Goal: Task Accomplishment & Management: Complete application form

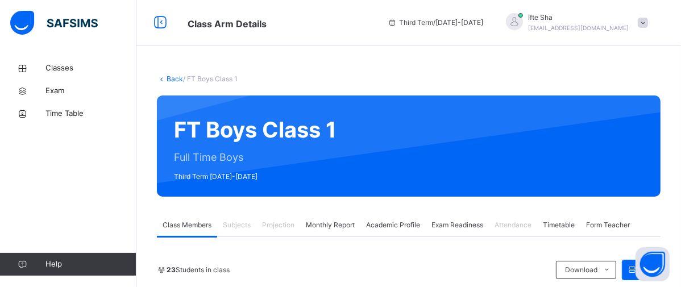
click at [648, 23] on span at bounding box center [643, 23] width 10 height 10
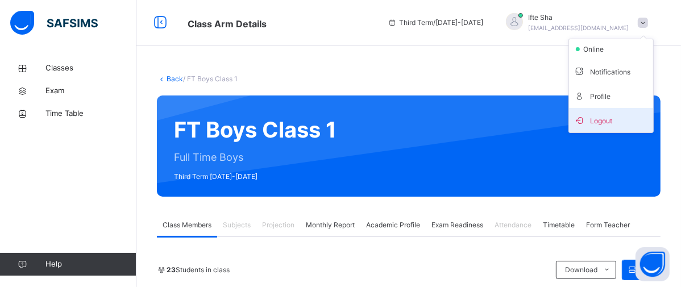
click at [608, 116] on span "Logout" at bounding box center [610, 120] width 75 height 15
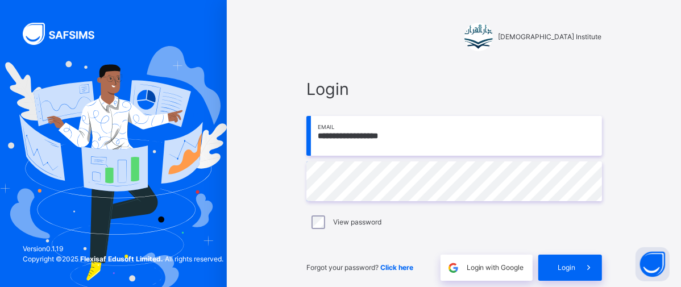
click at [489, 131] on input "**********" at bounding box center [454, 136] width 296 height 40
type input "**********"
click at [602, 274] on div "Login" at bounding box center [570, 268] width 64 height 26
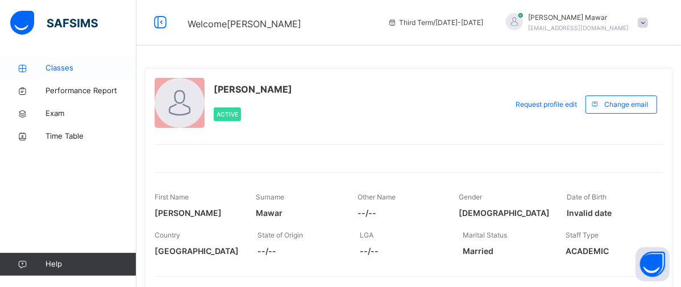
click at [111, 72] on span "Classes" at bounding box center [90, 68] width 91 height 11
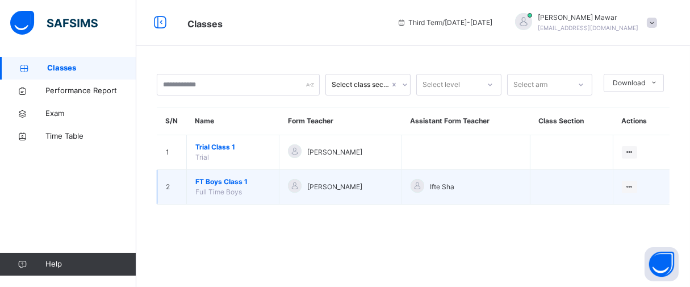
click at [228, 185] on span "FT Boys Class 1" at bounding box center [232, 182] width 75 height 10
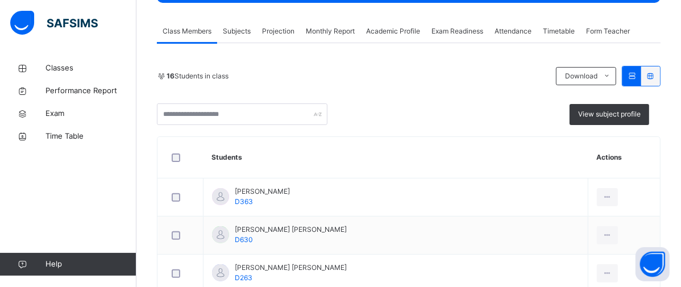
scroll to position [177, 0]
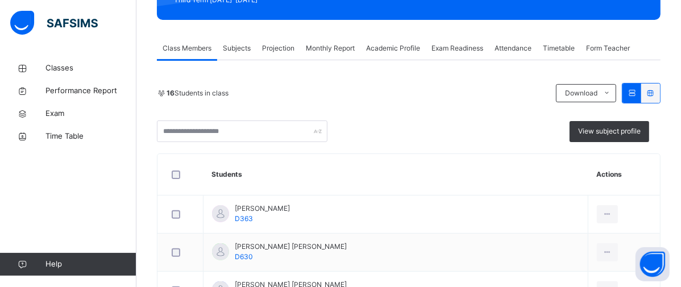
click at [272, 49] on span "Projection" at bounding box center [278, 48] width 32 height 10
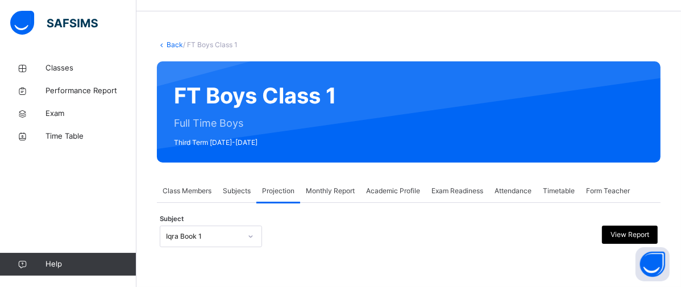
click at [234, 194] on span "Subjects" at bounding box center [237, 191] width 28 height 10
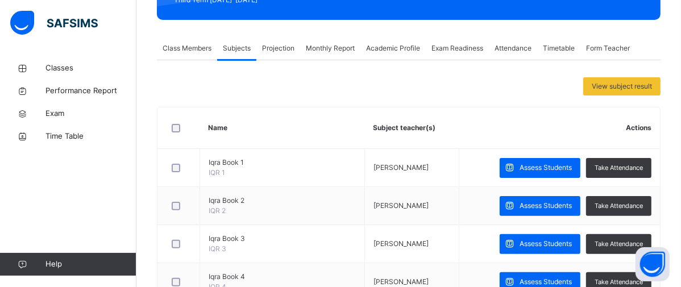
click at [261, 43] on div "Projection" at bounding box center [278, 48] width 44 height 23
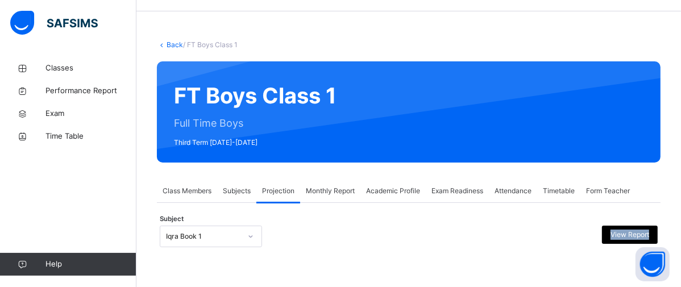
drag, startPoint x: 219, startPoint y: 253, endPoint x: 219, endPoint y: 245, distance: 8.0
click at [219, 246] on div "**********" at bounding box center [408, 239] width 503 height 39
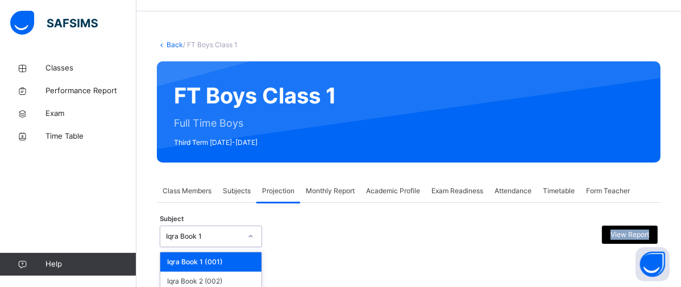
scroll to position [155, 0]
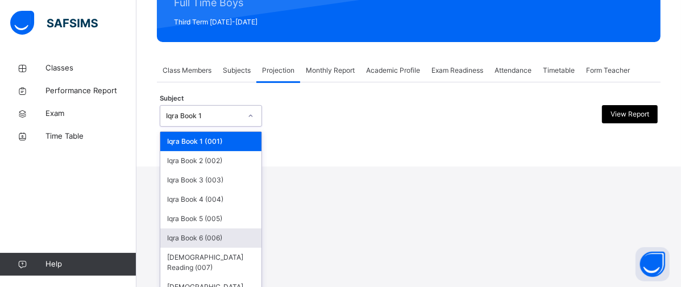
click at [219, 127] on div "option Iqra Book 6 (006) focused, 6 of 8. 8 results available. Use Up and Down …" at bounding box center [211, 116] width 102 height 22
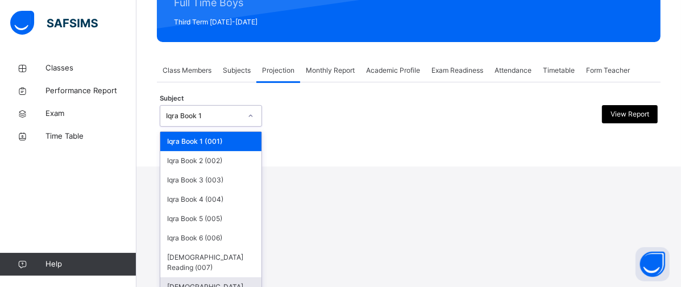
click at [207, 277] on div "[DEMOGRAPHIC_DATA] Memorisation (008)" at bounding box center [210, 292] width 101 height 30
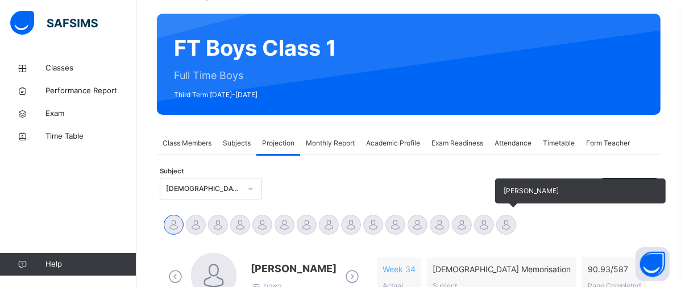
click at [521, 227] on div "Abdibaasit [PERSON_NAME] [PERSON_NAME] [PERSON_NAME] [PERSON_NAME] [PERSON_NAME…" at bounding box center [409, 226] width 492 height 25
click at [517, 226] on div "Abdibaasit [PERSON_NAME] [PERSON_NAME] [PERSON_NAME] [PERSON_NAME] [PERSON_NAME…" at bounding box center [409, 226] width 492 height 25
click at [514, 226] on div at bounding box center [506, 225] width 20 height 20
click at [500, 225] on div at bounding box center [506, 225] width 20 height 20
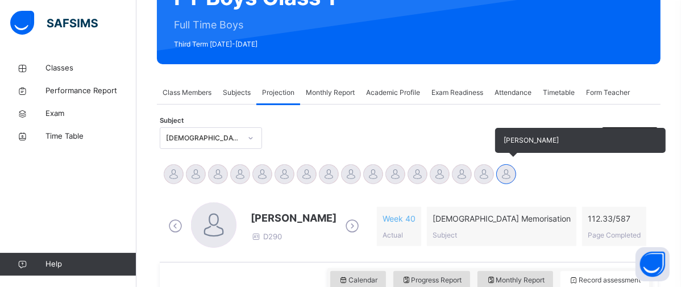
scroll to position [158, 0]
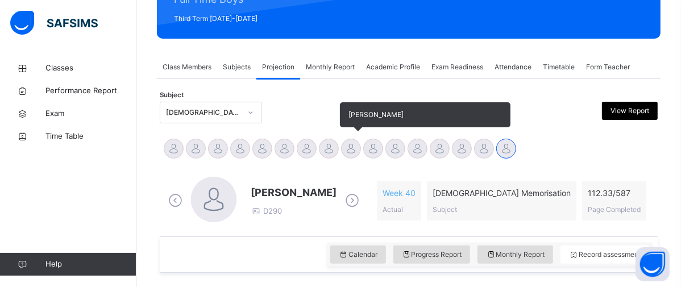
click at [346, 147] on div at bounding box center [351, 149] width 20 height 20
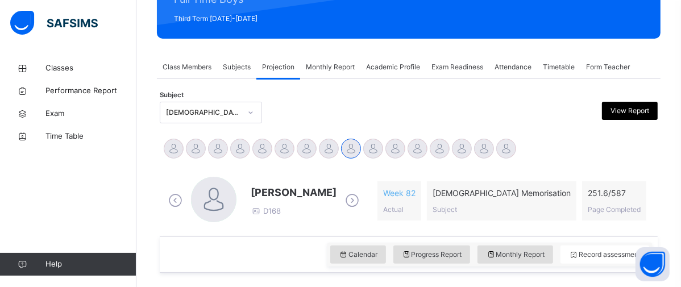
click at [236, 239] on div "Calendar Progress Report Monthly Report Record assessment" at bounding box center [409, 254] width 498 height 36
click at [235, 239] on div "Calendar Progress Report Monthly Report Record assessment" at bounding box center [409, 254] width 498 height 36
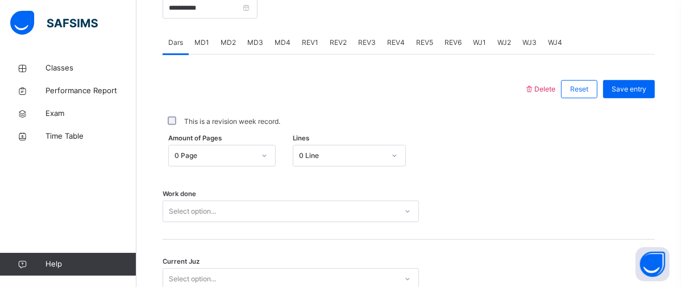
scroll to position [472, 0]
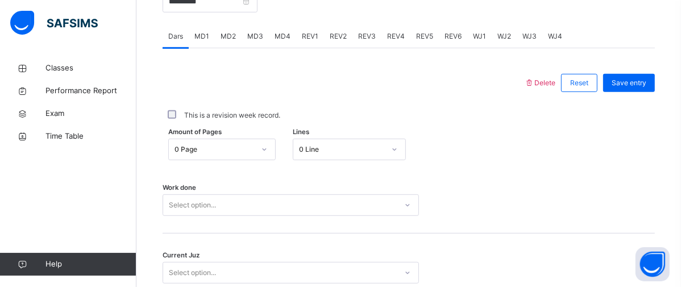
click at [364, 137] on div "Amount of Pages 0 Page Lines 0 Line" at bounding box center [409, 149] width 492 height 33
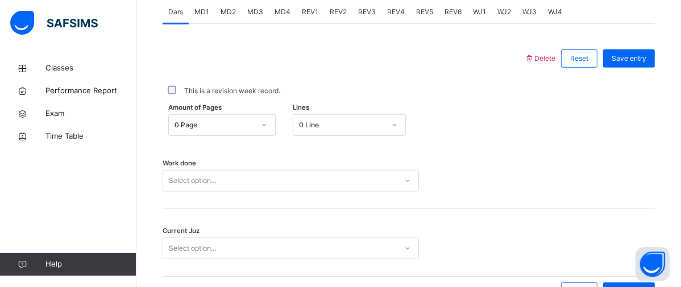
click at [381, 136] on div "0 Line" at bounding box center [349, 125] width 113 height 22
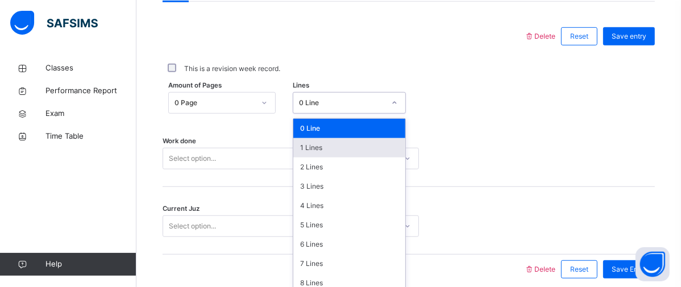
scroll to position [525, 0]
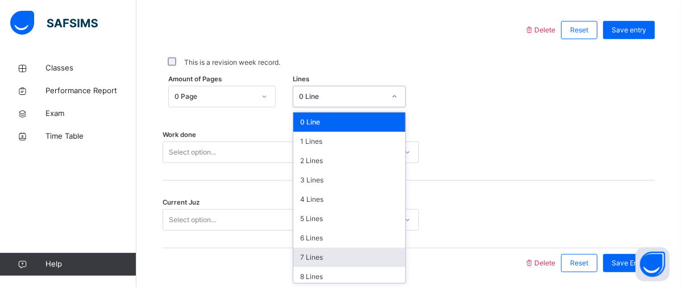
click at [326, 249] on div "7 Lines" at bounding box center [349, 257] width 112 height 19
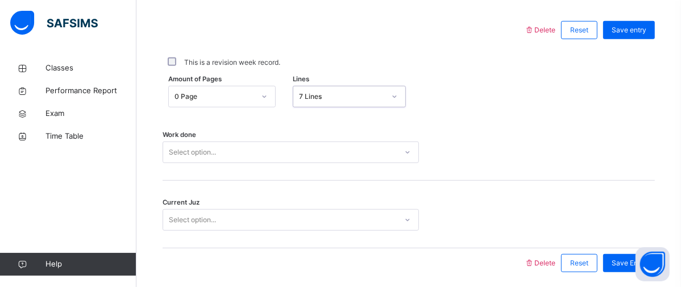
scroll to position [565, 0]
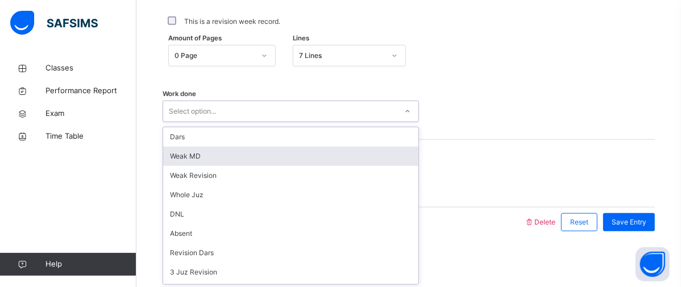
click at [249, 122] on div "option [PERSON_NAME] MD focused, 2 of 16. 16 results available. Use Up and Down…" at bounding box center [291, 112] width 256 height 22
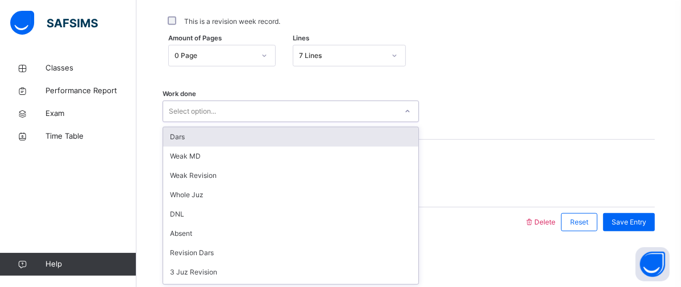
click at [238, 140] on div "Dars" at bounding box center [290, 136] width 255 height 19
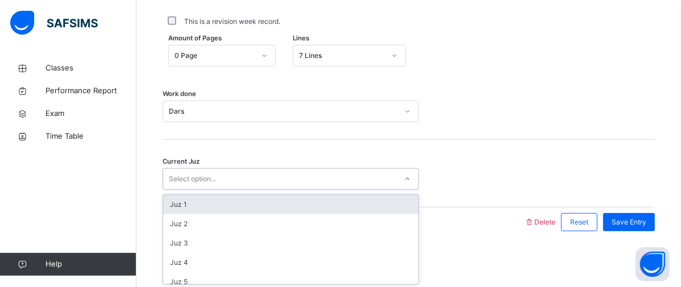
click at [245, 186] on div "Select option..." at bounding box center [291, 179] width 256 height 22
type input "*"
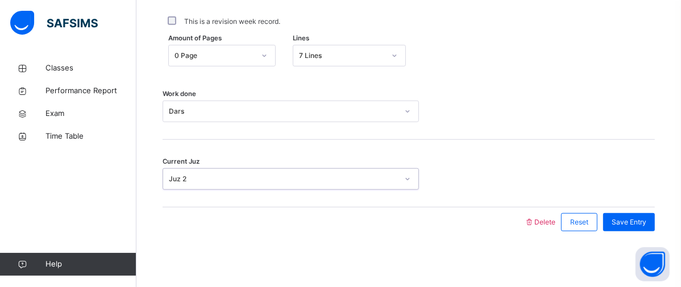
click at [225, 172] on div "Juz 2" at bounding box center [280, 179] width 234 height 18
click at [613, 223] on div "Save Entry" at bounding box center [629, 222] width 52 height 18
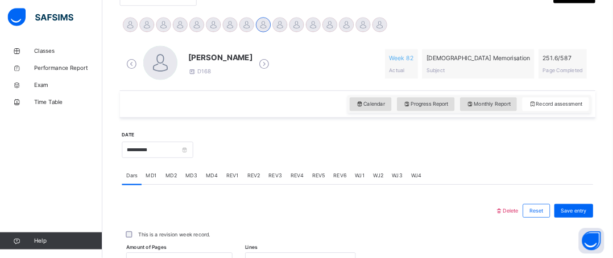
scroll to position [273, 0]
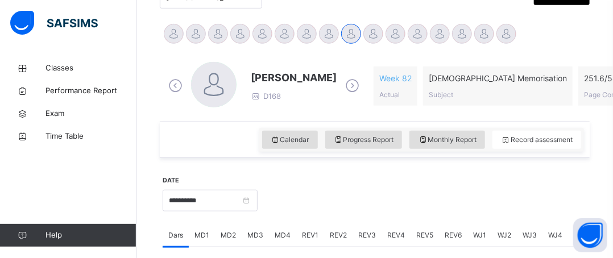
click at [355, 71] on div "Musab Sheikh D168 Week 82 Actual [DEMOGRAPHIC_DATA] Memorisation Subject 251.6 …" at bounding box center [374, 86] width 418 height 48
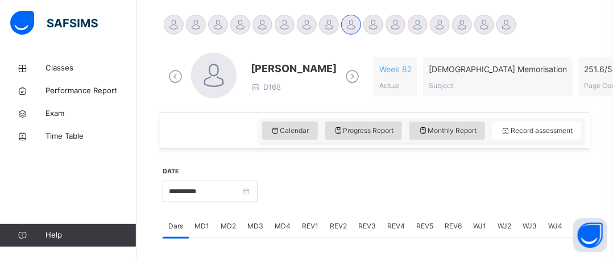
scroll to position [265, 0]
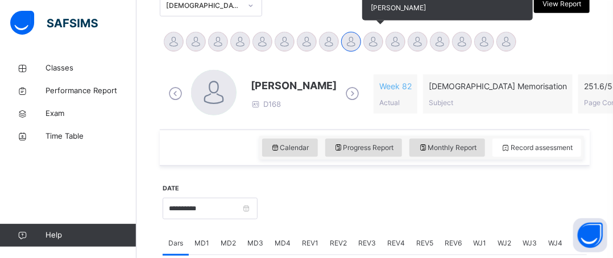
click at [367, 39] on div at bounding box center [373, 42] width 20 height 20
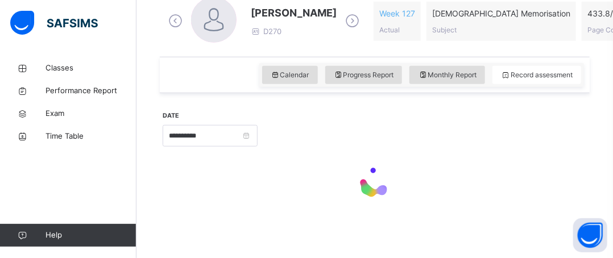
scroll to position [336, 0]
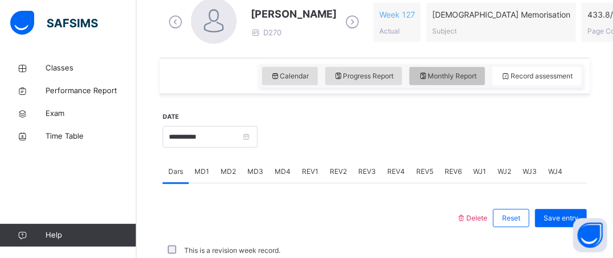
click at [454, 78] on span "Monthly Report" at bounding box center [447, 76] width 59 height 10
select select "****"
select select "*"
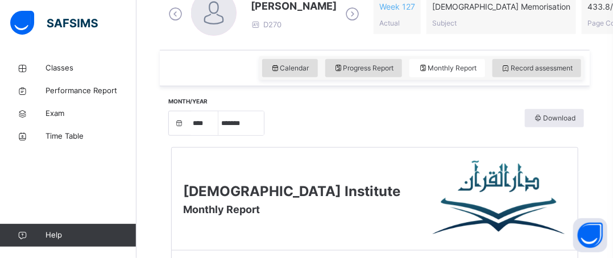
scroll to position [317, 0]
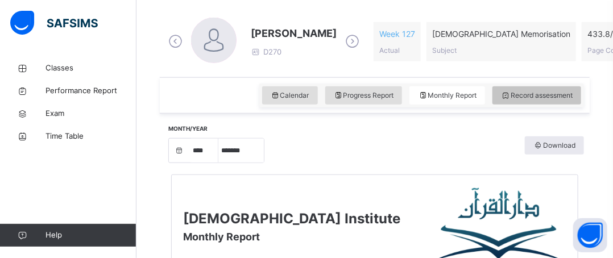
click at [547, 94] on span "Record assessment" at bounding box center [537, 95] width 72 height 10
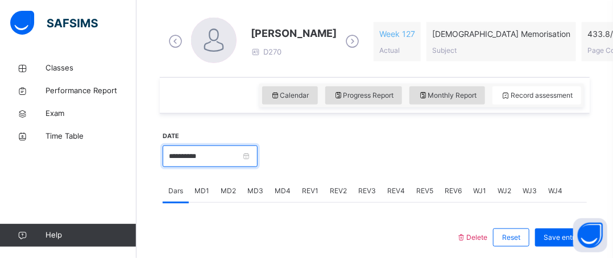
click at [191, 160] on input "**********" at bounding box center [210, 156] width 95 height 22
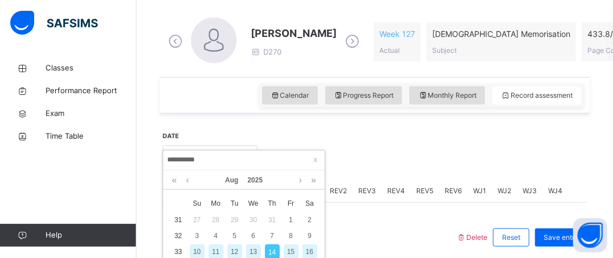
click at [253, 247] on div "13" at bounding box center [253, 251] width 15 height 15
type input "**********"
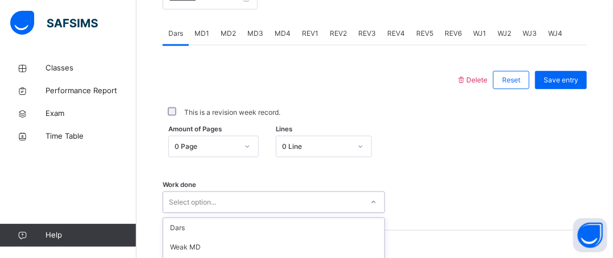
scroll to position [595, 0]
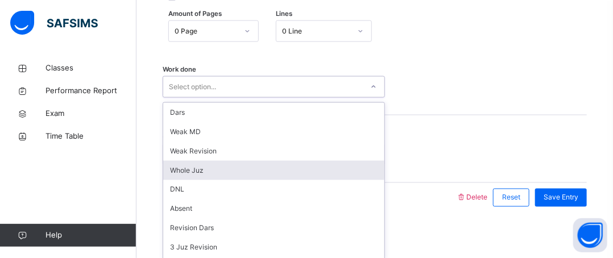
click at [228, 98] on div "option Whole Juz focused, 4 of 16. 16 results available. Use Up and Down to cho…" at bounding box center [274, 87] width 222 height 22
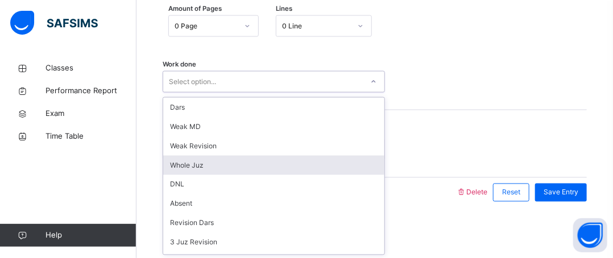
click at [198, 163] on div "Whole Juz" at bounding box center [273, 165] width 221 height 19
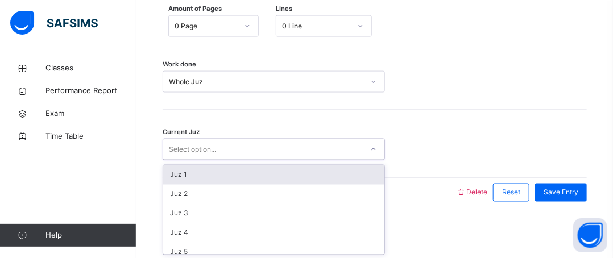
click at [197, 152] on div "Select option..." at bounding box center [192, 150] width 47 height 22
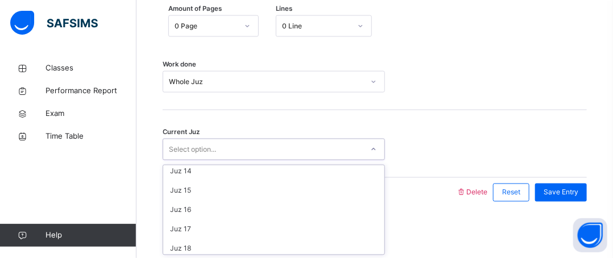
scroll to position [253, 0]
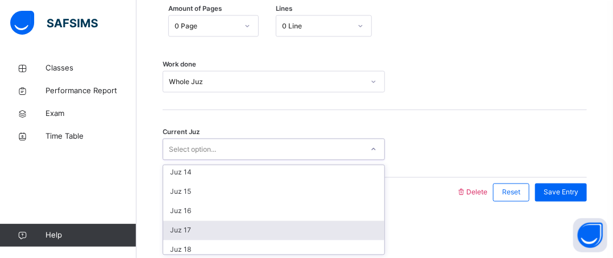
click at [186, 226] on div "Juz 17" at bounding box center [273, 230] width 221 height 19
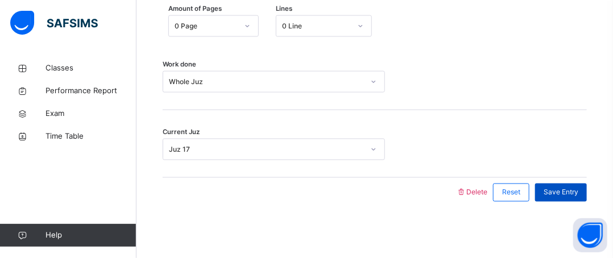
click at [578, 193] on span "Save Entry" at bounding box center [560, 193] width 35 height 10
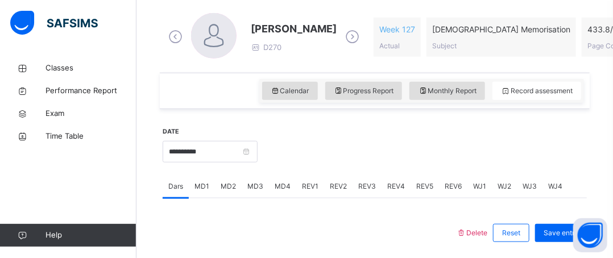
scroll to position [324, 0]
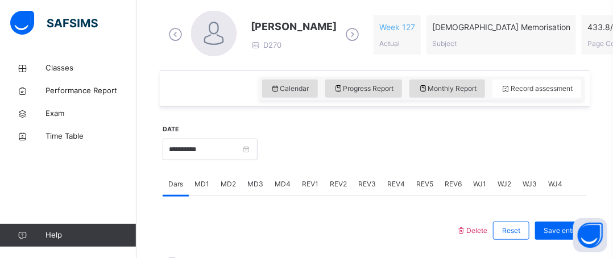
click at [477, 183] on span "WJ1" at bounding box center [479, 184] width 13 height 10
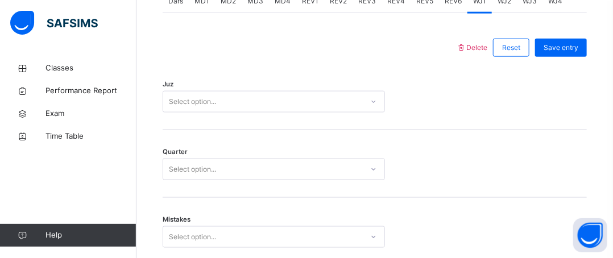
scroll to position [513, 0]
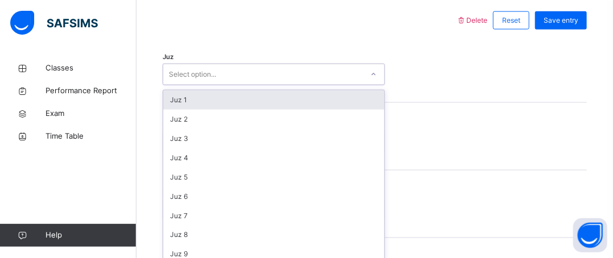
click at [270, 85] on div "option Juz 1 focused, 1 of 30. 30 results available. Use Up and Down to choose …" at bounding box center [274, 75] width 222 height 22
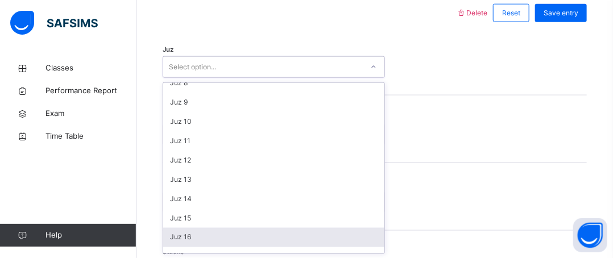
scroll to position [164, 0]
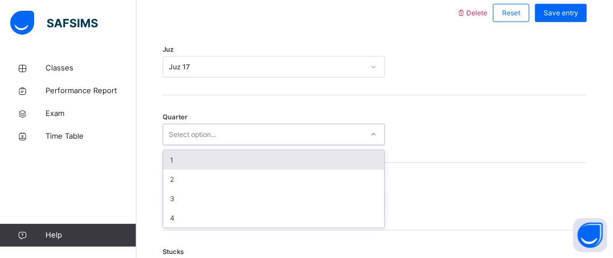
click at [199, 137] on div "Select option..." at bounding box center [192, 135] width 47 height 22
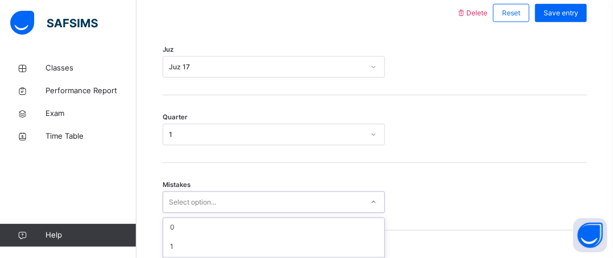
scroll to position [641, 0]
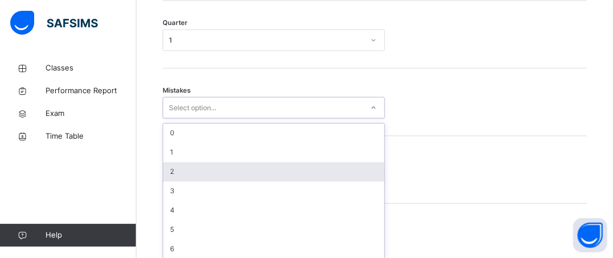
click at [227, 119] on div "option 2 focused, 3 of 7. 7 results available. Use Up and Down to choose option…" at bounding box center [274, 108] width 222 height 22
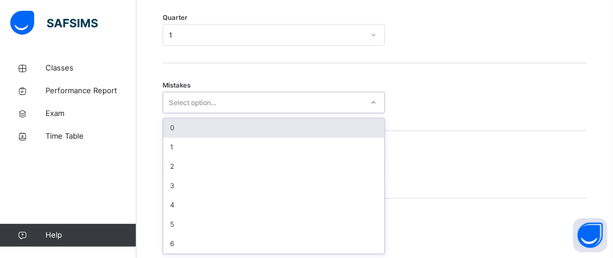
click at [211, 123] on div "0" at bounding box center [273, 128] width 221 height 19
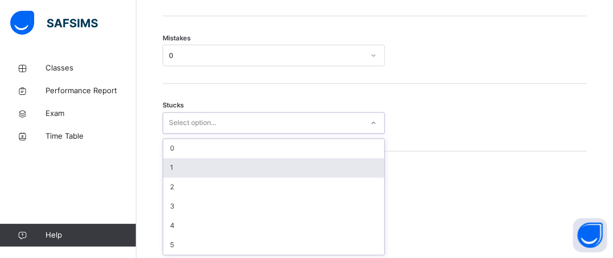
click at [202, 134] on div "option 1 focused, 2 of 6. 6 results available. Use Up and Down to choose option…" at bounding box center [274, 124] width 222 height 22
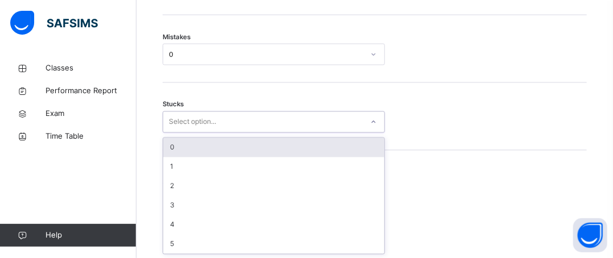
click at [186, 153] on div "0" at bounding box center [273, 147] width 221 height 19
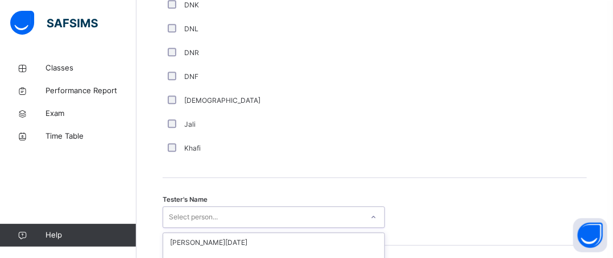
click at [182, 214] on div "option [PERSON_NAME] focused, 5 of 88. 88 results available. Use Up and Down to…" at bounding box center [274, 217] width 222 height 22
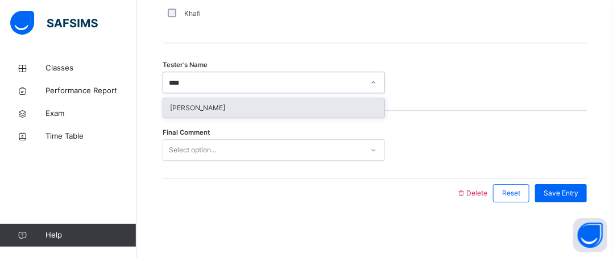
type input "*****"
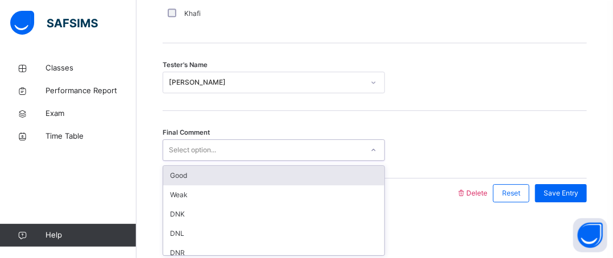
click at [182, 149] on div "Select option..." at bounding box center [192, 150] width 47 height 22
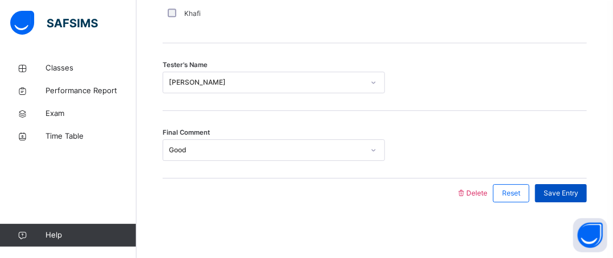
click at [571, 192] on span "Save Entry" at bounding box center [560, 193] width 35 height 10
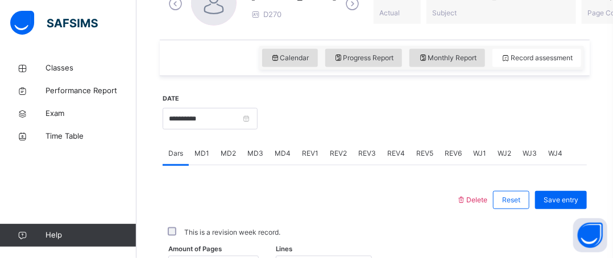
scroll to position [407, 0]
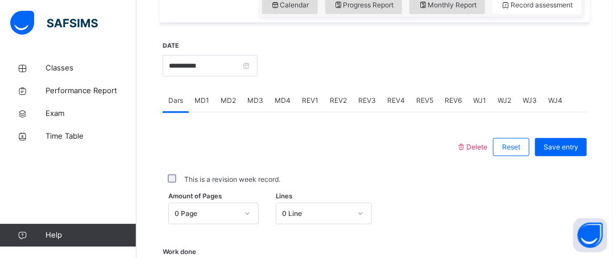
click at [501, 101] on span "WJ2" at bounding box center [504, 100] width 14 height 10
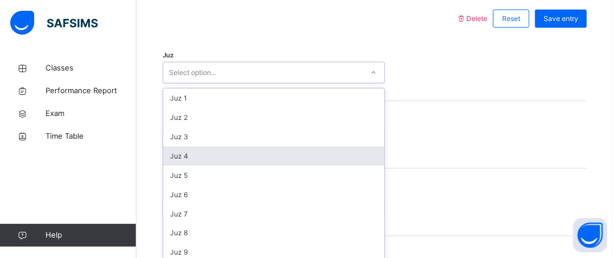
click at [181, 84] on div "option Juz 4 focused, 4 of 30. 30 results available. Use Up and Down to choose …" at bounding box center [274, 73] width 222 height 22
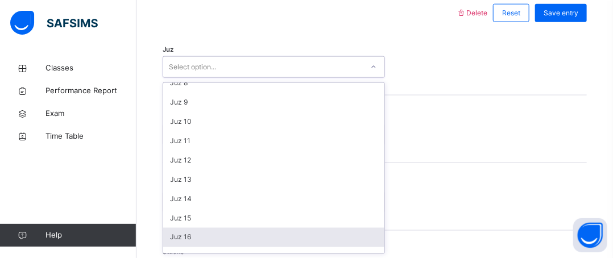
scroll to position [164, 0]
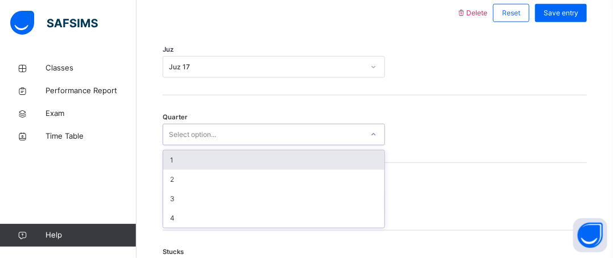
click at [183, 138] on div "Select option..." at bounding box center [192, 135] width 47 height 22
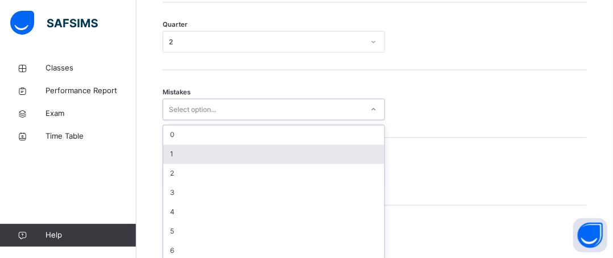
click at [224, 120] on div "option 1 focused, 2 of 7. 7 results available. Use Up and Down to choose option…" at bounding box center [274, 110] width 222 height 22
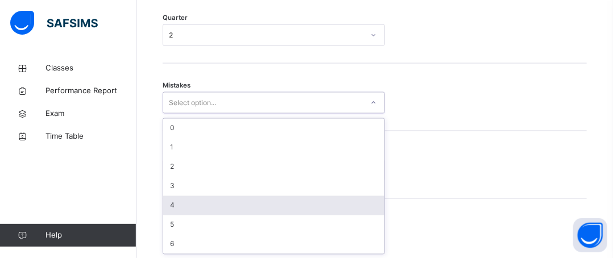
scroll to position [641, 0]
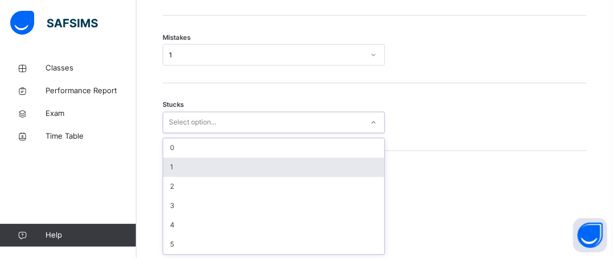
click at [218, 134] on div "option 1 focused, 2 of 6. 6 results available. Use Up and Down to choose option…" at bounding box center [274, 123] width 222 height 22
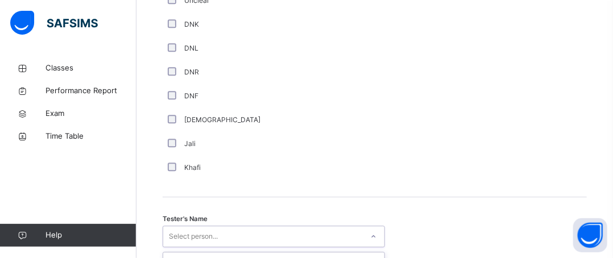
scroll to position [1096, 0]
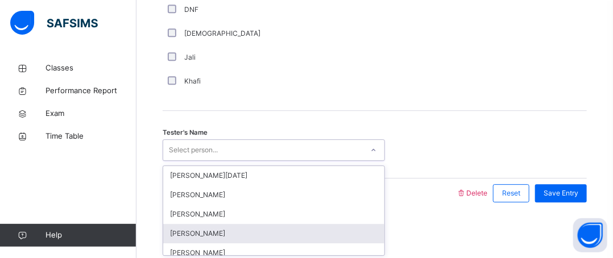
click at [175, 161] on div "option [PERSON_NAME] focused, 4 of 88. 88 results available. Use Up and Down to…" at bounding box center [274, 150] width 222 height 22
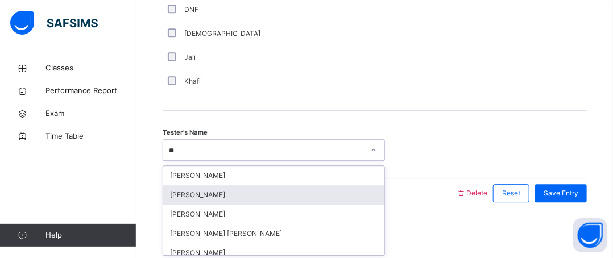
type input "*"
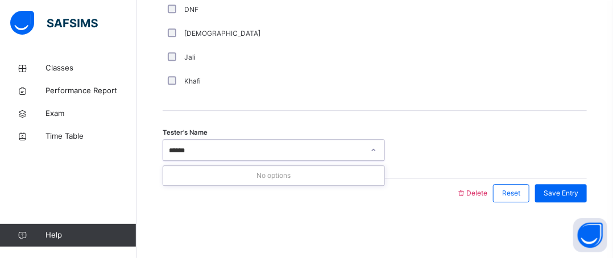
type input "*****"
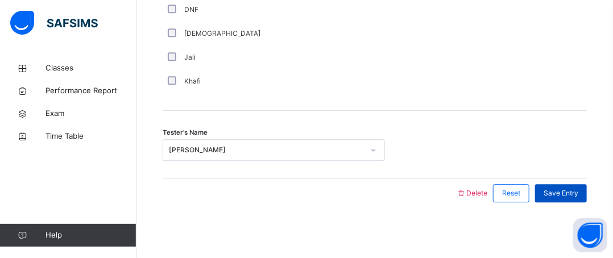
click at [553, 188] on span "Save Entry" at bounding box center [560, 193] width 35 height 10
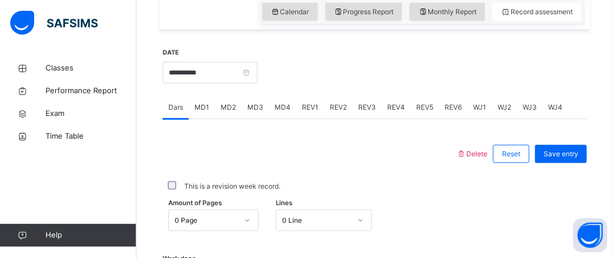
scroll to position [383, 0]
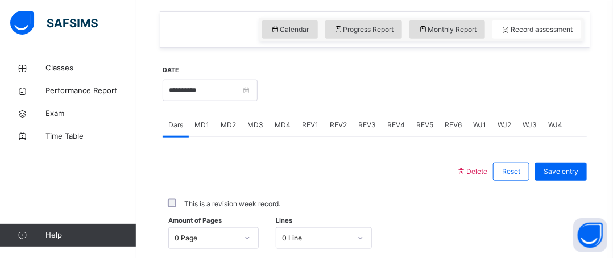
click at [527, 125] on span "WJ3" at bounding box center [529, 125] width 14 height 10
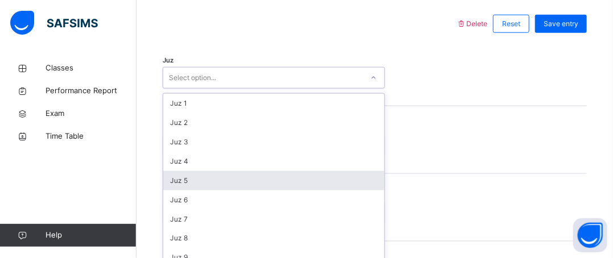
click at [219, 89] on div "option Juz 5 focused, 5 of 30. 30 results available. Use Up and Down to choose …" at bounding box center [274, 78] width 222 height 22
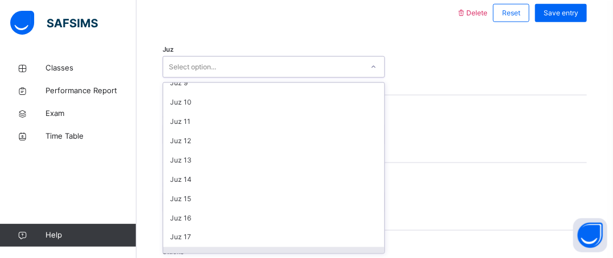
scroll to position [184, 0]
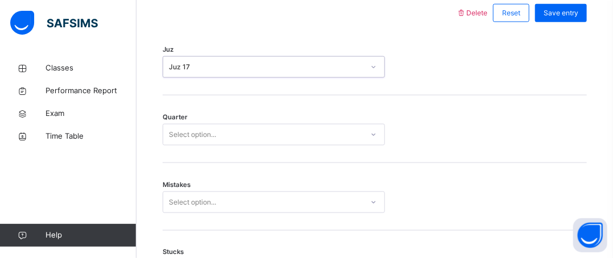
click at [197, 136] on div "Select option..." at bounding box center [192, 135] width 47 height 22
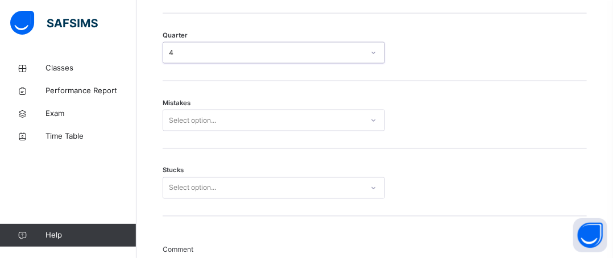
click at [224, 131] on div "Select option..." at bounding box center [274, 121] width 222 height 22
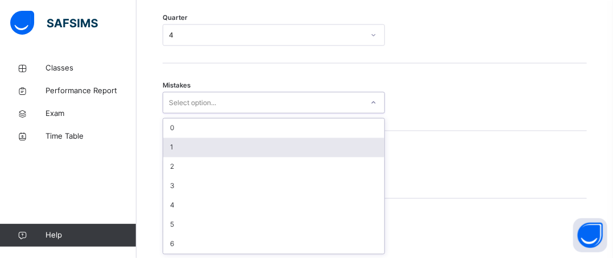
click at [197, 142] on div "1" at bounding box center [273, 147] width 221 height 19
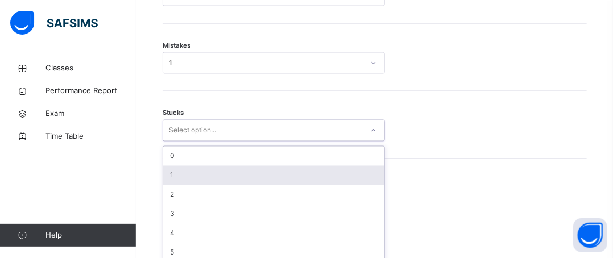
scroll to position [689, 0]
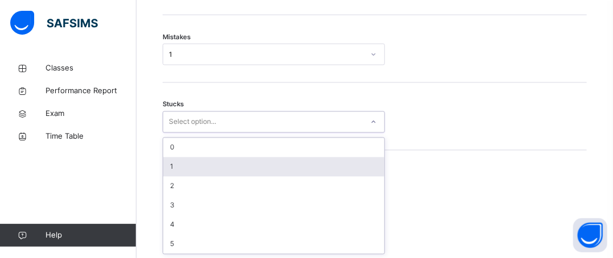
click at [199, 133] on div "option 1 focused, 2 of 6. 6 results available. Use Up and Down to choose option…" at bounding box center [274, 122] width 222 height 22
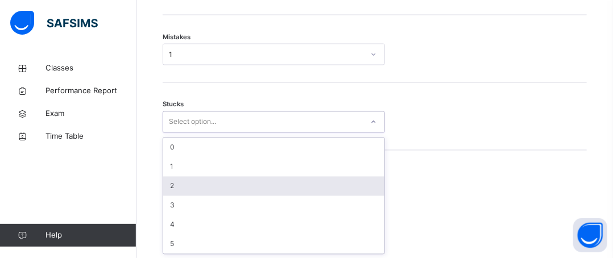
click at [194, 186] on div "2" at bounding box center [273, 186] width 221 height 19
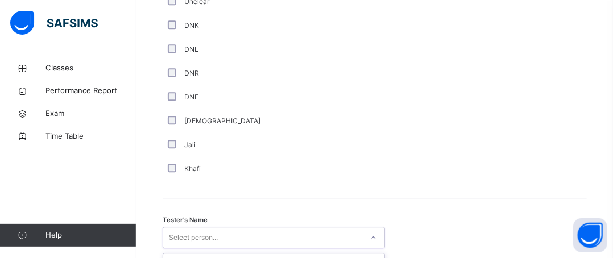
scroll to position [1096, 0]
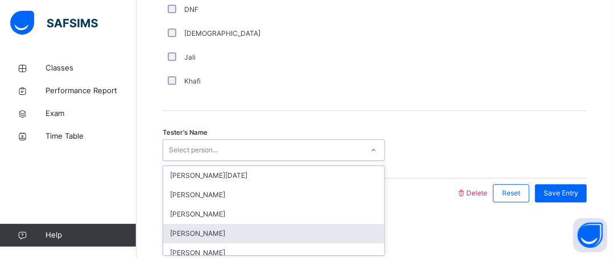
click at [178, 161] on div "option [PERSON_NAME] focused, 4 of 88. 88 results available. Use Up and Down to…" at bounding box center [274, 150] width 222 height 22
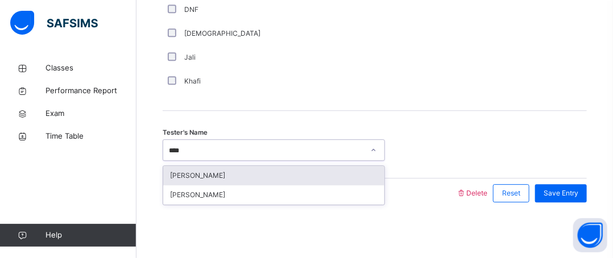
type input "*****"
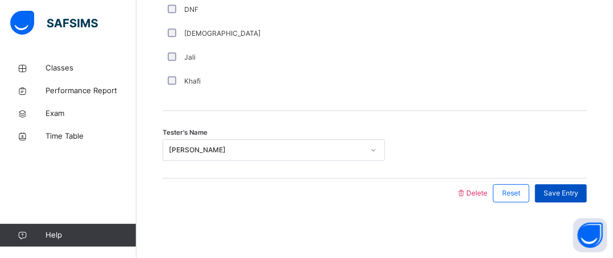
click at [552, 193] on span "Save Entry" at bounding box center [560, 193] width 35 height 10
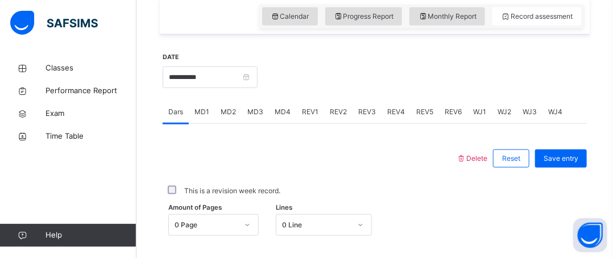
scroll to position [397, 0]
click at [310, 115] on div "REV1" at bounding box center [310, 110] width 28 height 23
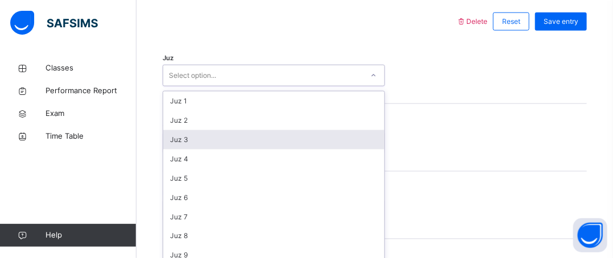
click at [197, 86] on div "option Juz 3 focused, 3 of 30. 30 results available. Use Up and Down to choose …" at bounding box center [274, 76] width 222 height 22
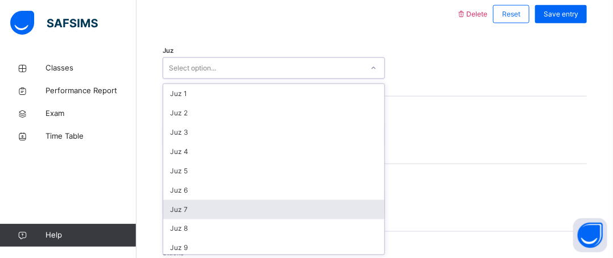
scroll to position [542, 0]
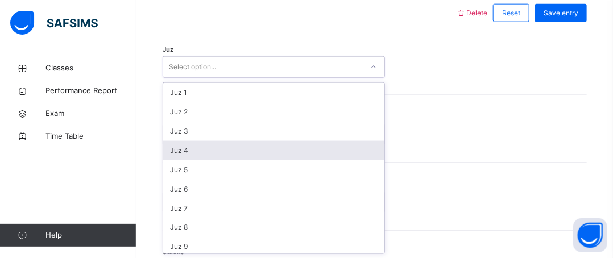
click at [192, 151] on div "Juz 4" at bounding box center [273, 150] width 221 height 19
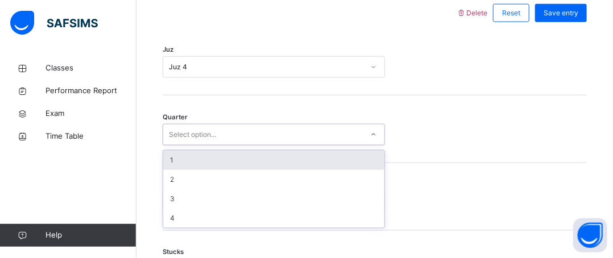
click at [189, 135] on div "Select option..." at bounding box center [192, 135] width 47 height 22
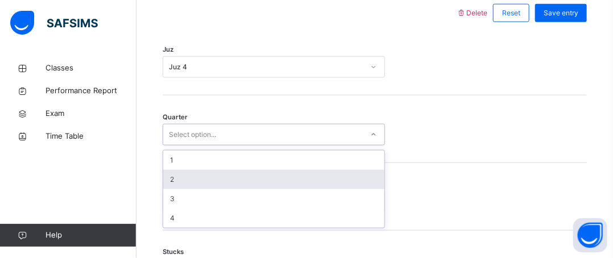
click at [184, 174] on div "2" at bounding box center [273, 179] width 221 height 19
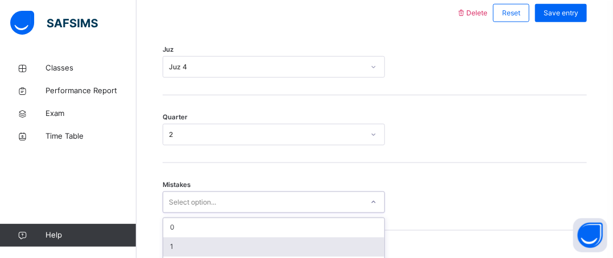
click at [182, 193] on div "option 1 focused, 2 of 7. 7 results available. Use Up and Down to choose option…" at bounding box center [274, 203] width 222 height 22
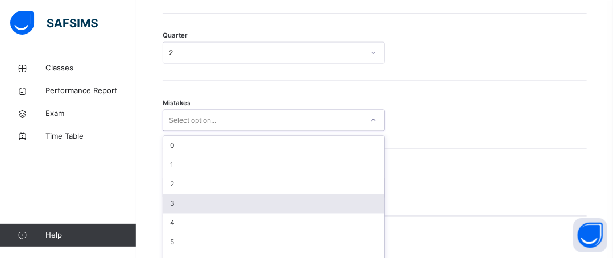
scroll to position [641, 0]
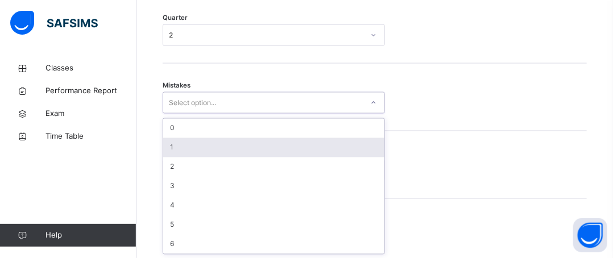
click at [177, 142] on div "1" at bounding box center [273, 147] width 221 height 19
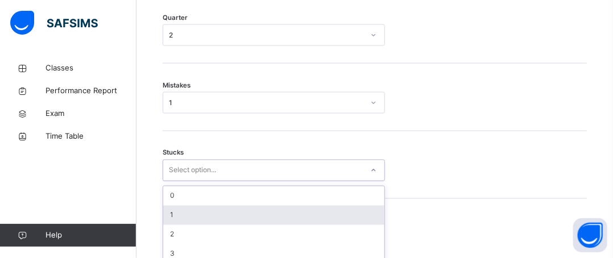
scroll to position [689, 0]
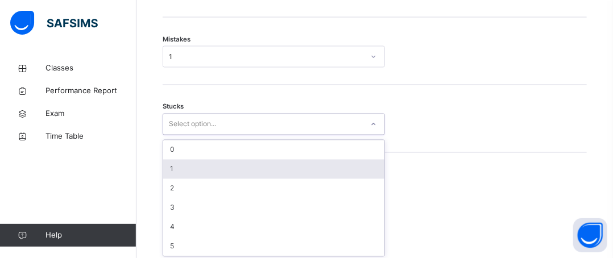
click at [178, 135] on div "option 1 focused, 2 of 6. 6 results available. Use Up and Down to choose option…" at bounding box center [274, 125] width 222 height 22
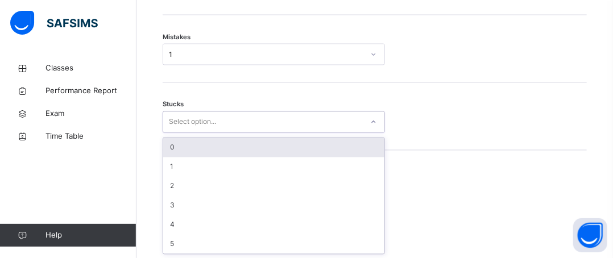
click at [177, 152] on div "0" at bounding box center [273, 147] width 221 height 19
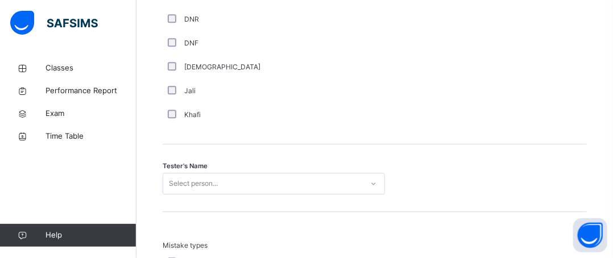
scroll to position [1063, 0]
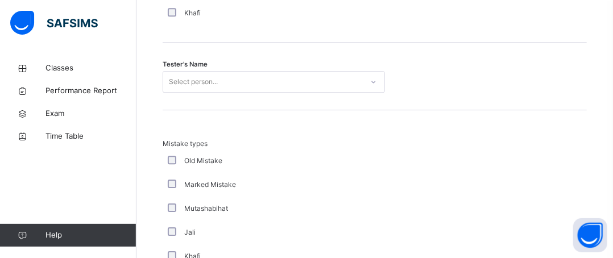
click at [214, 93] on div "Select person..." at bounding box center [274, 82] width 222 height 22
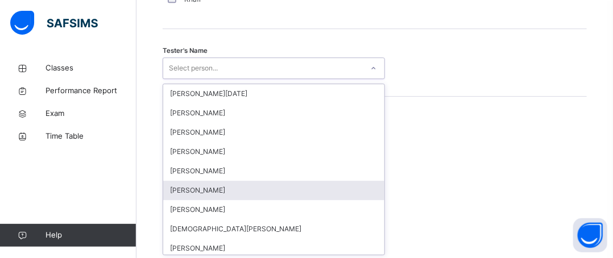
scroll to position [1178, 0]
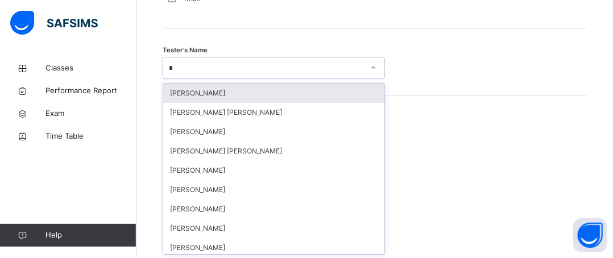
type input "**"
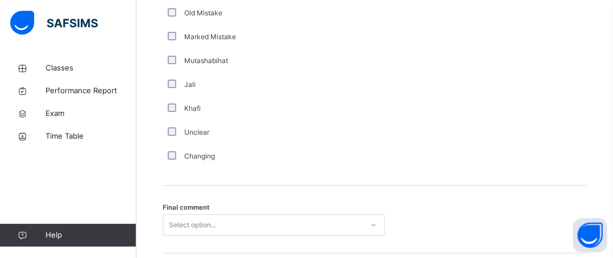
scroll to position [1387, 0]
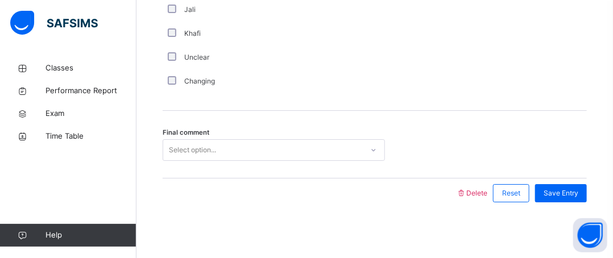
click at [228, 161] on div "Select option..." at bounding box center [274, 150] width 222 height 22
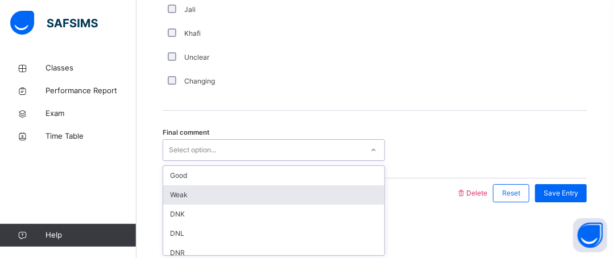
click at [195, 191] on div "Weak" at bounding box center [273, 194] width 221 height 19
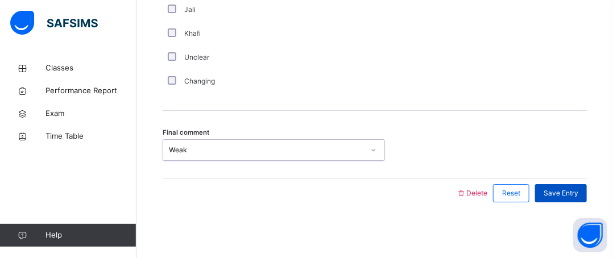
click at [573, 188] on span "Save Entry" at bounding box center [560, 193] width 35 height 10
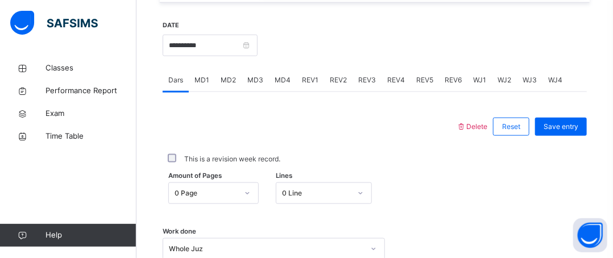
scroll to position [430, 0]
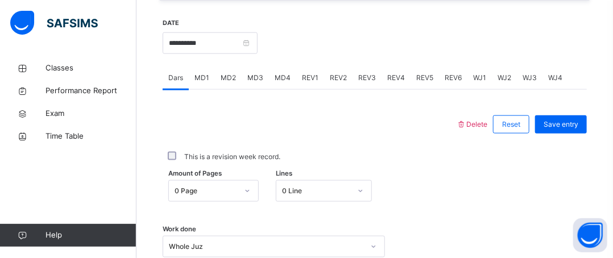
click at [330, 74] on span "REV2" at bounding box center [338, 78] width 17 height 10
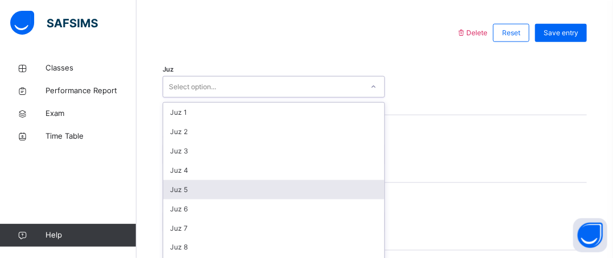
click at [248, 98] on div "option Juz 5 focused, 5 of 30. 30 results available. Use Up and Down to choose …" at bounding box center [274, 87] width 222 height 22
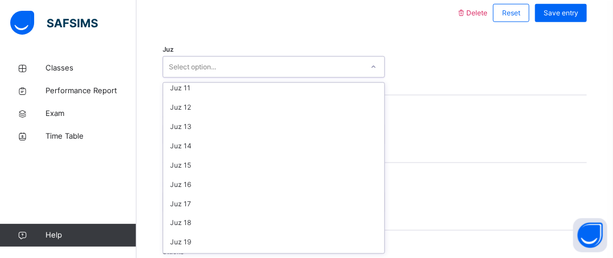
scroll to position [184, 0]
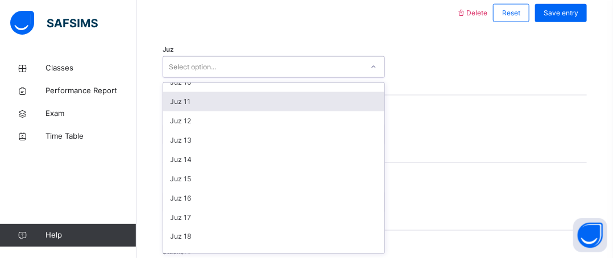
click at [196, 104] on div "Juz 11" at bounding box center [273, 101] width 221 height 19
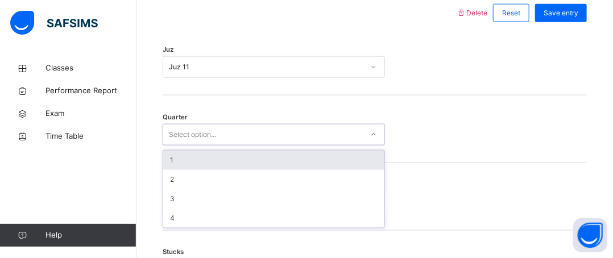
click at [205, 132] on div "Select option..." at bounding box center [192, 135] width 47 height 22
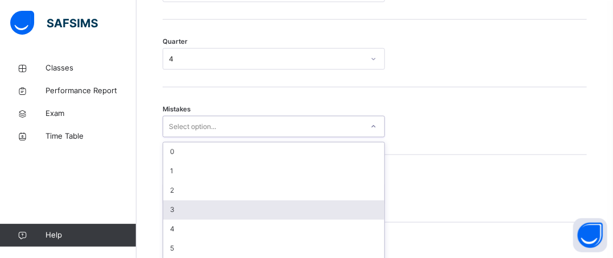
click at [211, 138] on div "option 3 focused, 4 of 7. 7 results available. Use Up and Down to choose option…" at bounding box center [274, 127] width 222 height 22
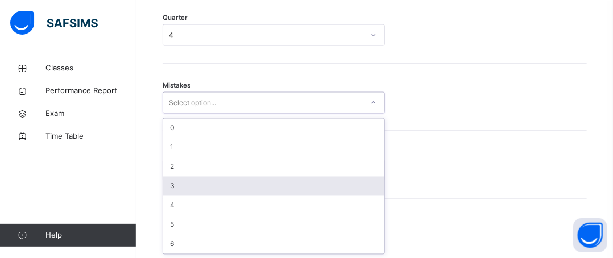
scroll to position [641, 0]
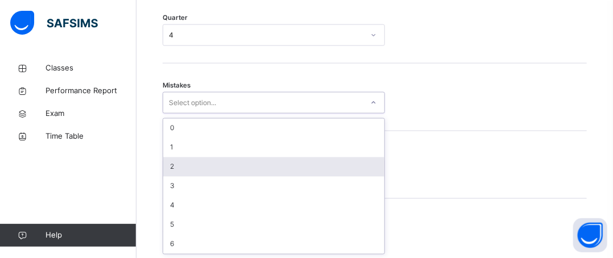
click at [186, 161] on div "2" at bounding box center [273, 166] width 221 height 19
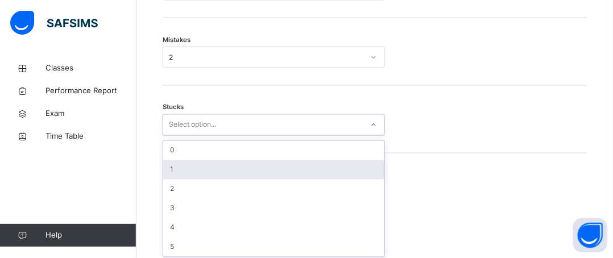
click at [188, 136] on div "option 1 focused, 2 of 6. 6 results available. Use Up and Down to choose option…" at bounding box center [274, 125] width 222 height 22
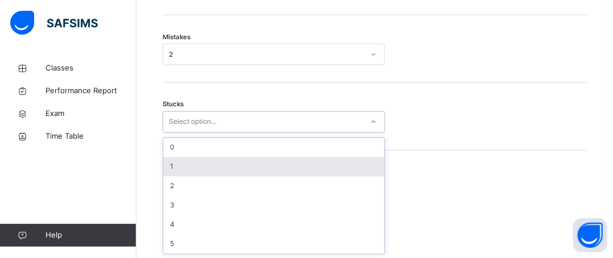
click at [182, 164] on div "1" at bounding box center [273, 166] width 221 height 19
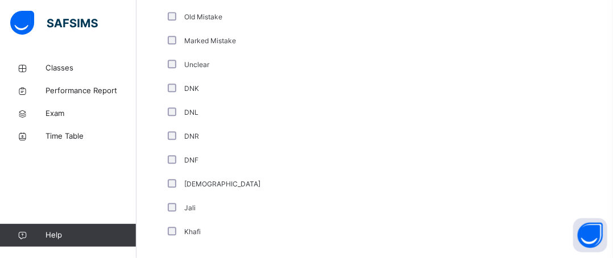
scroll to position [941, 0]
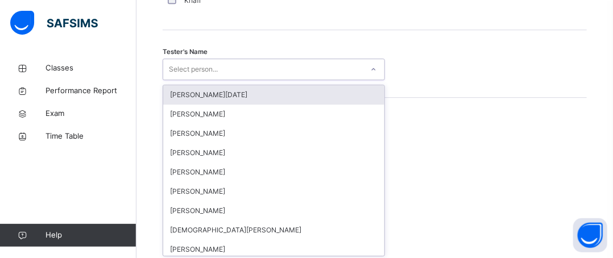
click at [207, 80] on div "option [PERSON_NAME][DATE] focused, 1 of 88. 88 results available. Use Up and D…" at bounding box center [274, 70] width 222 height 22
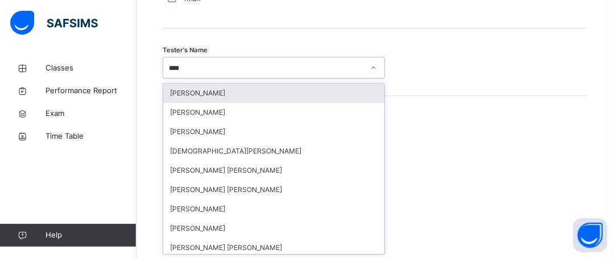
type input "*****"
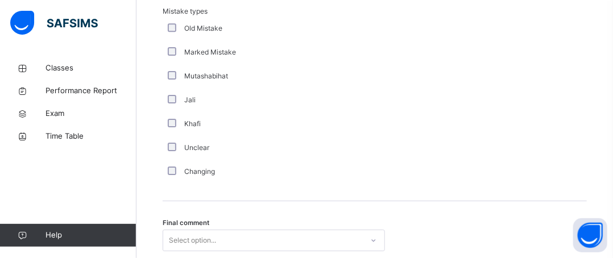
scroll to position [1387, 0]
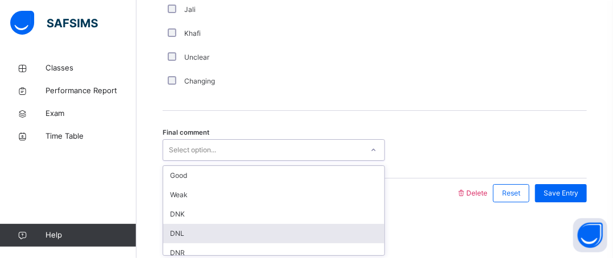
click at [203, 161] on div "option DNL focused, 4 of 6. 6 results available. Use Up and Down to choose opti…" at bounding box center [274, 150] width 222 height 22
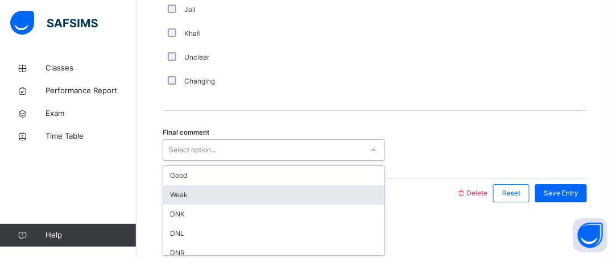
click at [190, 196] on div "Weak" at bounding box center [273, 194] width 221 height 19
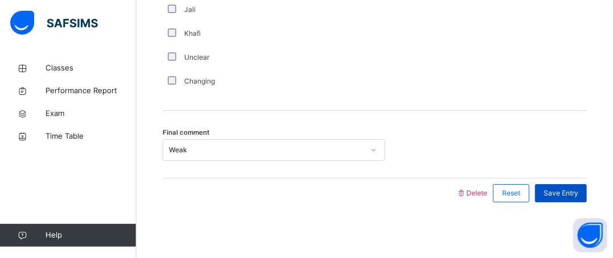
click at [553, 194] on span "Save Entry" at bounding box center [560, 193] width 35 height 10
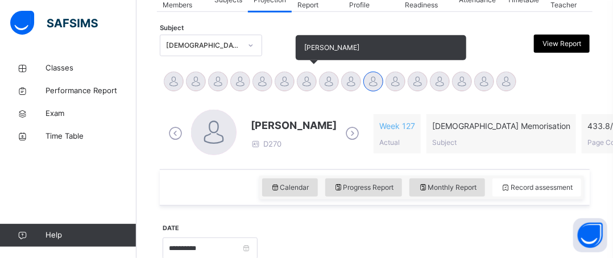
scroll to position [223, 0]
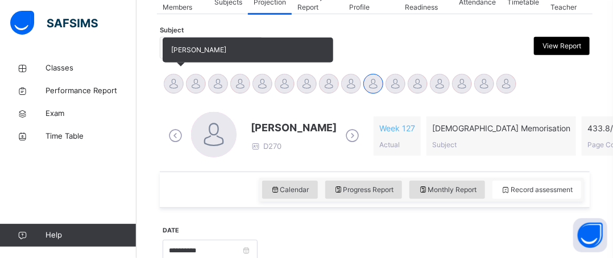
click at [169, 86] on div at bounding box center [174, 84] width 20 height 20
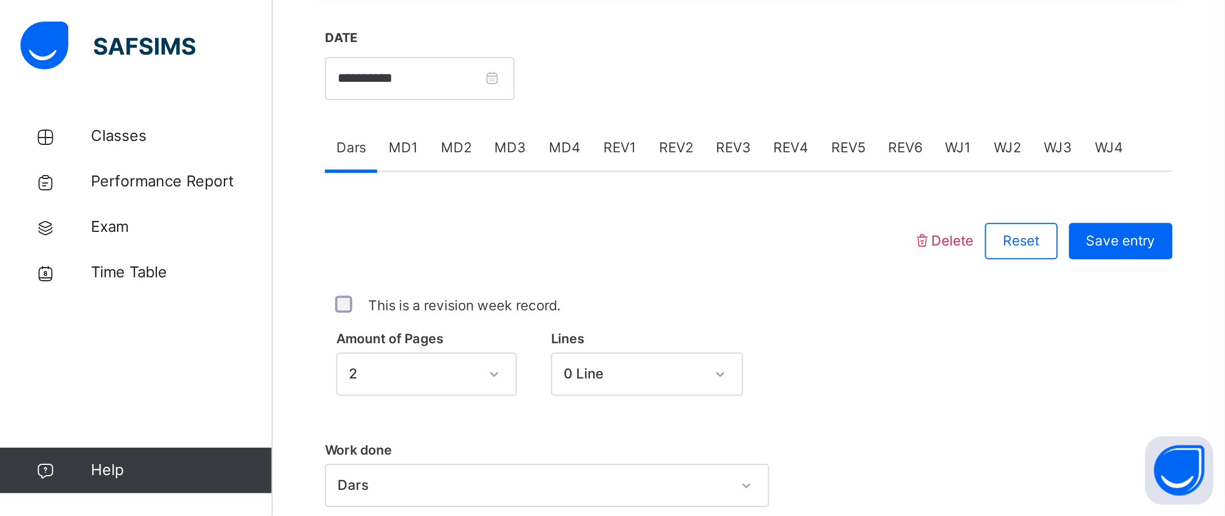
scroll to position [0, 0]
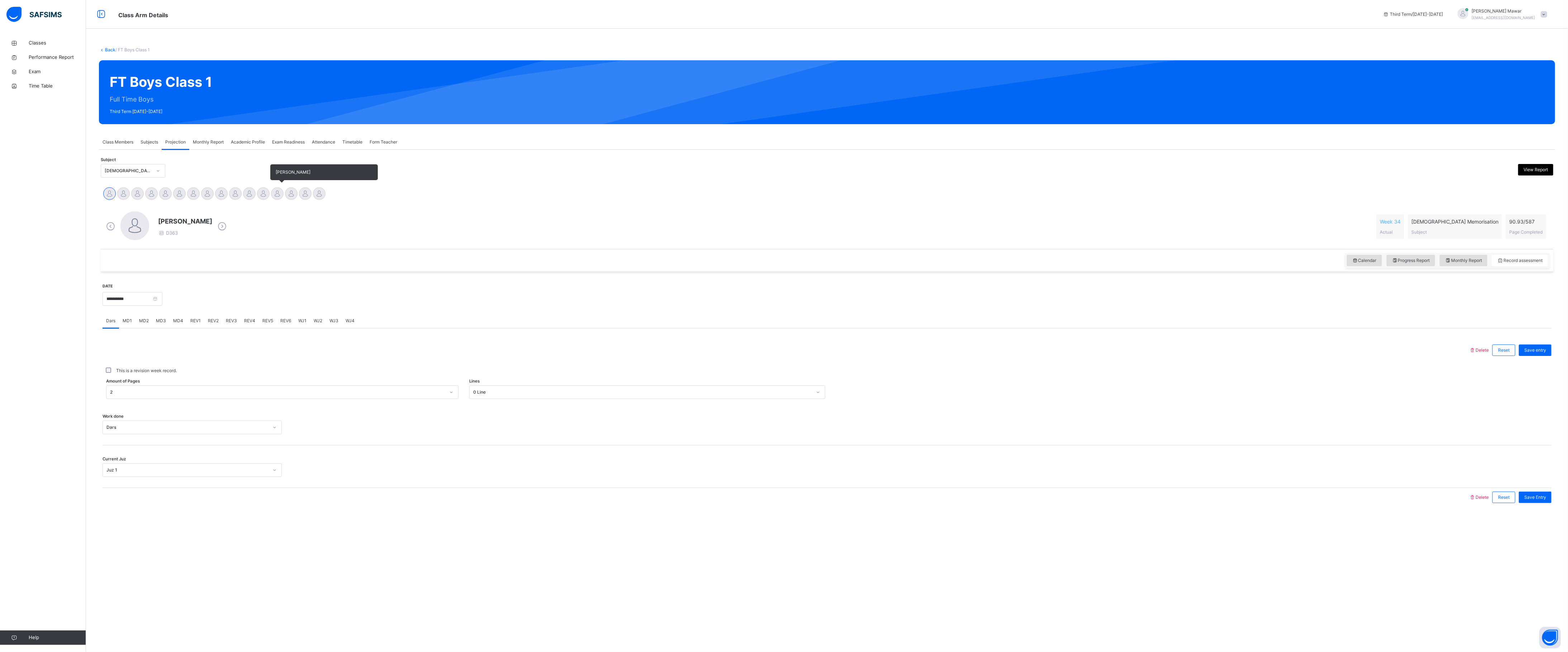
click at [278, 181] on div at bounding box center [278, 194] width 13 height 13
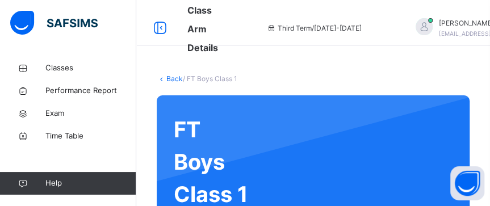
drag, startPoint x: 1563, startPoint y: 23, endPoint x: 381, endPoint y: 105, distance: 1184.3
click at [381, 105] on div "FT Boys Class 1 Full Time Boys Third Term [DATE]-[DATE]" at bounding box center [313, 183] width 313 height 176
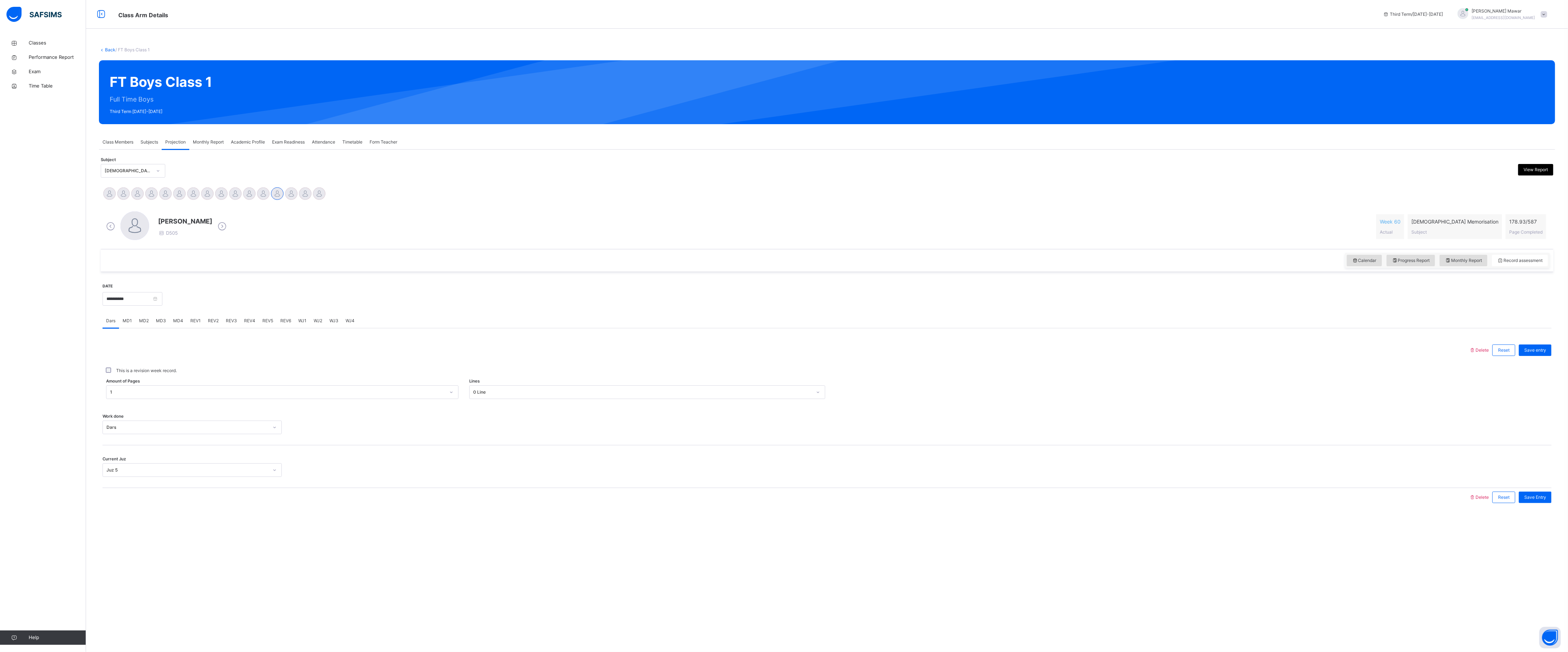
click at [427, 181] on div at bounding box center [785, 350] width 1359 height 19
drag, startPoint x: 427, startPoint y: 356, endPoint x: 783, endPoint y: 1, distance: 502.8
click at [117, 164] on div "Subject [DEMOGRAPHIC_DATA] Memorisation (008) View Report" at bounding box center [827, 170] width 1453 height 21
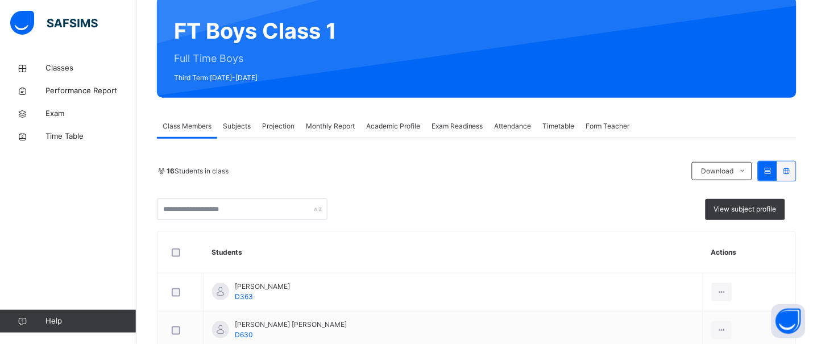
scroll to position [102, 0]
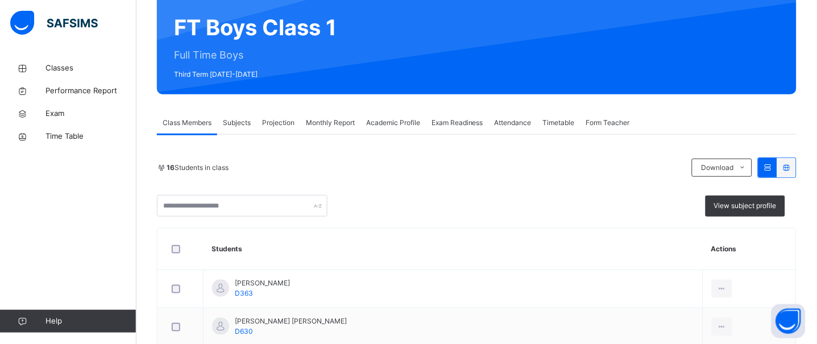
click at [285, 119] on span "Projection" at bounding box center [278, 123] width 32 height 10
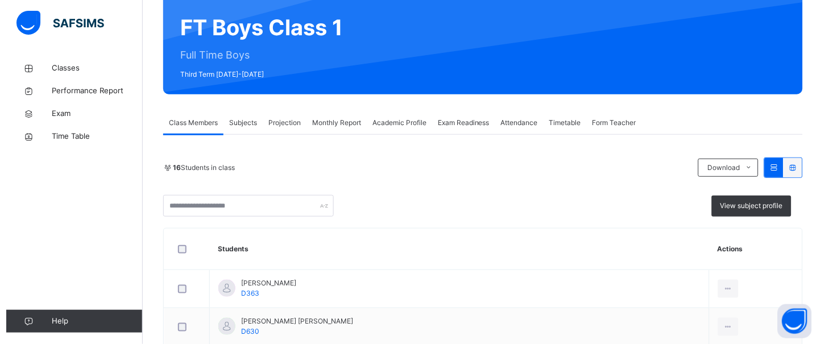
scroll to position [0, 0]
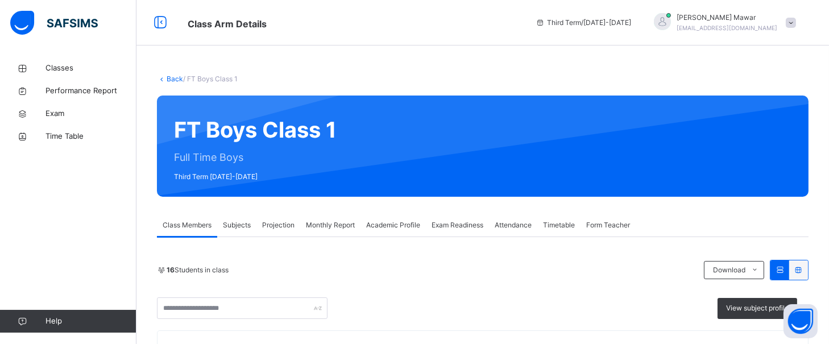
click at [285, 119] on div "FT Boys Class 1 Full Time Boys Third Term [DATE]-[DATE]" at bounding box center [482, 145] width 651 height 101
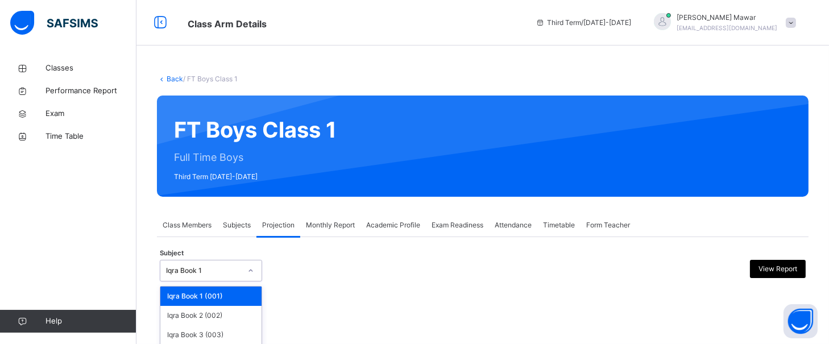
click at [239, 261] on div "option Iqra Book 4 (004) focused, 4 of 8. 8 results available. Use Up and Down …" at bounding box center [211, 271] width 102 height 22
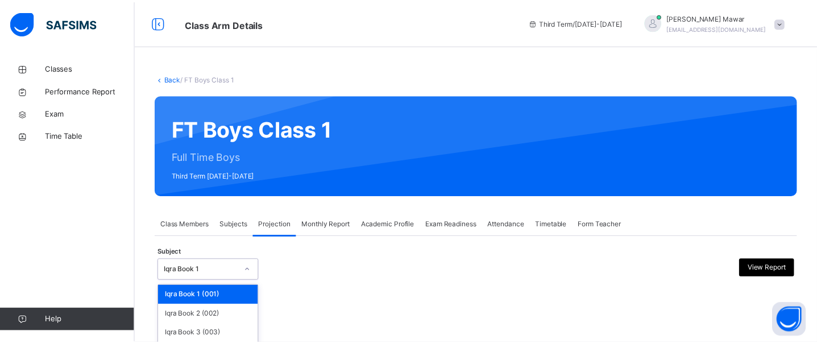
scroll to position [97, 0]
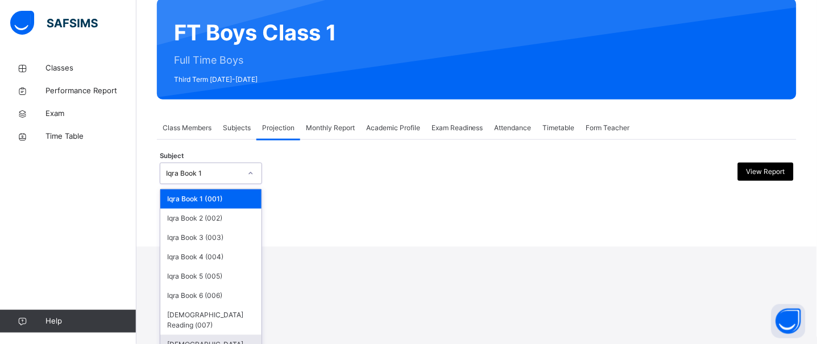
click at [226, 335] on div "[DEMOGRAPHIC_DATA] Memorisation (008)" at bounding box center [210, 350] width 101 height 30
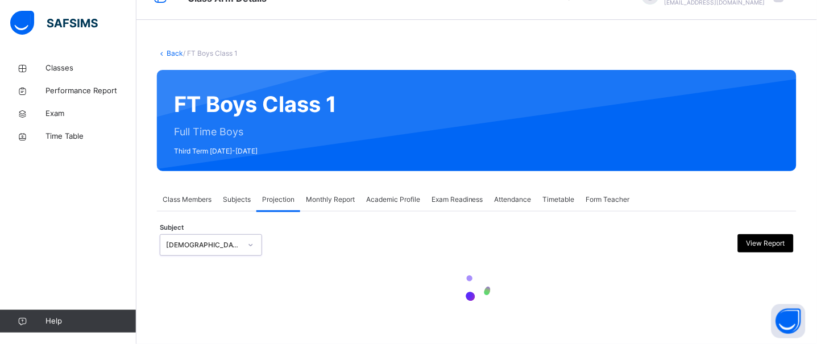
scroll to position [0, 0]
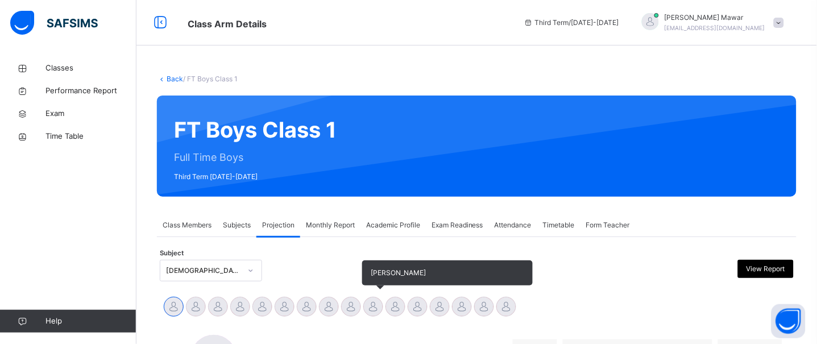
click at [368, 305] on div at bounding box center [373, 307] width 20 height 20
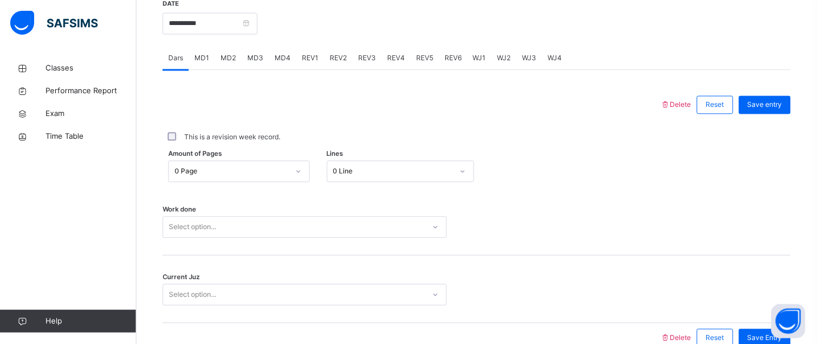
scroll to position [510, 0]
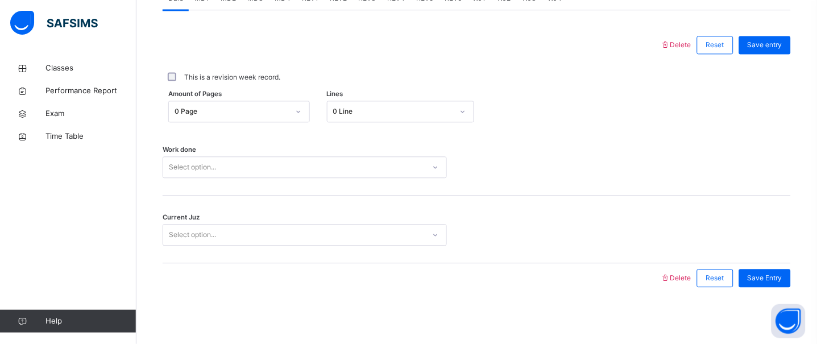
click at [245, 178] on div "Select option..." at bounding box center [305, 167] width 284 height 22
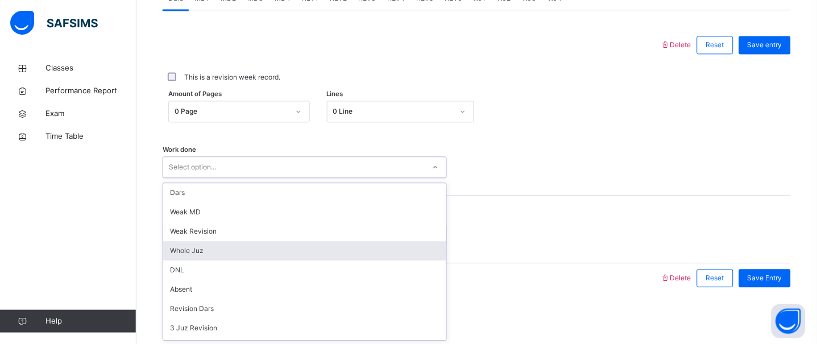
click at [207, 253] on div "Whole Juz" at bounding box center [304, 250] width 283 height 19
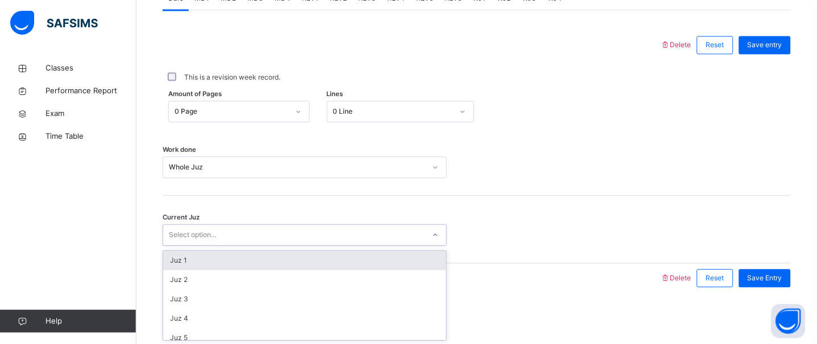
click at [209, 225] on div "Select option..." at bounding box center [305, 235] width 284 height 22
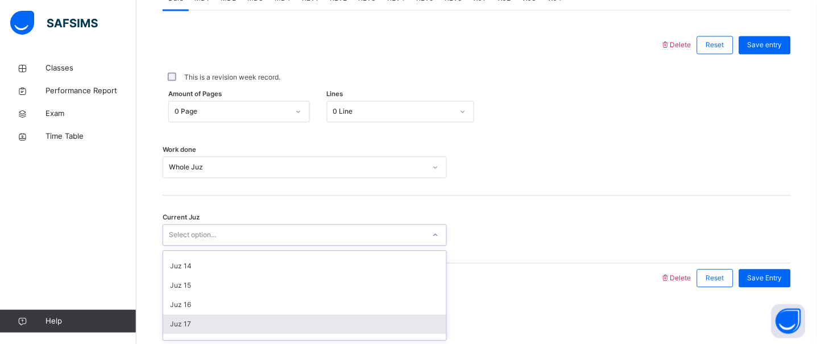
scroll to position [265, 0]
click at [201, 303] on div "Juz 17" at bounding box center [304, 304] width 283 height 19
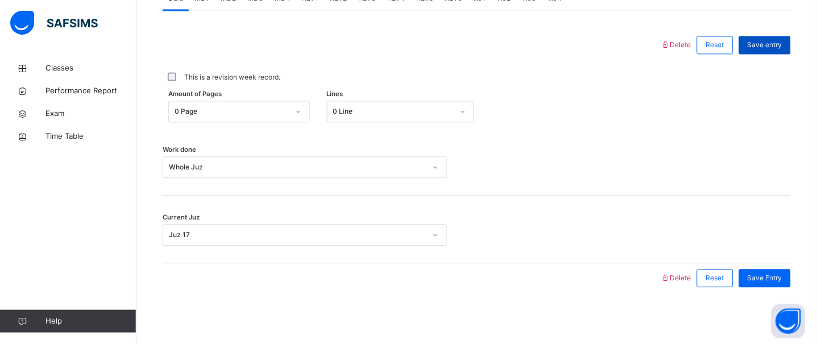
click at [773, 43] on span "Save entry" at bounding box center [764, 45] width 35 height 10
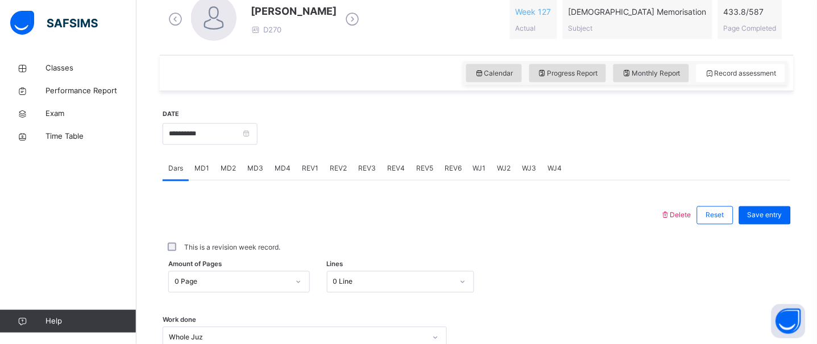
scroll to position [339, 0]
click at [497, 170] on span "WJ2" at bounding box center [504, 169] width 14 height 10
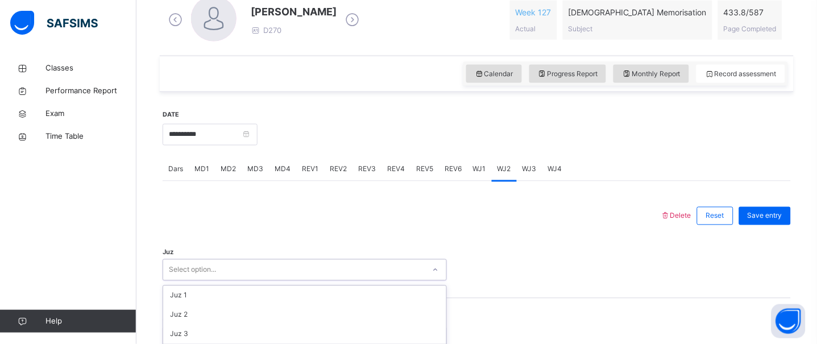
click at [255, 275] on div "option Juz 4 focused, 4 of 30. 30 results available. Use Up and Down to choose …" at bounding box center [305, 270] width 284 height 22
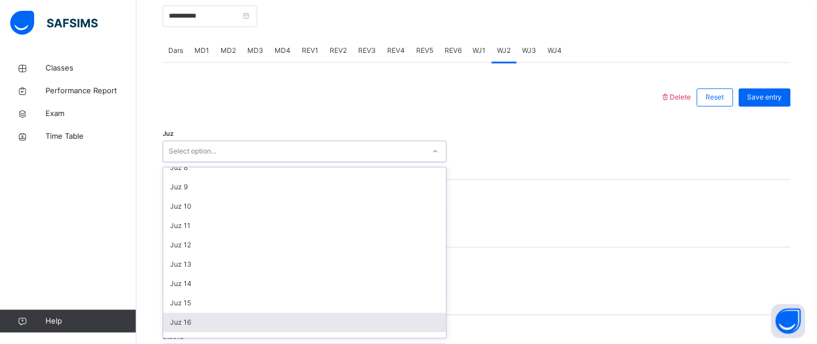
scroll to position [164, 0]
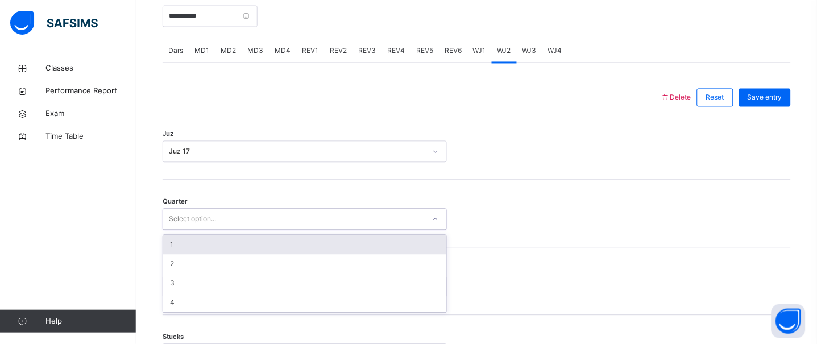
click at [211, 223] on div "Select option..." at bounding box center [192, 220] width 47 height 22
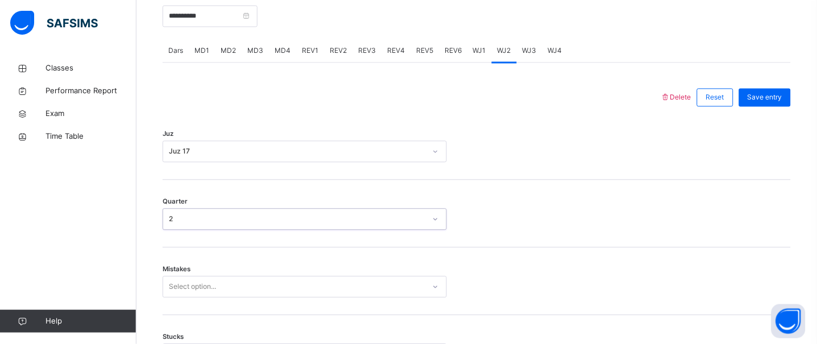
click at [482, 56] on span "WJ1" at bounding box center [479, 51] width 13 height 10
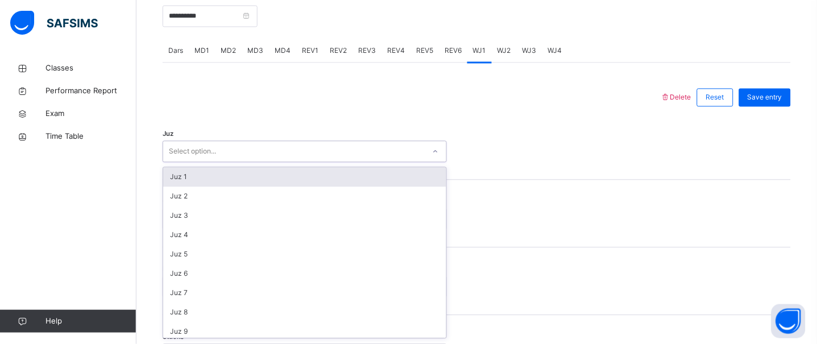
click at [415, 144] on div "Select option..." at bounding box center [293, 152] width 261 height 18
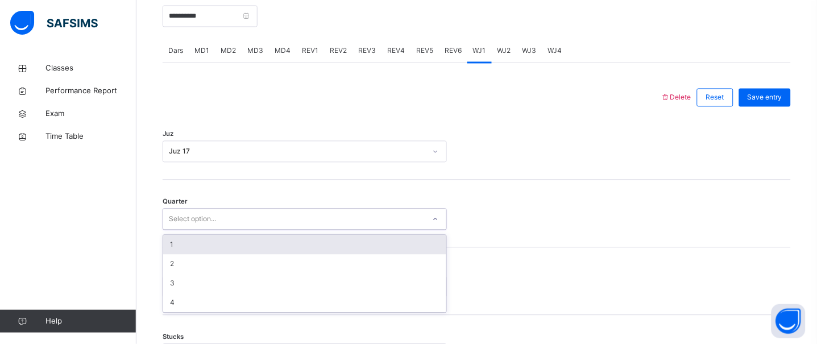
click at [314, 219] on div "Select option..." at bounding box center [293, 220] width 261 height 18
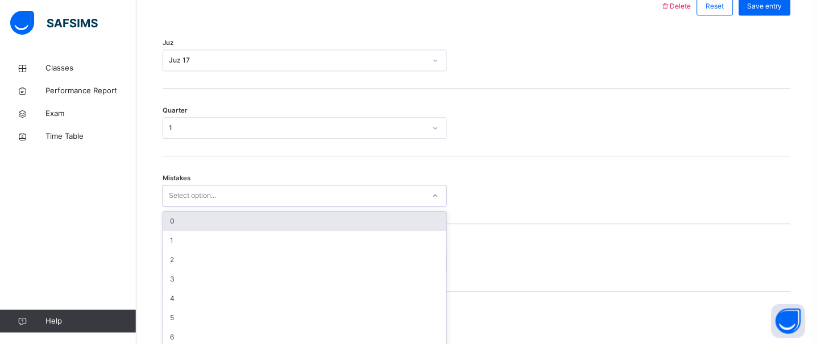
click at [248, 206] on div "option 0 focused, 1 of 7. 7 results available. Use Up and Down to choose option…" at bounding box center [305, 196] width 284 height 22
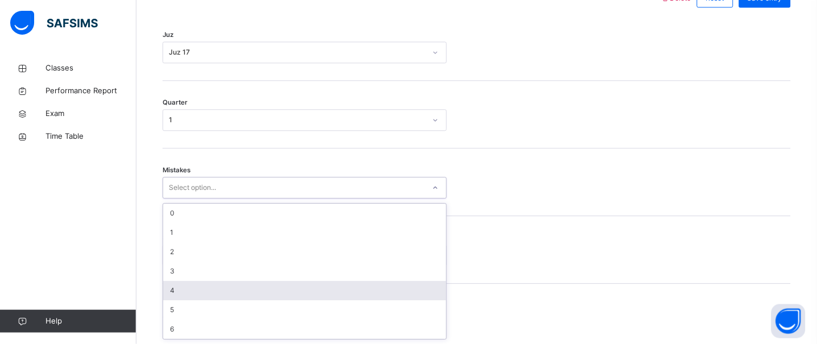
scroll to position [557, 0]
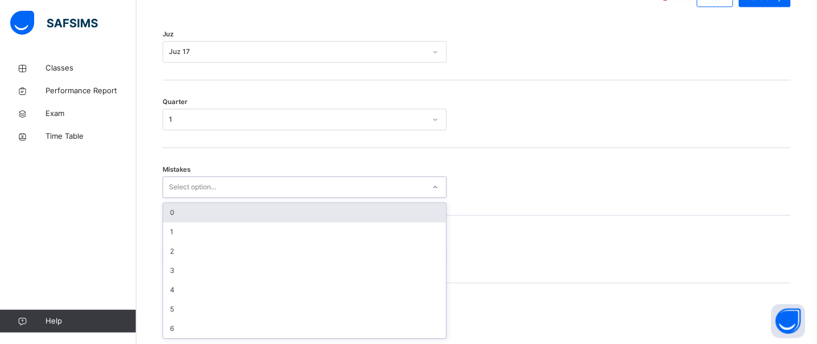
click at [214, 213] on div "0" at bounding box center [304, 212] width 283 height 19
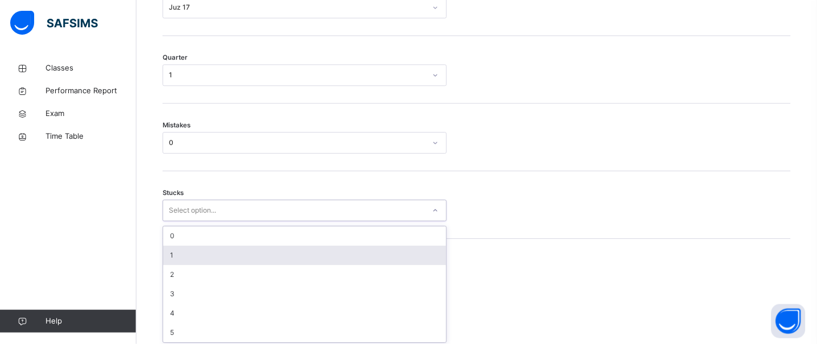
click at [203, 221] on div "option 1 focused, 2 of 6. 6 results available. Use Up and Down to choose option…" at bounding box center [305, 210] width 284 height 22
click at [185, 246] on div "1" at bounding box center [304, 251] width 283 height 19
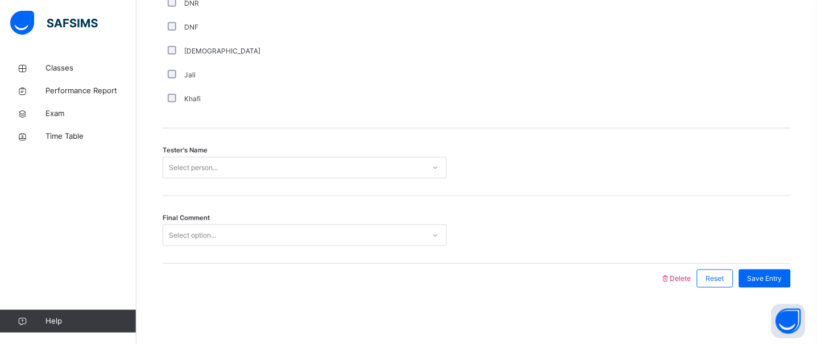
click at [192, 178] on div "Select person..." at bounding box center [305, 168] width 284 height 22
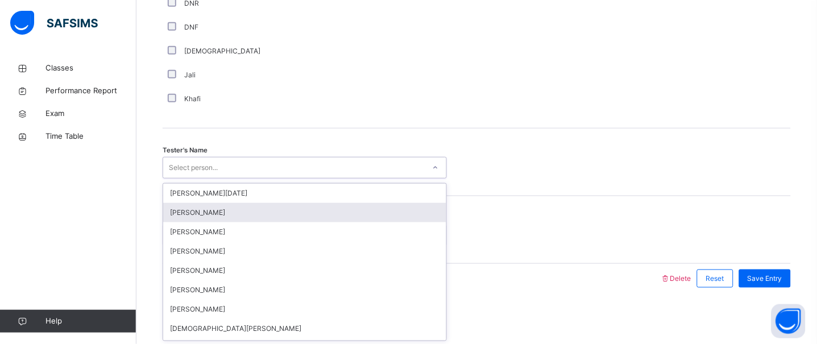
scroll to position [1079, 0]
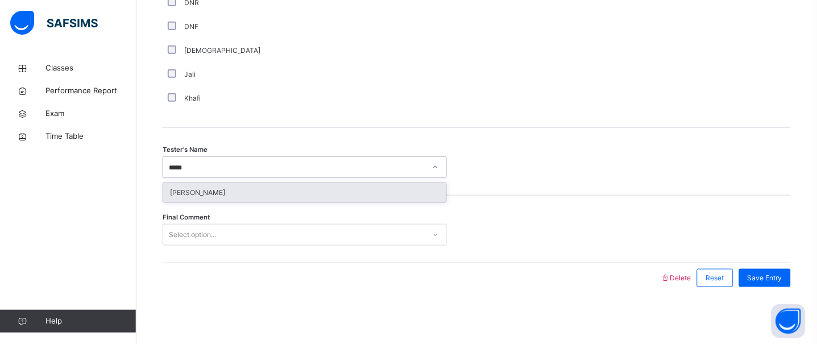
type input "******"
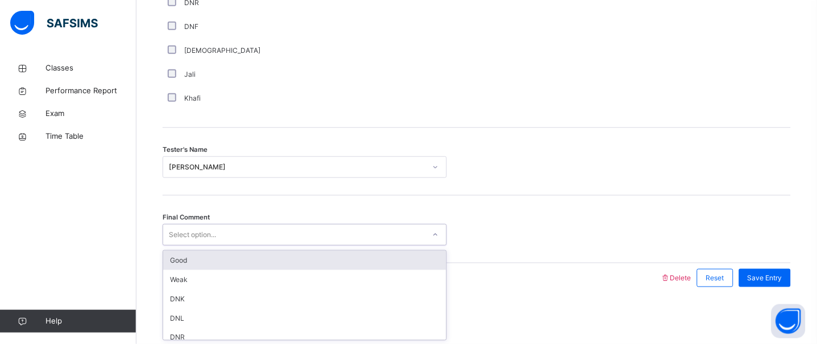
click at [197, 232] on div "Select option..." at bounding box center [192, 235] width 47 height 22
click at [213, 262] on div "Good" at bounding box center [304, 260] width 283 height 19
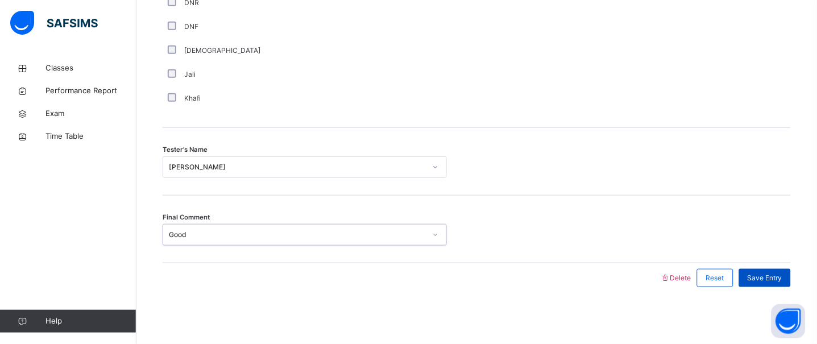
click at [770, 270] on div "Save Entry" at bounding box center [765, 278] width 52 height 18
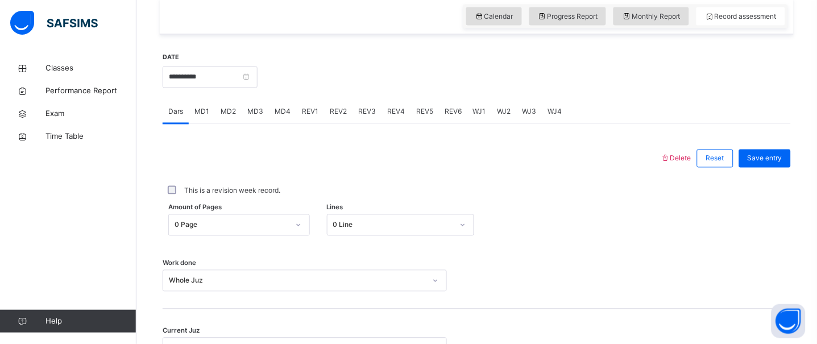
scroll to position [388, 0]
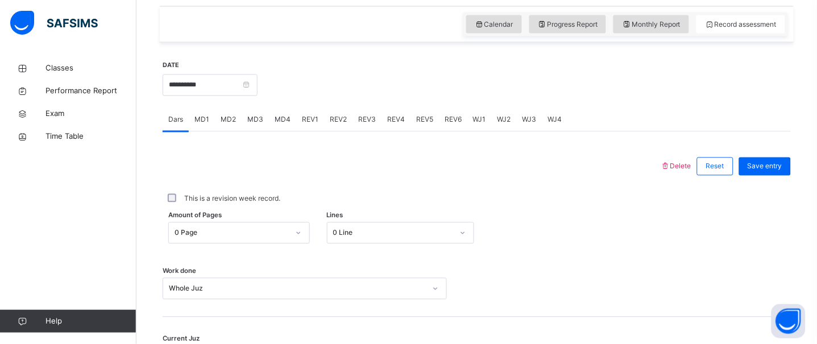
click at [501, 122] on span "WJ2" at bounding box center [504, 120] width 14 height 10
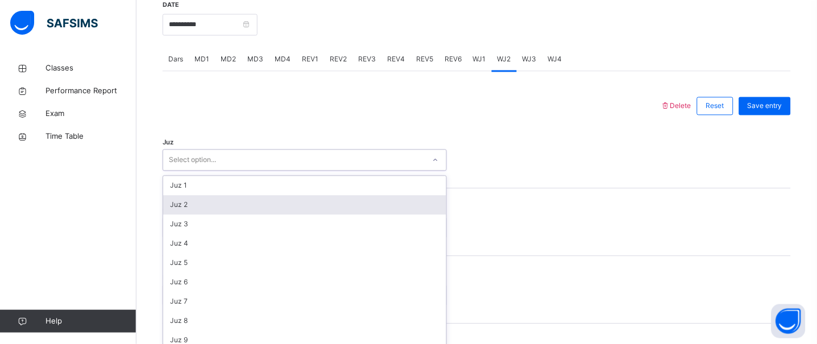
click at [360, 171] on div "option Juz 2 focused, 2 of 30. 30 results available. Use Up and Down to choose …" at bounding box center [305, 160] width 284 height 22
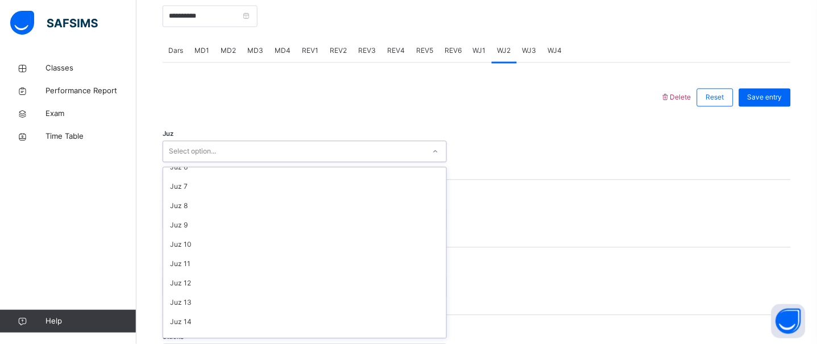
scroll to position [184, 0]
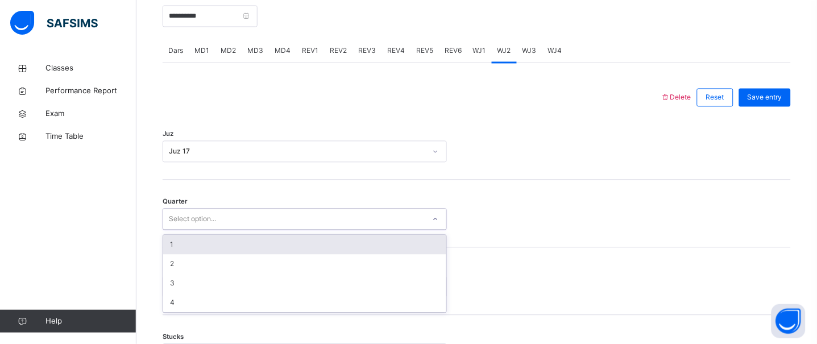
click at [360, 216] on div "Select option..." at bounding box center [293, 220] width 261 height 18
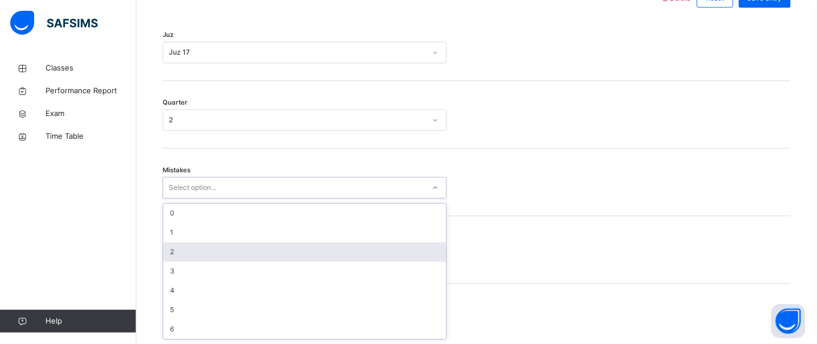
click at [251, 198] on div "option 2 focused, 3 of 7. 7 results available. Use Up and Down to choose option…" at bounding box center [305, 188] width 284 height 22
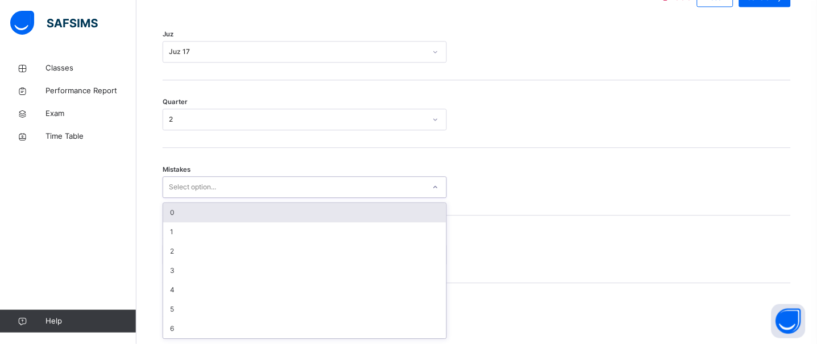
click at [193, 210] on div "0" at bounding box center [304, 212] width 283 height 19
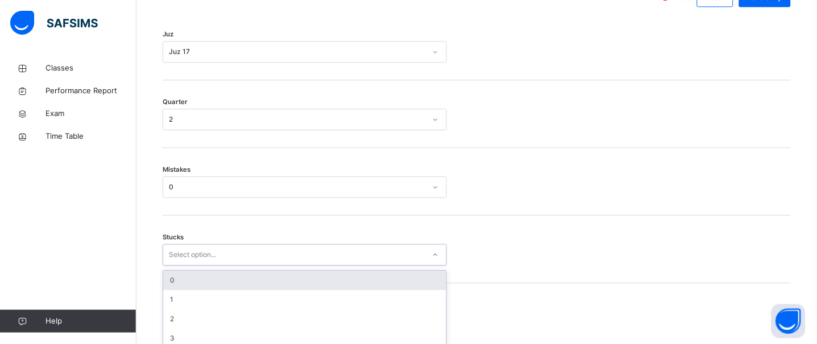
scroll to position [605, 0]
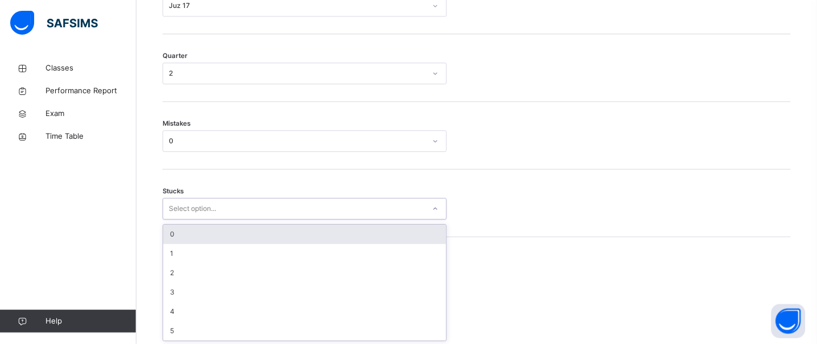
click at [192, 219] on div "option 0 focused, 1 of 6. 6 results available. Use Up and Down to choose option…" at bounding box center [305, 209] width 284 height 22
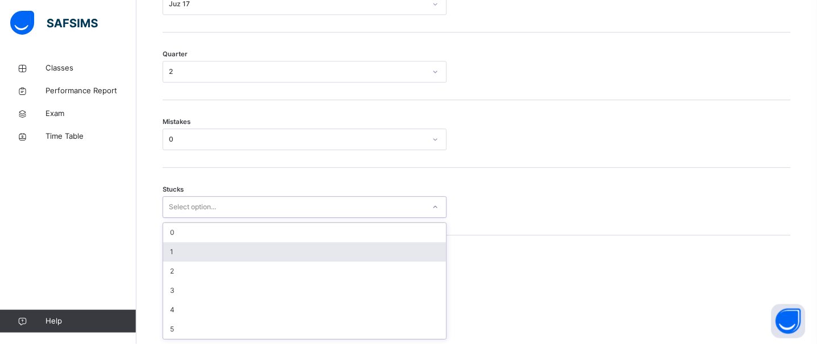
click at [176, 246] on div "1" at bounding box center [304, 251] width 283 height 19
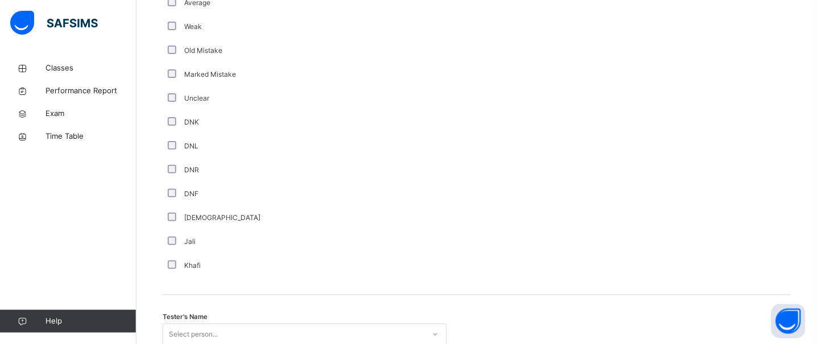
scroll to position [912, 0]
click at [186, 327] on div "Select person..." at bounding box center [305, 334] width 284 height 22
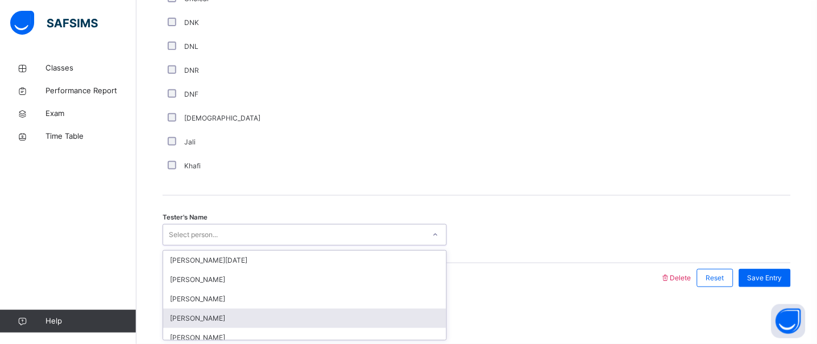
click at [186, 327] on div "[PERSON_NAME]" at bounding box center [304, 318] width 283 height 19
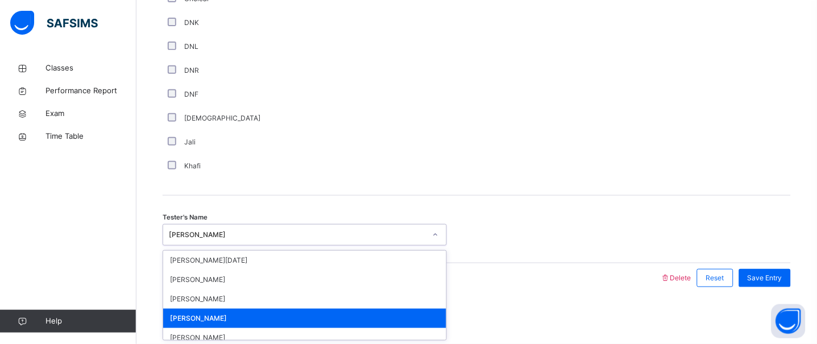
click at [208, 228] on div "[PERSON_NAME]" at bounding box center [293, 235] width 261 height 18
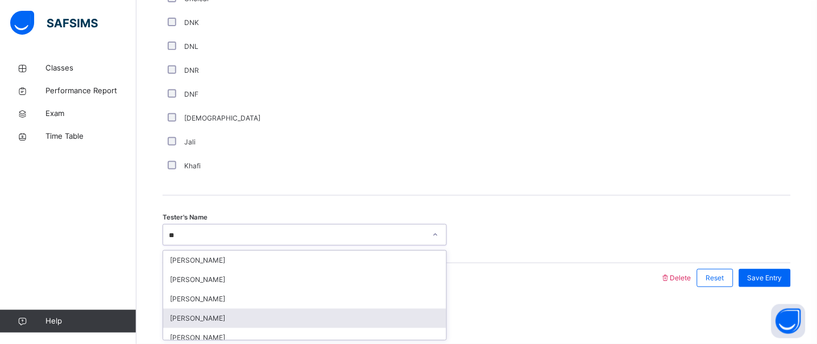
type input "*"
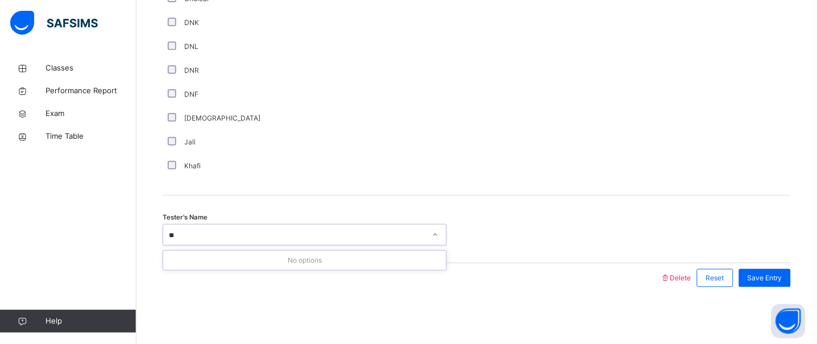
type input "*"
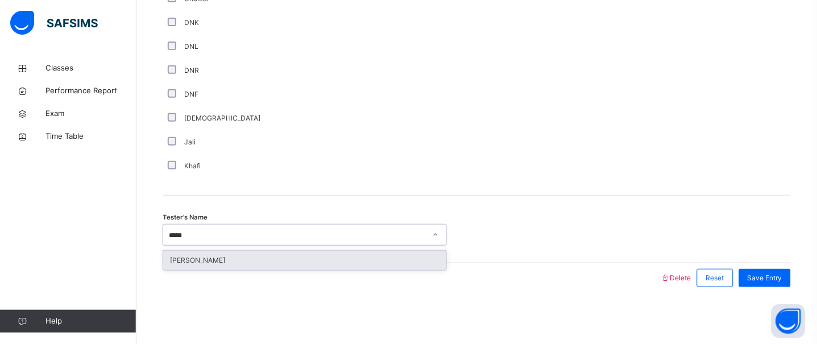
type input "******"
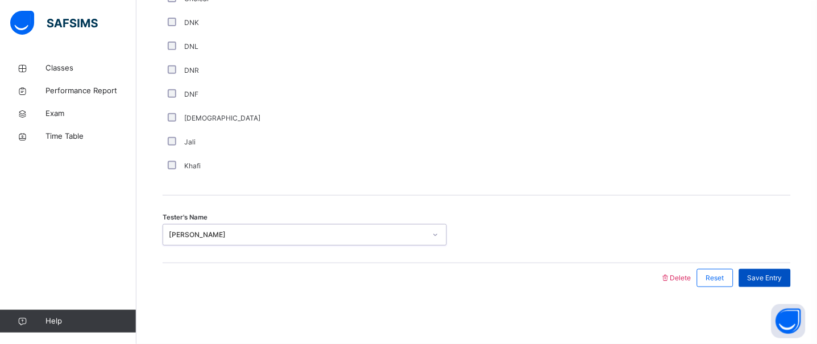
click at [779, 273] on span "Save Entry" at bounding box center [764, 278] width 35 height 10
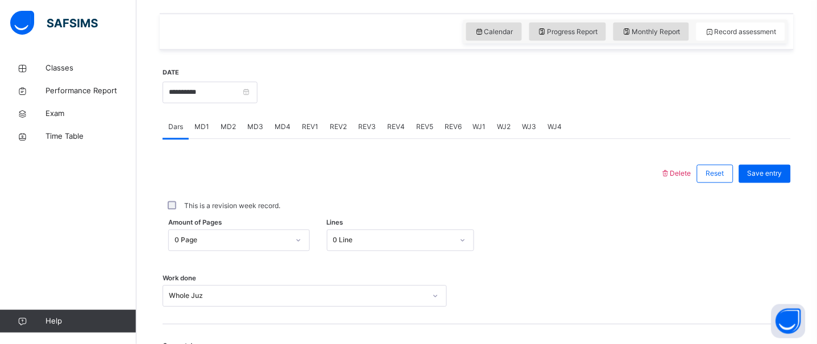
scroll to position [372, 0]
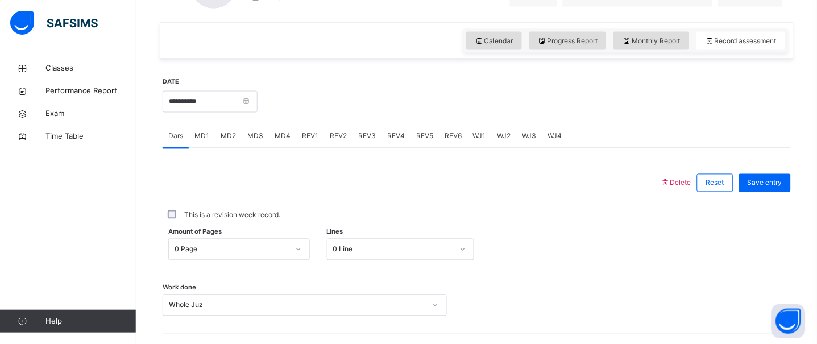
click at [526, 139] on span "WJ3" at bounding box center [529, 136] width 14 height 10
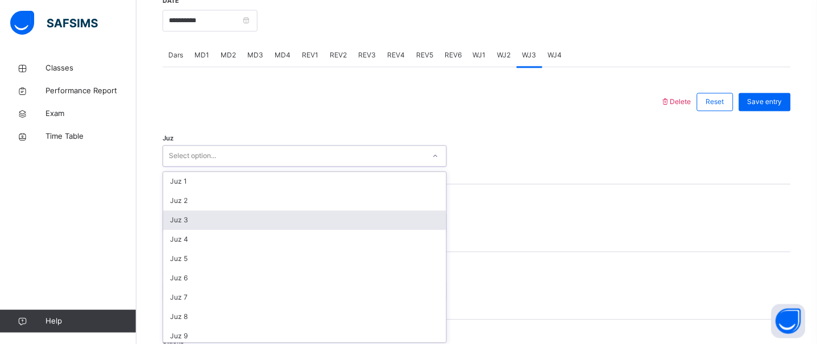
click at [253, 167] on div "option Juz 3 focused, 3 of 30. 30 results available. Use Up and Down to choose …" at bounding box center [305, 156] width 284 height 22
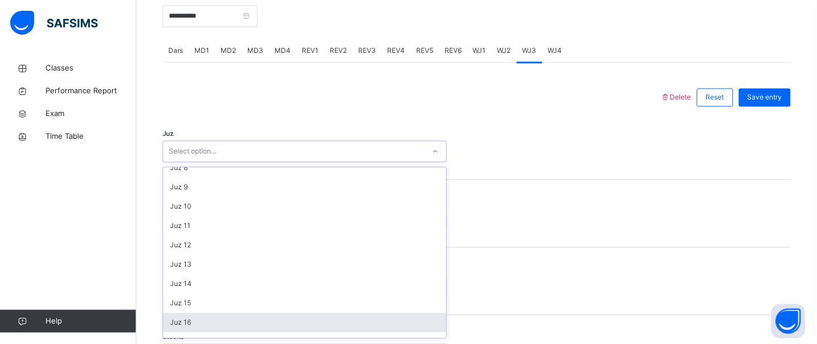
scroll to position [164, 0]
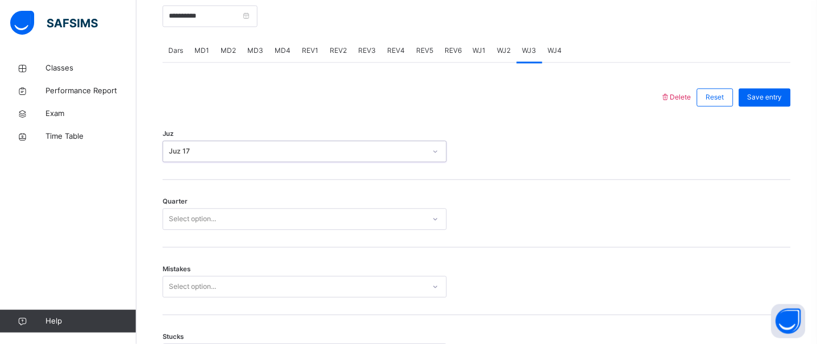
click at [195, 224] on div "Select option..." at bounding box center [192, 220] width 47 height 22
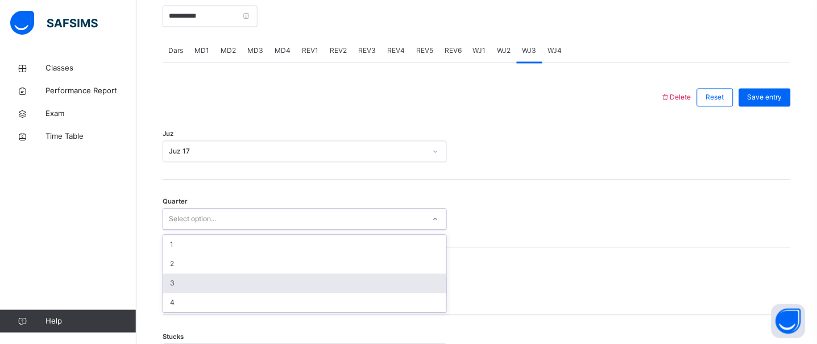
click at [186, 282] on div "3" at bounding box center [304, 283] width 283 height 19
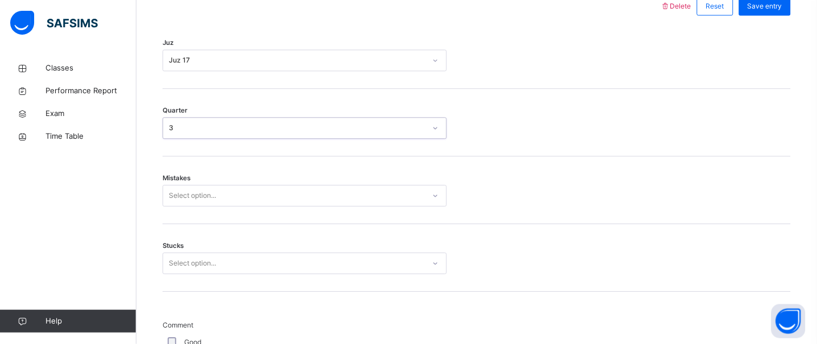
click at [186, 206] on div "Select option..." at bounding box center [305, 196] width 284 height 22
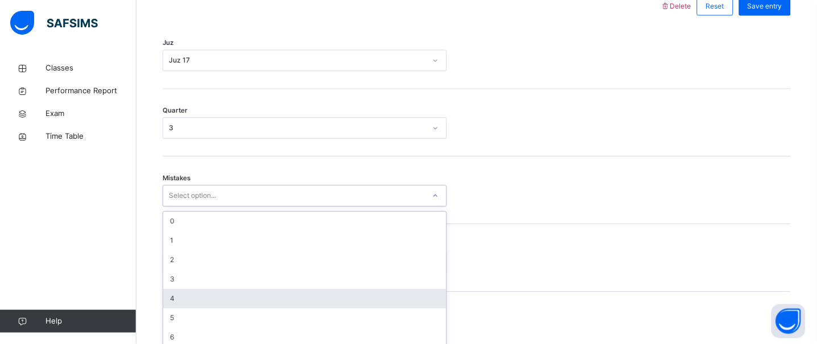
scroll to position [557, 0]
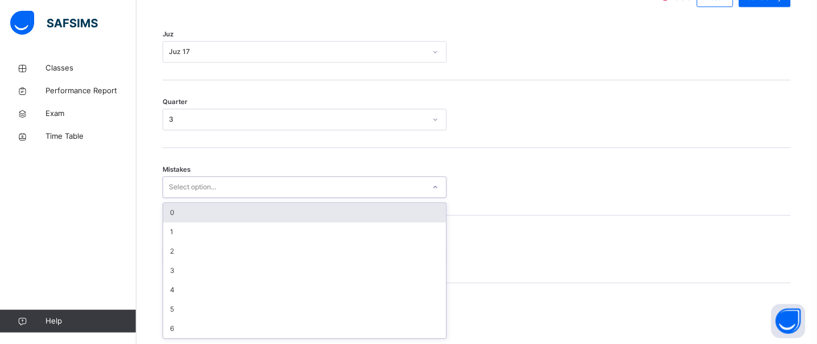
click at [187, 215] on div "0" at bounding box center [304, 212] width 283 height 19
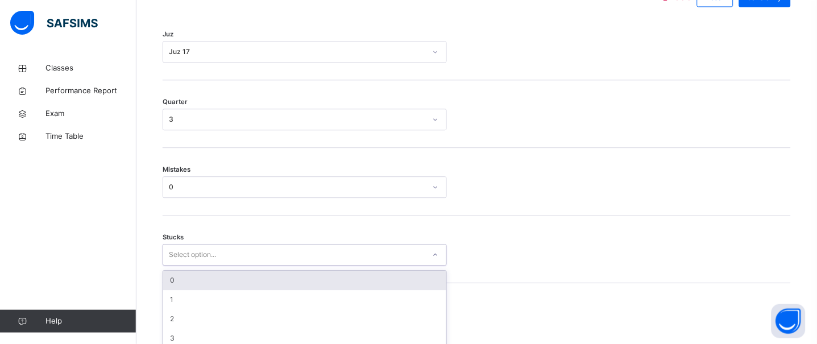
scroll to position [605, 0]
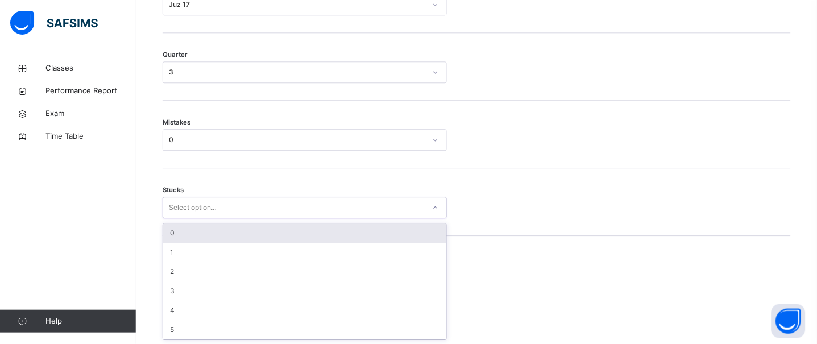
click at [191, 218] on div "option 0 focused, 1 of 6. 6 results available. Use Up and Down to choose option…" at bounding box center [305, 208] width 284 height 22
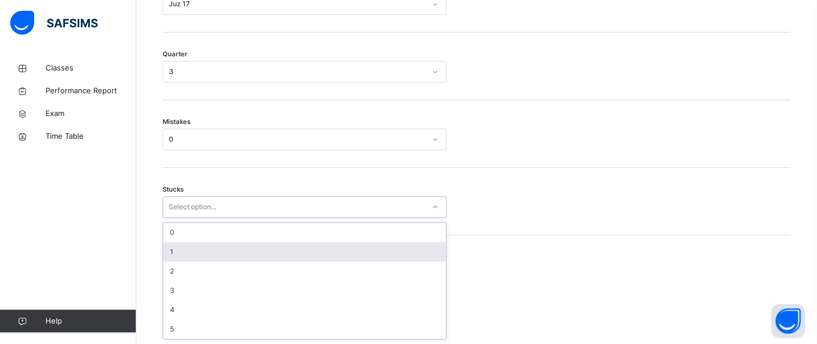
click at [177, 249] on div "1" at bounding box center [304, 251] width 283 height 19
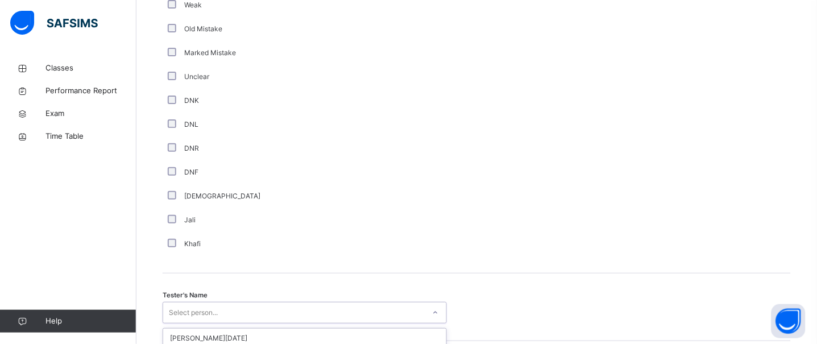
scroll to position [1011, 0]
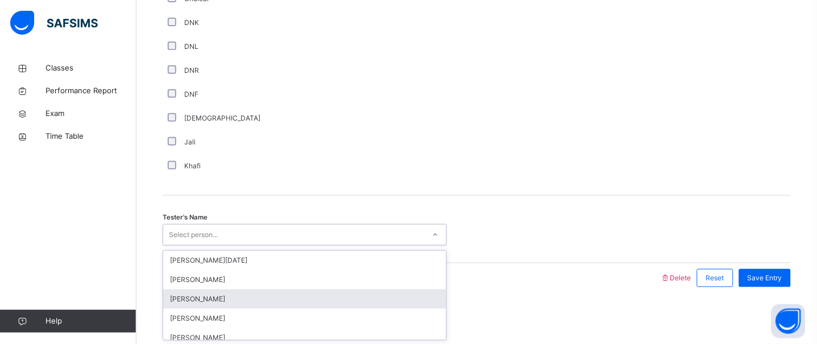
click at [235, 245] on div "option Hamzah Nawabi focused, 3 of 88. 88 results available. Use Up and Down to…" at bounding box center [305, 235] width 284 height 22
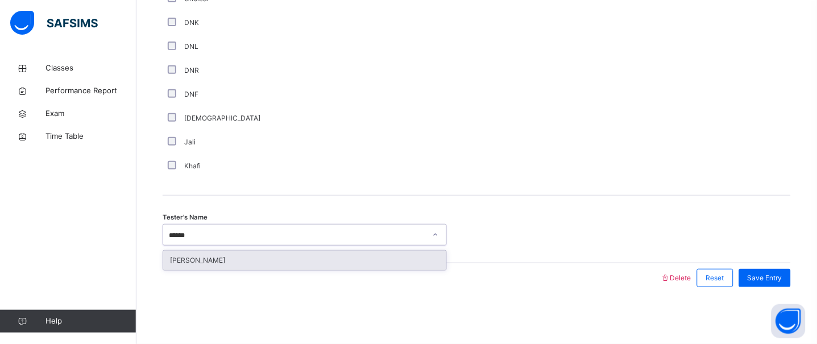
type input "*******"
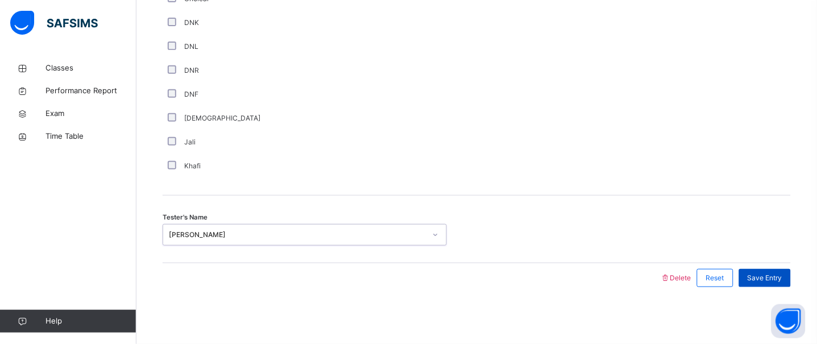
click at [779, 274] on span "Save Entry" at bounding box center [764, 278] width 35 height 10
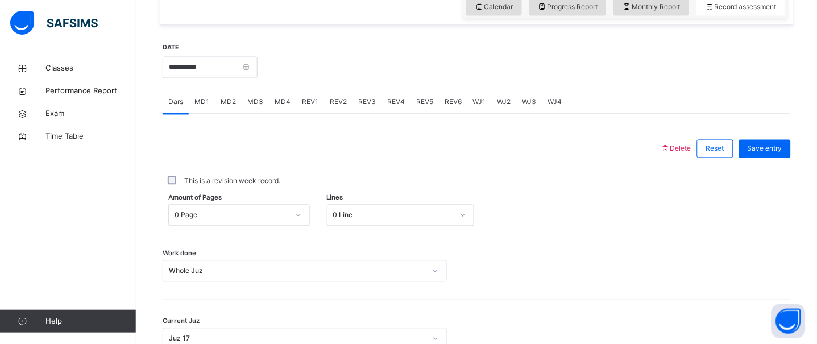
scroll to position [404, 0]
click at [548, 106] on span "WJ4" at bounding box center [555, 104] width 14 height 10
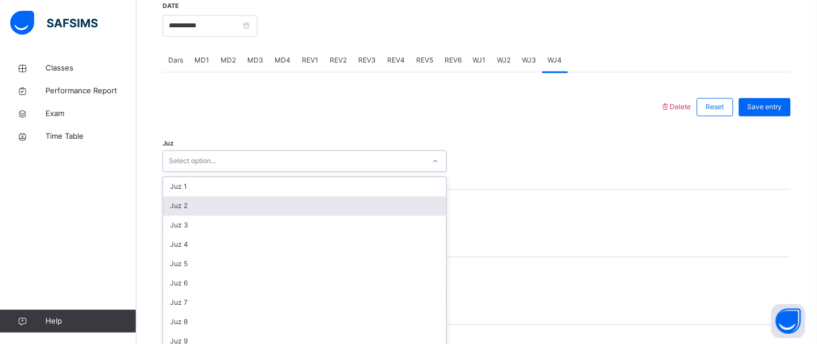
click at [234, 172] on div "option Juz 2 focused, 2 of 30. 30 results available. Use Up and Down to choose …" at bounding box center [305, 162] width 284 height 22
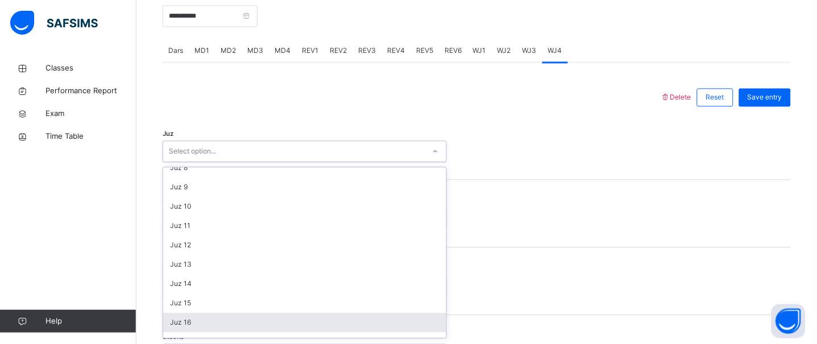
scroll to position [164, 0]
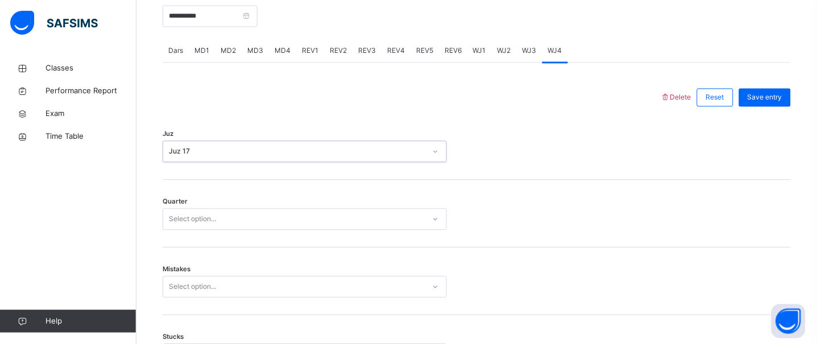
click at [232, 219] on div "Select option..." at bounding box center [293, 220] width 261 height 18
type input "*"
click at [232, 219] on div "1" at bounding box center [297, 219] width 257 height 10
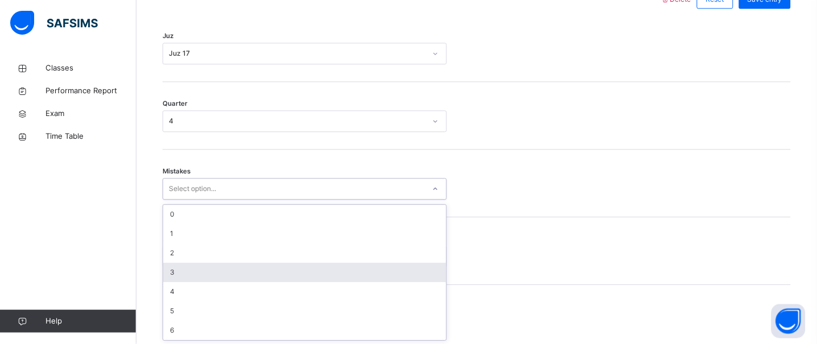
click at [209, 199] on div "option 3 focused, 4 of 7. 7 results available. Use Up and Down to choose option…" at bounding box center [305, 189] width 284 height 22
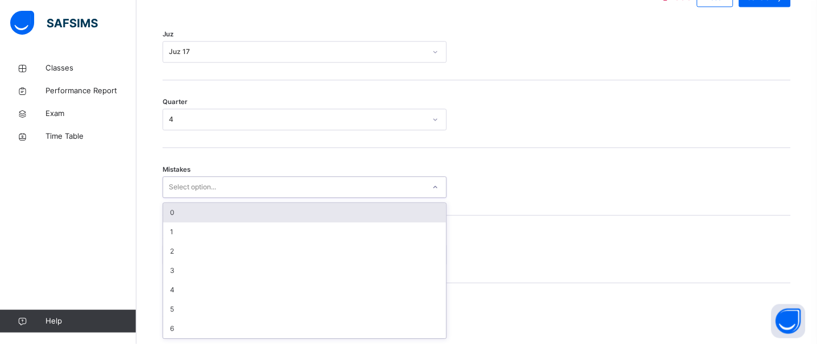
click at [186, 217] on div "0" at bounding box center [304, 212] width 283 height 19
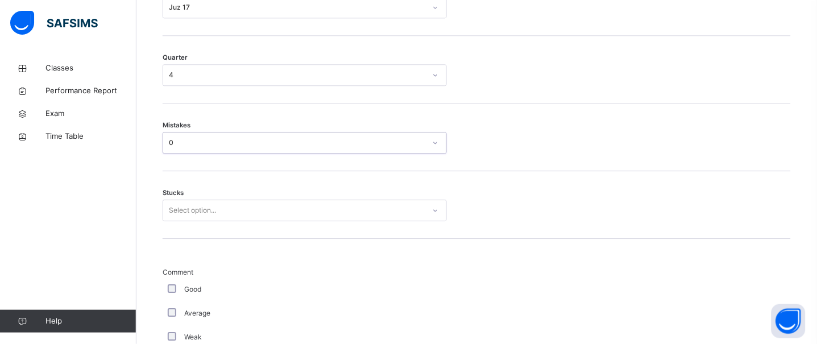
click at [193, 221] on div "Select option..." at bounding box center [305, 210] width 284 height 22
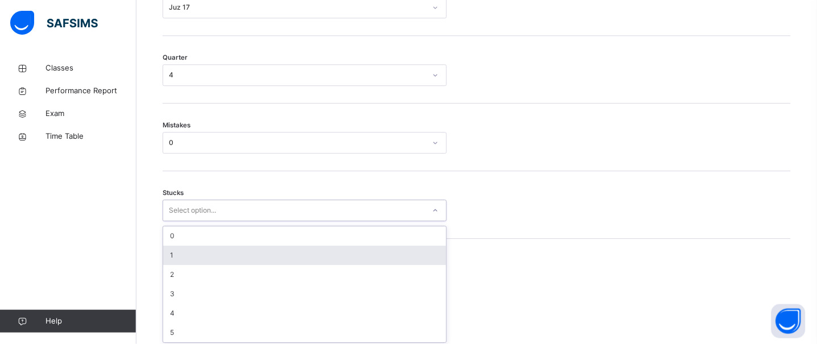
scroll to position [605, 0]
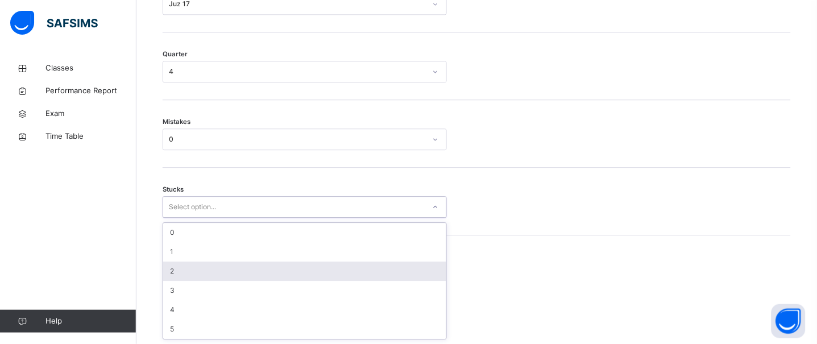
click at [186, 263] on div "2" at bounding box center [304, 270] width 283 height 19
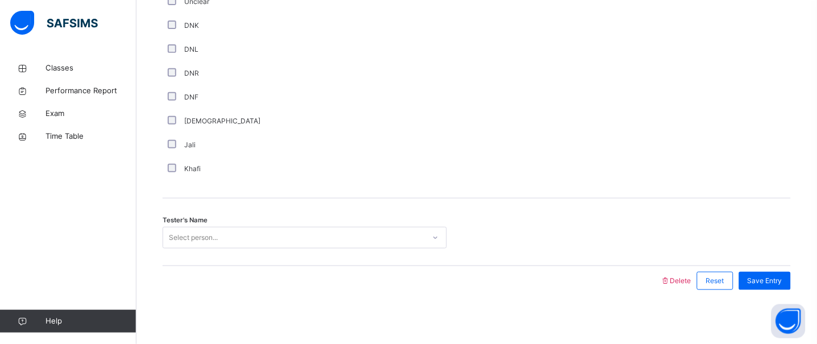
scroll to position [1011, 0]
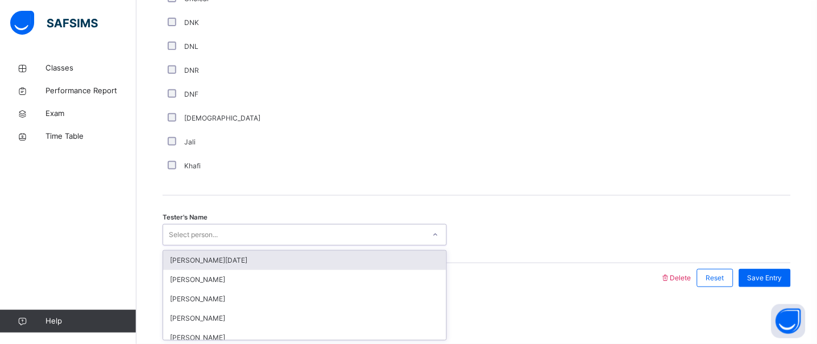
click at [199, 231] on div "Select person..." at bounding box center [193, 235] width 49 height 22
type input "******"
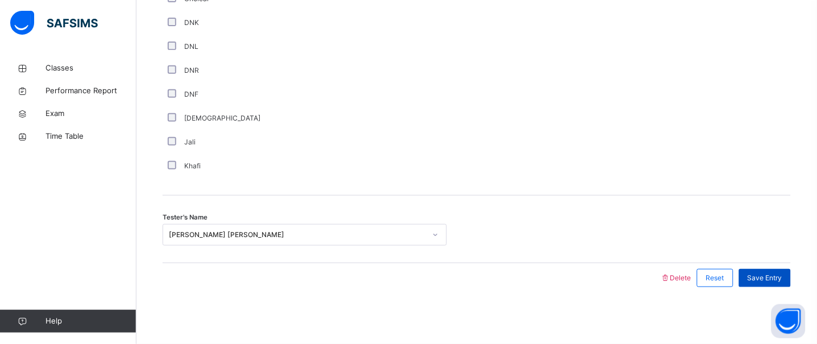
click at [777, 276] on span "Save Entry" at bounding box center [764, 278] width 35 height 10
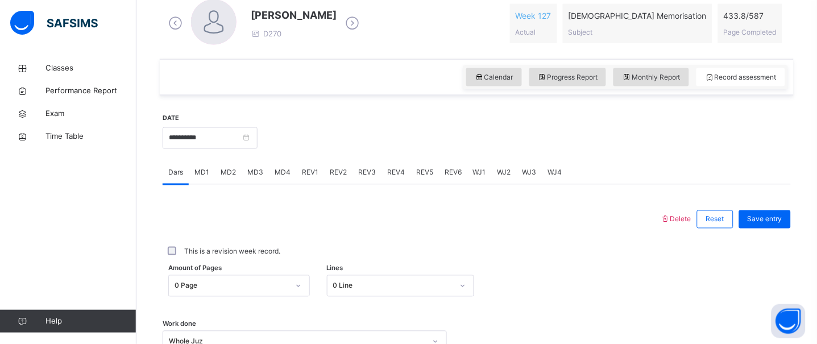
scroll to position [334, 0]
click at [310, 175] on span "REV1" at bounding box center [310, 174] width 16 height 10
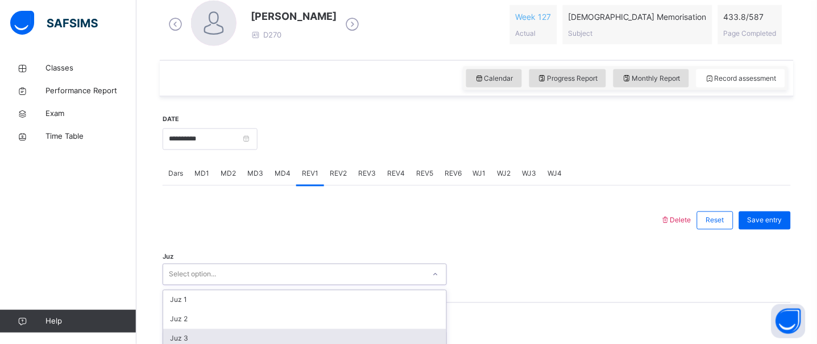
click at [227, 277] on div "option Juz 3 focused, 3 of 30. 30 results available. Use Up and Down to choose …" at bounding box center [305, 275] width 284 height 22
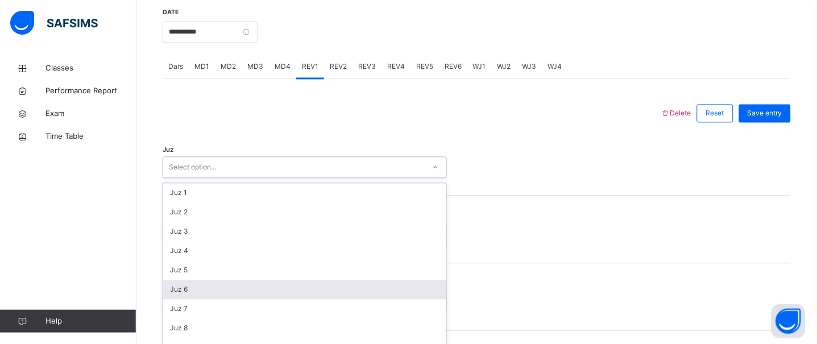
scroll to position [457, 0]
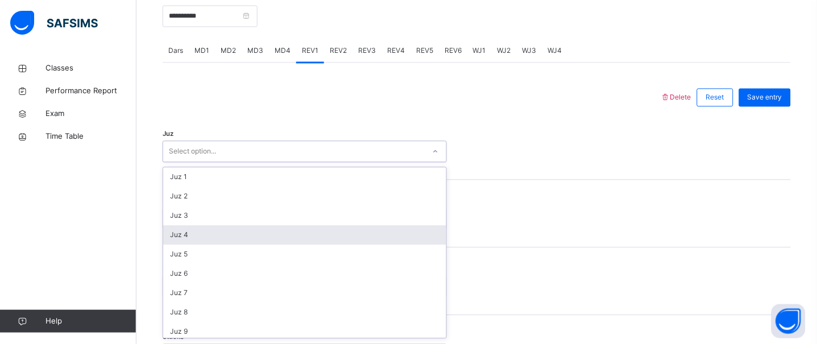
click at [190, 234] on div "Juz 4" at bounding box center [304, 235] width 283 height 19
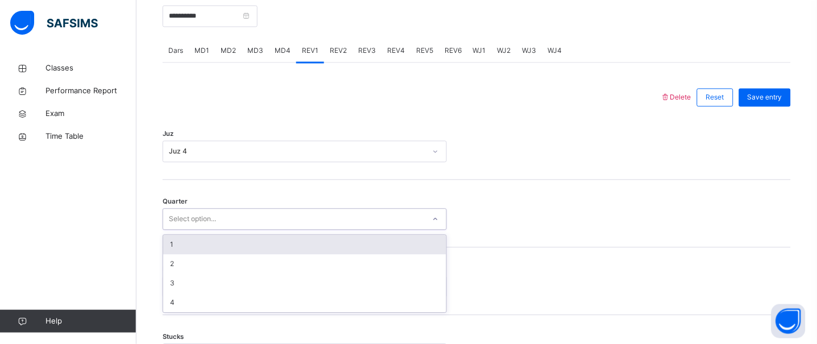
click at [197, 223] on div "Select option..." at bounding box center [192, 220] width 47 height 22
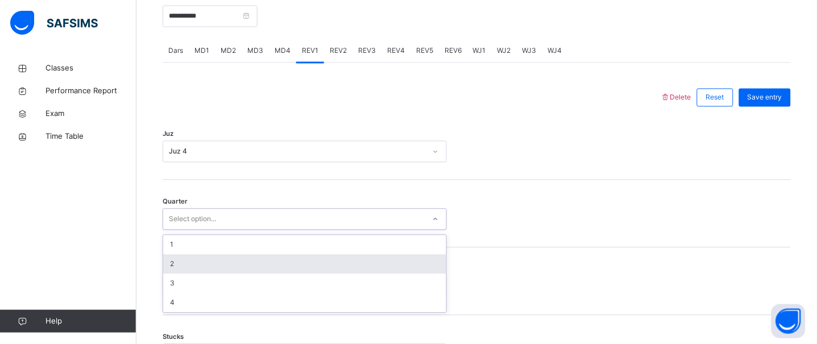
click at [189, 259] on div "2" at bounding box center [304, 264] width 283 height 19
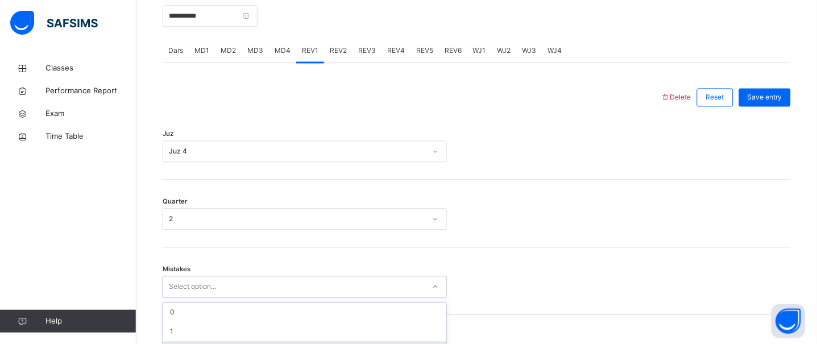
scroll to position [557, 0]
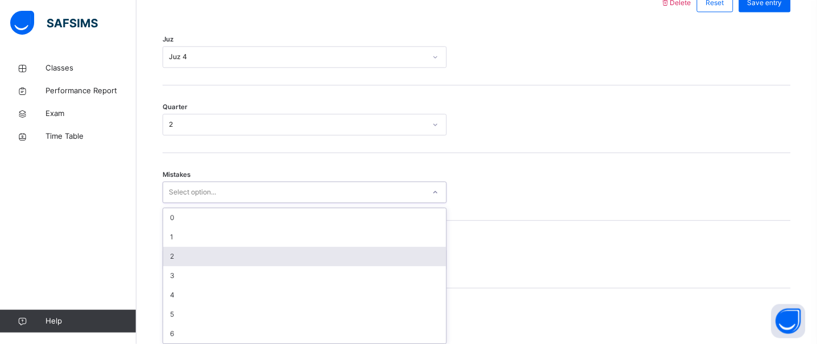
click at [183, 203] on div "option 2 focused, 3 of 7. 7 results available. Use Up and Down to choose option…" at bounding box center [305, 192] width 284 height 22
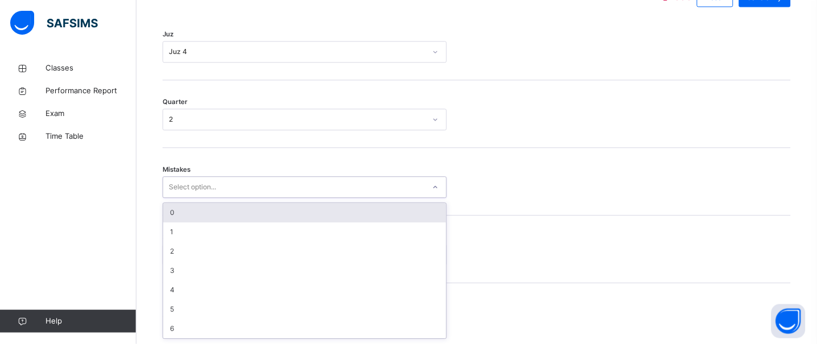
click at [176, 219] on div "0" at bounding box center [304, 212] width 283 height 19
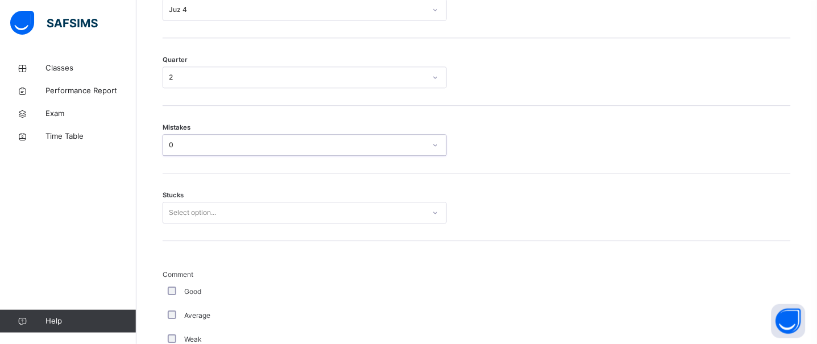
click at [188, 223] on div "Select option..." at bounding box center [305, 213] width 284 height 22
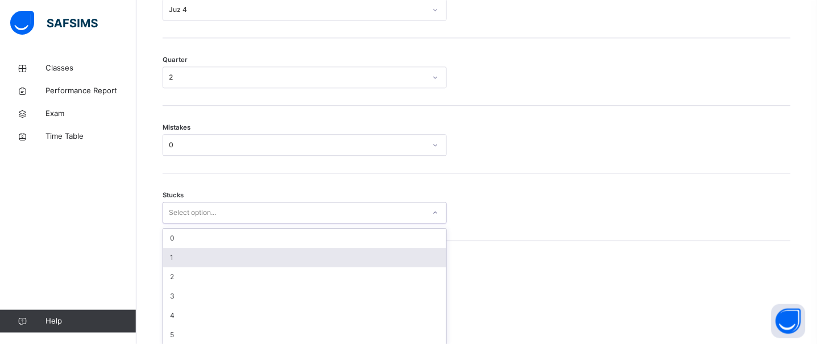
scroll to position [605, 0]
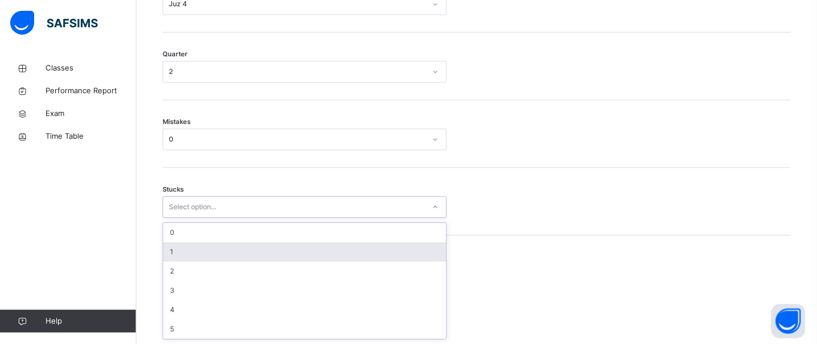
click at [172, 253] on div "1" at bounding box center [304, 251] width 283 height 19
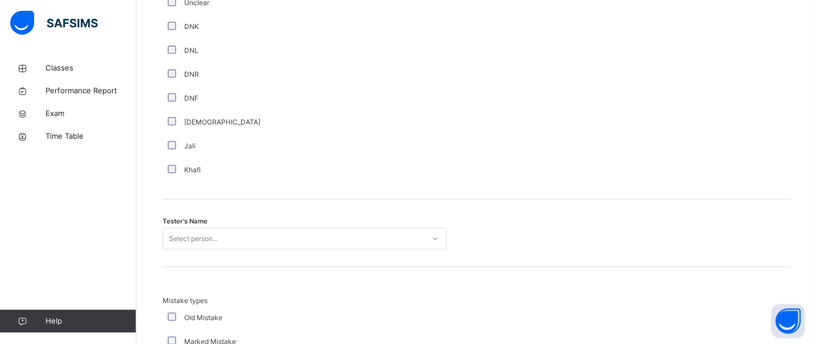
scroll to position [998, 0]
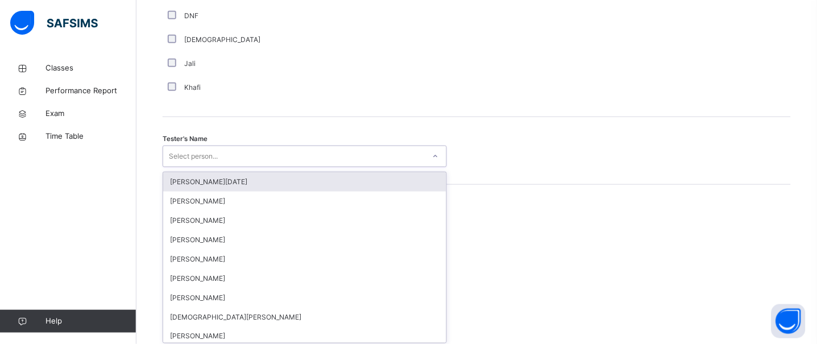
click at [194, 167] on div "option [PERSON_NAME][DATE] focused, 1 of 88. 88 results available. Use Up and D…" at bounding box center [305, 156] width 284 height 22
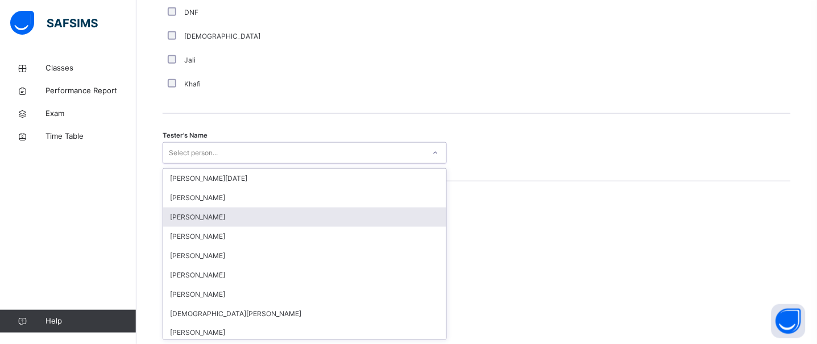
scroll to position [1094, 0]
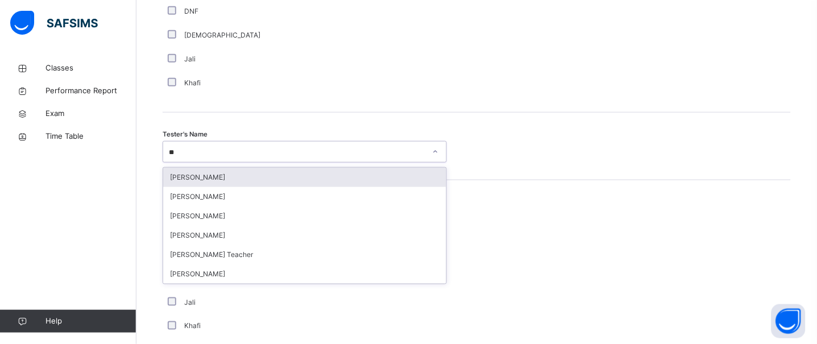
type input "***"
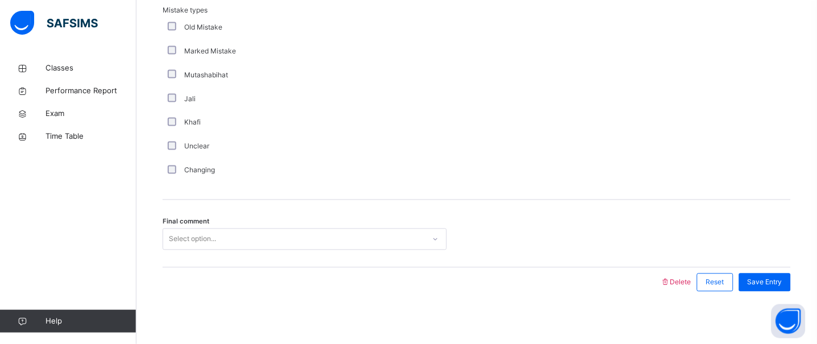
scroll to position [1302, 0]
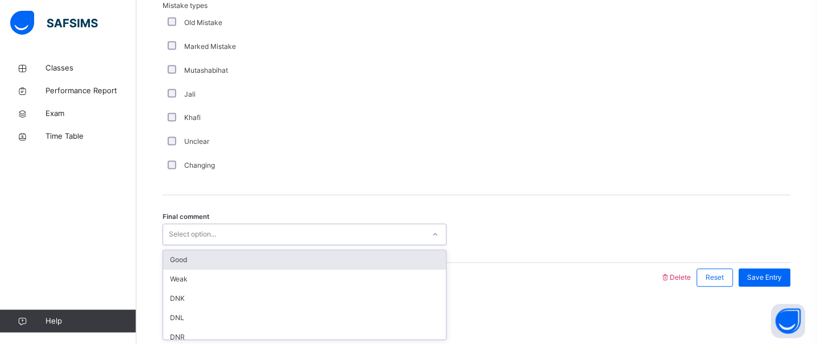
click at [220, 228] on div "Select option..." at bounding box center [305, 235] width 284 height 22
click at [189, 261] on div "Good" at bounding box center [304, 260] width 283 height 19
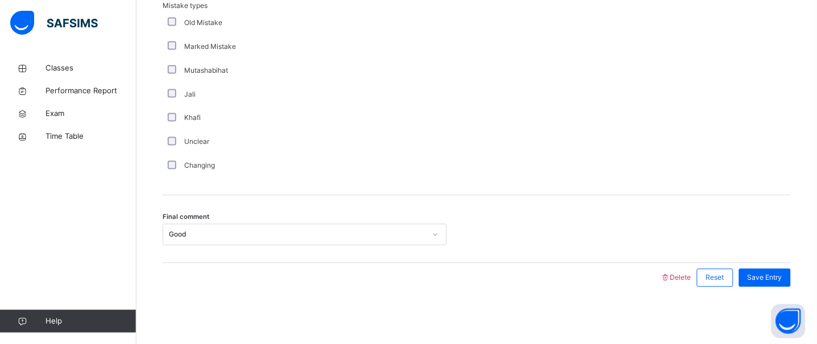
click at [779, 257] on div "Final comment Good" at bounding box center [477, 229] width 628 height 68
click at [764, 284] on div "Save Entry" at bounding box center [765, 278] width 52 height 18
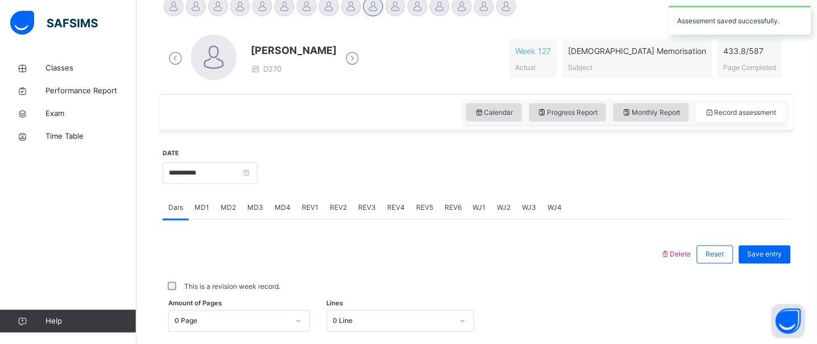
scroll to position [302, 0]
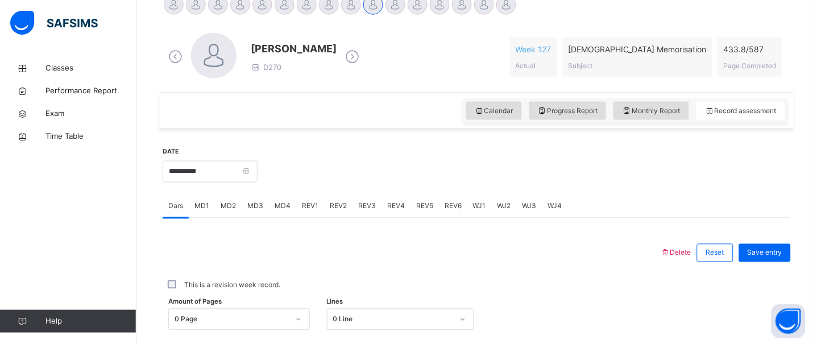
click at [330, 206] on span "REV2" at bounding box center [338, 206] width 17 height 10
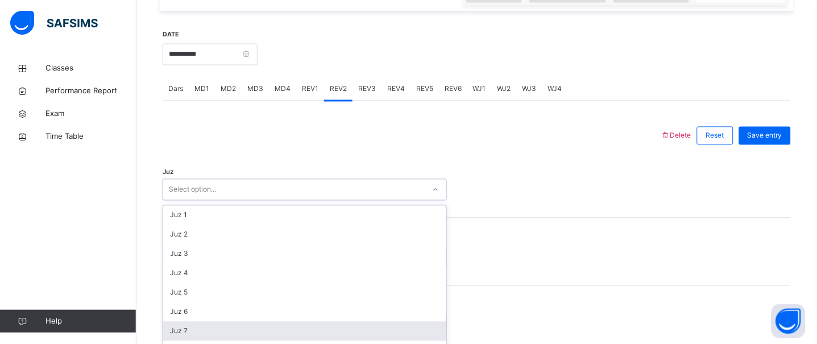
click at [259, 201] on div "option Juz 7 focused, 7 of 30. 30 results available. Use Up and Down to choose …" at bounding box center [305, 190] width 284 height 22
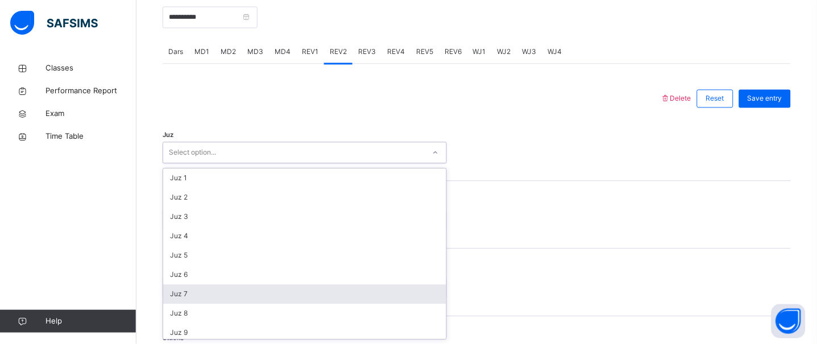
scroll to position [457, 0]
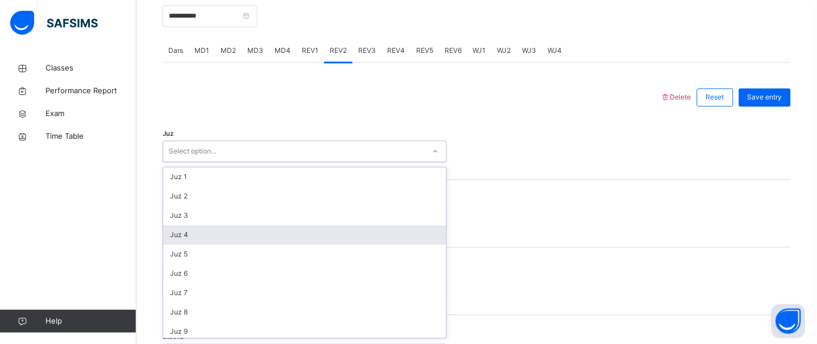
click at [216, 230] on div "Juz 4" at bounding box center [304, 235] width 283 height 19
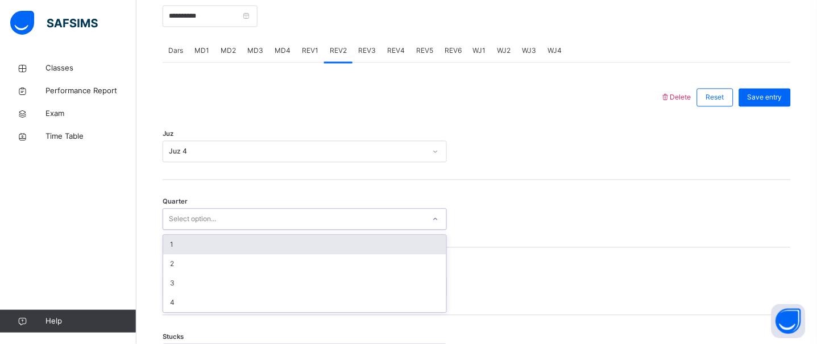
click at [196, 223] on div "Select option..." at bounding box center [192, 220] width 47 height 22
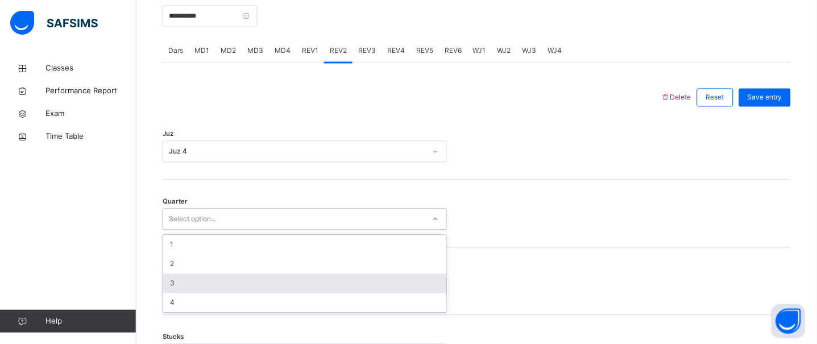
click at [188, 278] on div "3" at bounding box center [304, 283] width 283 height 19
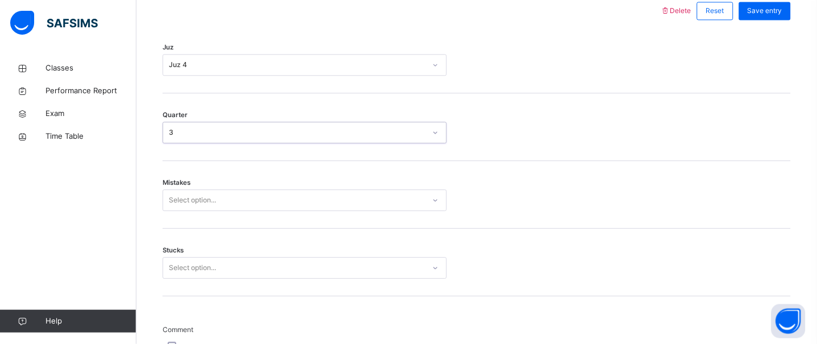
click at [187, 211] on div "Select option..." at bounding box center [305, 200] width 284 height 22
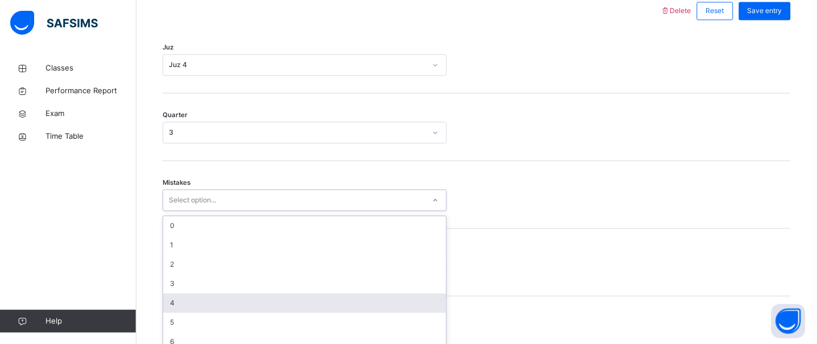
scroll to position [557, 0]
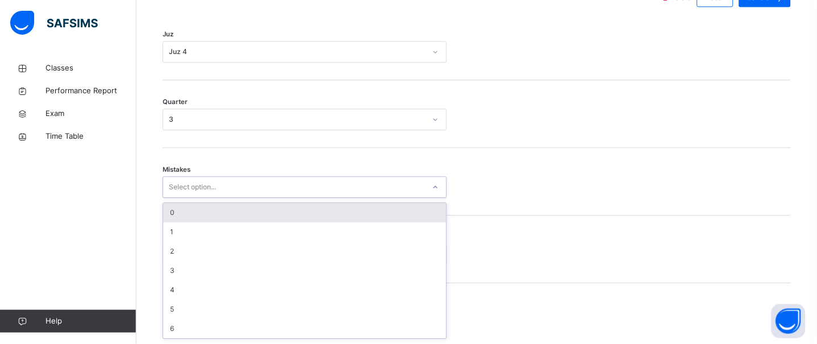
click at [180, 216] on div "0" at bounding box center [304, 212] width 283 height 19
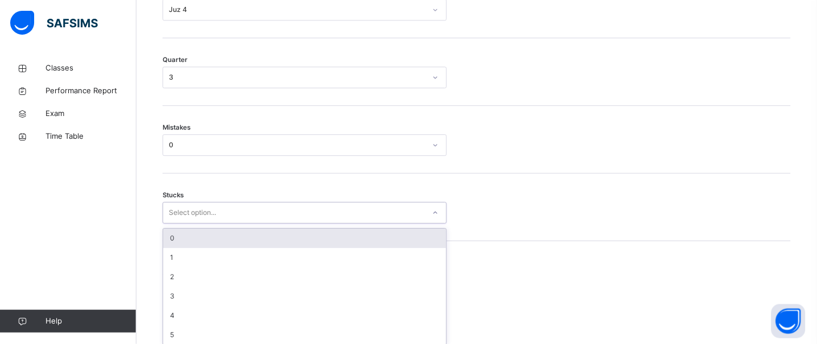
click at [186, 223] on div "option 0 focused, 1 of 6. 6 results available. Use Up and Down to choose option…" at bounding box center [305, 213] width 284 height 22
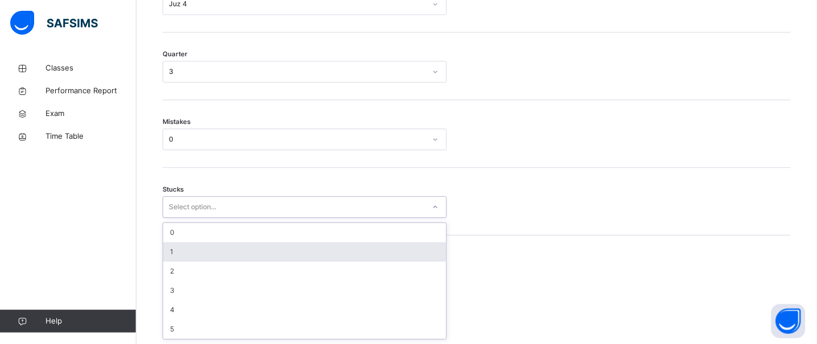
click at [181, 251] on div "1" at bounding box center [304, 251] width 283 height 19
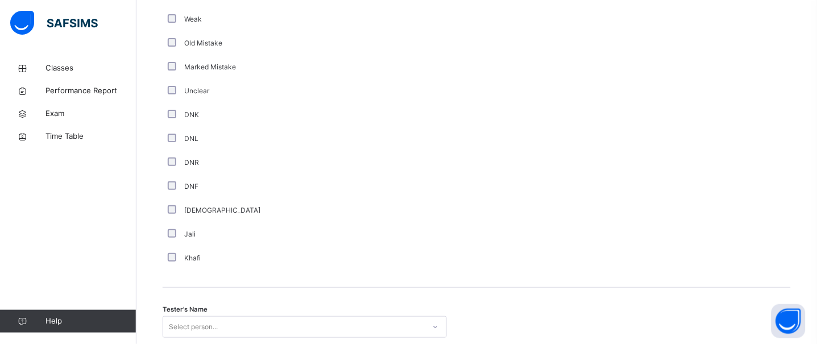
scroll to position [956, 0]
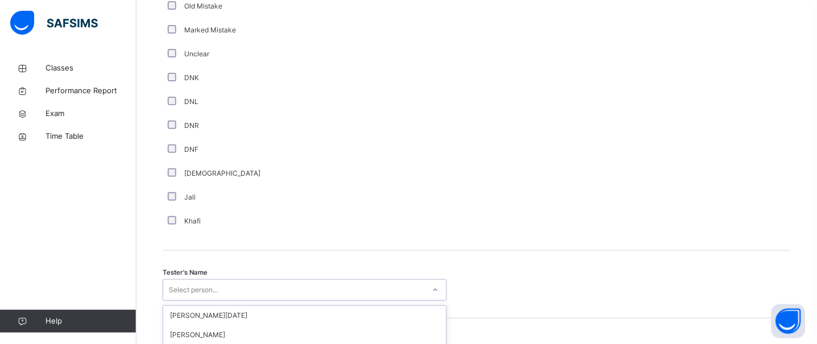
click at [232, 285] on div "option [PERSON_NAME] focused, 4 of 88. 88 results available. Use Up and Down to…" at bounding box center [305, 290] width 284 height 22
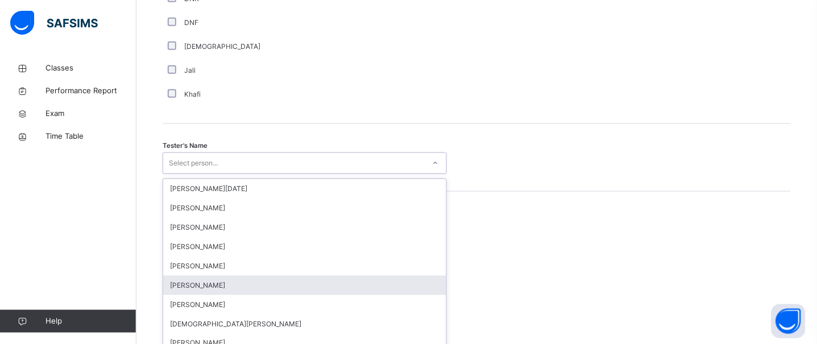
scroll to position [1094, 0]
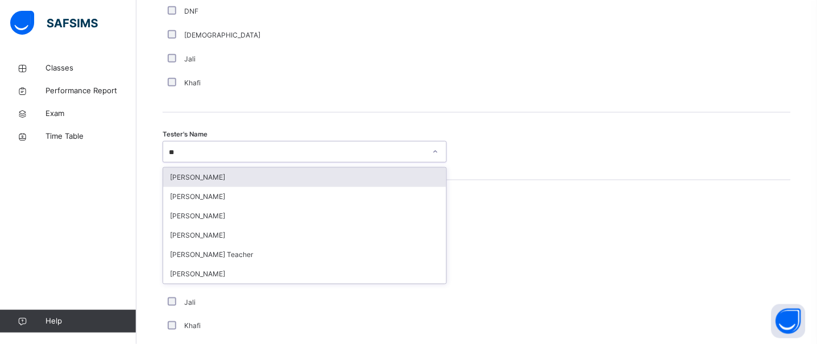
type input "***"
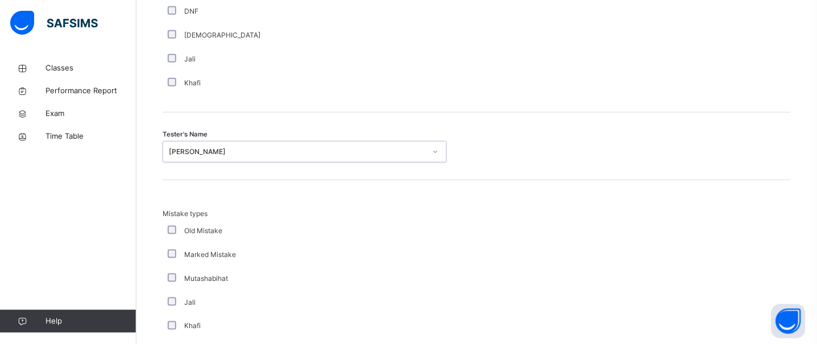
scroll to position [1302, 0]
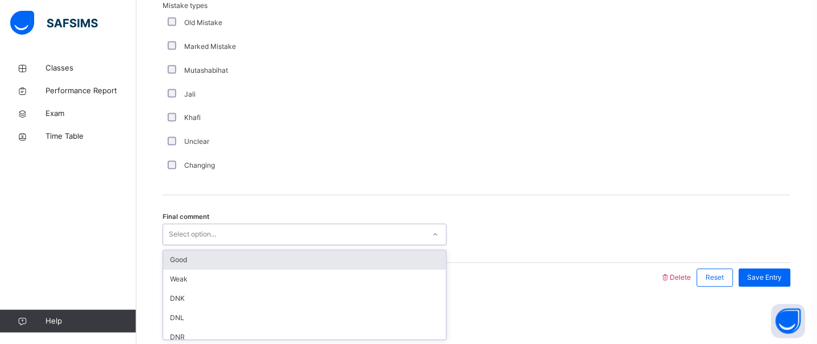
click at [248, 240] on div "Select option..." at bounding box center [293, 235] width 261 height 18
click at [204, 255] on div "Good" at bounding box center [304, 260] width 283 height 19
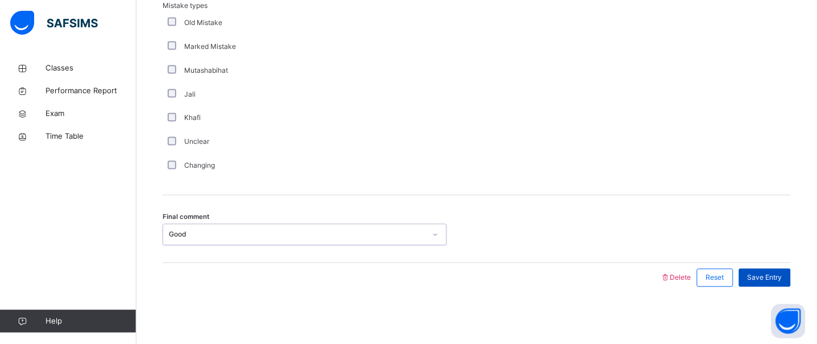
click at [782, 273] on span "Save Entry" at bounding box center [764, 278] width 35 height 10
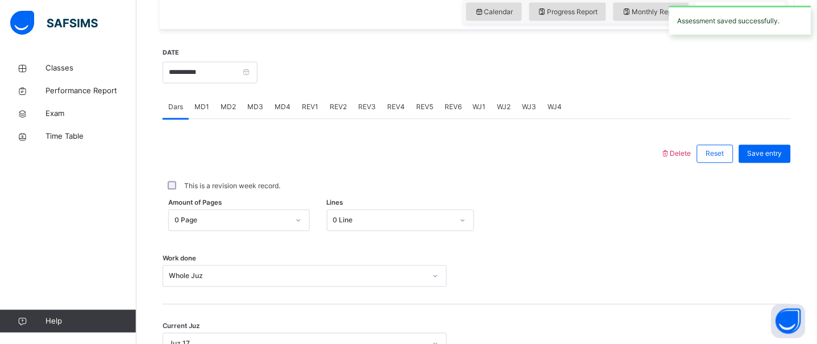
scroll to position [398, 0]
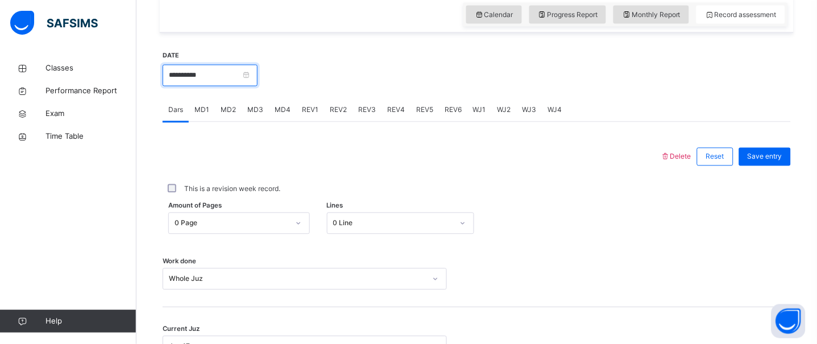
click at [211, 68] on input "**********" at bounding box center [210, 76] width 95 height 22
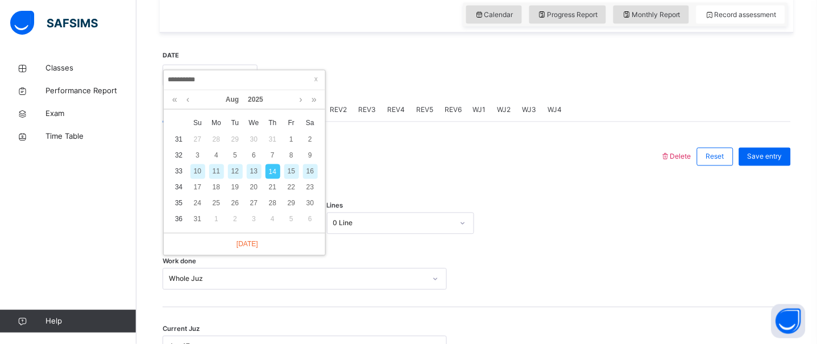
click at [214, 169] on div "11" at bounding box center [216, 171] width 15 height 15
type input "**********"
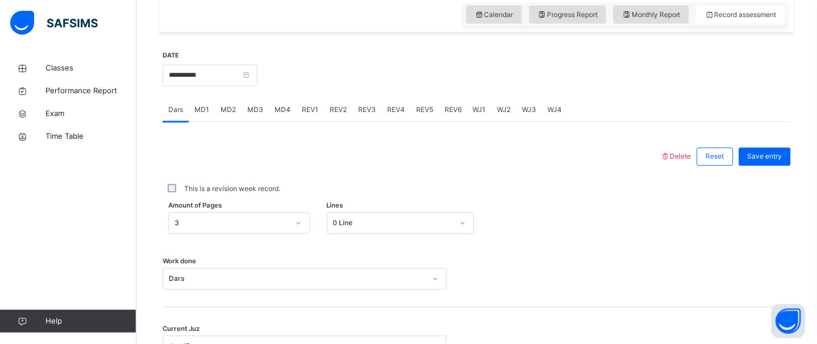
click at [252, 115] on div "MD3" at bounding box center [255, 110] width 27 height 23
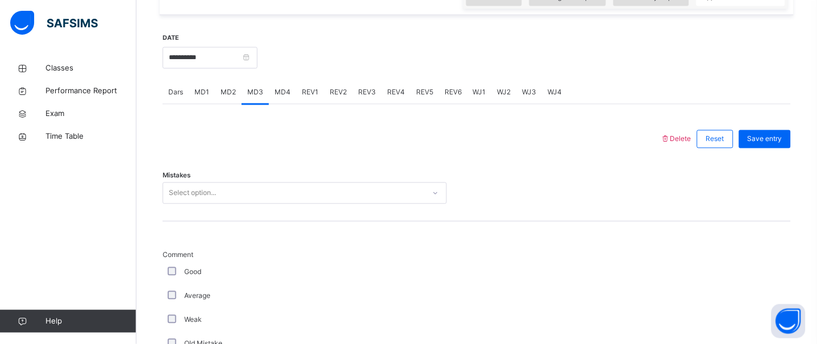
click at [243, 204] on div "Select option..." at bounding box center [305, 193] width 284 height 22
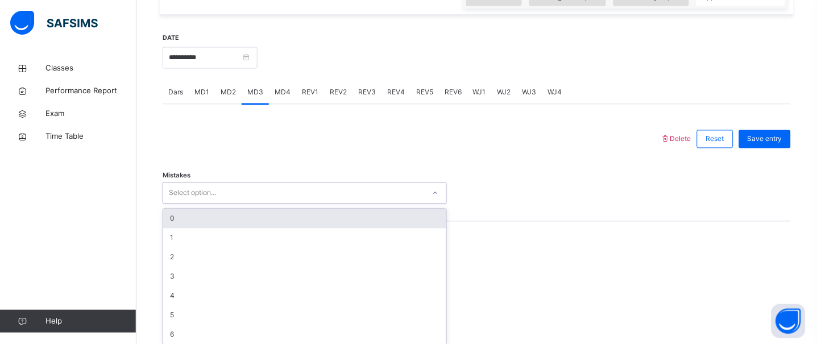
scroll to position [421, 0]
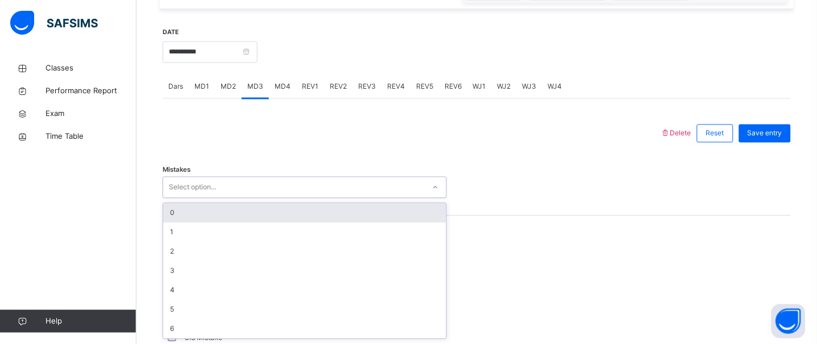
click at [173, 207] on div "0" at bounding box center [304, 212] width 283 height 19
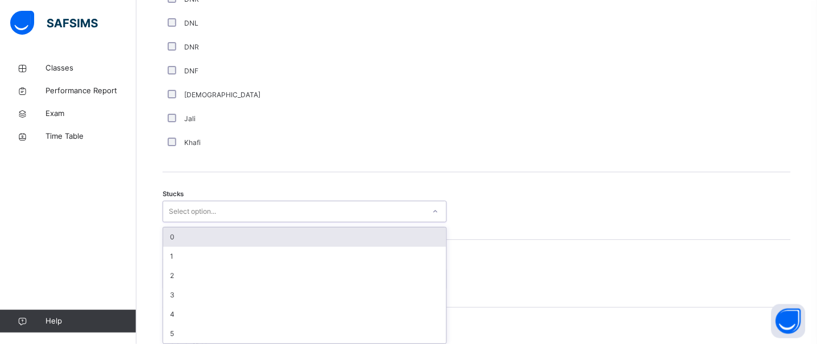
scroll to position [837, 0]
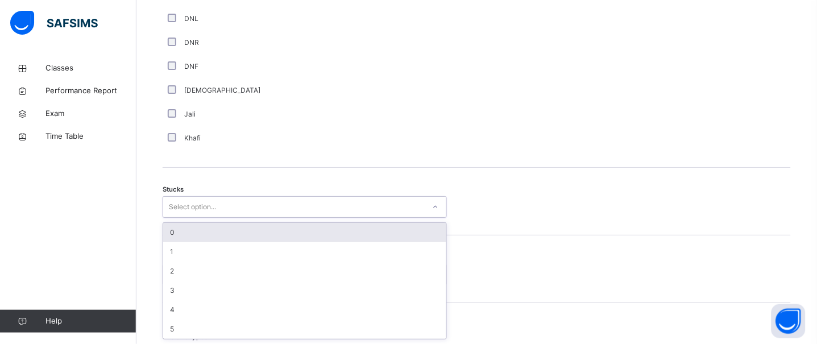
click at [198, 218] on div "option 0 focused, 1 of 6. 6 results available. Use Up and Down to choose option…" at bounding box center [305, 207] width 284 height 22
click at [181, 225] on div "0" at bounding box center [304, 231] width 283 height 19
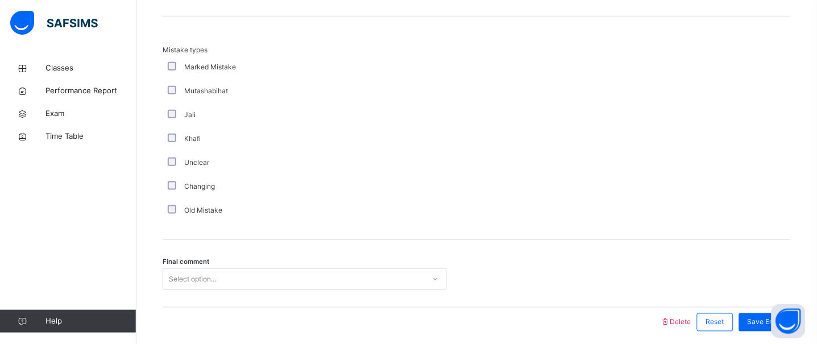
scroll to position [1167, 0]
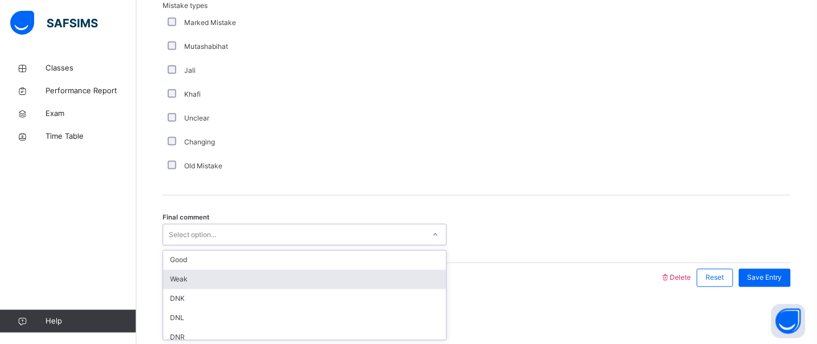
click at [199, 245] on div "option Weak focused, 2 of 6. 6 results available. Use Up and Down to choose opt…" at bounding box center [305, 235] width 284 height 22
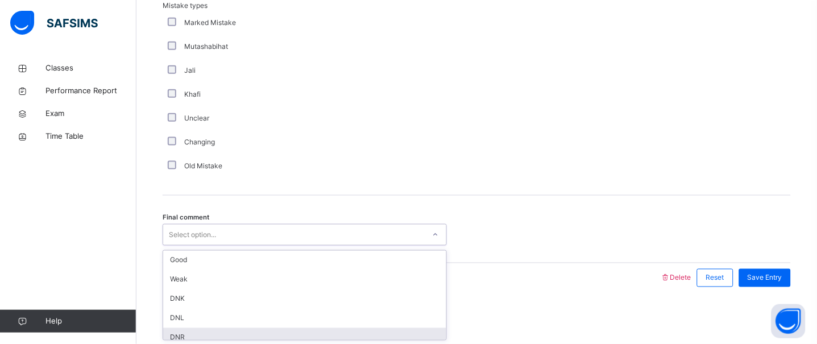
click at [199, 335] on div "DNR" at bounding box center [304, 337] width 283 height 19
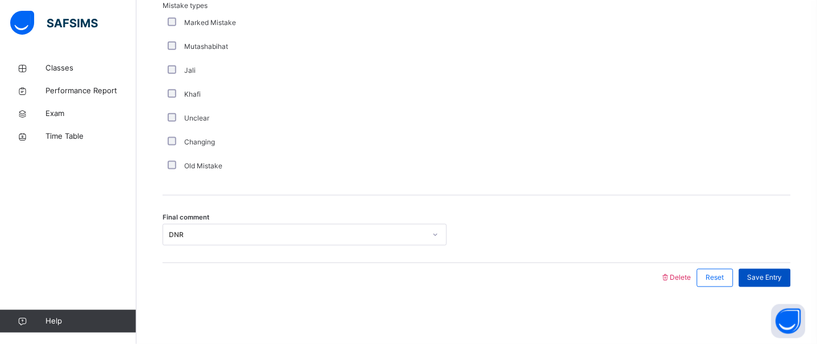
click at [764, 275] on span "Save Entry" at bounding box center [764, 278] width 35 height 10
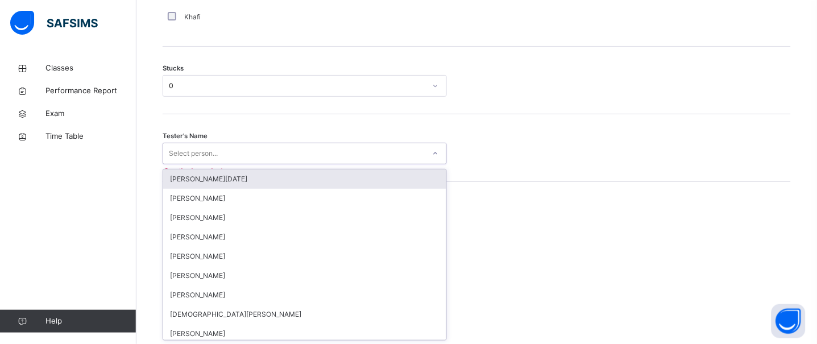
click at [355, 164] on div "option [PERSON_NAME][DATE] focused, 1 of 88. 88 results available. Use Up and D…" at bounding box center [305, 154] width 284 height 22
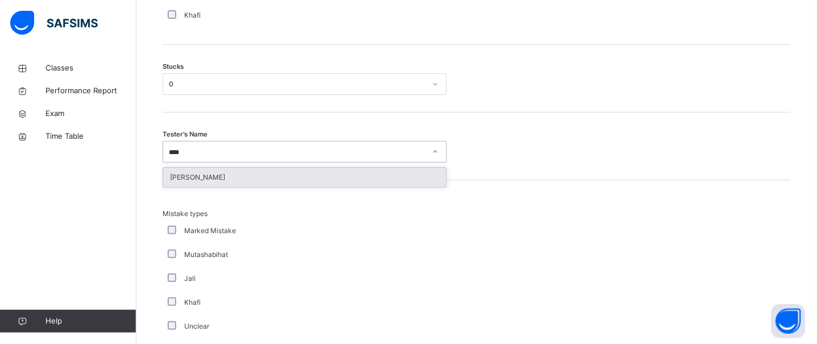
type input "*****"
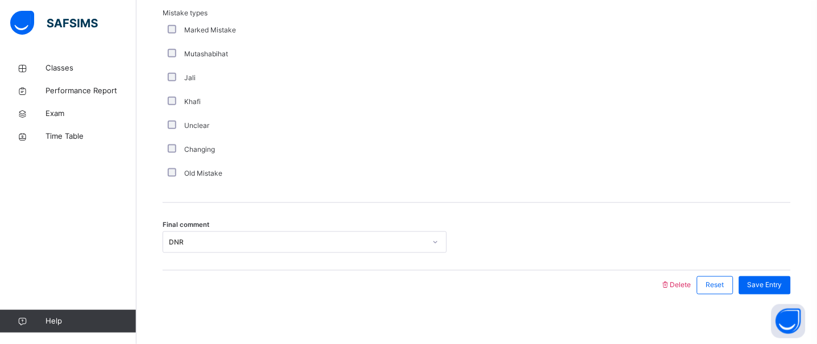
scroll to position [1167, 0]
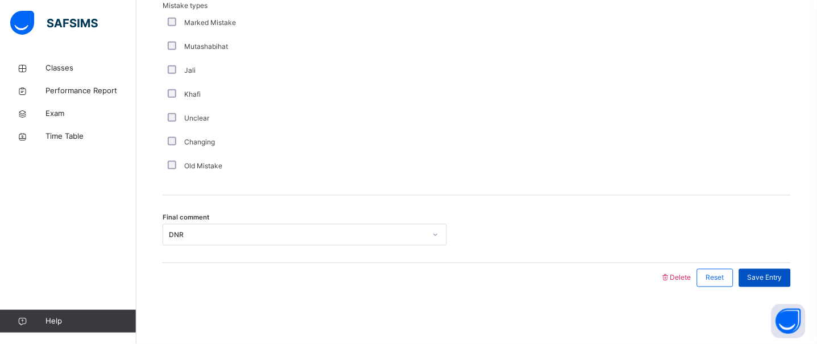
click at [763, 278] on span "Save Entry" at bounding box center [764, 278] width 35 height 10
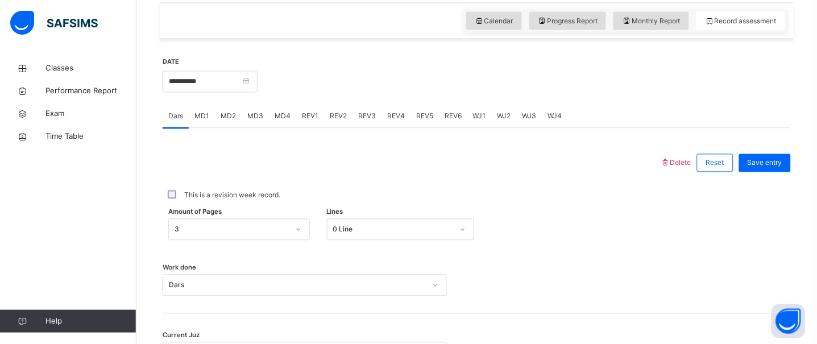
scroll to position [391, 0]
click at [248, 83] on input "**********" at bounding box center [210, 83] width 95 height 22
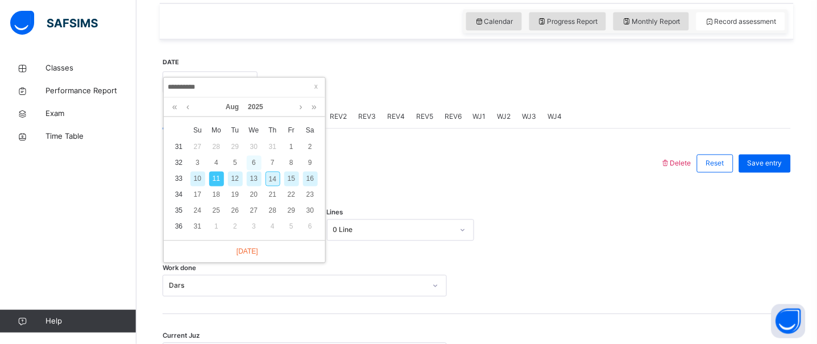
click at [253, 160] on div "6" at bounding box center [254, 163] width 15 height 15
type input "**********"
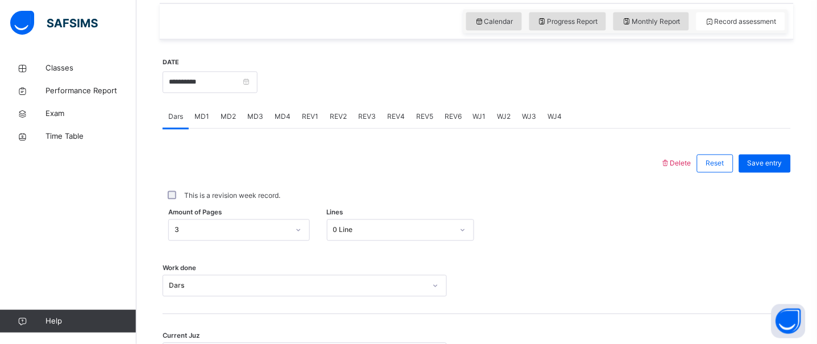
click at [319, 118] on div "REV1" at bounding box center [310, 117] width 28 height 23
click at [337, 116] on span "REV2" at bounding box center [338, 117] width 17 height 10
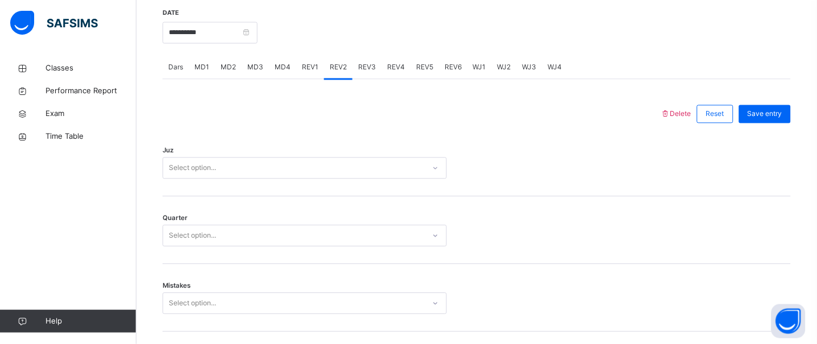
click at [240, 179] on div "Select option..." at bounding box center [305, 168] width 284 height 22
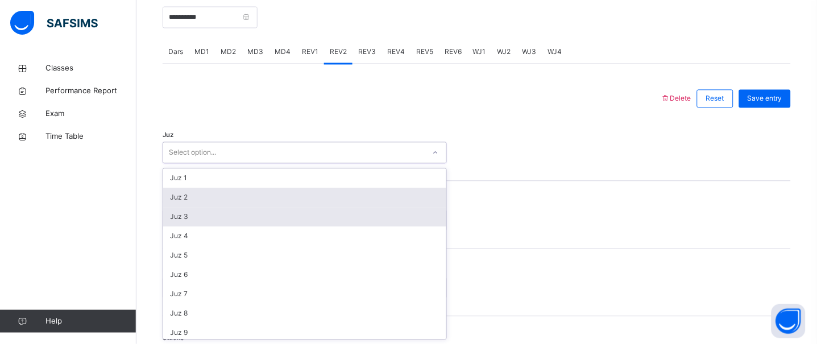
scroll to position [457, 0]
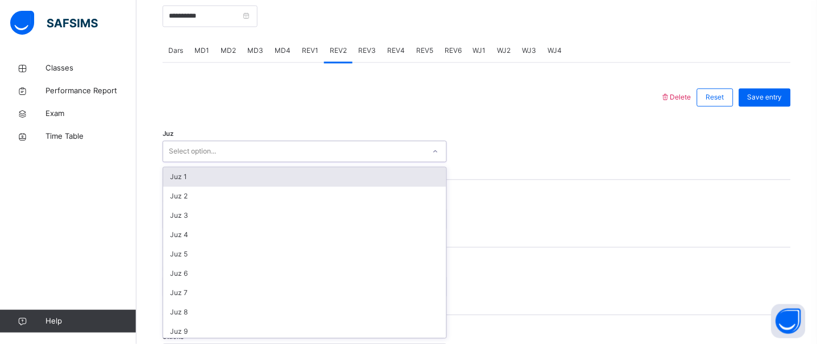
click at [202, 181] on div "Juz 1" at bounding box center [304, 177] width 283 height 19
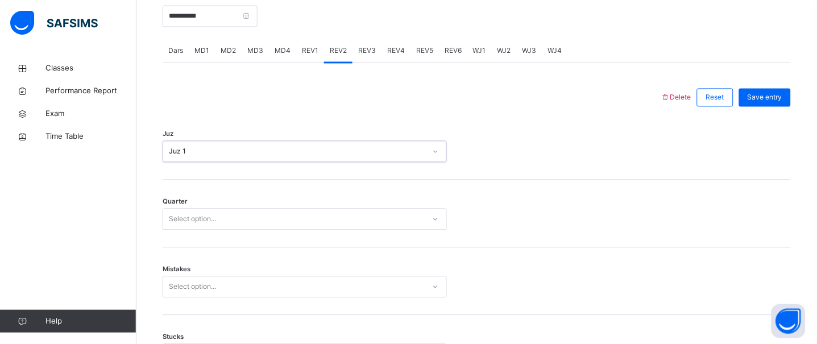
click at [200, 219] on div "Select option..." at bounding box center [192, 220] width 47 height 22
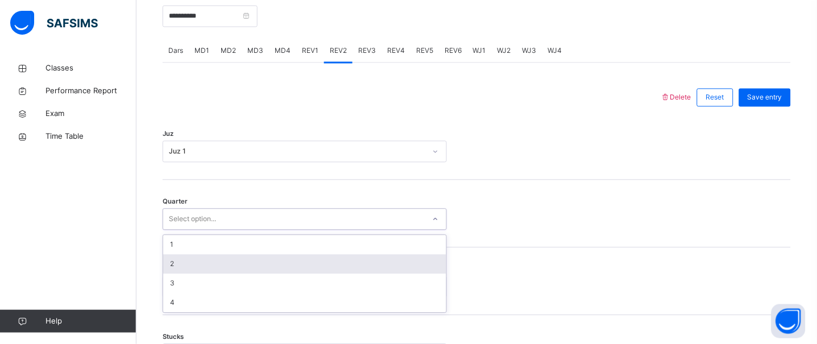
click at [178, 268] on div "2" at bounding box center [304, 264] width 283 height 19
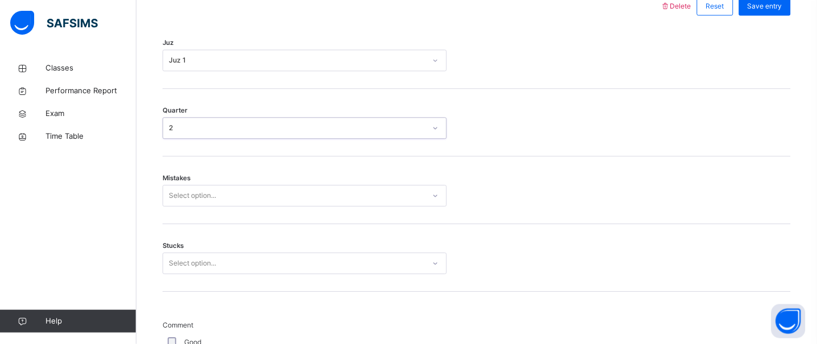
click at [186, 206] on div "Select option..." at bounding box center [305, 196] width 284 height 22
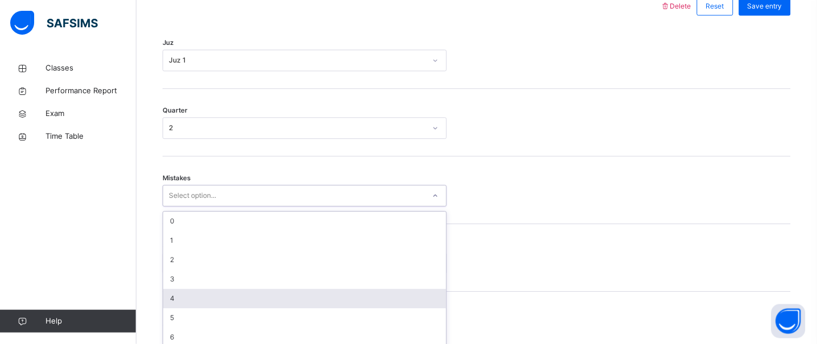
scroll to position [557, 0]
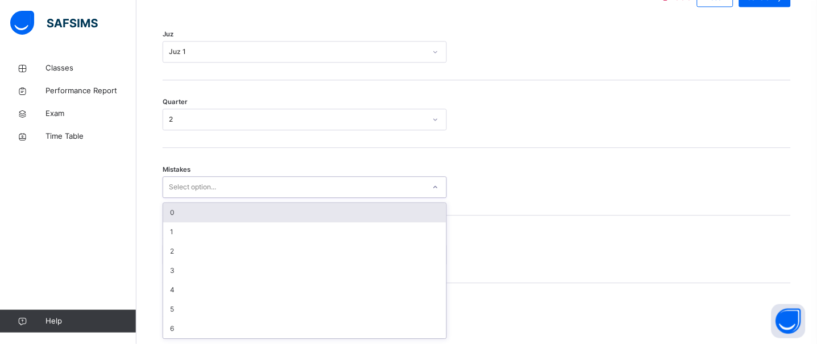
click at [182, 217] on div "0" at bounding box center [304, 212] width 283 height 19
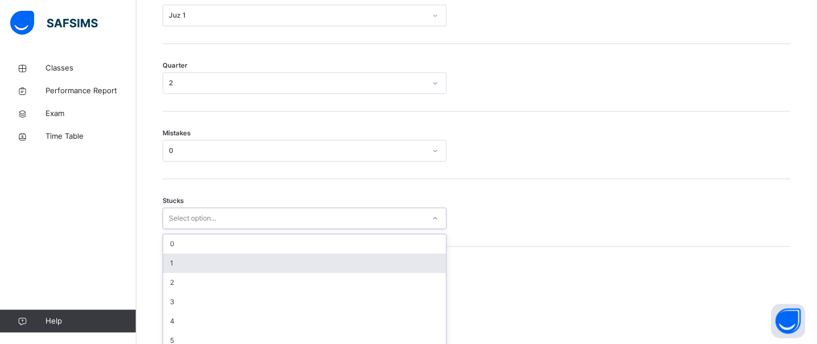
click at [189, 229] on div "option 1 focused, 2 of 6. 6 results available. Use Up and Down to choose option…" at bounding box center [305, 218] width 284 height 22
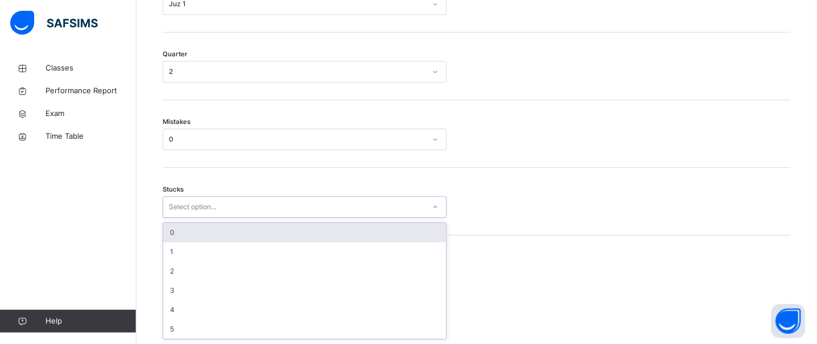
click at [183, 227] on div "0" at bounding box center [304, 232] width 283 height 19
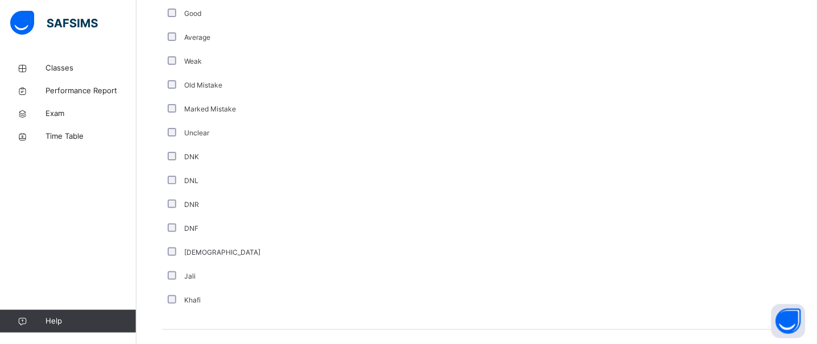
scroll to position [916, 0]
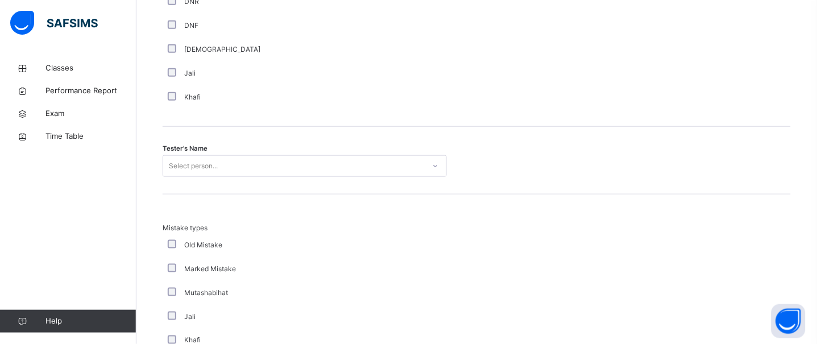
click at [219, 177] on div "Select person..." at bounding box center [305, 166] width 284 height 22
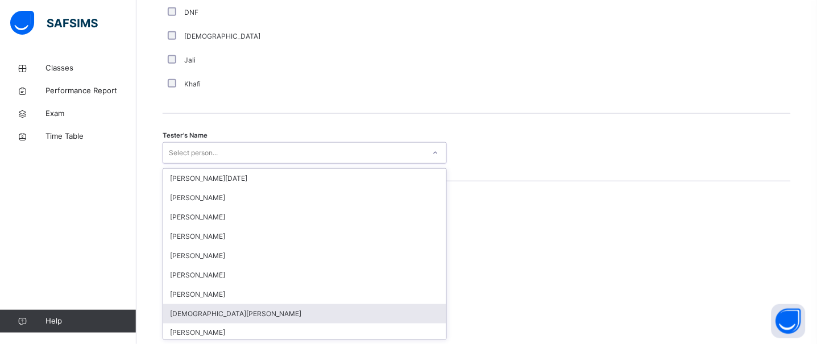
scroll to position [1094, 0]
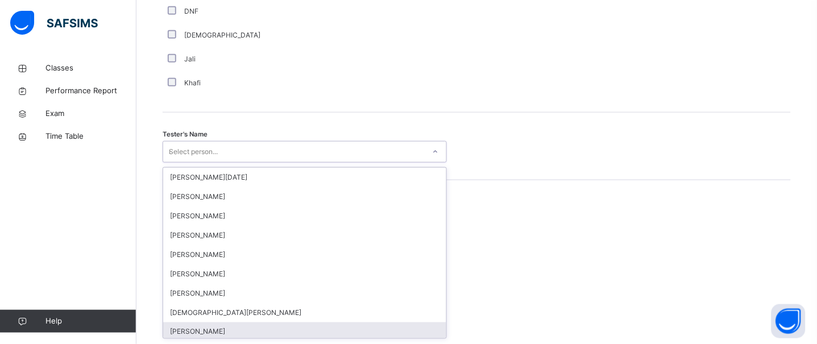
type input "*****"
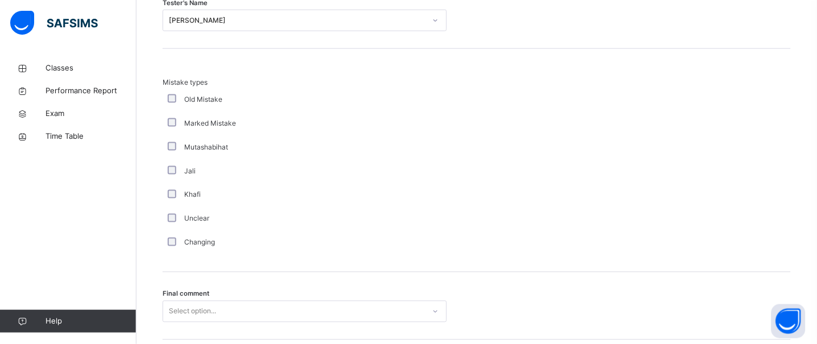
click at [219, 326] on div "Final comment Select option..." at bounding box center [477, 306] width 628 height 68
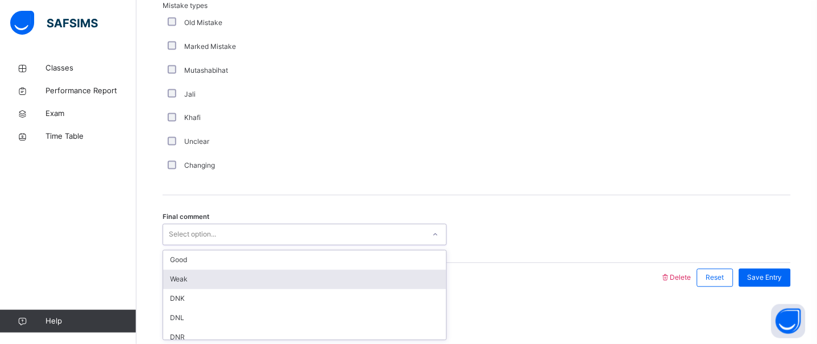
click at [213, 245] on div "option Weak focused, 2 of 6. 6 results available. Use Up and Down to choose opt…" at bounding box center [305, 235] width 284 height 22
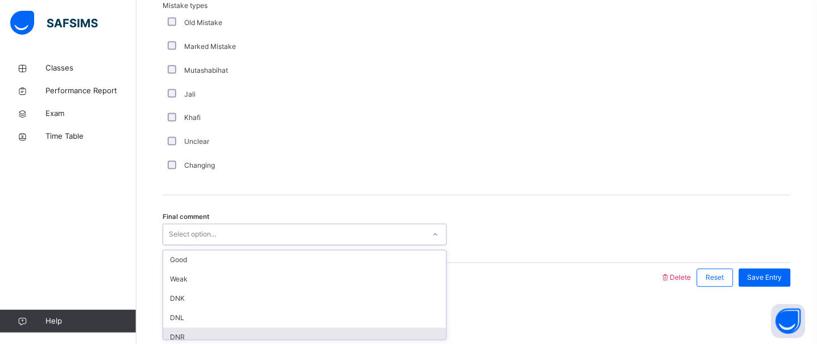
click at [181, 335] on div "DNR" at bounding box center [304, 337] width 283 height 19
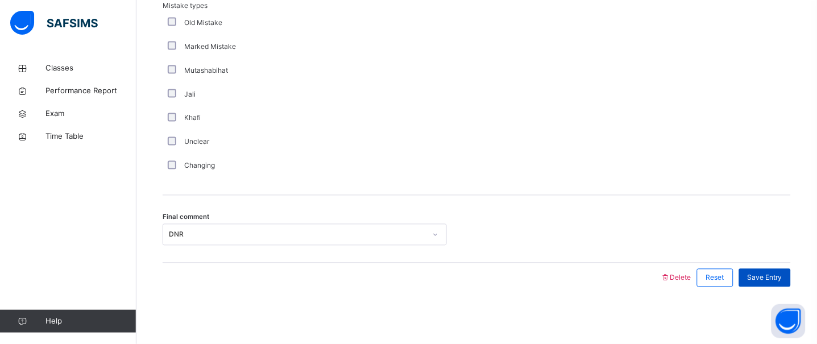
click at [777, 274] on span "Save Entry" at bounding box center [764, 278] width 35 height 10
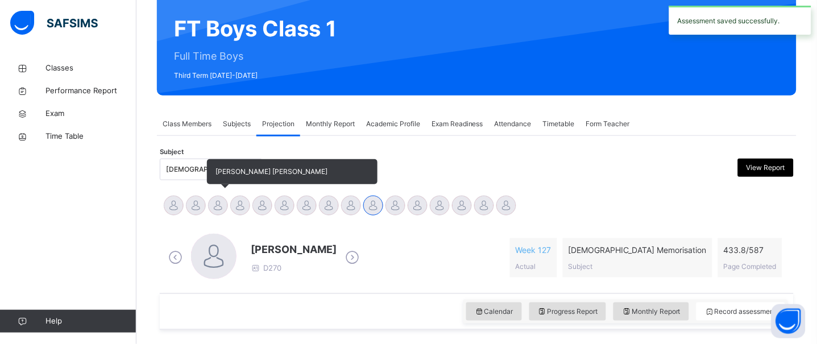
scroll to position [98, 0]
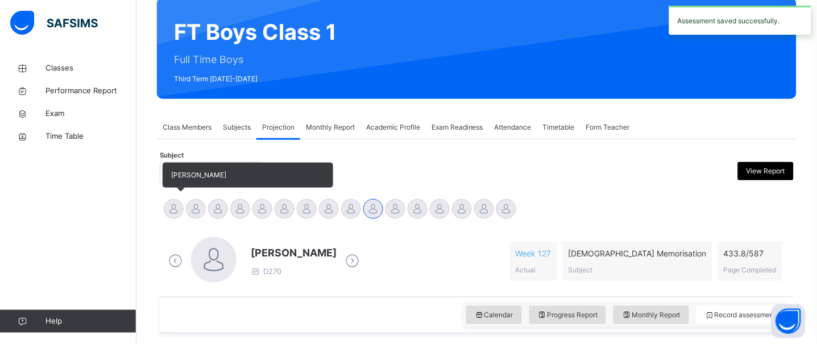
click at [174, 209] on div at bounding box center [174, 209] width 20 height 20
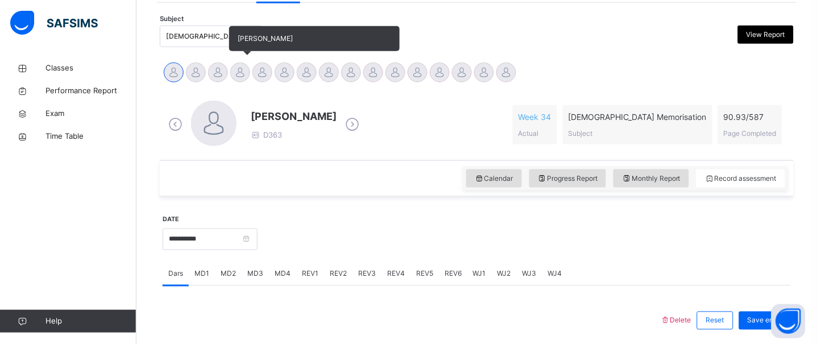
scroll to position [231, 0]
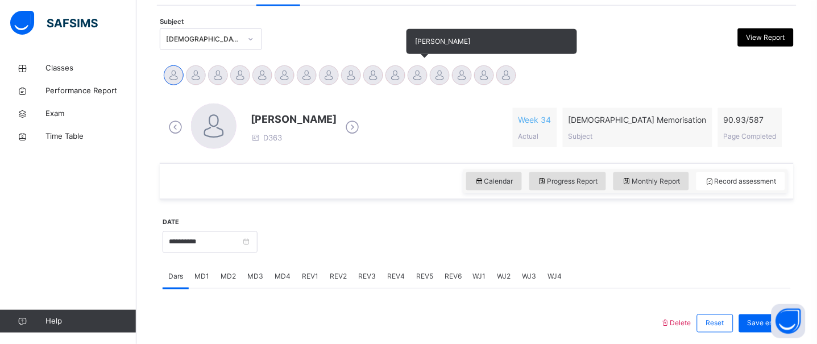
click at [408, 74] on div at bounding box center [417, 75] width 20 height 20
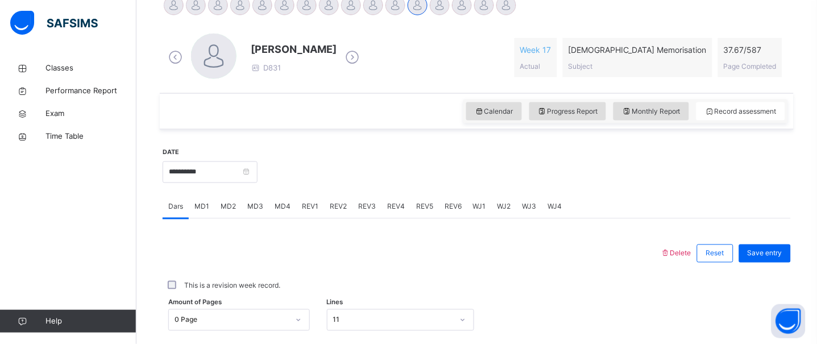
scroll to position [348, 0]
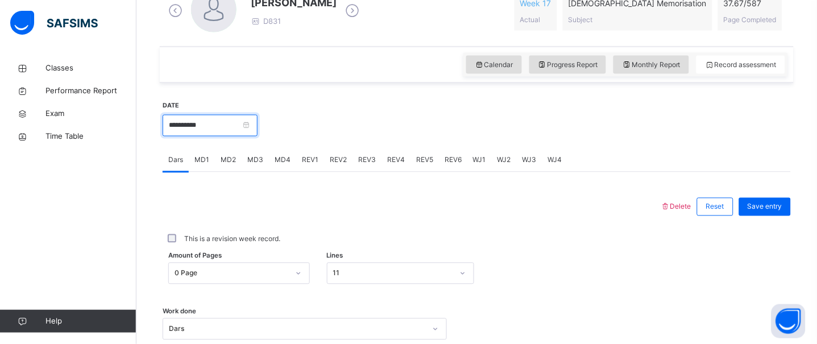
click at [168, 122] on input "**********" at bounding box center [210, 126] width 95 height 22
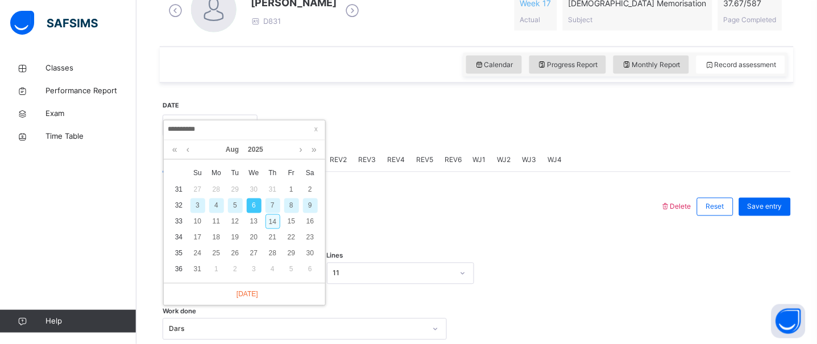
click at [274, 216] on div "14" at bounding box center [272, 221] width 15 height 15
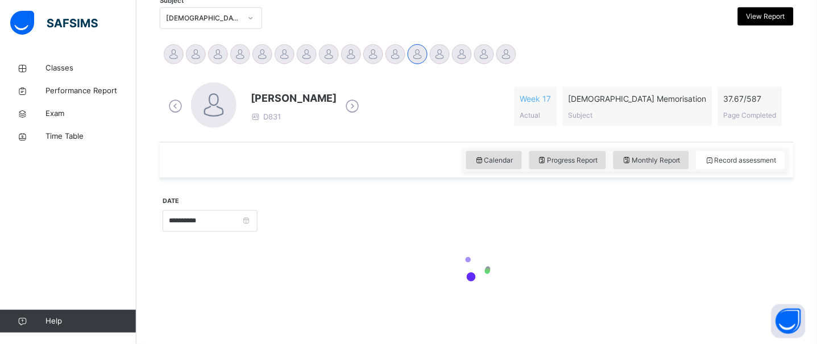
type input "**********"
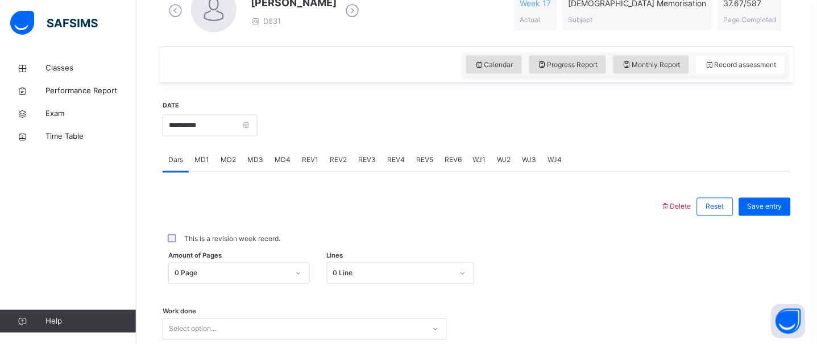
click at [458, 226] on div "This is a revision week record." at bounding box center [477, 239] width 628 height 35
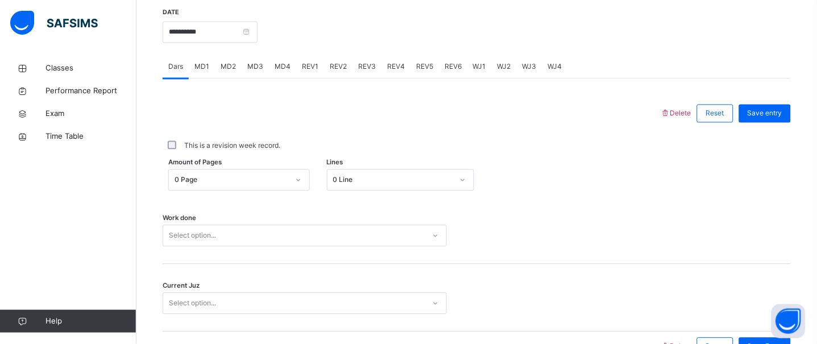
scroll to position [473, 0]
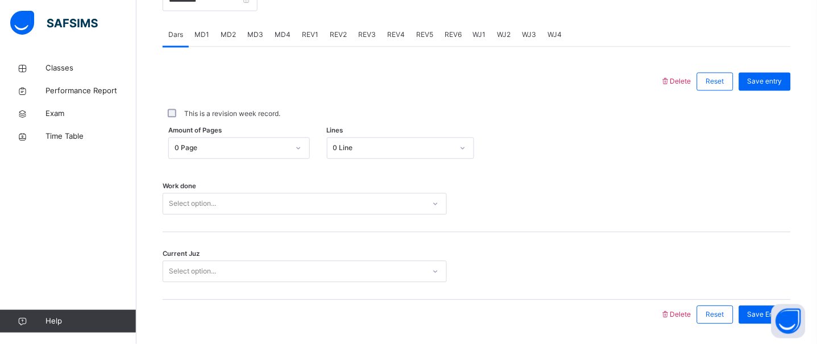
click at [360, 148] on div "0 Line" at bounding box center [393, 148] width 120 height 10
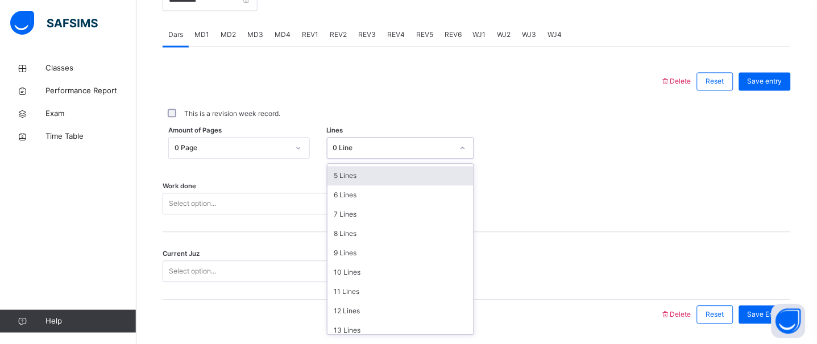
scroll to position [103, 0]
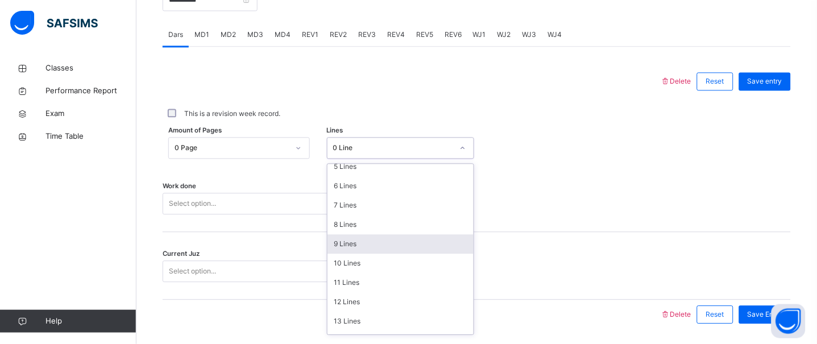
click at [353, 242] on div "9 Lines" at bounding box center [400, 243] width 146 height 19
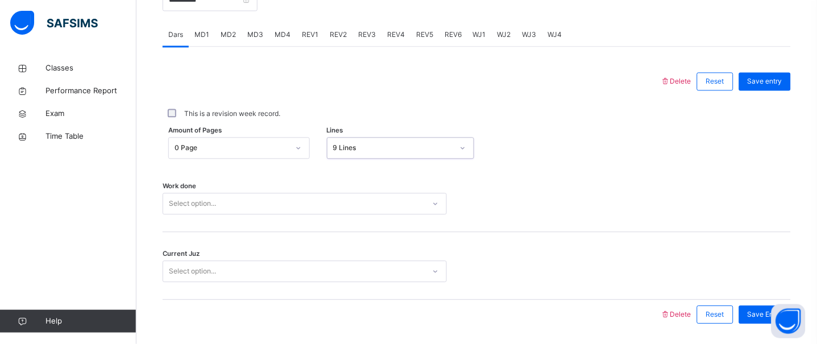
click at [175, 201] on div "Select option..." at bounding box center [305, 204] width 284 height 22
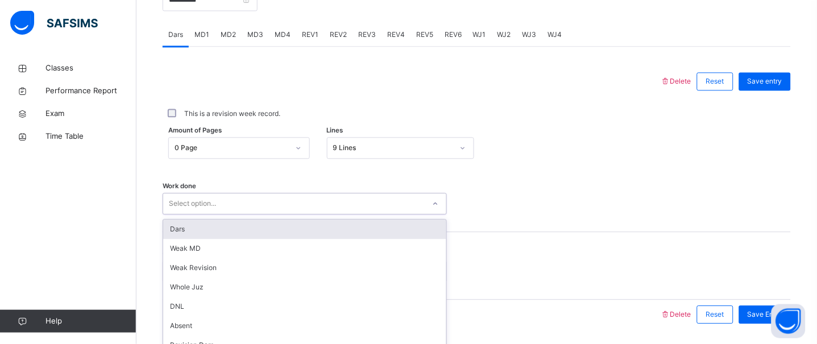
scroll to position [510, 0]
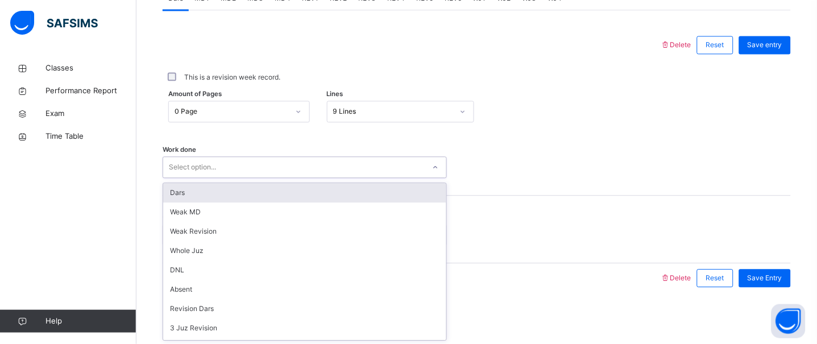
click at [180, 198] on div "Dars" at bounding box center [304, 192] width 283 height 19
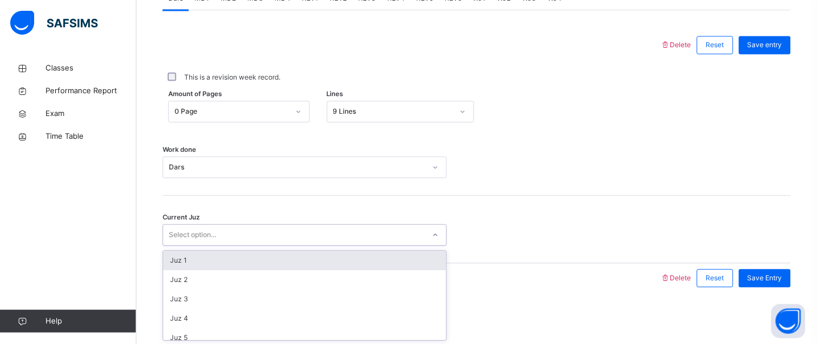
click at [192, 240] on div "Select option..." at bounding box center [192, 235] width 47 height 22
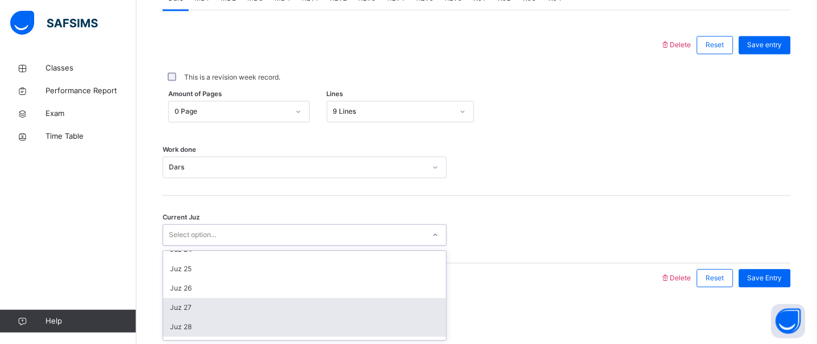
scroll to position [465, 0]
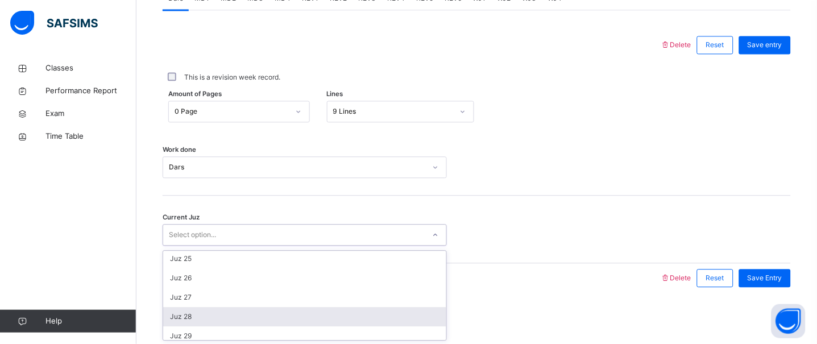
click at [228, 312] on div "Juz 28" at bounding box center [304, 316] width 283 height 19
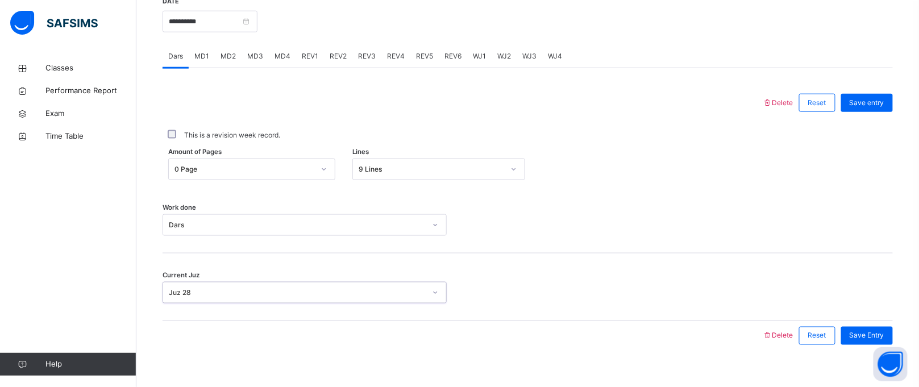
scroll to position [449, 0]
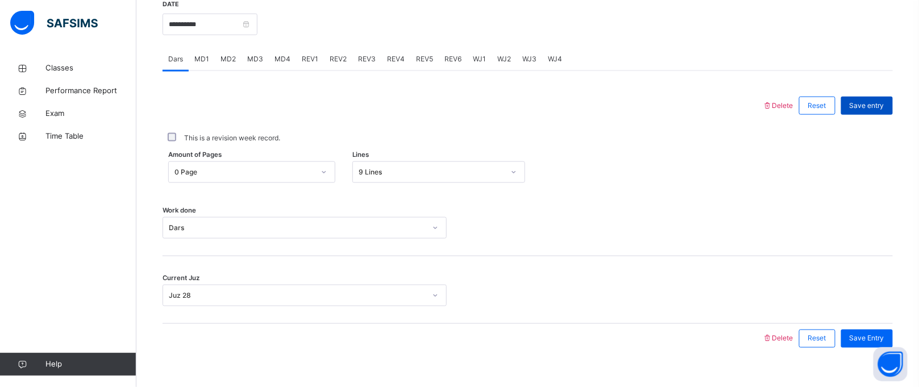
click at [884, 103] on span "Save entry" at bounding box center [867, 106] width 35 height 10
drag, startPoint x: 678, startPoint y: 74, endPoint x: 410, endPoint y: 80, distance: 268.3
click at [410, 80] on div "Delete Reset Save entry This is a revision week record. Amount of Pages 0 Page …" at bounding box center [528, 212] width 730 height 282
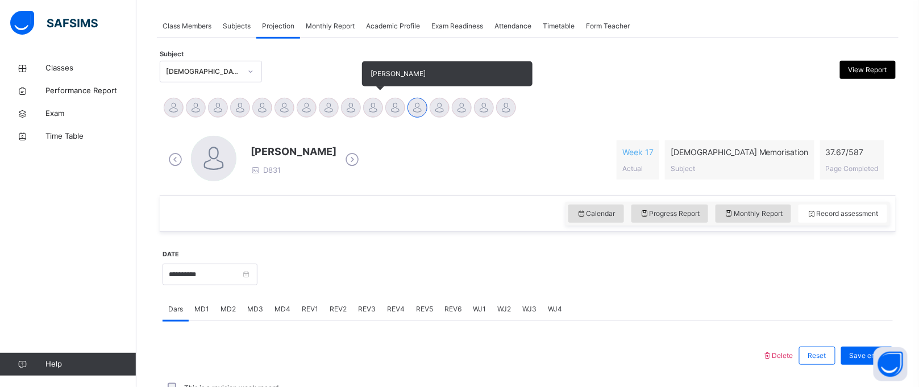
scroll to position [207, 0]
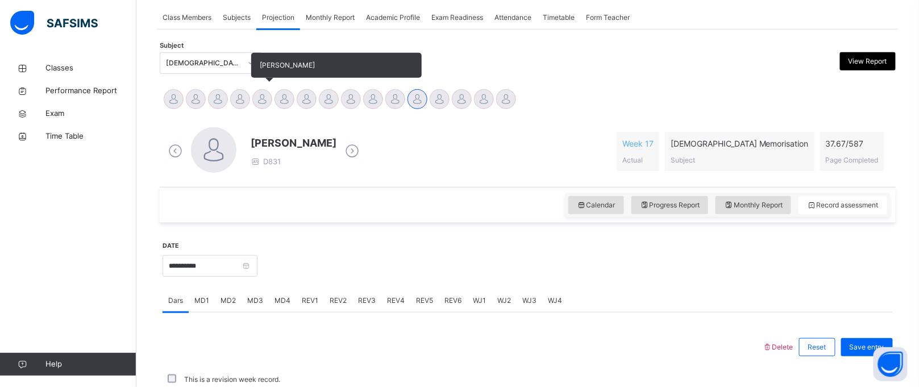
click at [267, 103] on div at bounding box center [262, 99] width 20 height 20
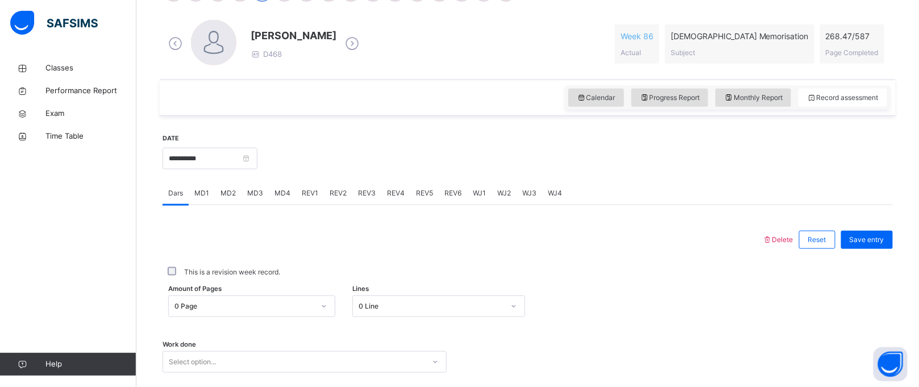
scroll to position [319, 0]
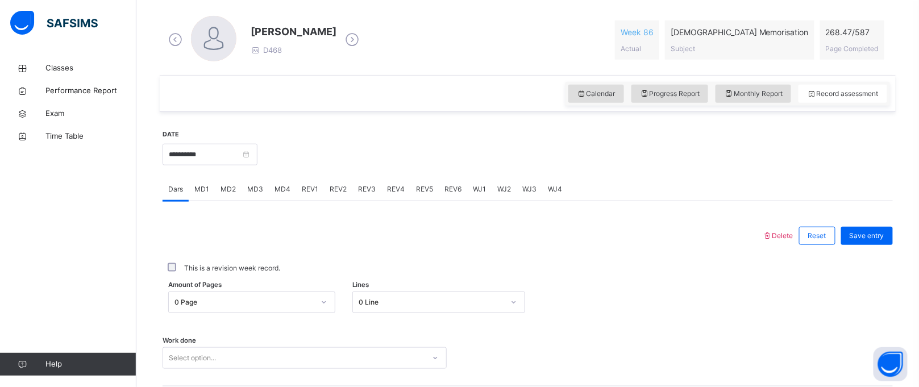
click at [246, 294] on div "Amount of Pages 0 Page Lines 0 Line" at bounding box center [528, 302] width 730 height 33
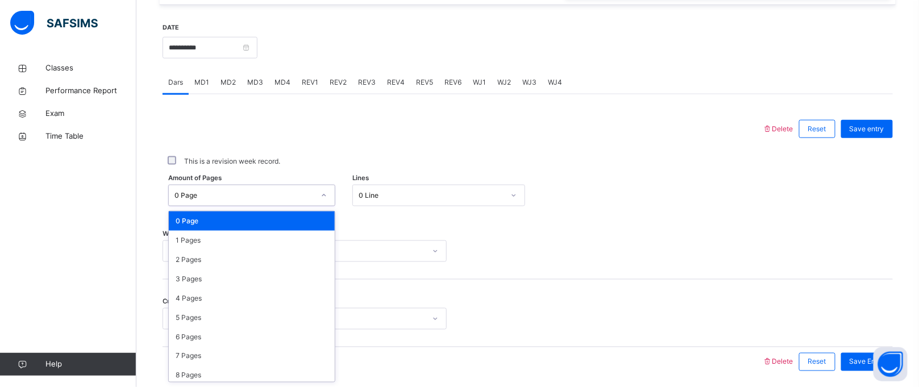
scroll to position [466, 0]
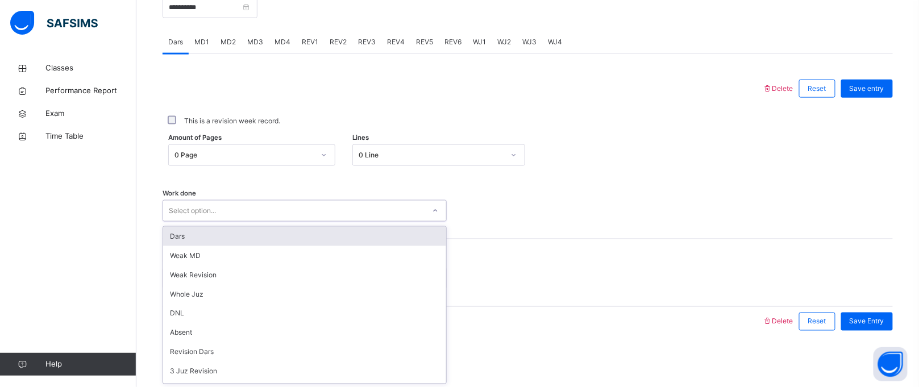
click at [371, 222] on div "option Dars focused, 1 of 16. 16 results available. Use Up and Down to choose o…" at bounding box center [305, 211] width 284 height 22
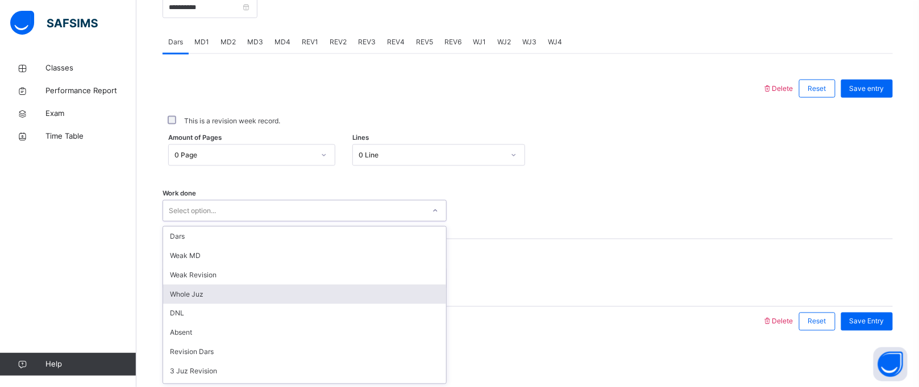
click at [224, 295] on div "Whole Juz" at bounding box center [304, 294] width 283 height 19
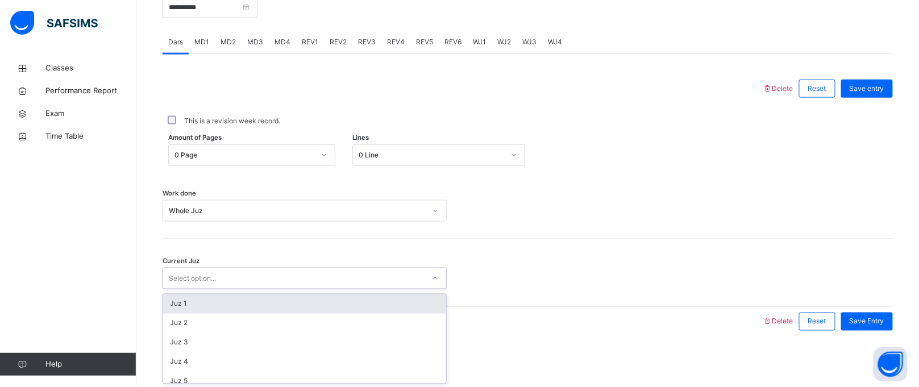
click at [227, 282] on div "Select option..." at bounding box center [293, 279] width 261 height 18
drag, startPoint x: 203, startPoint y: 327, endPoint x: 178, endPoint y: 273, distance: 59.3
click at [178, 273] on div "Select option..." at bounding box center [192, 279] width 47 height 22
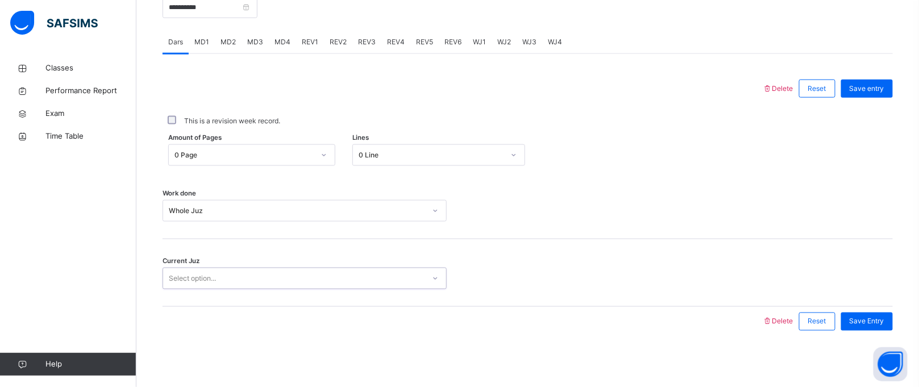
click at [178, 273] on div "Select option..." at bounding box center [192, 279] width 47 height 22
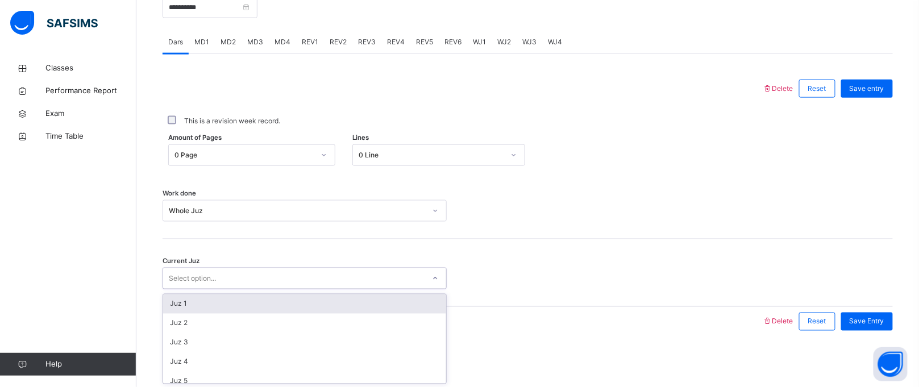
click at [178, 273] on div "Select option..." at bounding box center [192, 279] width 47 height 22
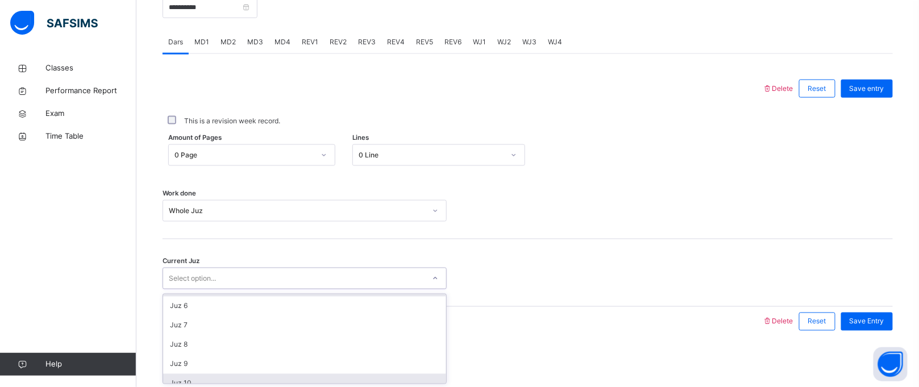
type input "*"
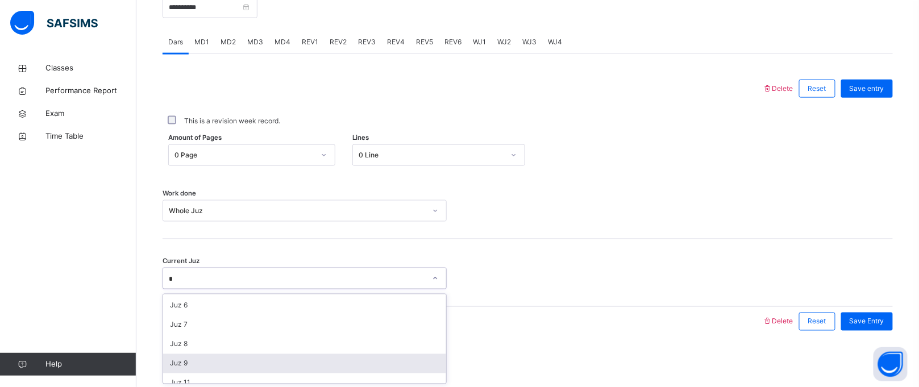
click at [198, 368] on div "Juz 9" at bounding box center [304, 363] width 283 height 19
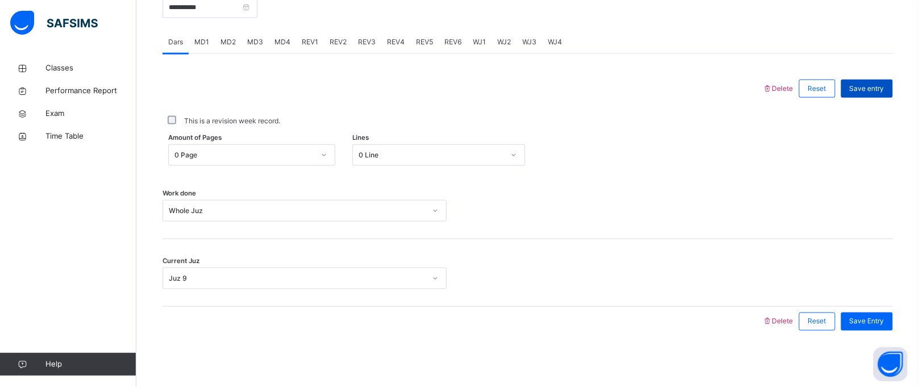
click at [876, 95] on div "Save entry" at bounding box center [867, 89] width 52 height 18
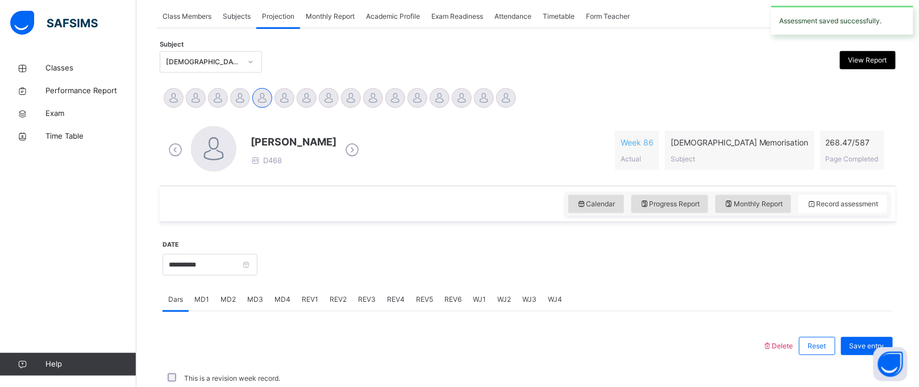
scroll to position [466, 0]
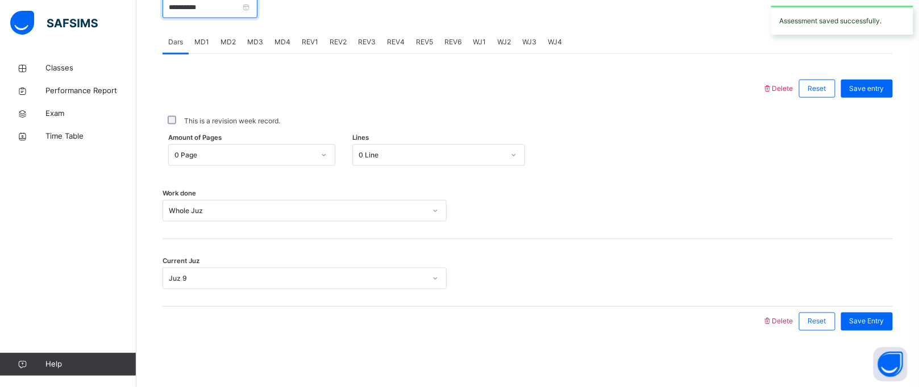
click at [200, 9] on input "**********" at bounding box center [210, 8] width 95 height 22
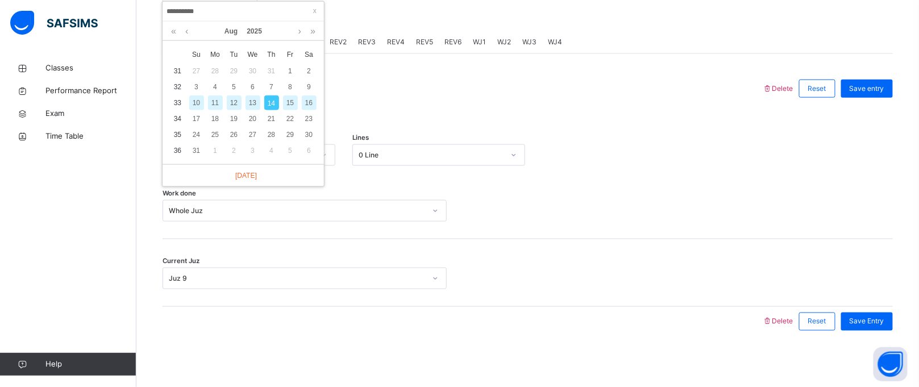
click at [254, 98] on div "13" at bounding box center [252, 102] width 15 height 15
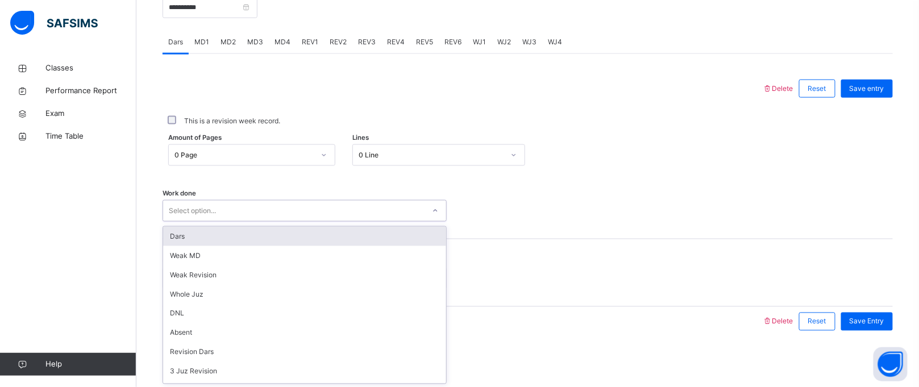
click at [192, 213] on div "Select option..." at bounding box center [192, 211] width 47 height 22
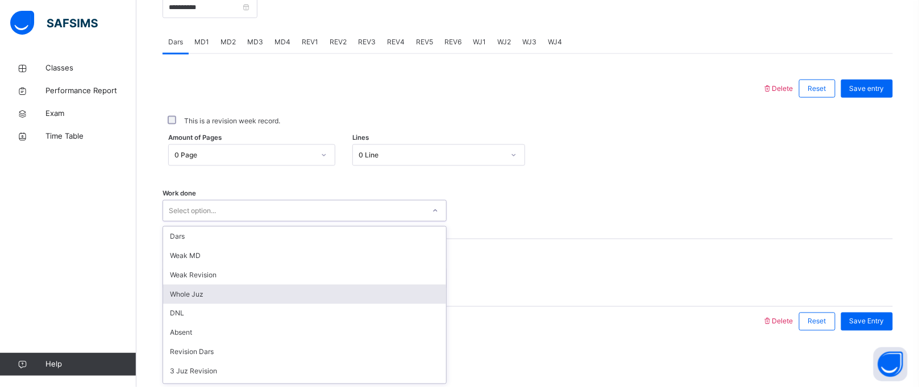
click at [192, 290] on div "Whole Juz" at bounding box center [304, 294] width 283 height 19
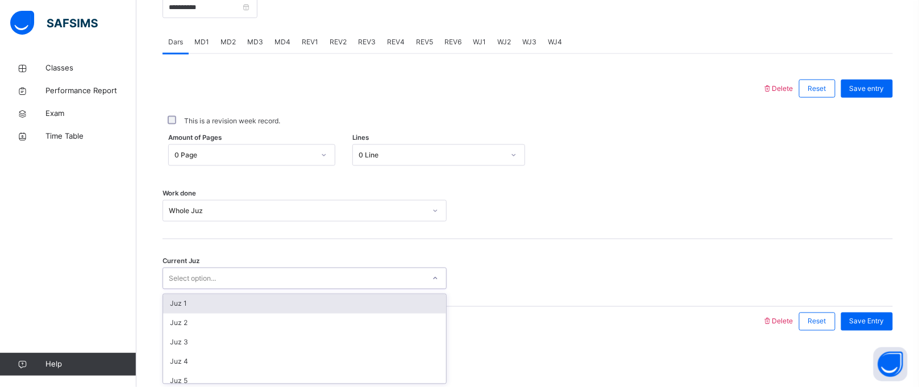
click at [194, 272] on div "Select option..." at bounding box center [192, 279] width 47 height 22
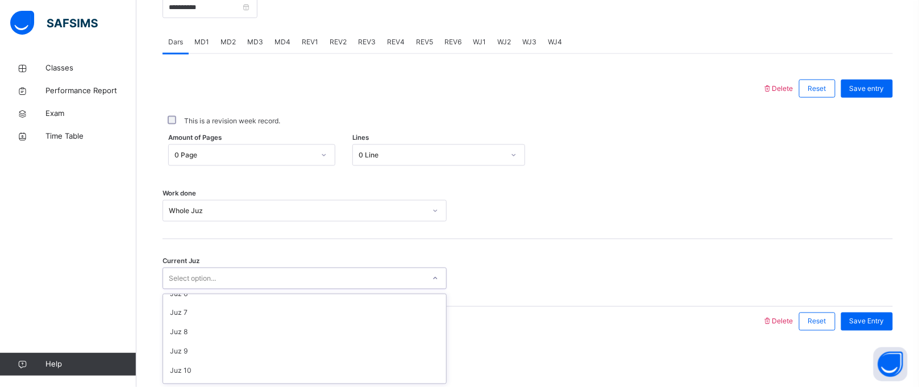
scroll to position [106, 0]
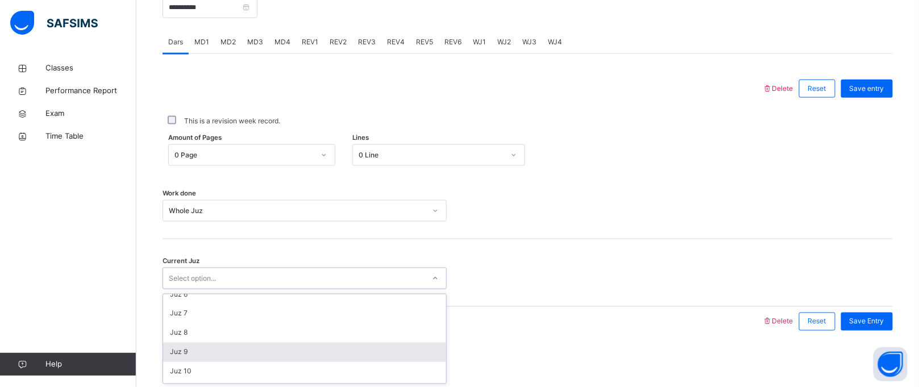
click at [184, 349] on div "Juz 9" at bounding box center [304, 352] width 283 height 19
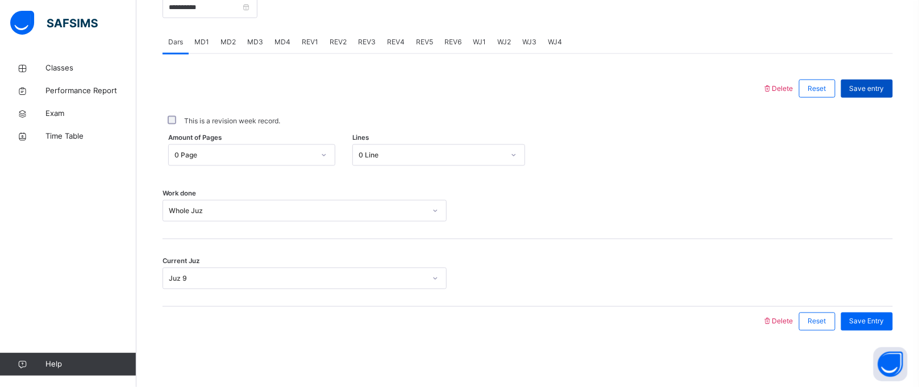
click at [879, 95] on div "Save entry" at bounding box center [867, 89] width 52 height 18
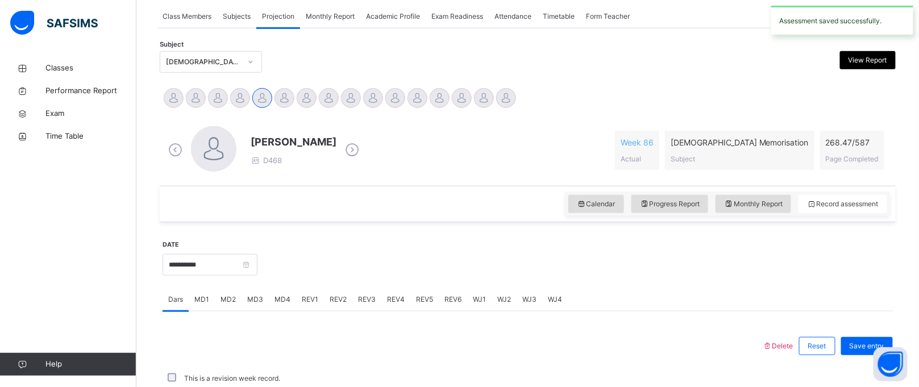
scroll to position [466, 0]
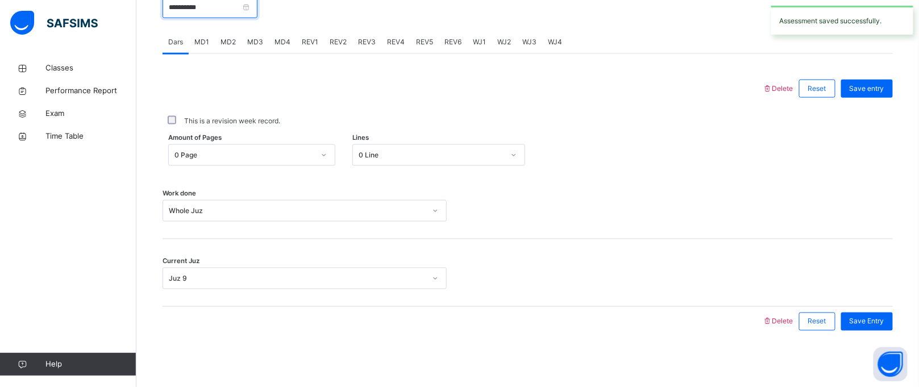
click at [211, 3] on input "**********" at bounding box center [210, 8] width 95 height 22
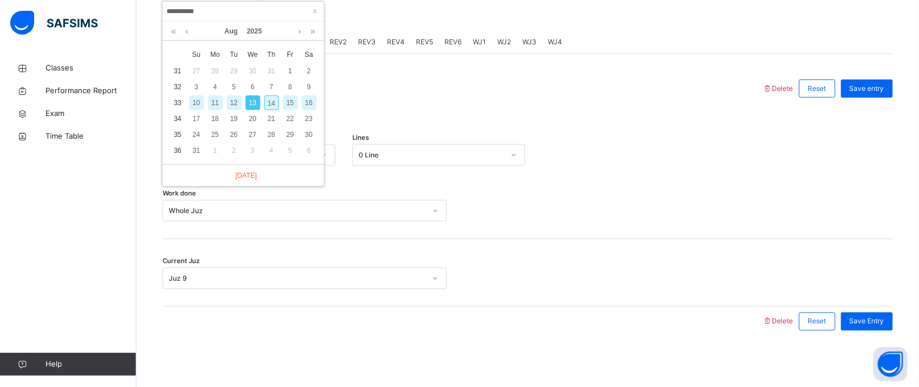
click at [238, 105] on div "12" at bounding box center [234, 102] width 15 height 15
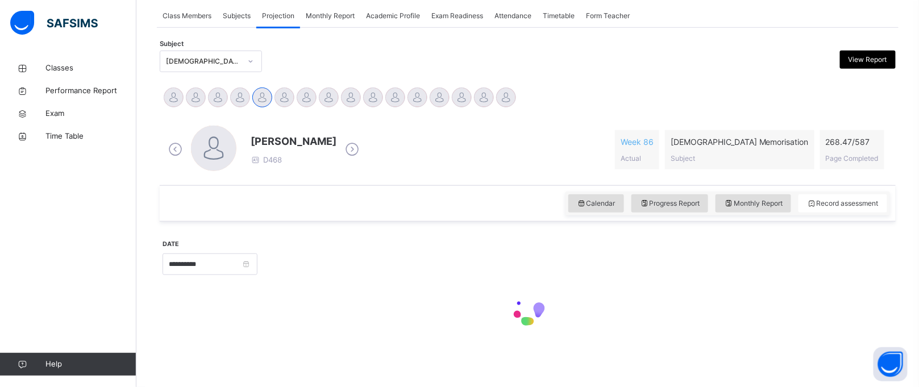
scroll to position [209, 0]
click at [228, 211] on div "Calendar Progress Report Monthly Report Record assessment" at bounding box center [528, 204] width 736 height 36
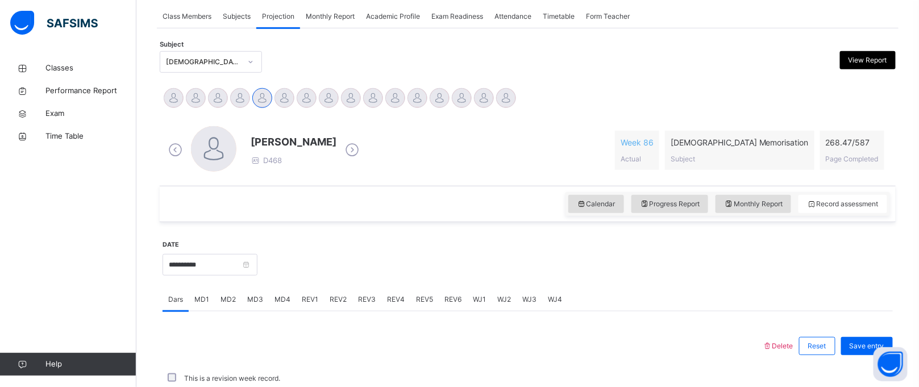
scroll to position [466, 0]
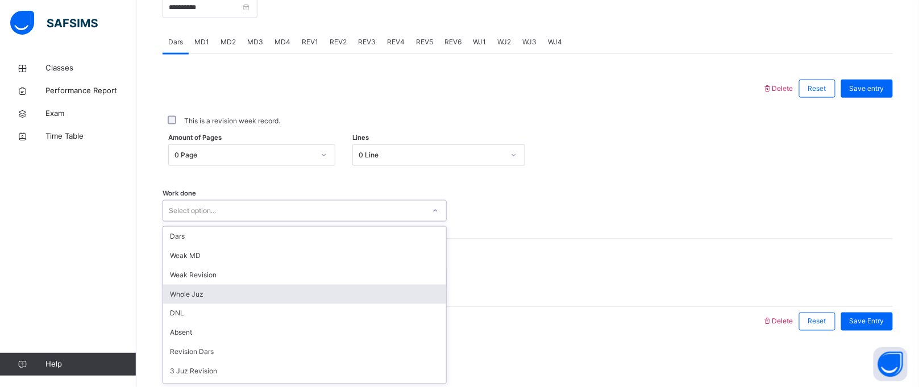
drag, startPoint x: 192, startPoint y: 220, endPoint x: 194, endPoint y: 299, distance: 79.6
click at [194, 222] on div "option Whole Juz focused, 4 of 16. 16 results available. Use Up and Down to cho…" at bounding box center [305, 211] width 284 height 22
click at [193, 301] on div "Whole Juz" at bounding box center [304, 294] width 283 height 19
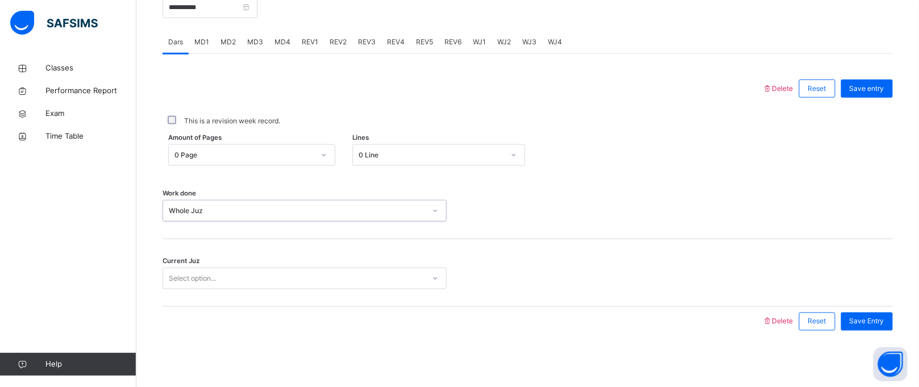
click at [185, 278] on div "Select option..." at bounding box center [192, 279] width 47 height 22
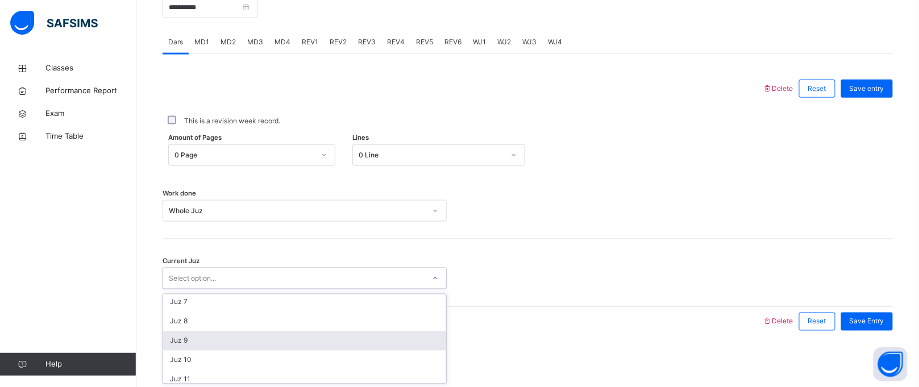
click at [186, 342] on div "Juz 9" at bounding box center [304, 340] width 283 height 19
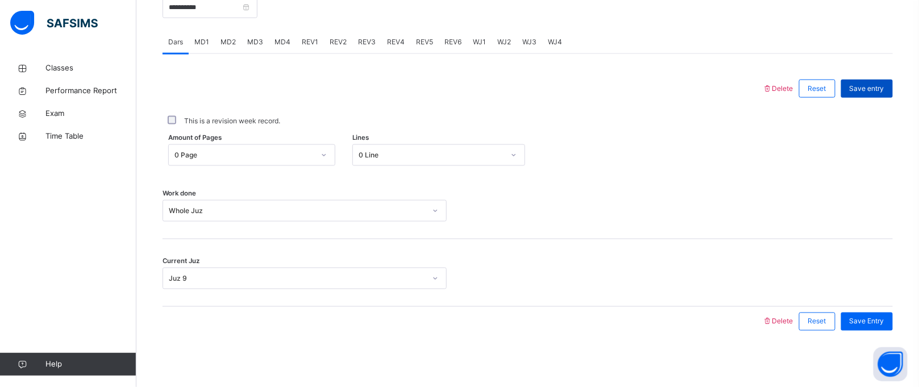
click at [884, 88] on span "Save entry" at bounding box center [867, 89] width 35 height 10
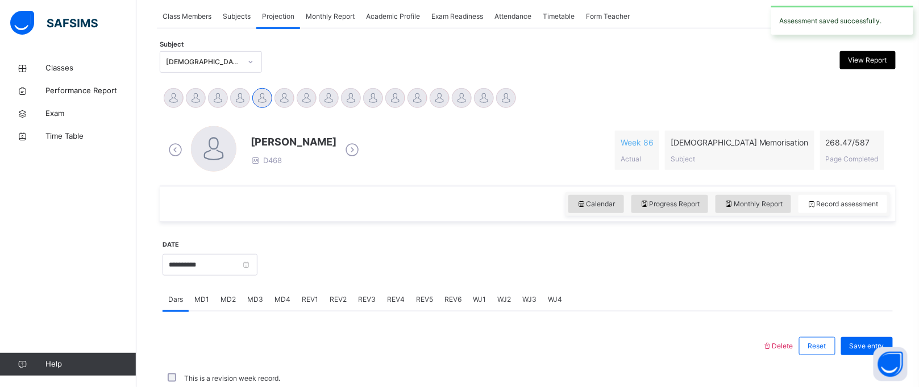
scroll to position [466, 0]
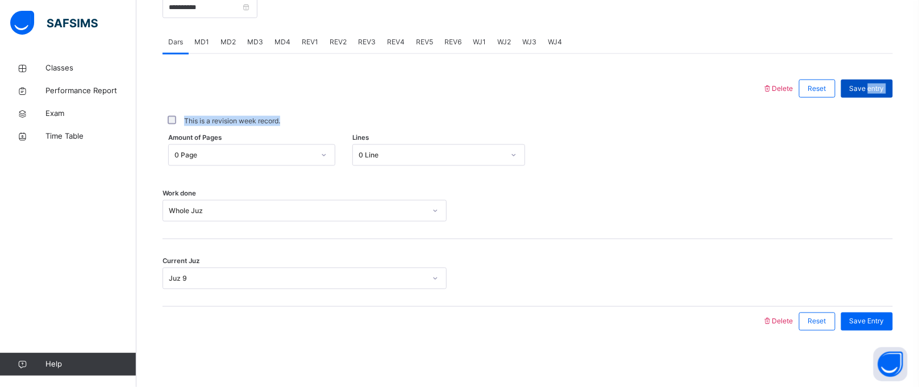
drag, startPoint x: 895, startPoint y: 88, endPoint x: 881, endPoint y: 88, distance: 14.2
click at [881, 88] on div "Delete Reset Save entry This is a revision week record. Amount of Pages 0 Page …" at bounding box center [528, 205] width 730 height 263
click at [881, 88] on span "Save entry" at bounding box center [867, 89] width 35 height 10
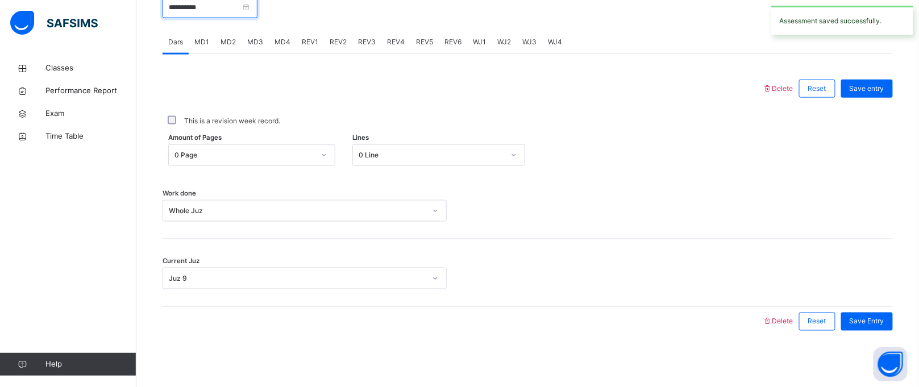
click at [227, 15] on input "**********" at bounding box center [210, 8] width 95 height 22
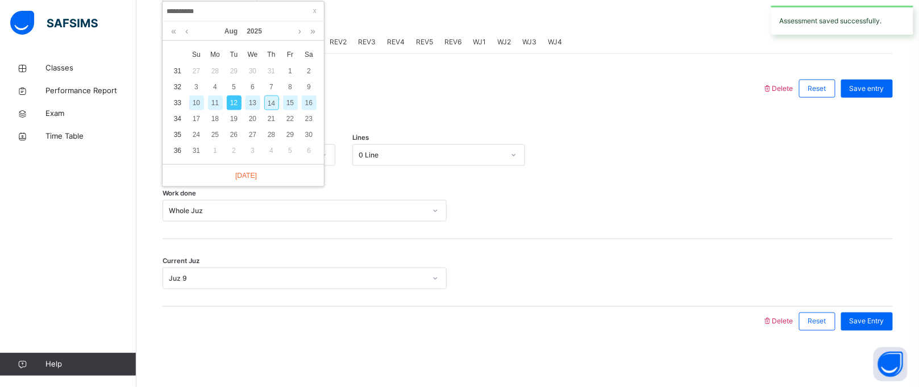
click at [219, 105] on div "11" at bounding box center [215, 102] width 15 height 15
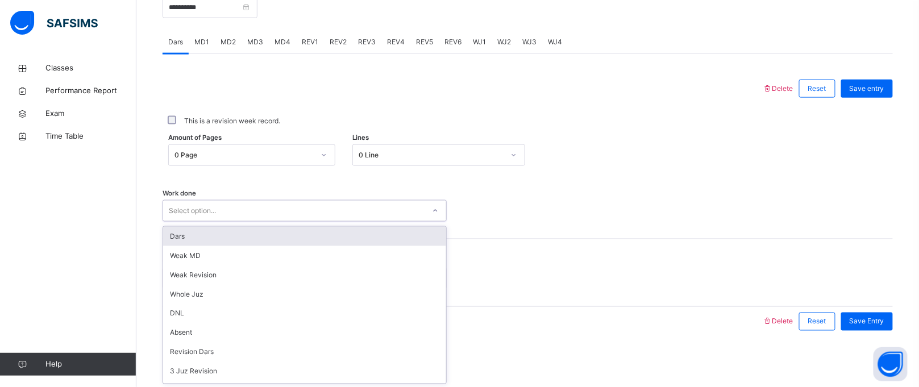
click at [222, 202] on div "Select option..." at bounding box center [293, 211] width 261 height 18
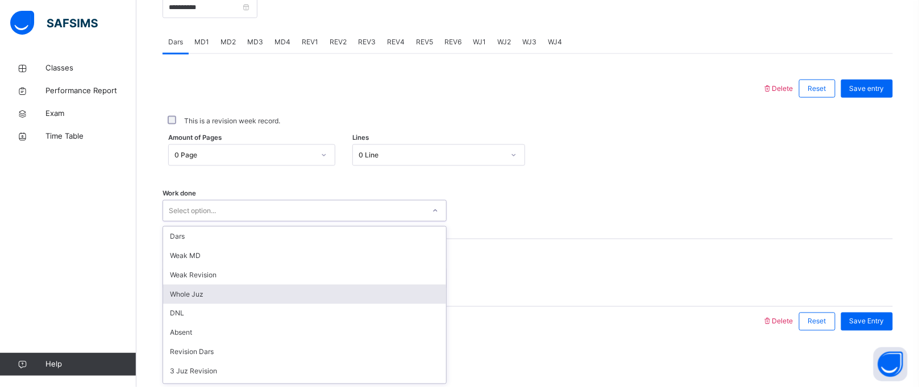
click at [193, 290] on div "Whole Juz" at bounding box center [304, 294] width 283 height 19
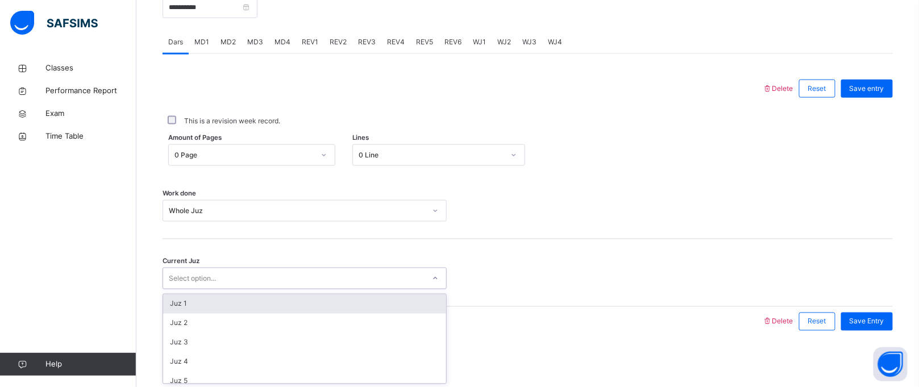
click at [190, 278] on div "Select option..." at bounding box center [192, 279] width 47 height 22
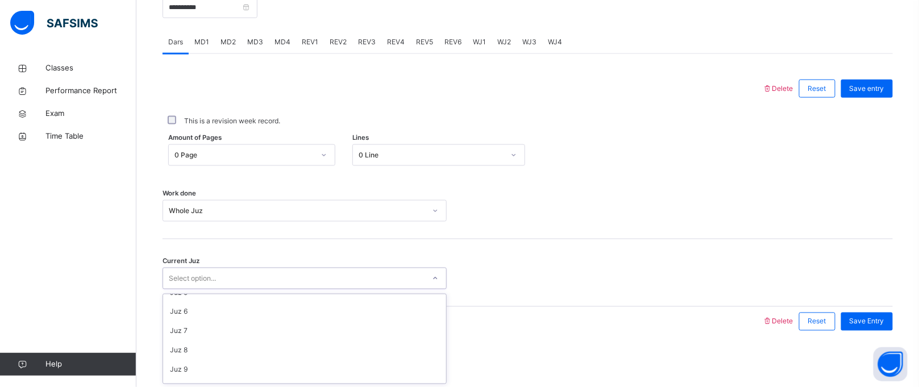
scroll to position [84, 0]
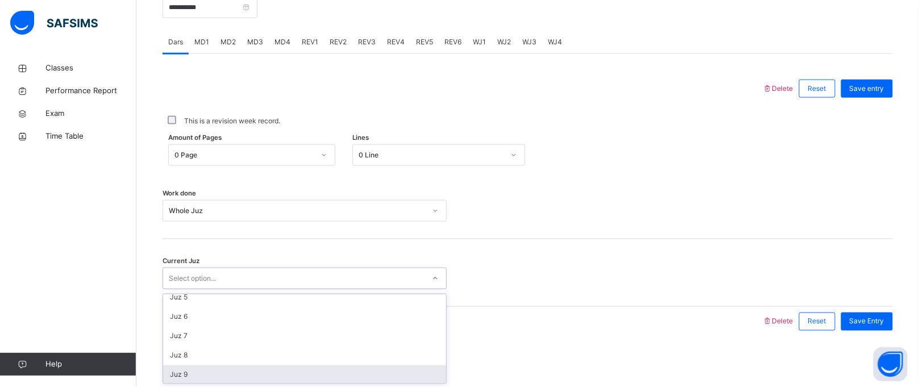
click at [188, 369] on div "Juz 9" at bounding box center [304, 374] width 283 height 19
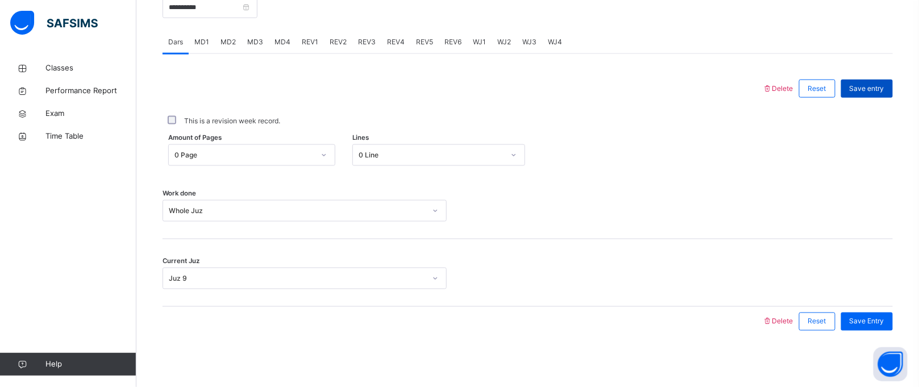
click at [879, 84] on span "Save entry" at bounding box center [867, 89] width 35 height 10
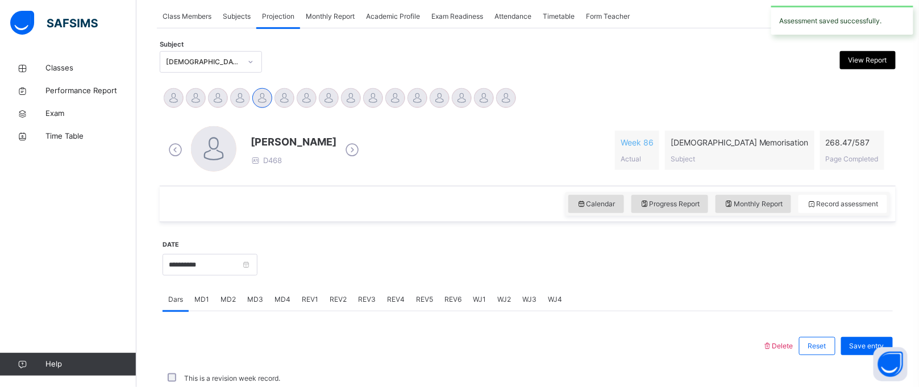
scroll to position [466, 0]
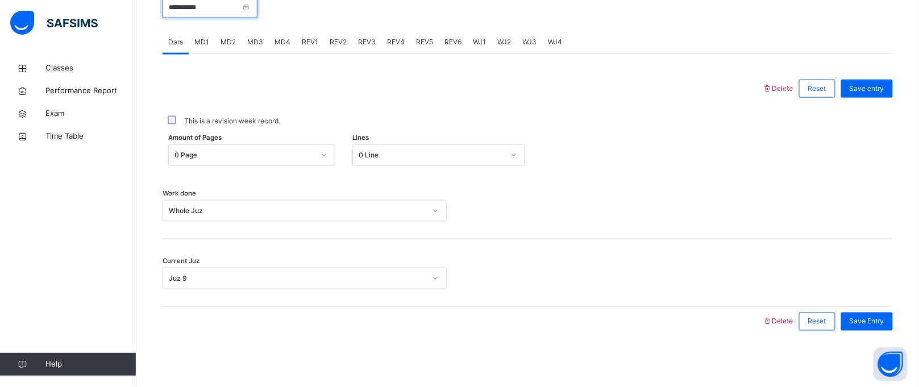
click at [230, 9] on input "**********" at bounding box center [210, 8] width 95 height 22
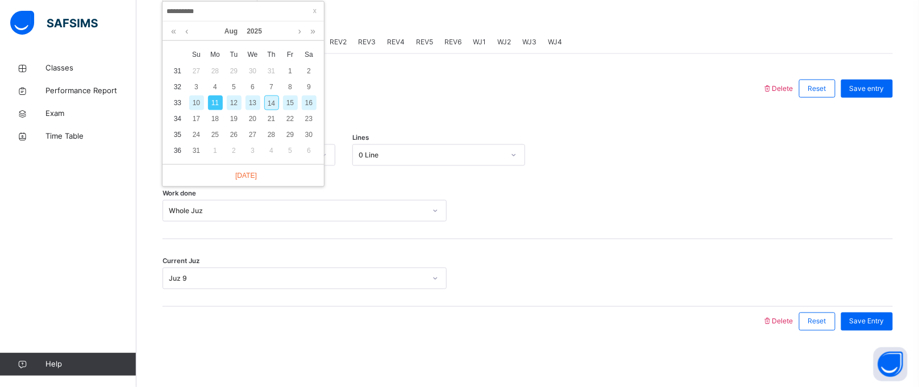
click at [201, 101] on div "10" at bounding box center [196, 102] width 15 height 15
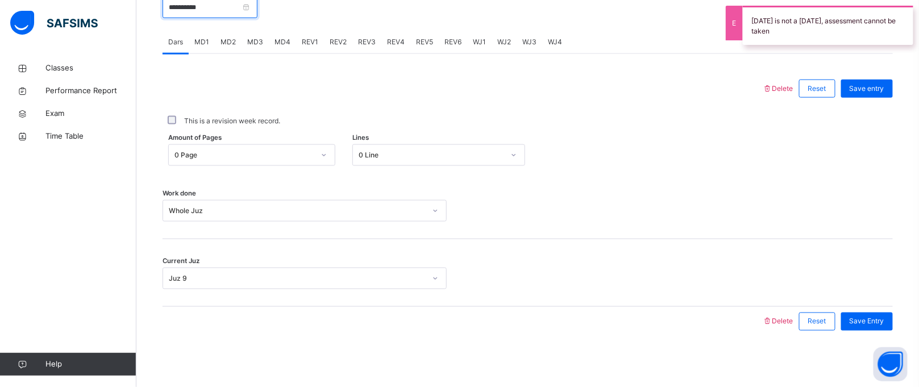
click at [215, 8] on input "**********" at bounding box center [210, 8] width 95 height 22
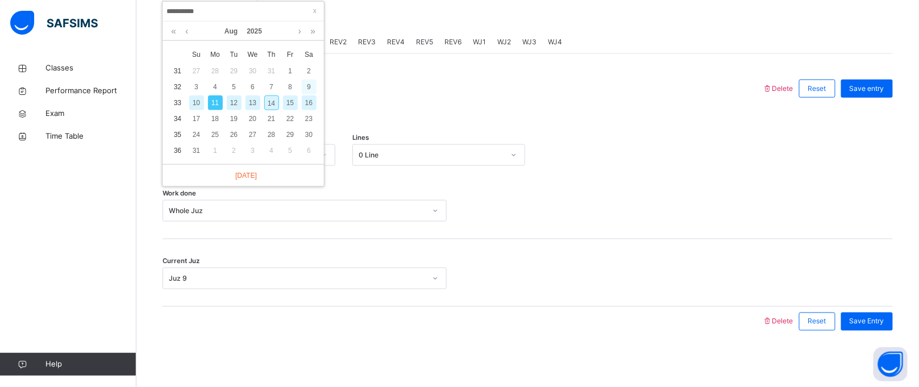
click at [311, 85] on div "9" at bounding box center [309, 87] width 15 height 15
type input "**********"
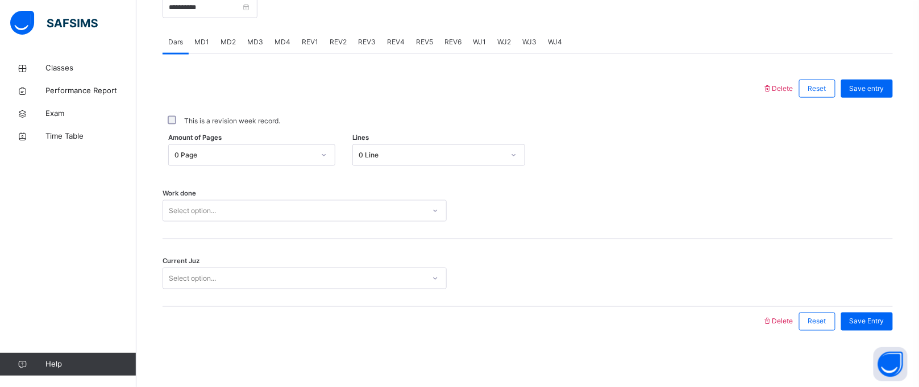
click at [216, 217] on div "Select option..." at bounding box center [192, 211] width 47 height 22
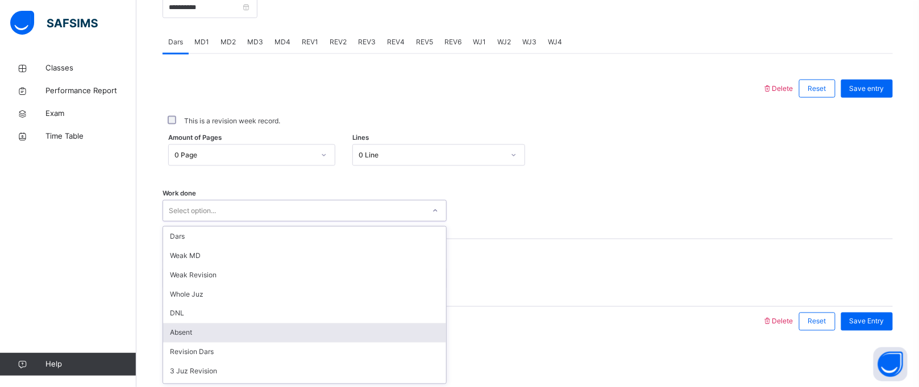
click at [174, 329] on div "Absent" at bounding box center [304, 332] width 283 height 19
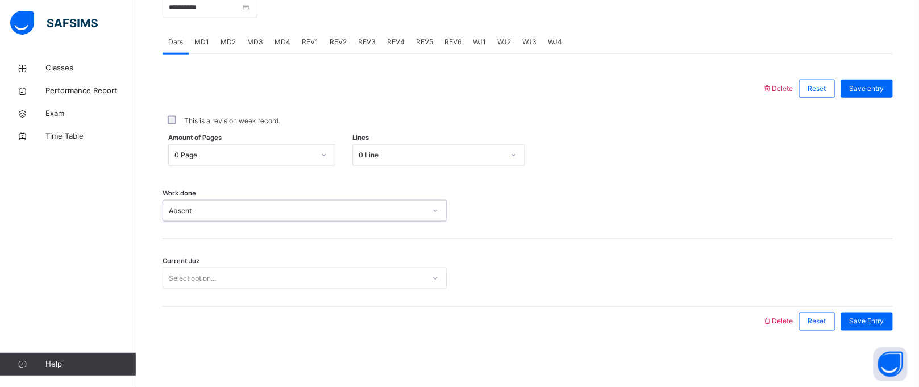
click at [185, 322] on div at bounding box center [462, 322] width 589 height 30
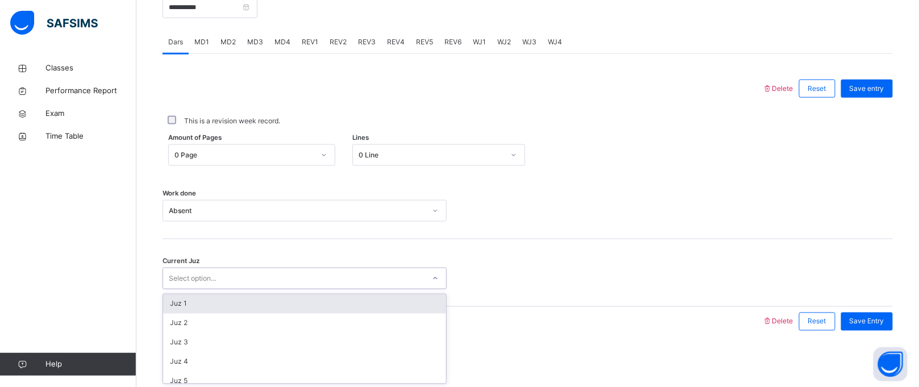
click at [202, 279] on div "Select option..." at bounding box center [192, 279] width 47 height 22
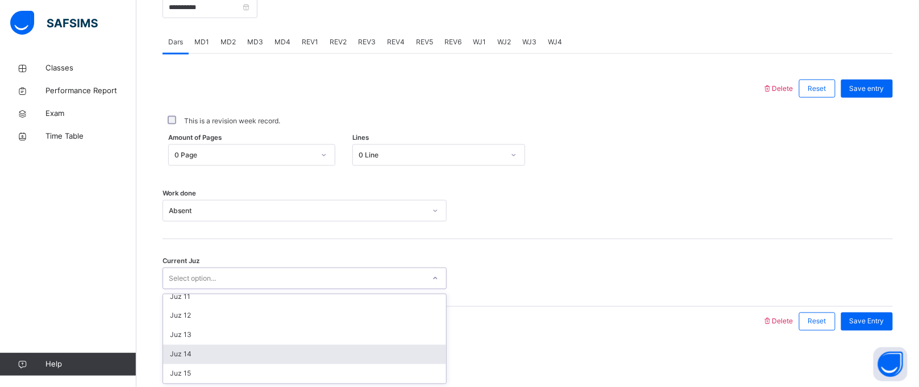
scroll to position [489, 0]
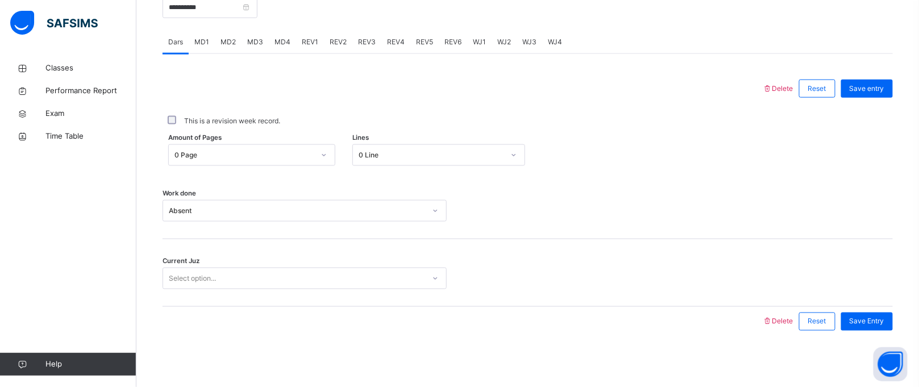
drag, startPoint x: 206, startPoint y: 347, endPoint x: 206, endPoint y: 340, distance: 7.4
click at [206, 340] on div "**********" at bounding box center [528, 158] width 730 height 377
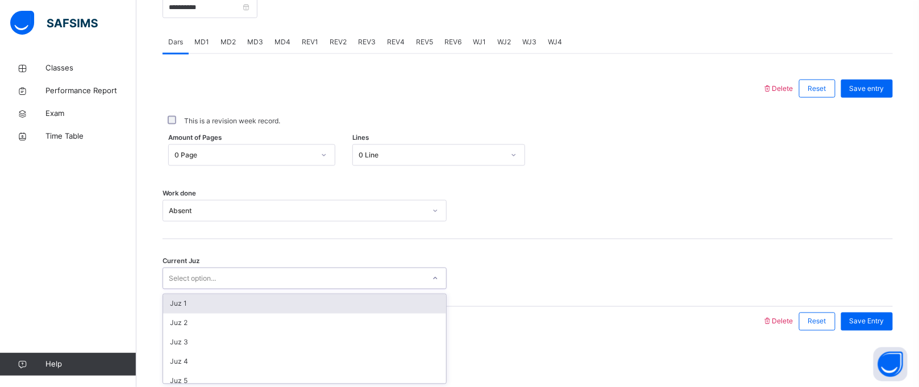
click at [203, 273] on div "Select option..." at bounding box center [192, 279] width 47 height 22
type input "*"
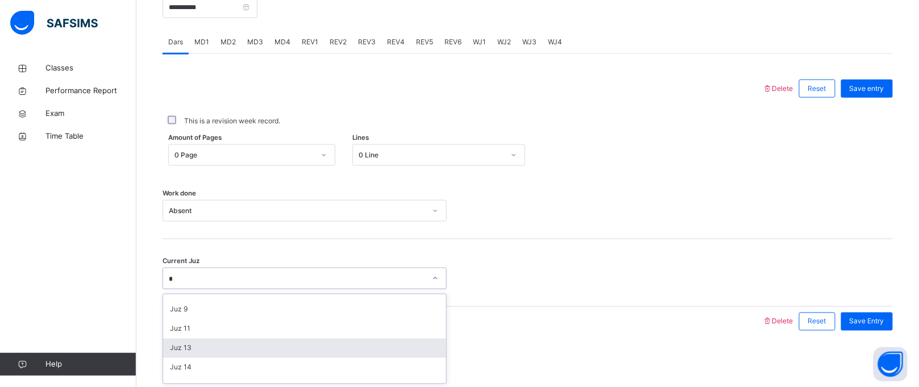
scroll to position [105, 0]
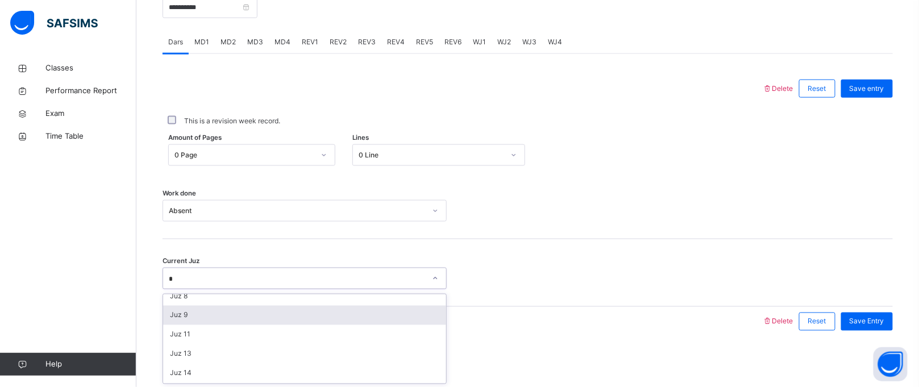
click at [185, 319] on div "Juz 9" at bounding box center [304, 315] width 283 height 19
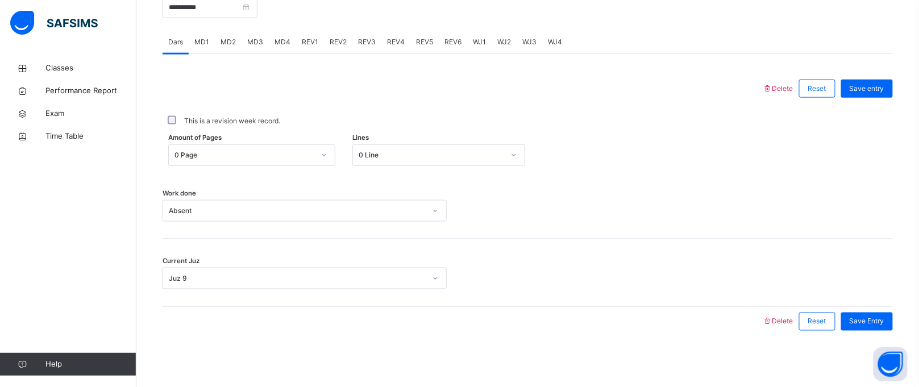
click at [875, 97] on div "Save entry" at bounding box center [863, 89] width 57 height 30
click at [869, 85] on span "Save entry" at bounding box center [867, 89] width 35 height 10
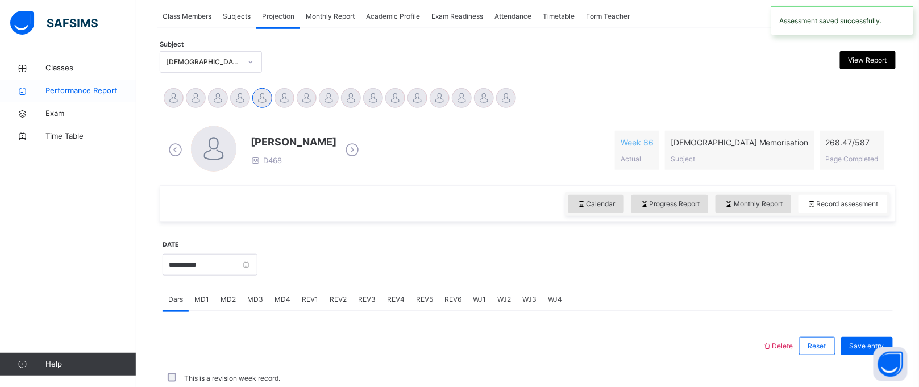
scroll to position [466, 0]
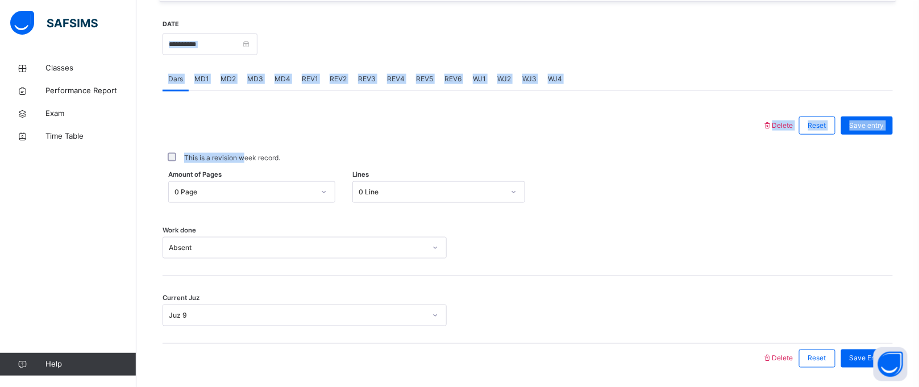
drag, startPoint x: 246, startPoint y: 135, endPoint x: 219, endPoint y: 10, distance: 127.3
click at [219, 10] on div "**********" at bounding box center [528, 196] width 736 height 389
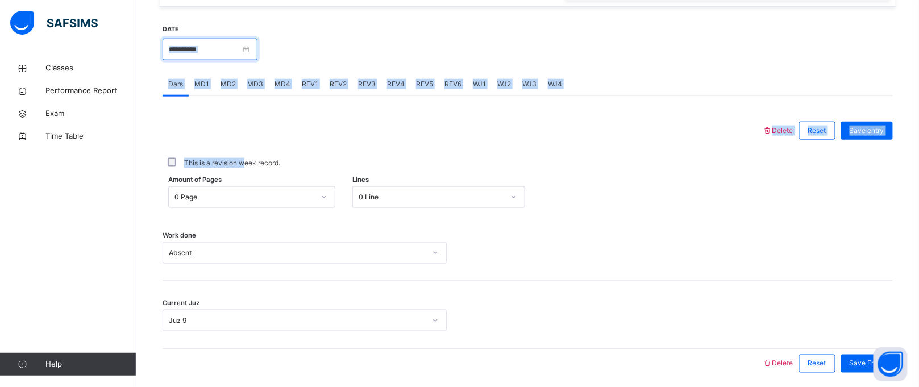
click at [230, 51] on input "**********" at bounding box center [210, 50] width 95 height 22
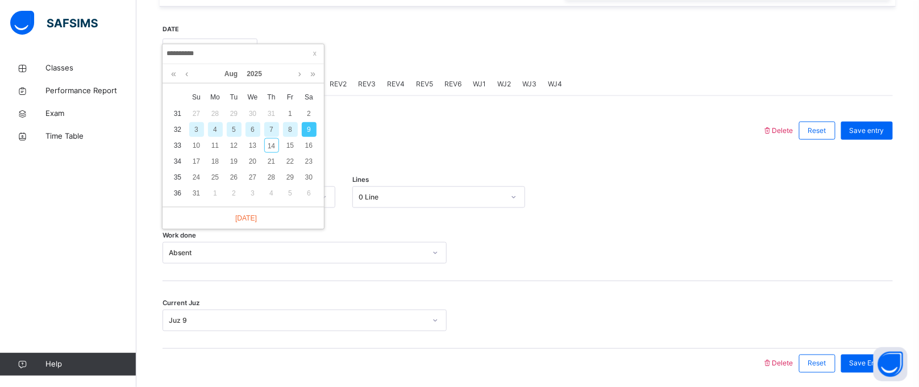
click at [287, 131] on div "8" at bounding box center [290, 129] width 15 height 15
type input "**********"
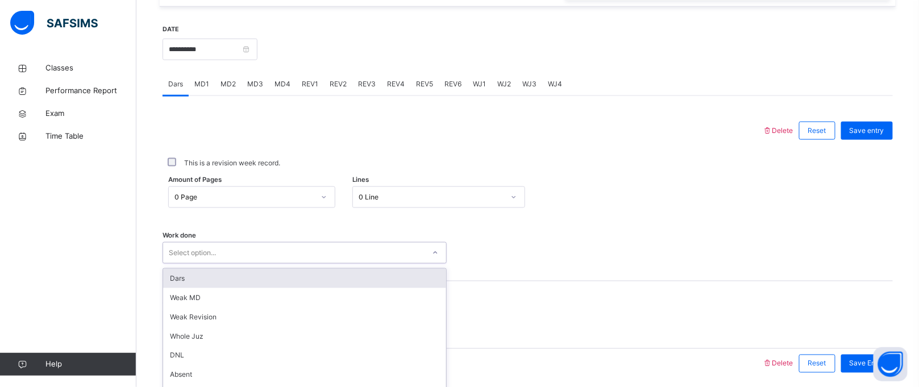
scroll to position [466, 0]
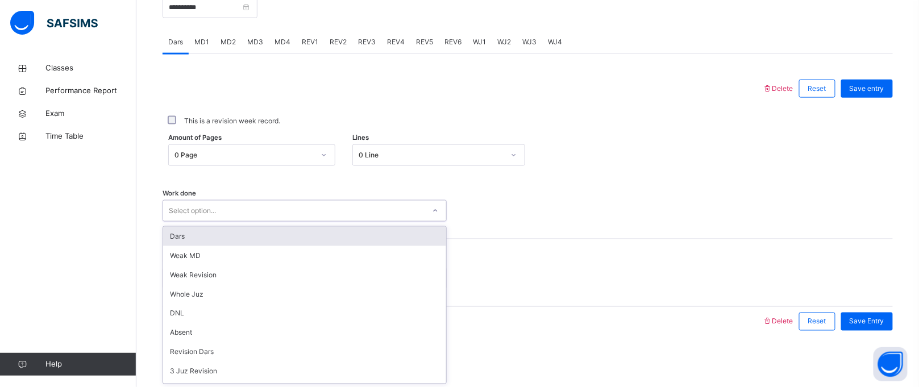
click at [165, 222] on div "option Dars focused, 1 of 16. 16 results available. Use Up and Down to choose o…" at bounding box center [305, 211] width 284 height 22
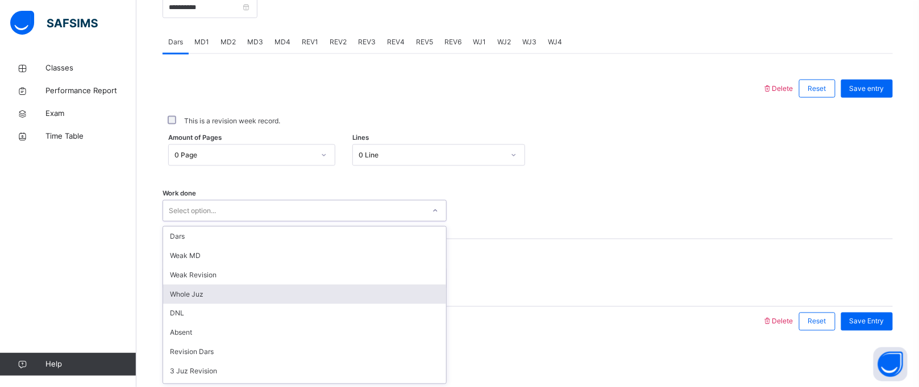
click at [199, 299] on div "Whole Juz" at bounding box center [304, 294] width 283 height 19
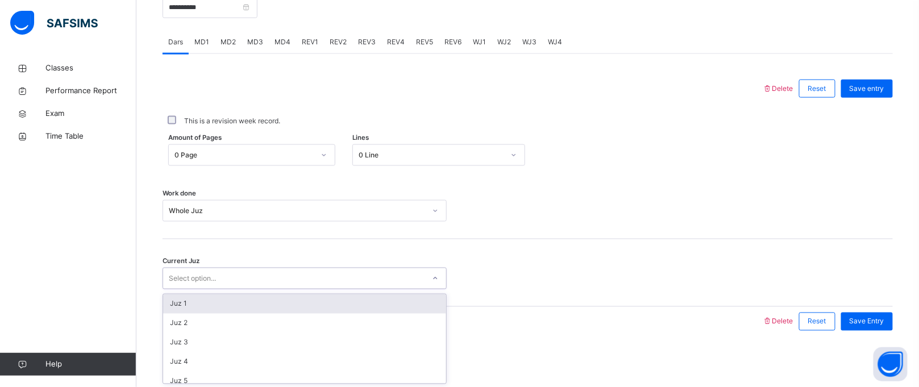
click at [202, 280] on div "Select option..." at bounding box center [192, 279] width 47 height 22
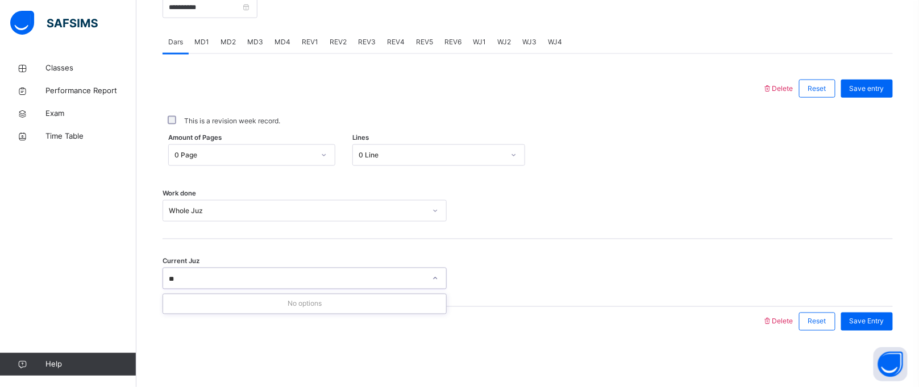
type input "*"
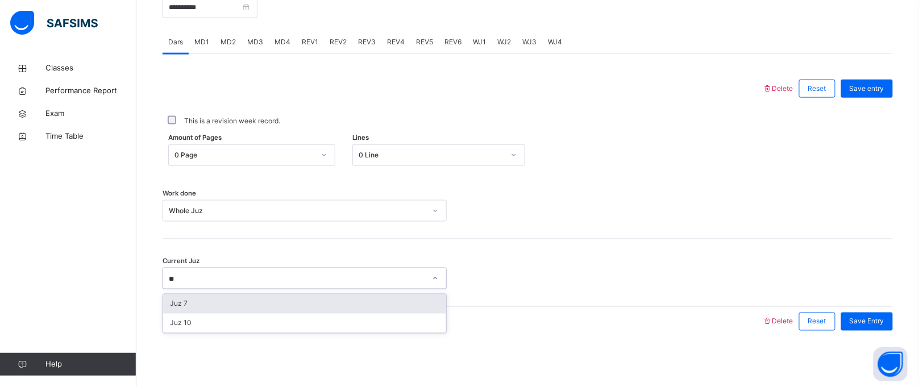
type input "*"
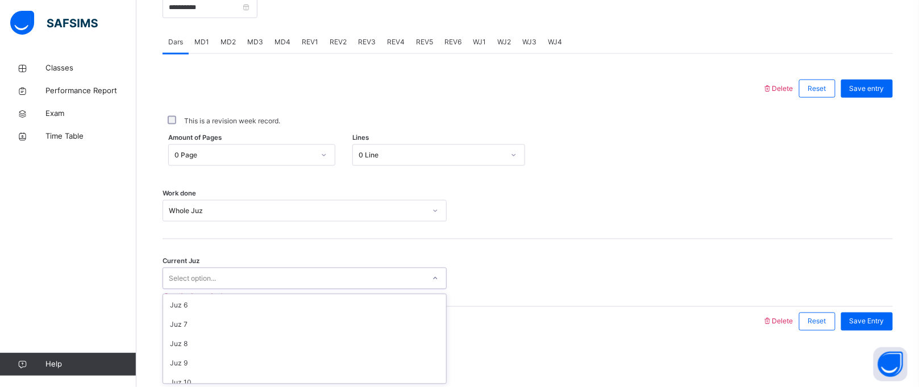
scroll to position [127, 0]
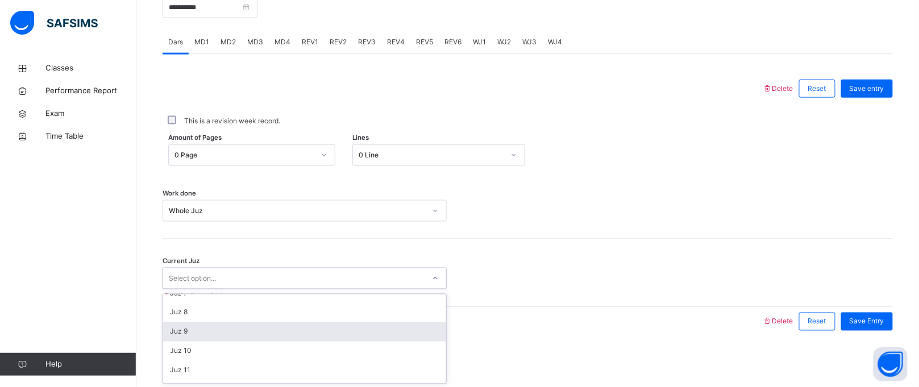
click at [196, 337] on div "Juz 9" at bounding box center [304, 331] width 283 height 19
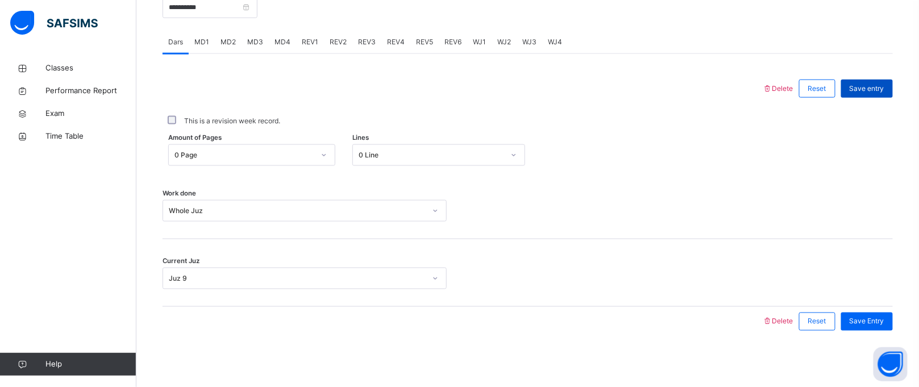
click at [884, 89] on span "Save entry" at bounding box center [867, 89] width 35 height 10
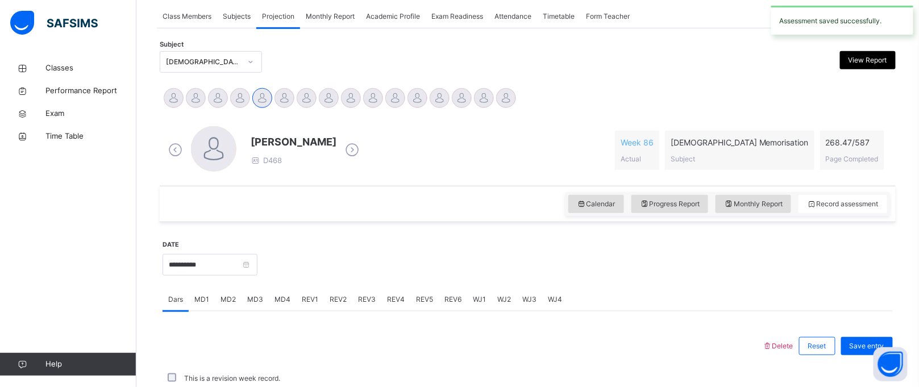
scroll to position [466, 0]
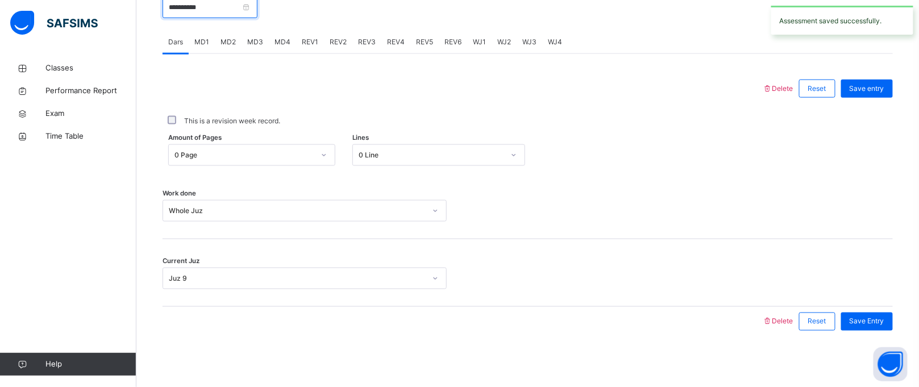
click at [215, 5] on input "**********" at bounding box center [210, 8] width 95 height 22
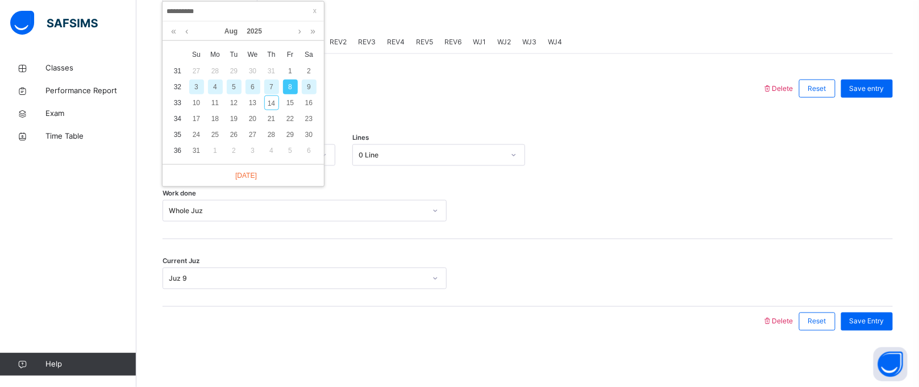
click at [265, 86] on div "7" at bounding box center [271, 87] width 15 height 15
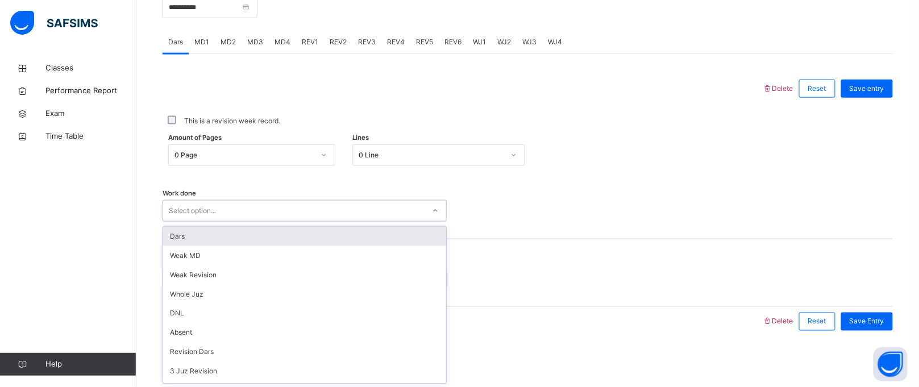
click at [203, 205] on div "Select option..." at bounding box center [192, 211] width 47 height 22
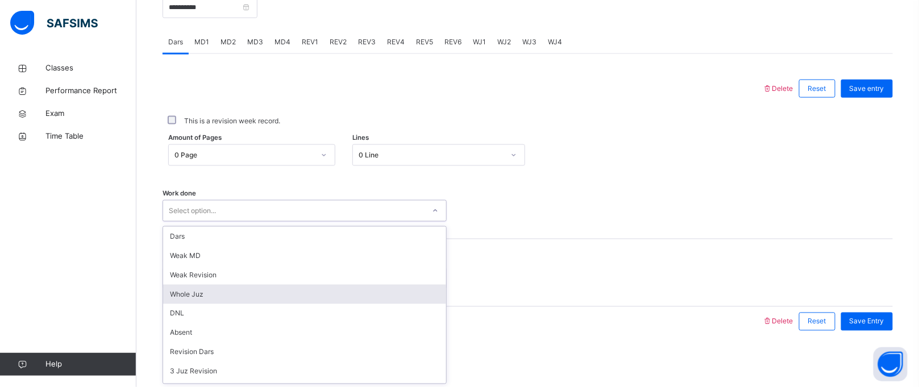
click at [204, 299] on div "Whole Juz" at bounding box center [304, 294] width 283 height 19
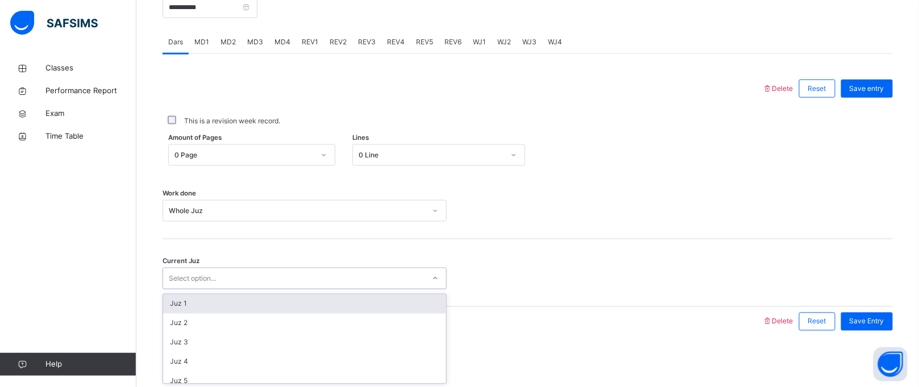
click at [211, 271] on div "Select option..." at bounding box center [192, 279] width 47 height 22
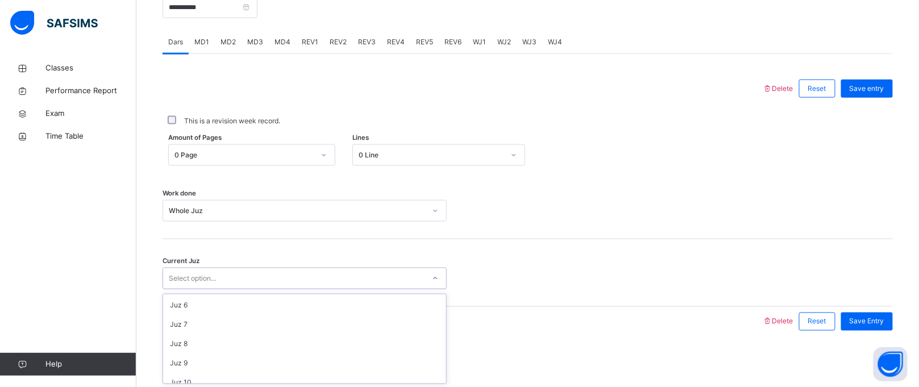
scroll to position [101, 0]
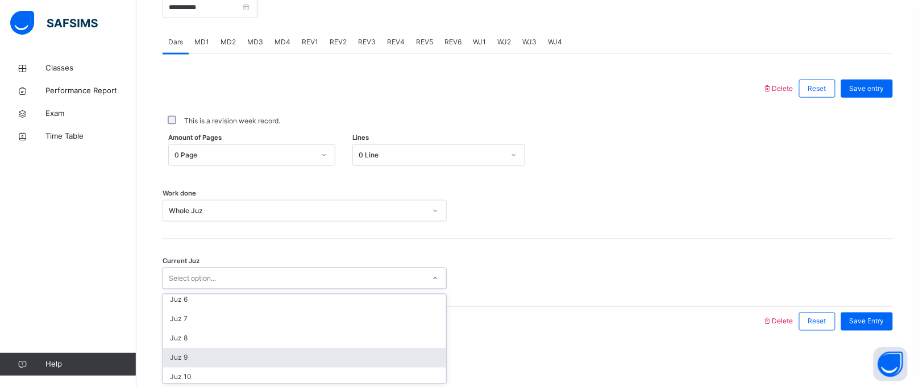
click at [172, 356] on div "Juz 9" at bounding box center [304, 357] width 283 height 19
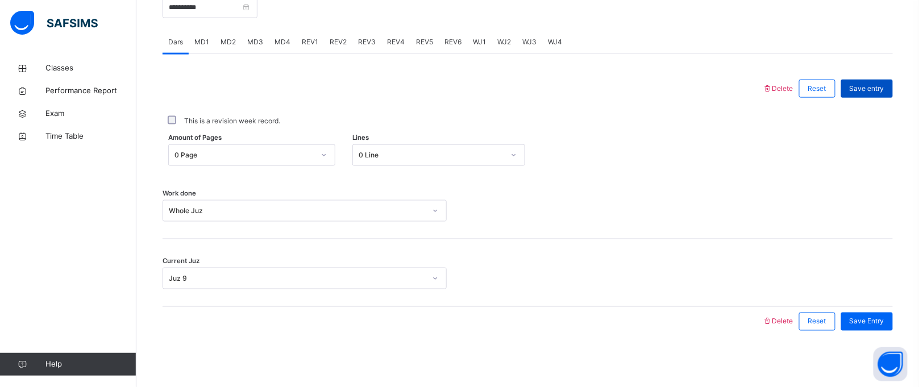
click at [884, 90] on span "Save entry" at bounding box center [867, 89] width 35 height 10
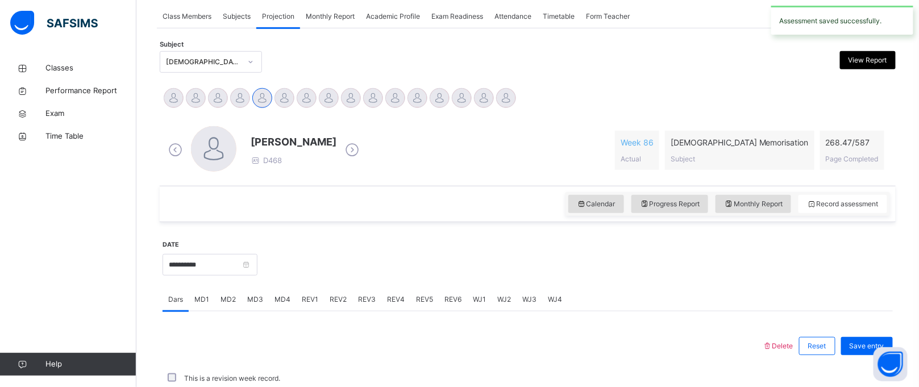
scroll to position [466, 0]
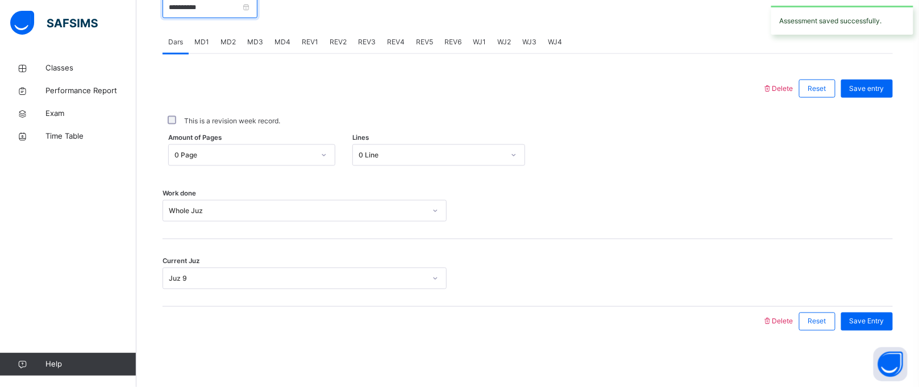
click at [222, 3] on input "**********" at bounding box center [210, 8] width 95 height 22
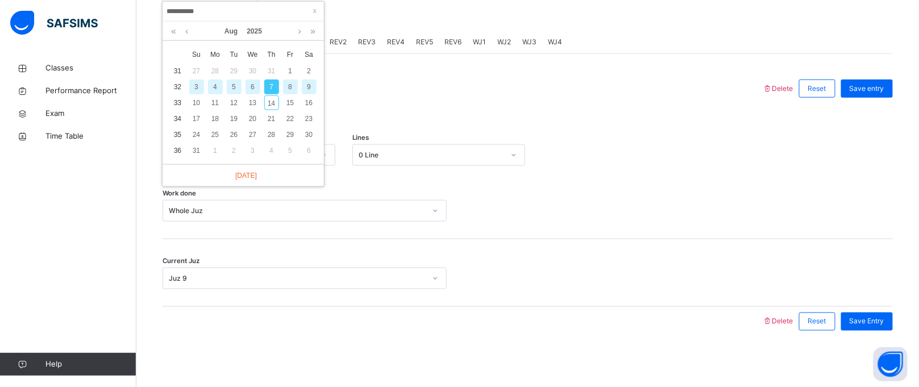
click at [255, 81] on div "6" at bounding box center [252, 87] width 15 height 15
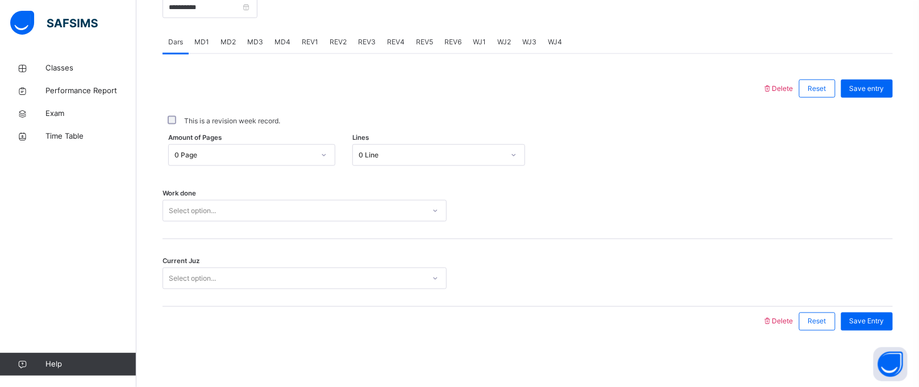
click at [254, 169] on div "Amount of Pages 0 Page Lines 0 Line" at bounding box center [528, 155] width 730 height 33
click at [216, 163] on div "0 Page" at bounding box center [241, 156] width 144 height 18
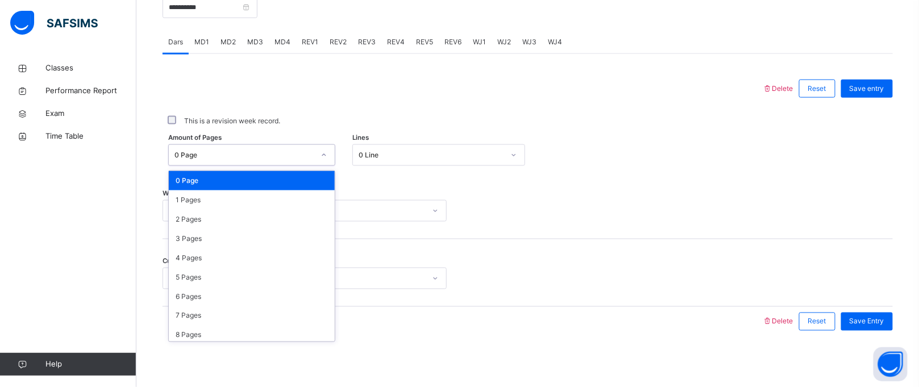
click at [377, 196] on div "Work done Select option..." at bounding box center [528, 206] width 730 height 68
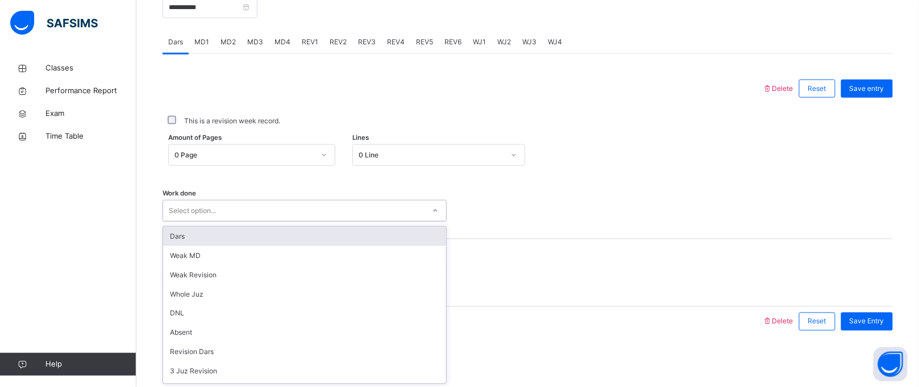
click at [352, 211] on div "Select option..." at bounding box center [293, 211] width 261 height 18
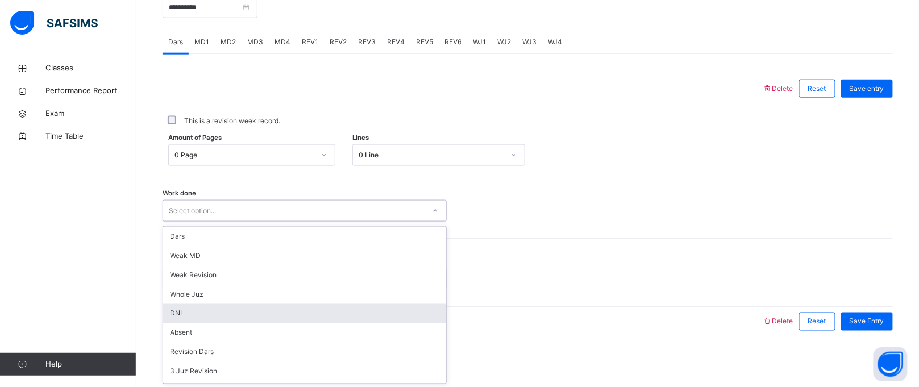
click at [192, 304] on div "DNL" at bounding box center [304, 313] width 283 height 19
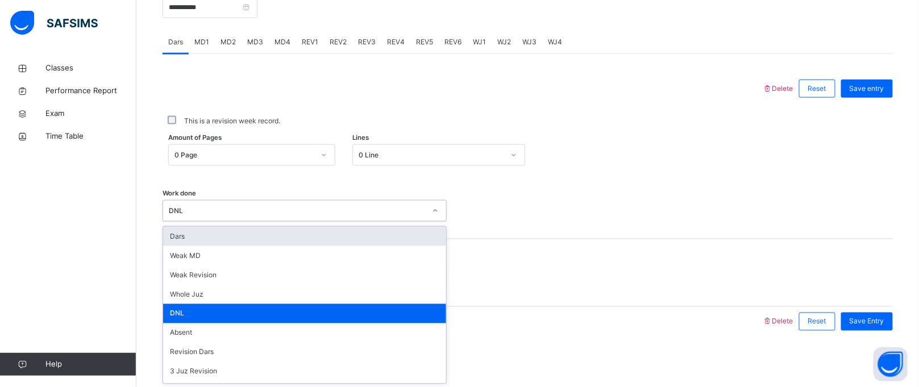
click at [186, 218] on div "DNL" at bounding box center [293, 211] width 261 height 18
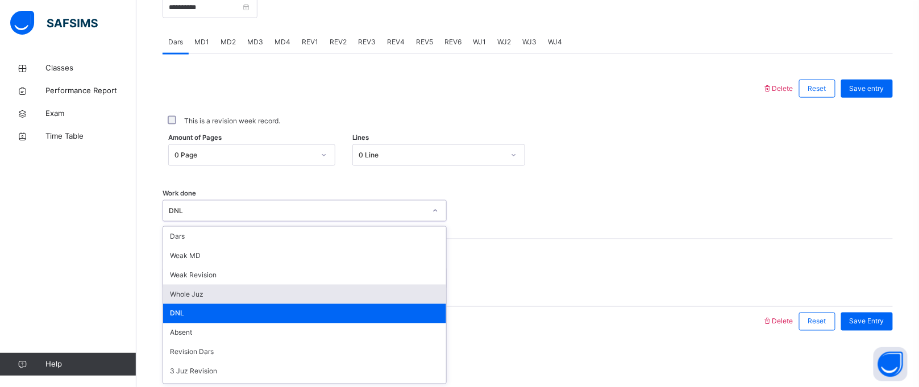
click at [180, 293] on div "Whole Juz" at bounding box center [304, 294] width 283 height 19
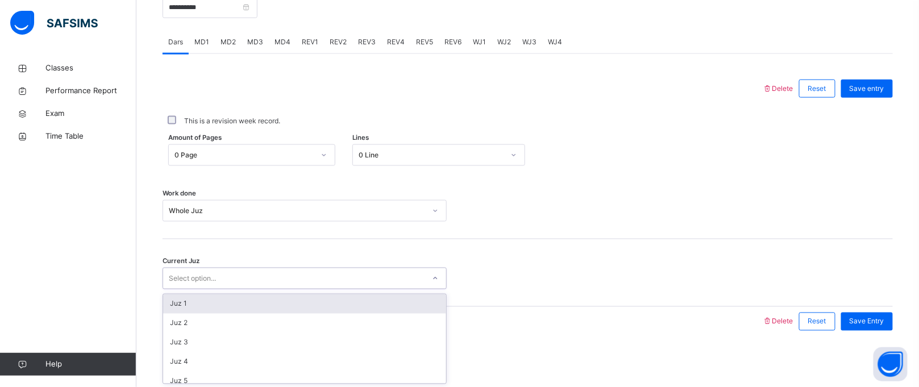
click at [209, 268] on div "Select option..." at bounding box center [305, 279] width 284 height 22
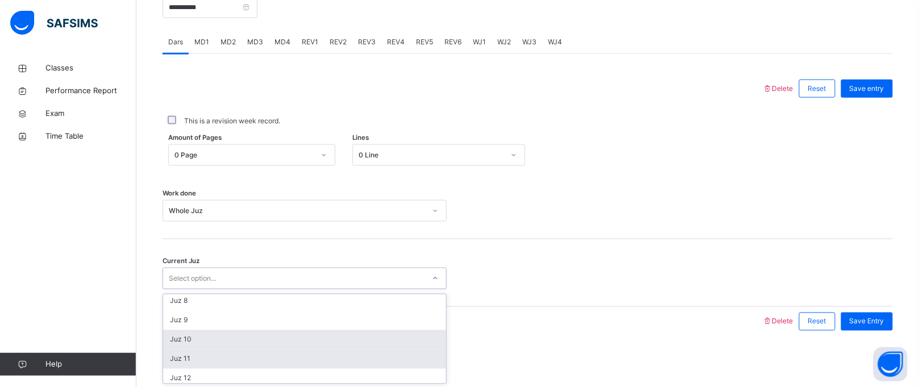
scroll to position [142, 0]
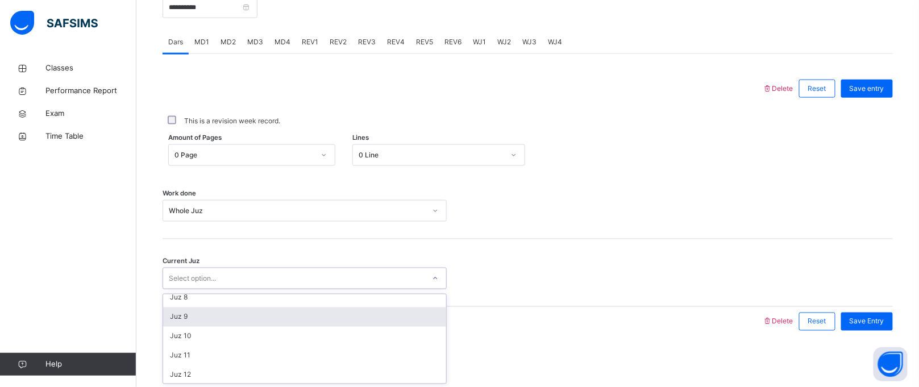
click at [197, 318] on div "Juz 9" at bounding box center [304, 316] width 283 height 19
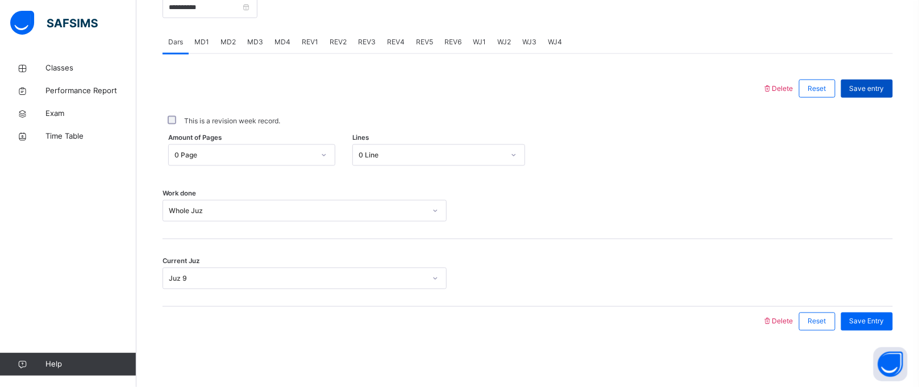
click at [882, 94] on div "Save entry" at bounding box center [867, 89] width 52 height 18
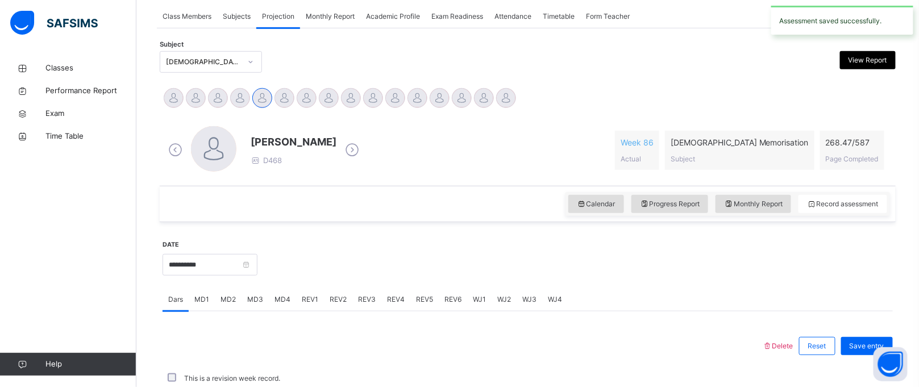
scroll to position [466, 0]
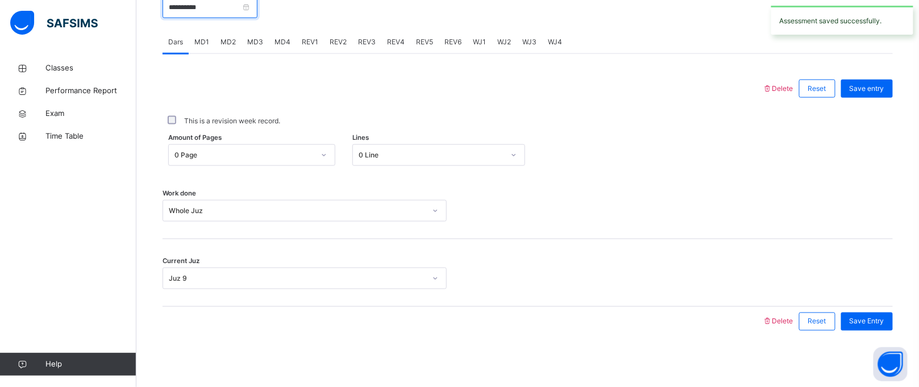
click at [226, 14] on input "**********" at bounding box center [210, 8] width 95 height 22
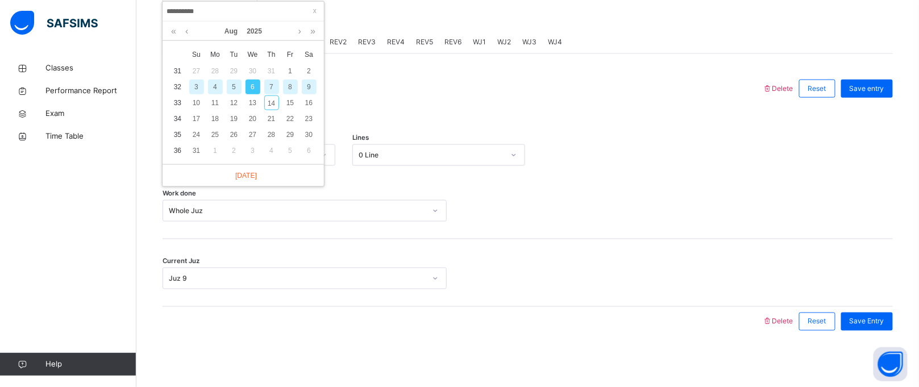
click at [238, 83] on div "5" at bounding box center [234, 87] width 15 height 15
type input "**********"
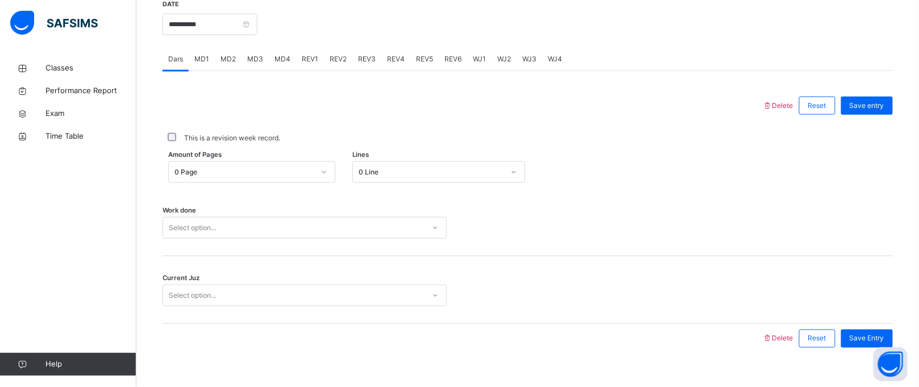
scroll to position [465, 0]
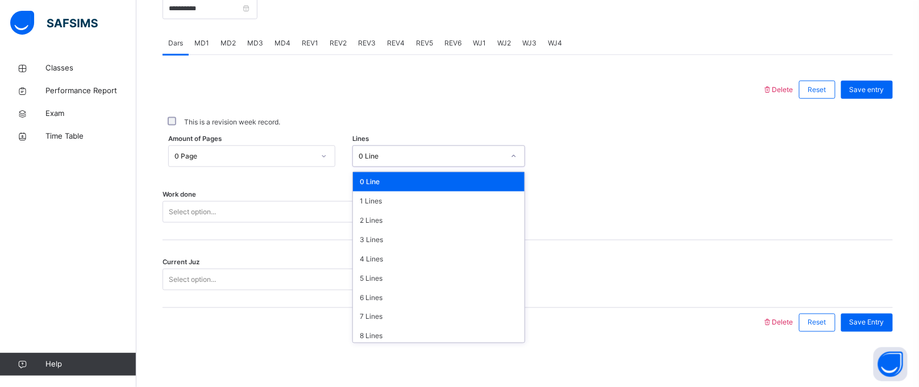
click at [499, 152] on div "0 Line" at bounding box center [431, 156] width 145 height 10
click at [393, 255] on div "4 Lines" at bounding box center [439, 258] width 172 height 19
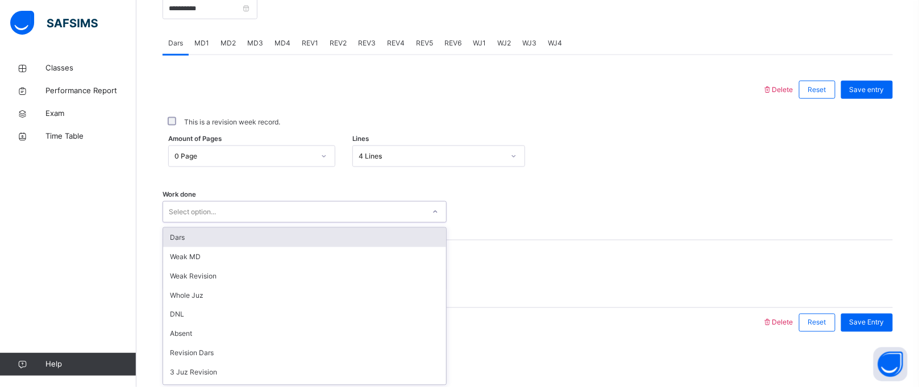
scroll to position [466, 0]
click at [195, 202] on div "Select option..." at bounding box center [305, 211] width 284 height 22
click at [190, 244] on div "Dars" at bounding box center [304, 236] width 283 height 19
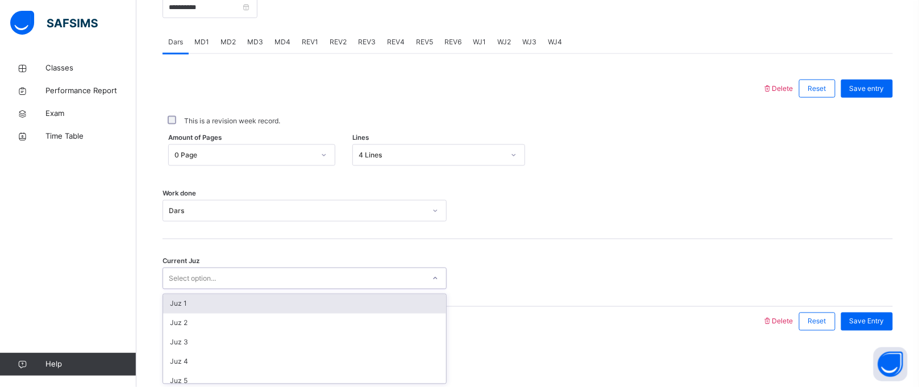
click at [207, 279] on div "Select option..." at bounding box center [192, 279] width 47 height 22
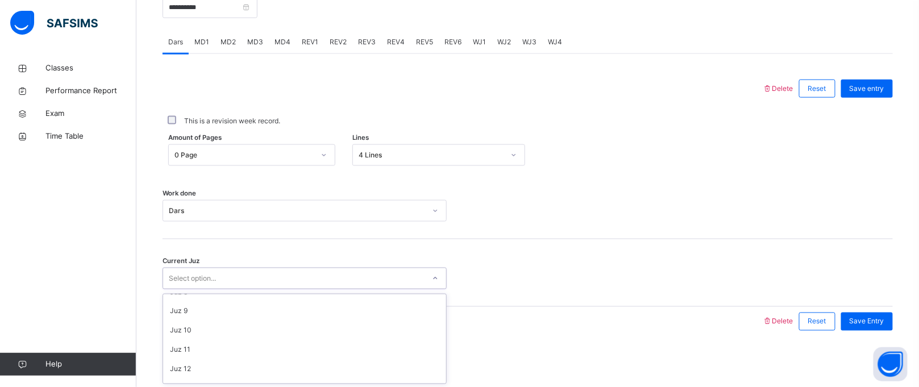
scroll to position [148, 0]
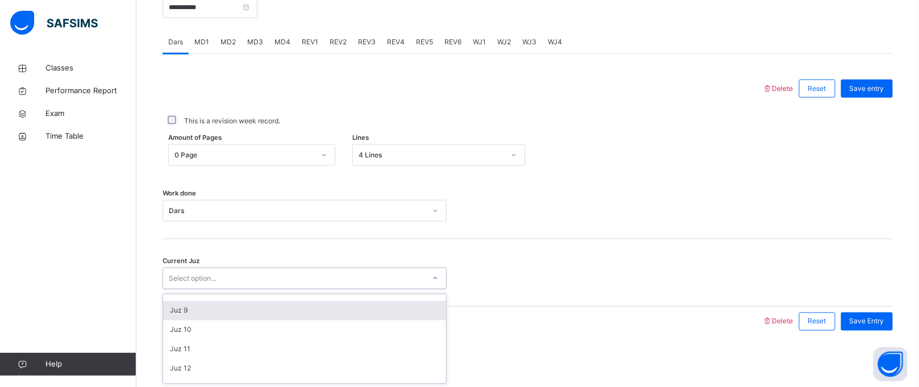
click at [199, 311] on div "Juz 9" at bounding box center [304, 310] width 283 height 19
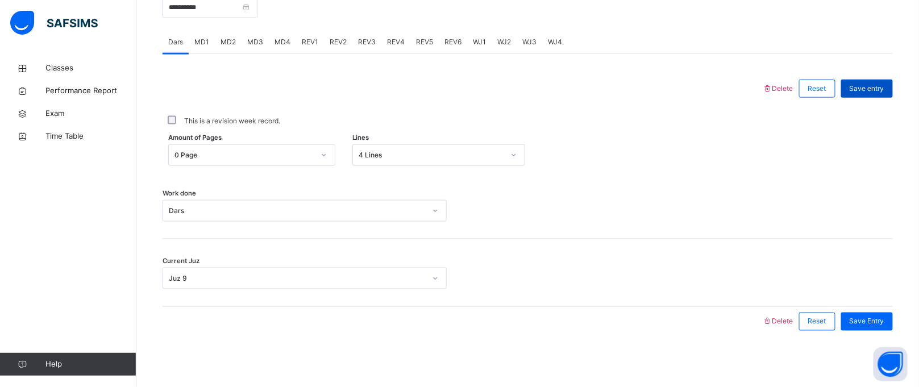
click at [865, 92] on span "Save entry" at bounding box center [867, 89] width 35 height 10
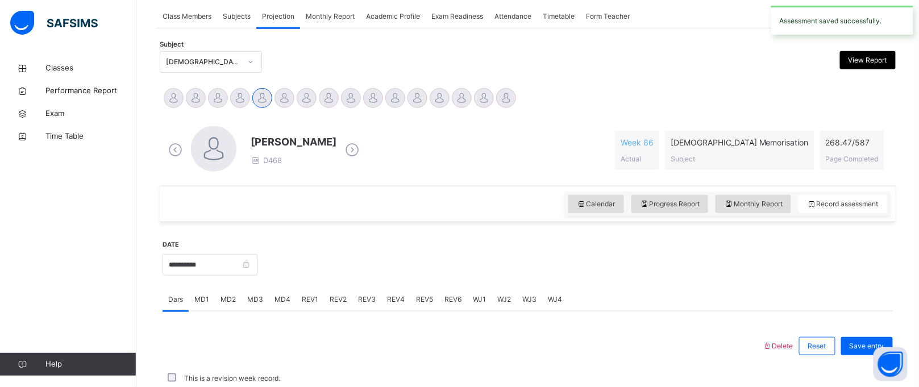
scroll to position [466, 0]
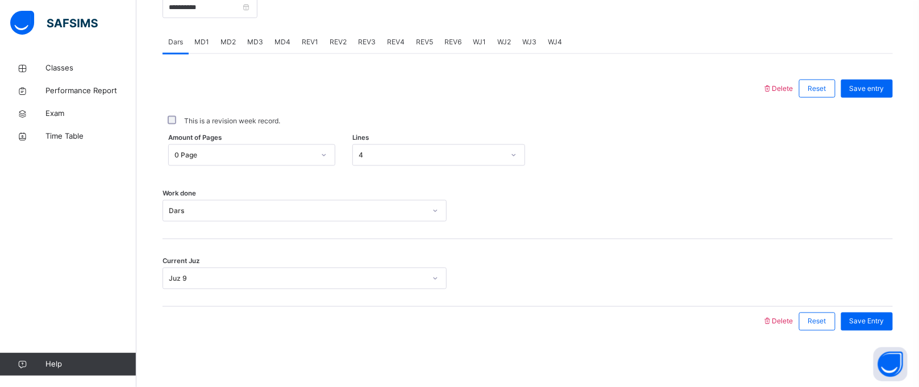
click at [207, 43] on span "MD1" at bounding box center [201, 42] width 15 height 10
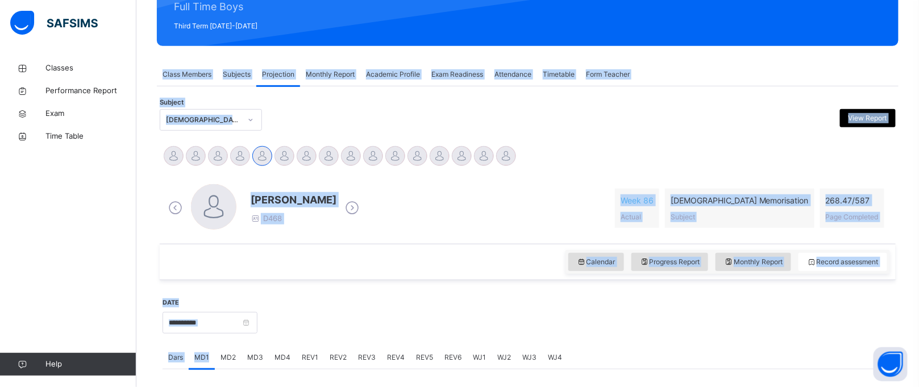
scroll to position [144, 0]
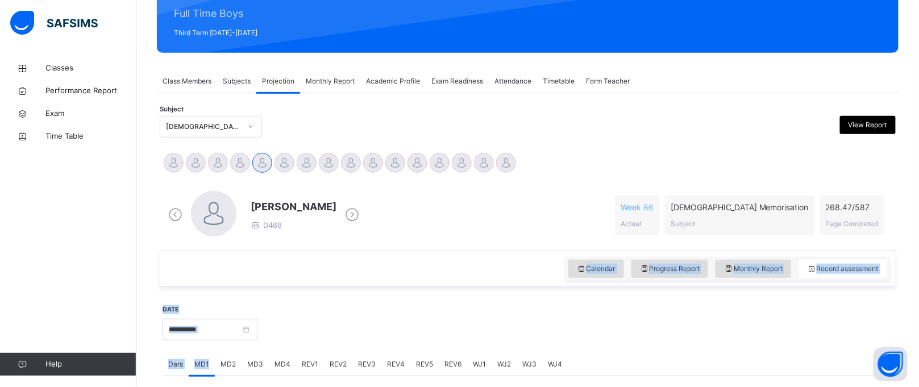
drag, startPoint x: 210, startPoint y: 49, endPoint x: 504, endPoint y: 255, distance: 359.1
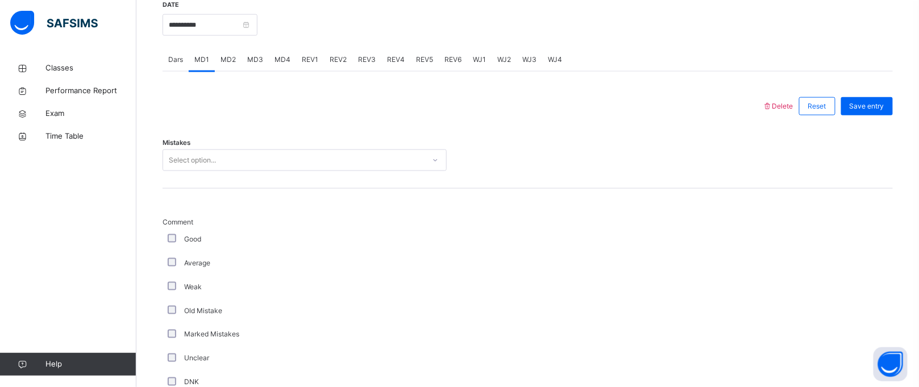
scroll to position [447, 0]
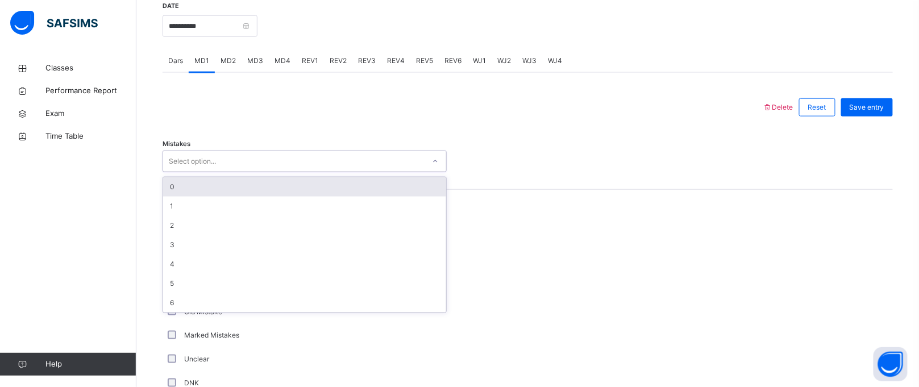
click at [189, 164] on div "Select option..." at bounding box center [192, 162] width 47 height 22
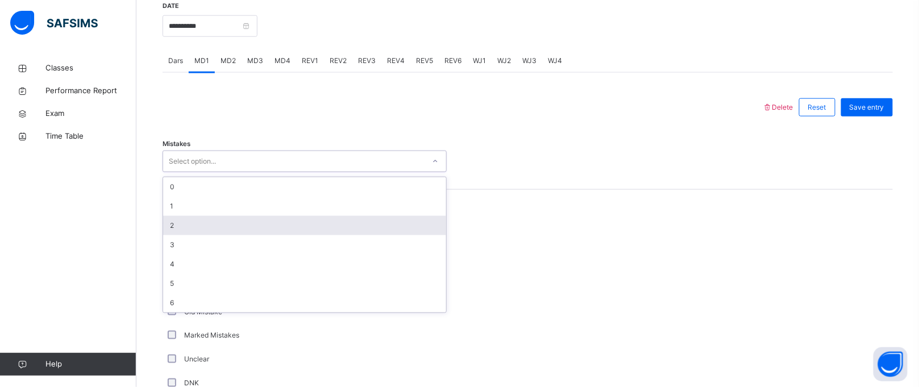
click at [183, 216] on div "2" at bounding box center [304, 225] width 283 height 19
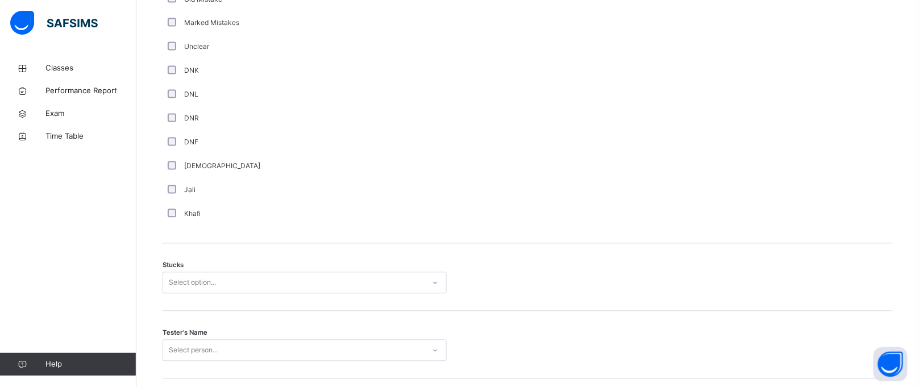
scroll to position [759, 0]
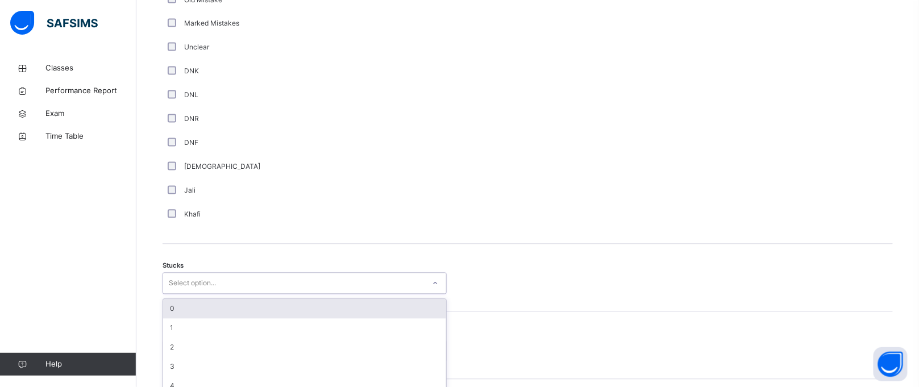
click at [187, 289] on div "option 0 focused, 1 of 6. 6 results available. Use Up and Down to choose option…" at bounding box center [305, 284] width 284 height 22
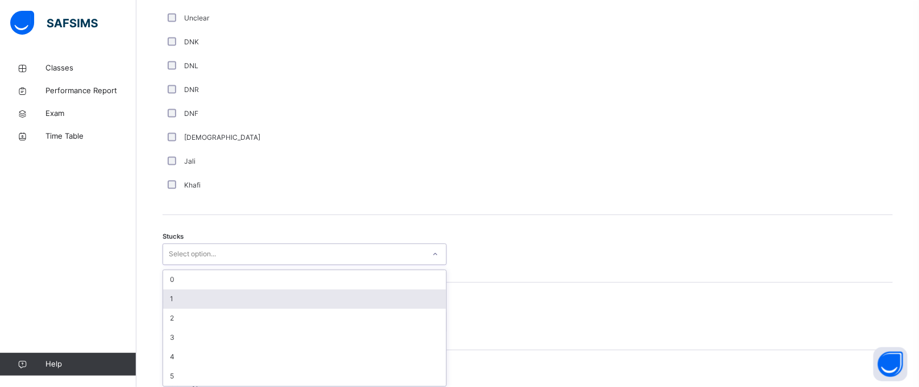
scroll to position [793, 0]
click at [187, 289] on div "1" at bounding box center [304, 294] width 283 height 19
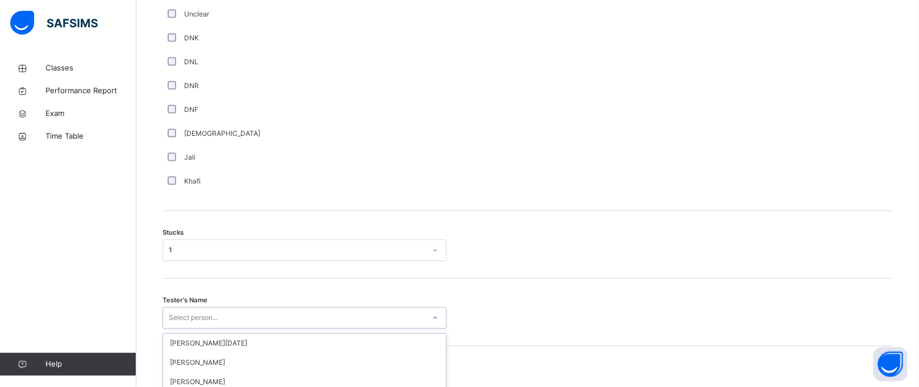
scroll to position [915, 0]
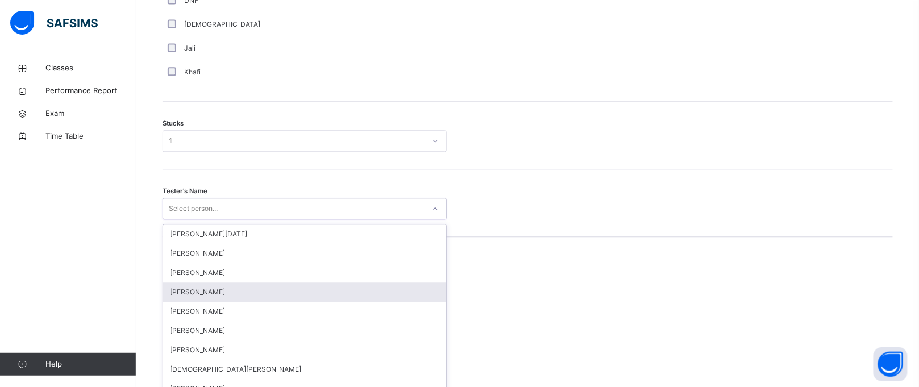
click at [180, 219] on div "option [PERSON_NAME] focused, 4 of 88. 88 results available. Use Up and Down to…" at bounding box center [305, 209] width 284 height 22
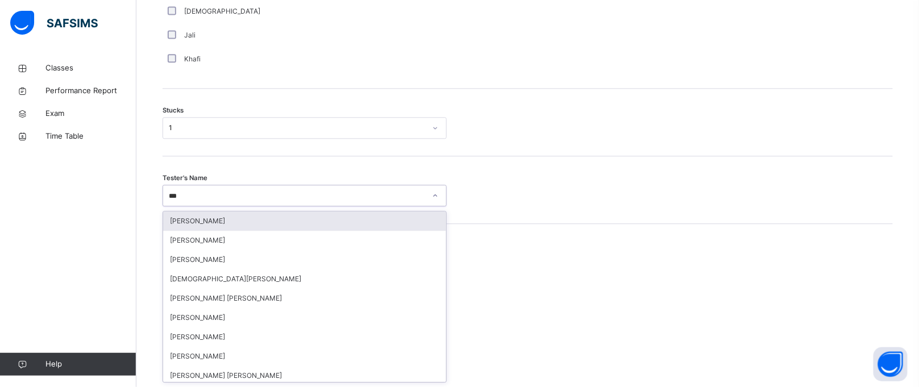
type input "****"
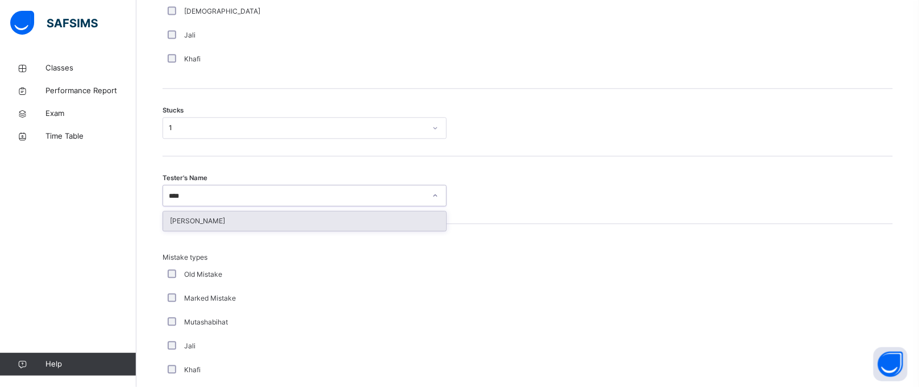
click at [181, 214] on div "[PERSON_NAME]" at bounding box center [304, 220] width 283 height 19
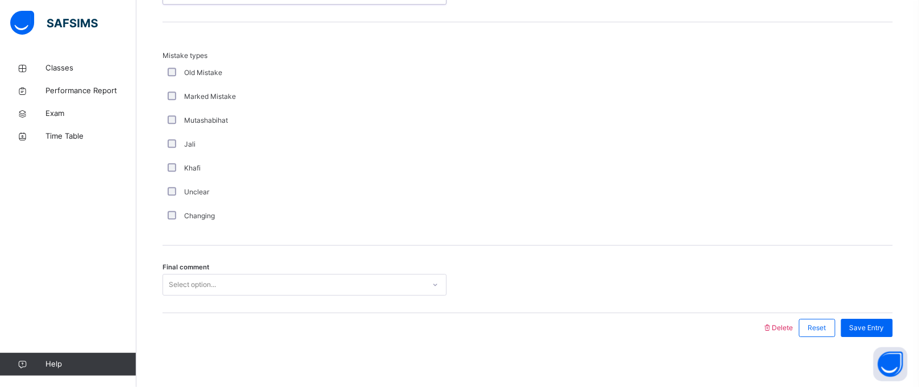
scroll to position [1123, 0]
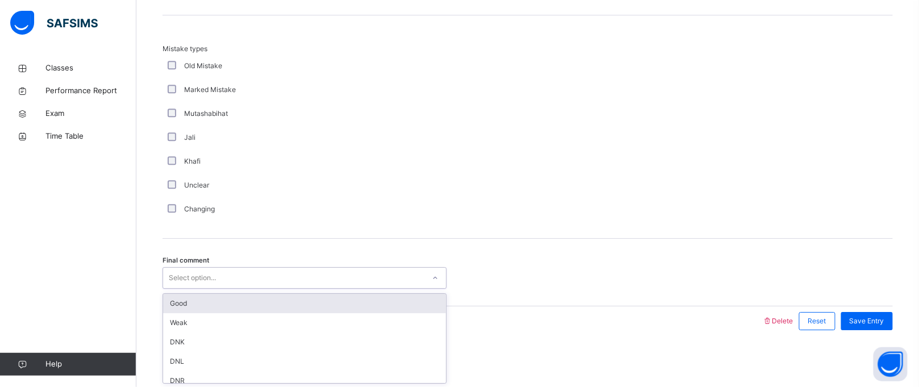
click at [414, 279] on div "Select option..." at bounding box center [293, 278] width 261 height 18
click at [263, 309] on div "Good" at bounding box center [304, 303] width 283 height 19
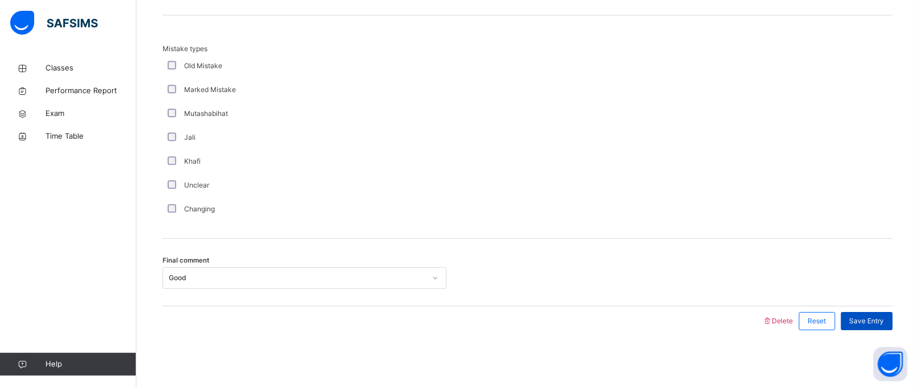
click at [879, 324] on span "Save Entry" at bounding box center [867, 321] width 35 height 10
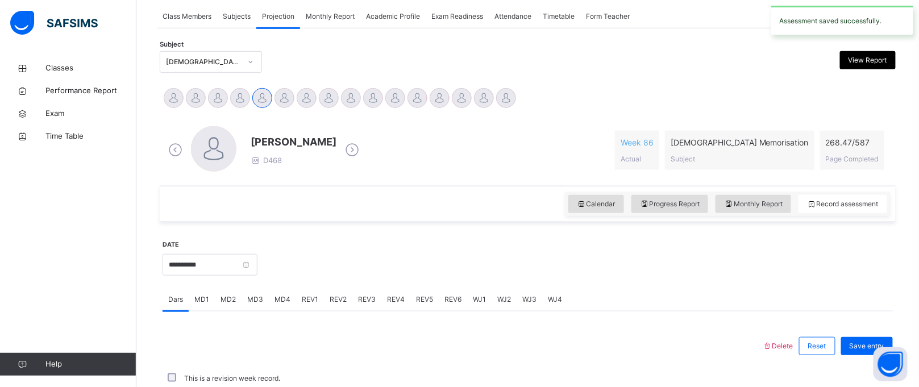
scroll to position [466, 0]
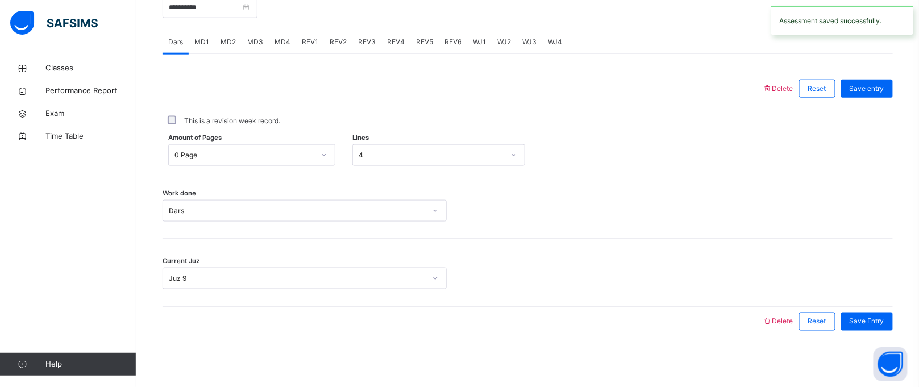
click at [285, 39] on span "MD4" at bounding box center [282, 42] width 16 height 10
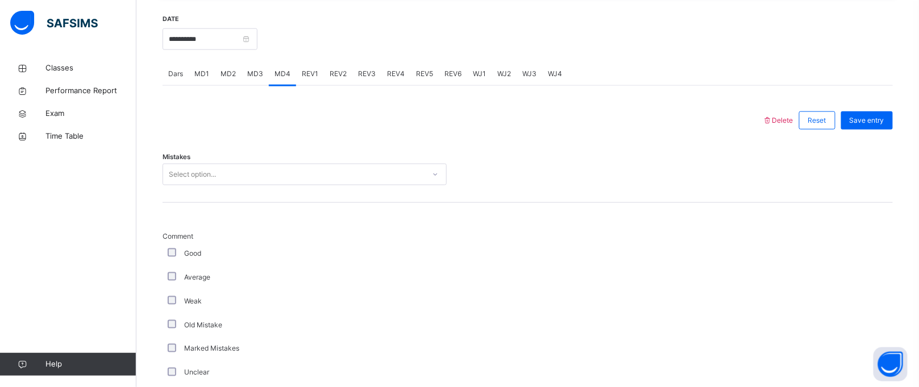
scroll to position [435, 0]
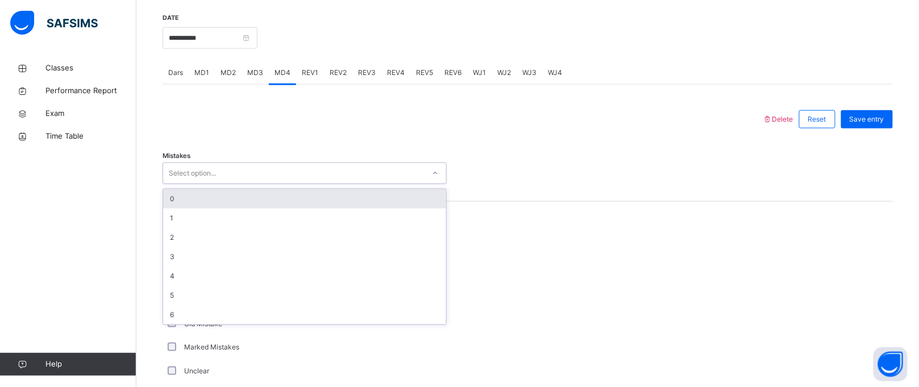
click at [245, 165] on div "Select option..." at bounding box center [293, 174] width 261 height 18
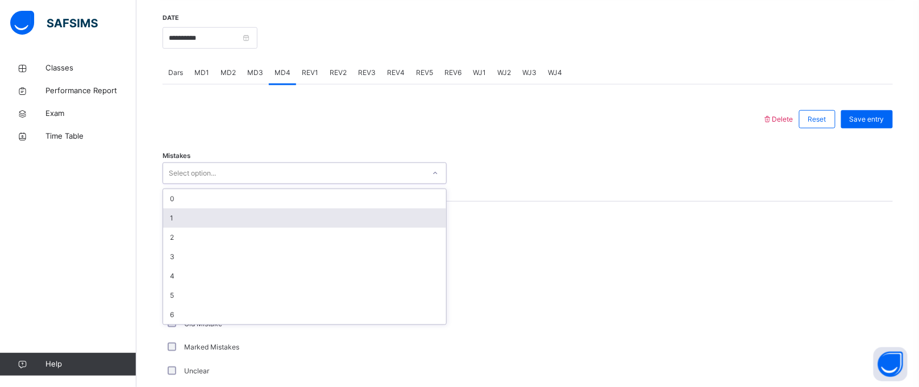
click at [212, 218] on div "1" at bounding box center [304, 218] width 283 height 19
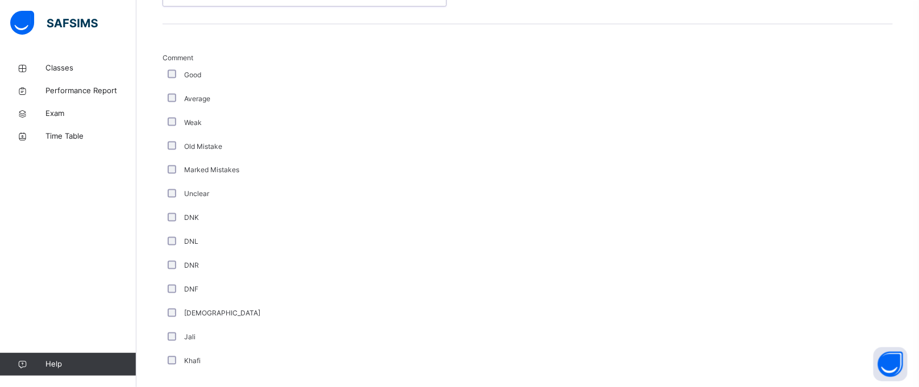
scroll to position [605, 0]
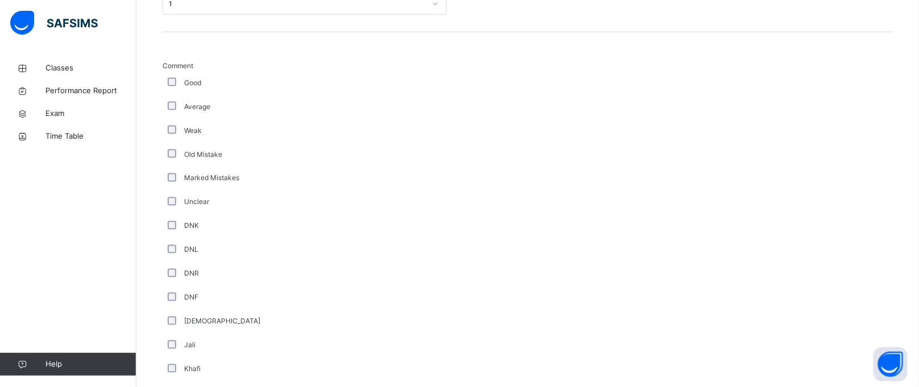
click at [170, 87] on div "Good" at bounding box center [304, 83] width 278 height 10
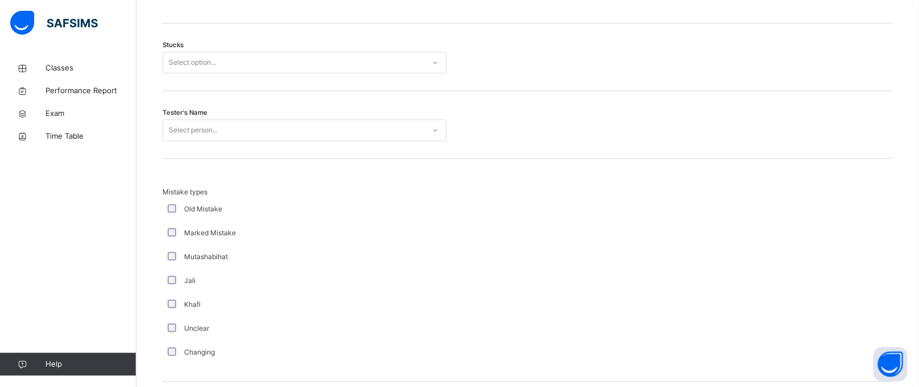
scroll to position [980, 0]
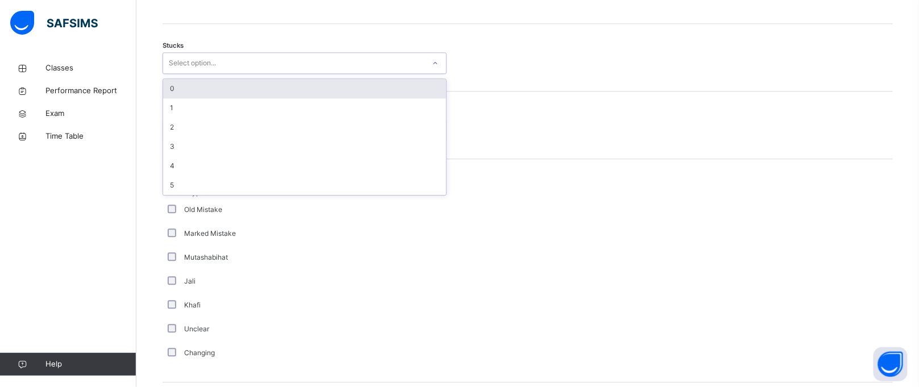
click at [200, 55] on div "Select option..." at bounding box center [192, 63] width 47 height 22
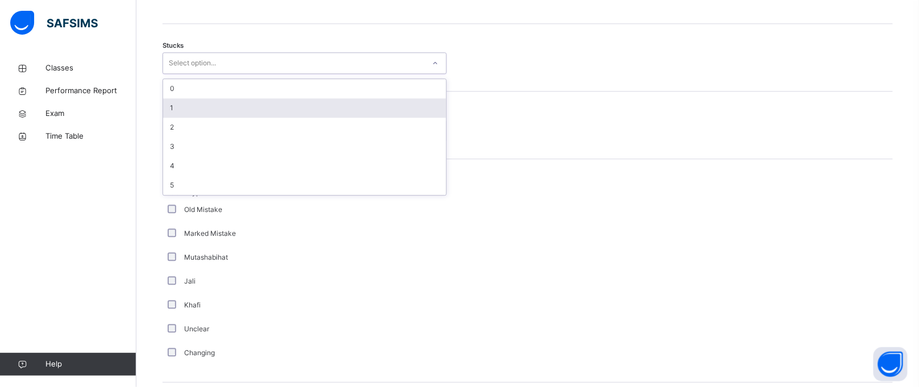
click at [203, 114] on div "1" at bounding box center [304, 107] width 283 height 19
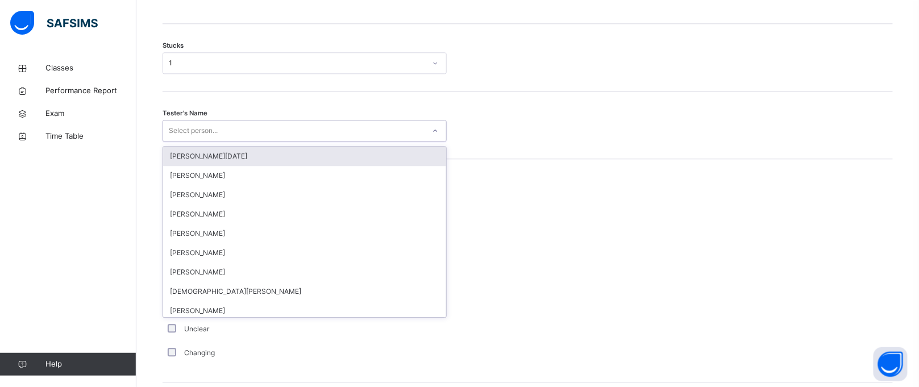
click at [215, 135] on div "Select person..." at bounding box center [193, 131] width 49 height 22
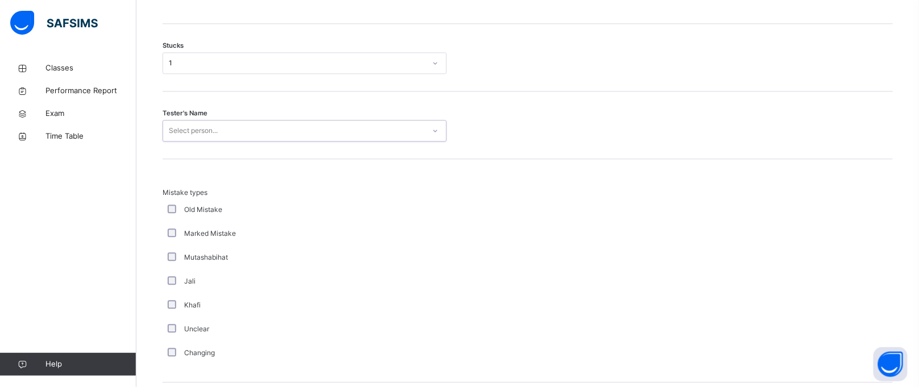
click at [217, 138] on div "Select person..." at bounding box center [193, 131] width 49 height 22
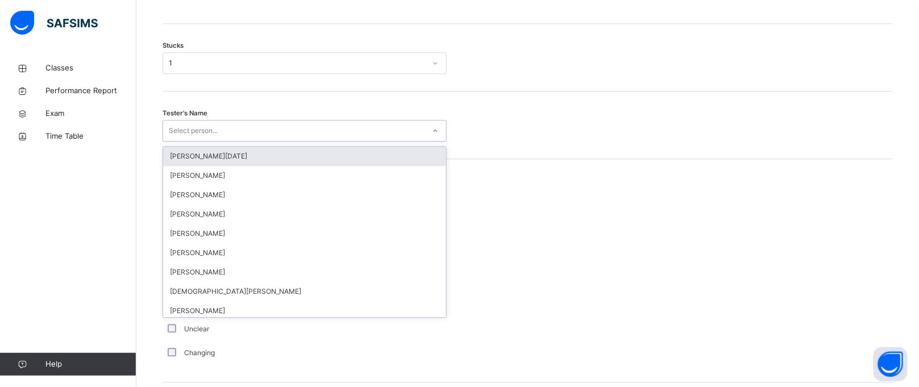
click at [217, 138] on div "Select person..." at bounding box center [193, 131] width 49 height 22
click at [220, 150] on div "[PERSON_NAME][DATE]" at bounding box center [304, 156] width 283 height 19
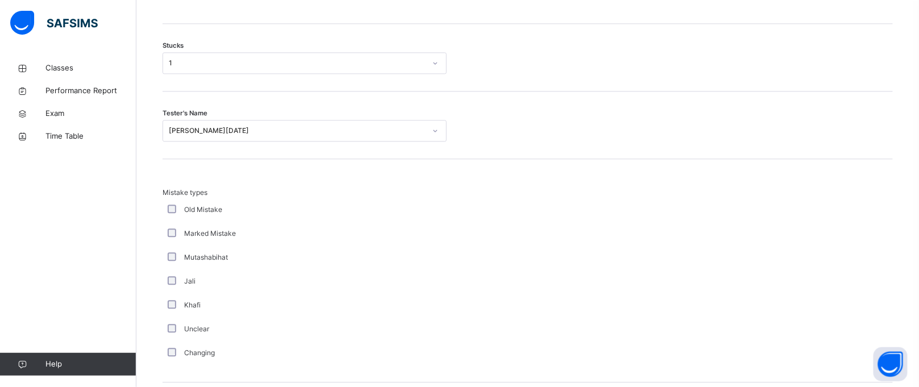
scroll to position [1123, 0]
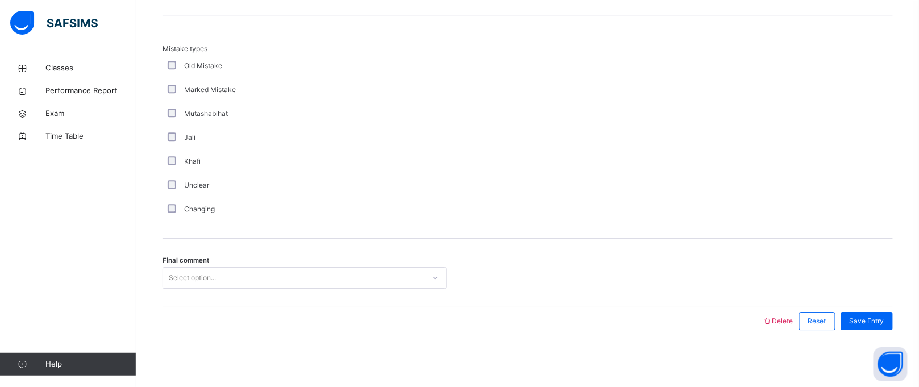
click at [197, 269] on div "Select option..." at bounding box center [192, 278] width 47 height 22
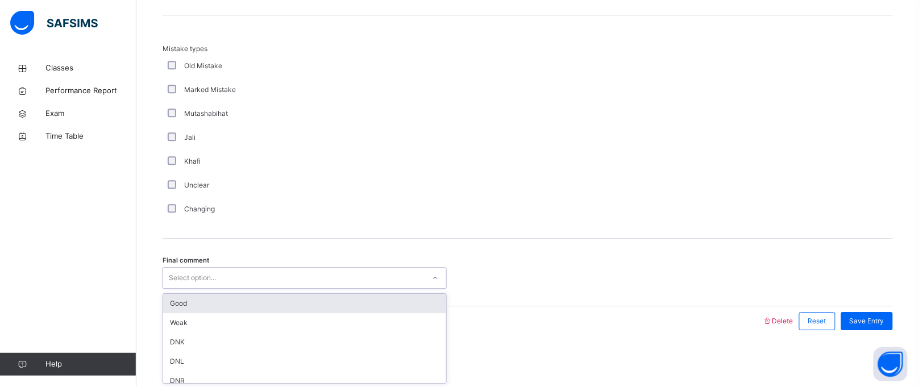
click at [180, 299] on div "Good" at bounding box center [304, 303] width 283 height 19
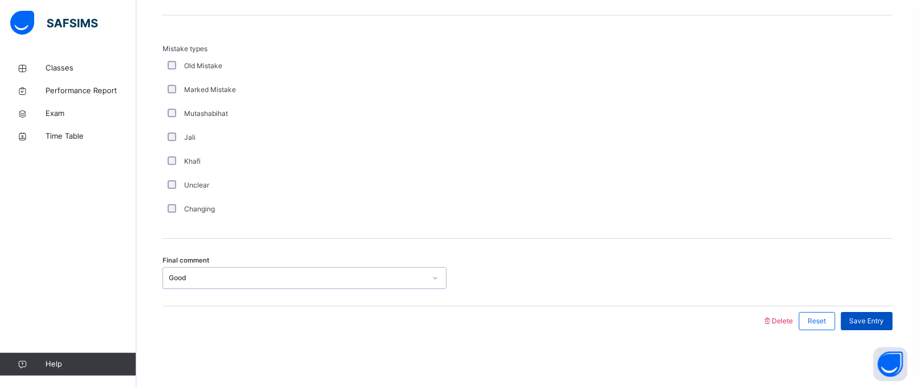
click at [882, 315] on div "Save Entry" at bounding box center [867, 321] width 52 height 18
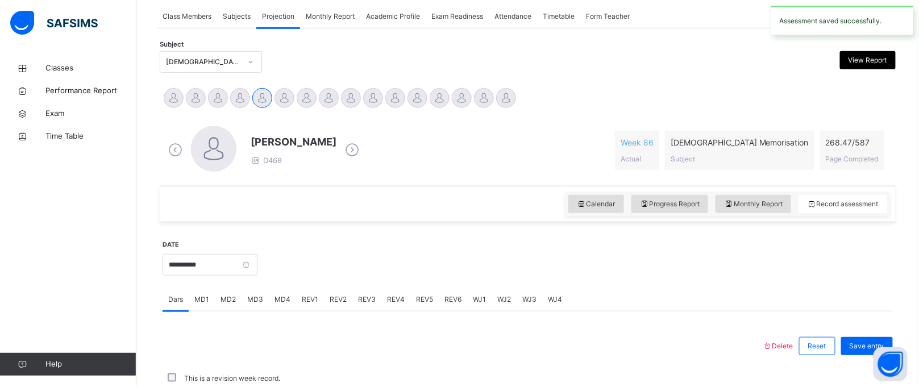
scroll to position [466, 0]
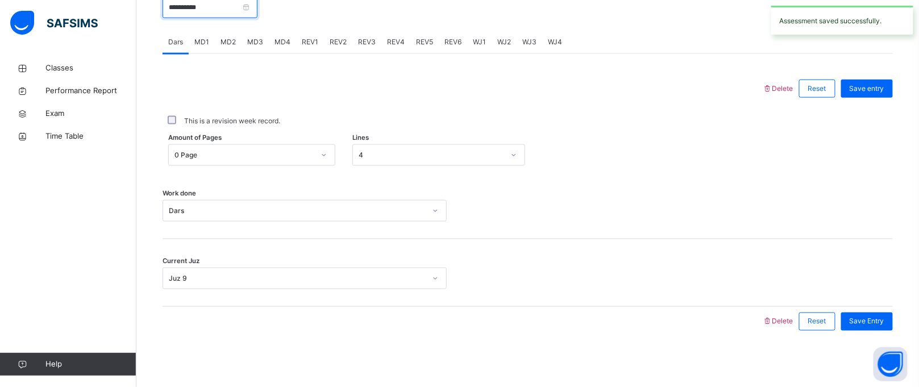
click at [217, 13] on input "**********" at bounding box center [210, 8] width 95 height 22
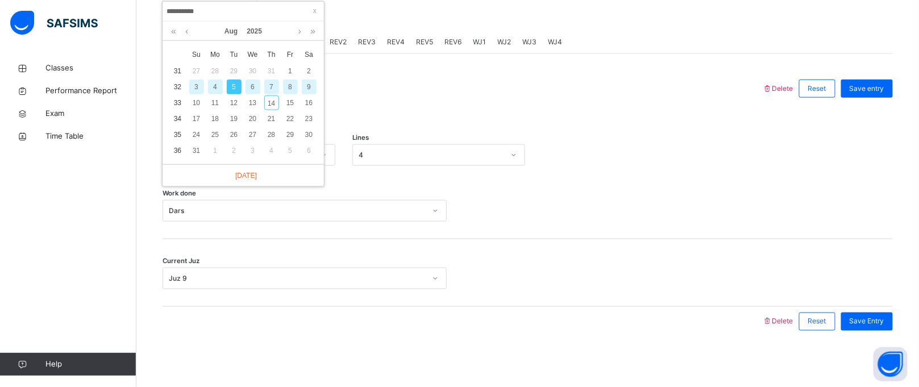
click at [215, 81] on div "4" at bounding box center [215, 87] width 15 height 15
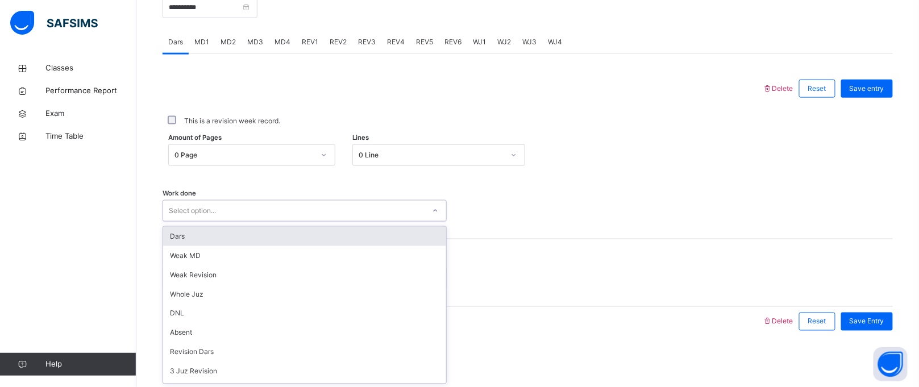
click at [227, 213] on div "Select option..." at bounding box center [293, 211] width 261 height 18
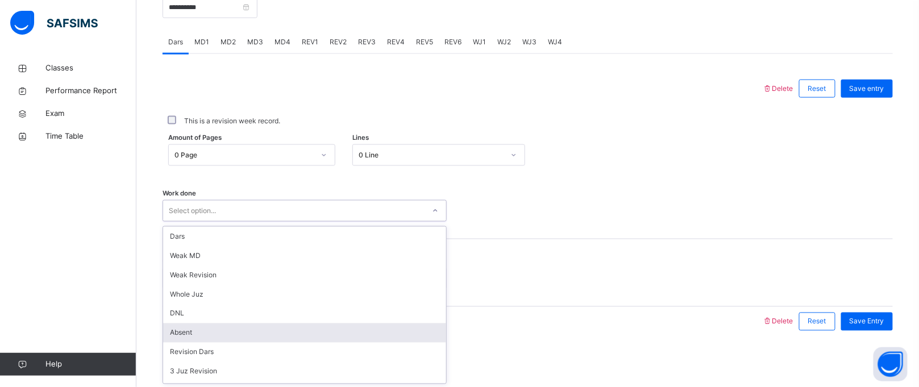
click at [214, 323] on div "Absent" at bounding box center [304, 332] width 283 height 19
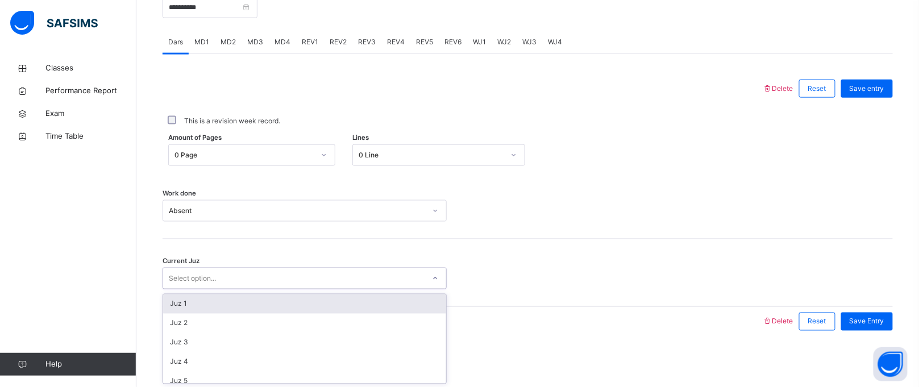
click at [210, 285] on div "Select option..." at bounding box center [192, 279] width 47 height 22
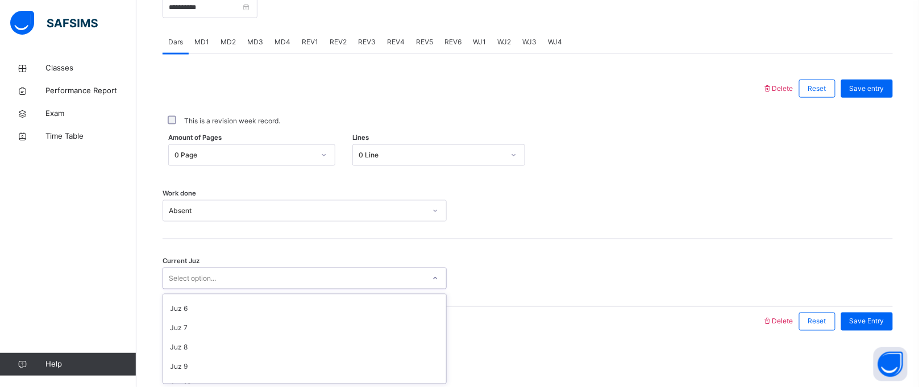
scroll to position [91, 0]
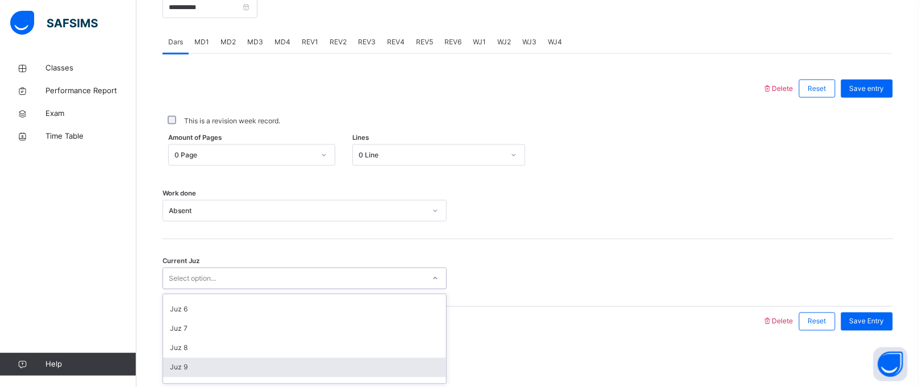
click at [180, 369] on div "Juz 9" at bounding box center [304, 367] width 283 height 19
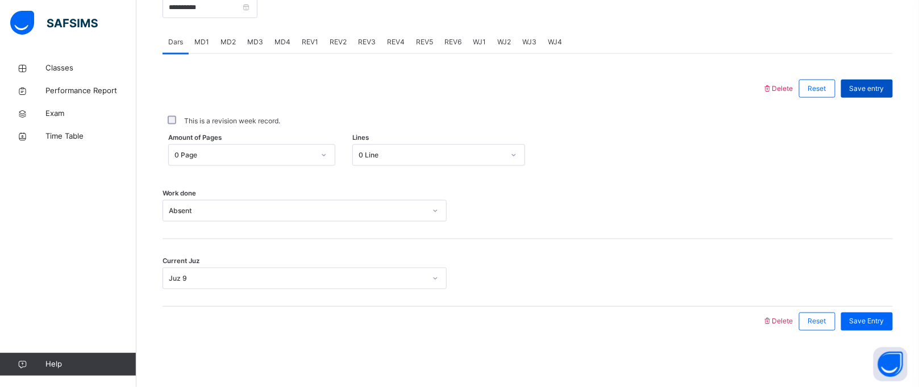
click at [893, 92] on div "Save entry" at bounding box center [867, 89] width 52 height 18
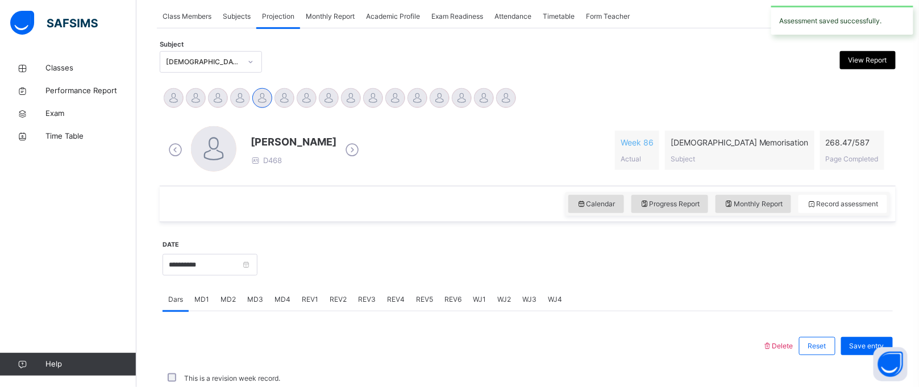
scroll to position [466, 0]
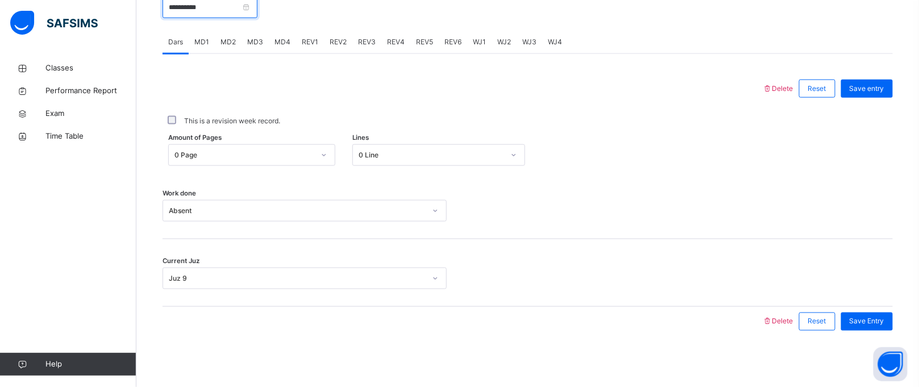
click at [230, 7] on input "**********" at bounding box center [210, 8] width 95 height 22
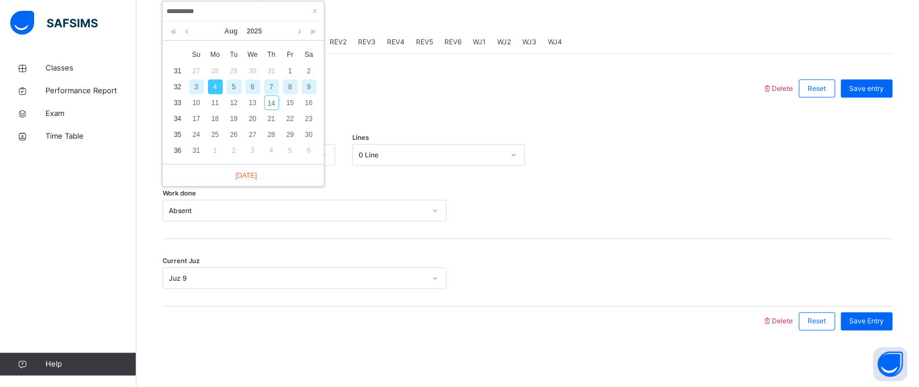
click at [199, 85] on div "3" at bounding box center [196, 87] width 15 height 15
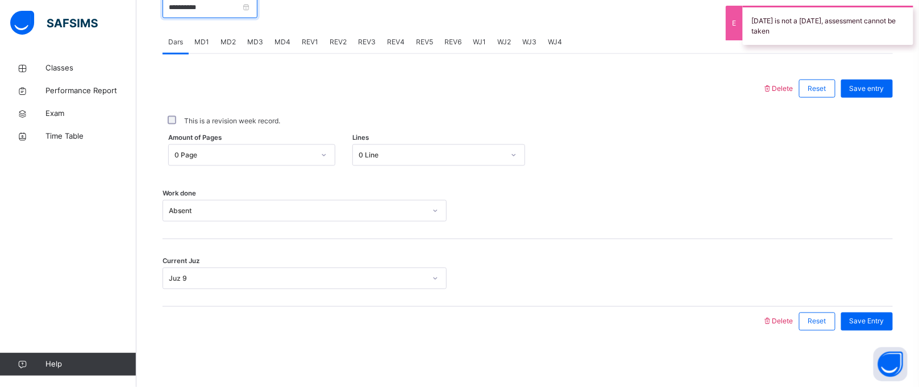
click at [202, 13] on input "**********" at bounding box center [210, 8] width 95 height 22
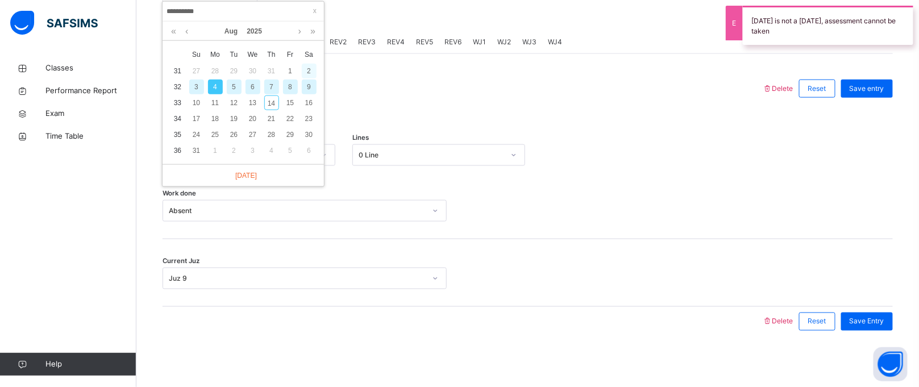
click at [310, 65] on div "2" at bounding box center [309, 71] width 15 height 15
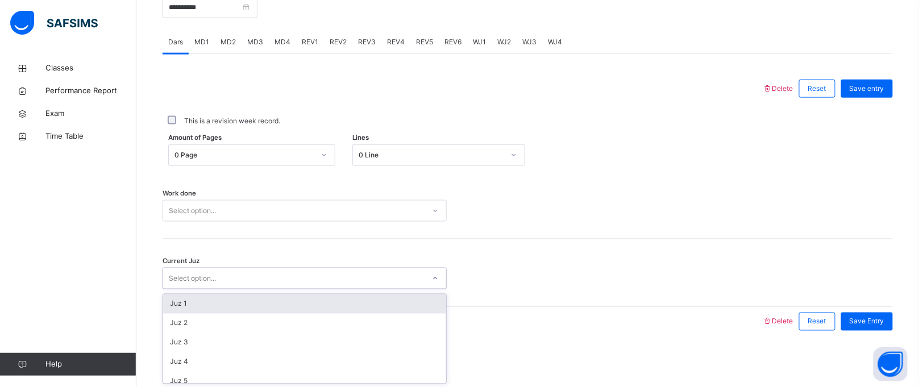
click at [193, 275] on div "Select option..." at bounding box center [192, 279] width 47 height 22
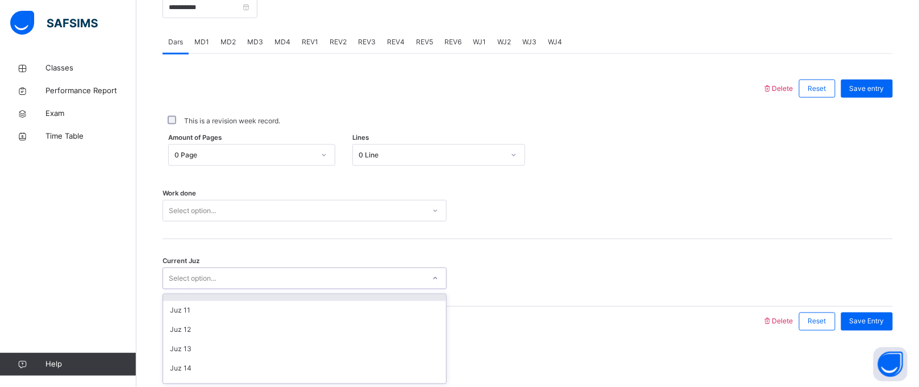
scroll to position [168, 0]
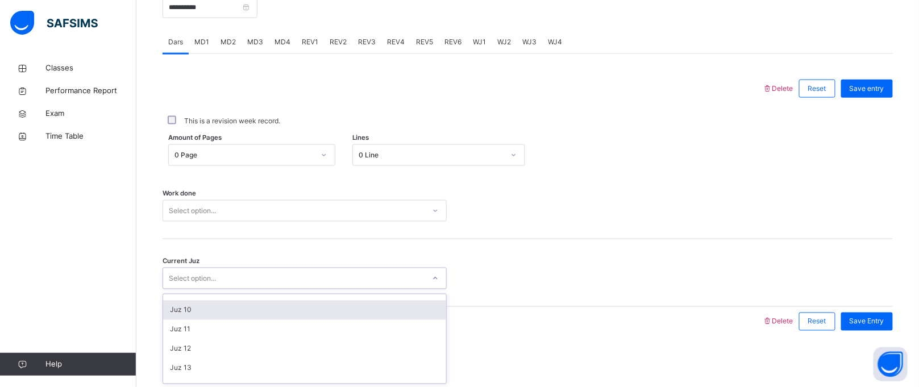
click at [185, 367] on div "Juz 13" at bounding box center [304, 368] width 283 height 19
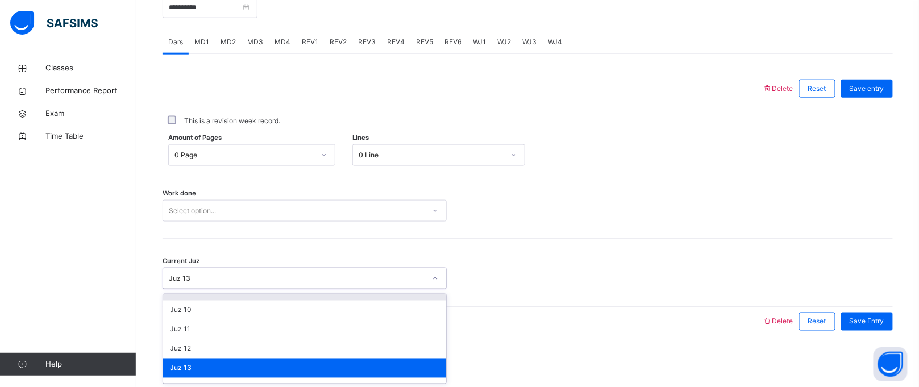
scroll to position [148, 0]
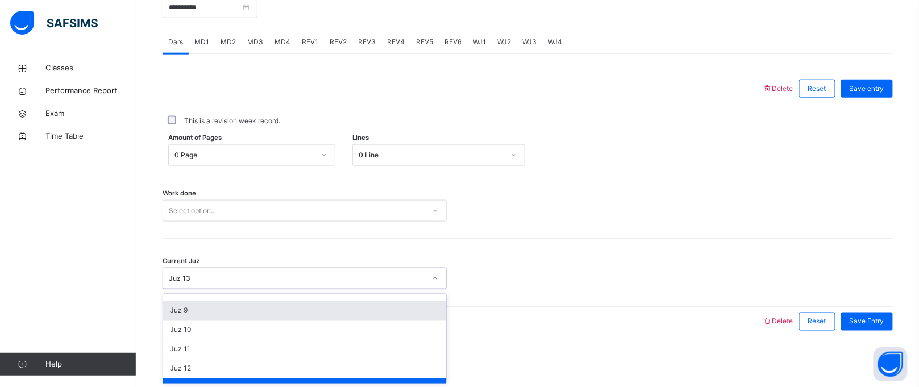
click at [189, 310] on div "Juz 9" at bounding box center [304, 310] width 283 height 19
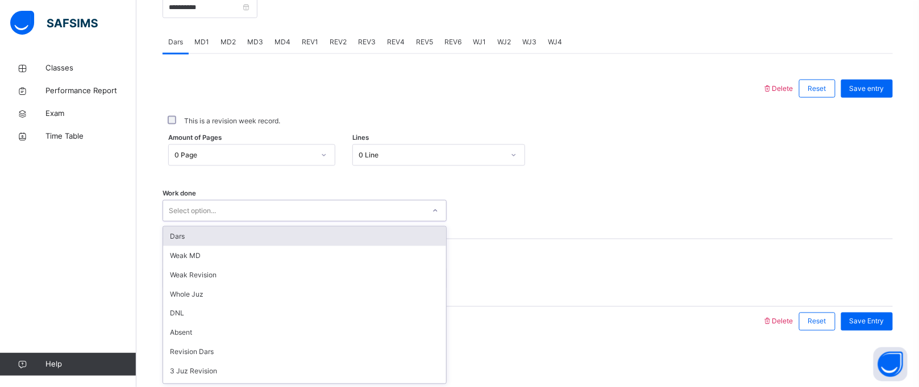
drag, startPoint x: 380, startPoint y: 213, endPoint x: 329, endPoint y: 226, distance: 52.9
click at [329, 222] on div "option Dars focused, 1 of 16. 16 results available. Use Up and Down to choose o…" at bounding box center [305, 211] width 284 height 22
drag, startPoint x: 328, startPoint y: 227, endPoint x: 291, endPoint y: 241, distance: 40.1
click at [291, 241] on div "Dars" at bounding box center [304, 236] width 283 height 19
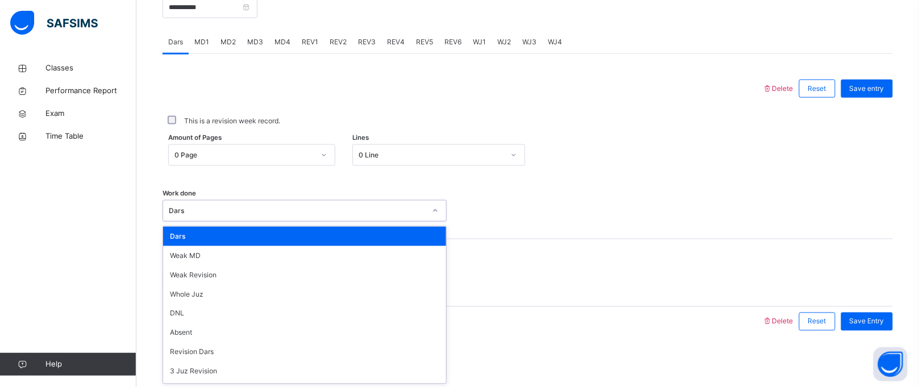
click at [326, 214] on div "Dars" at bounding box center [297, 211] width 257 height 10
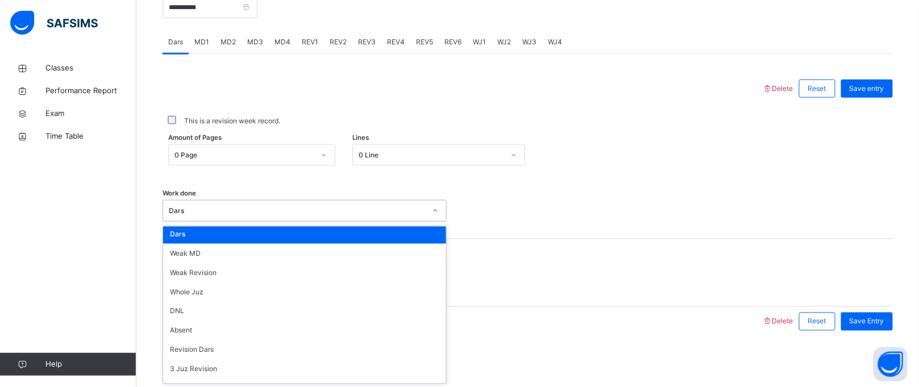
scroll to position [3, 0]
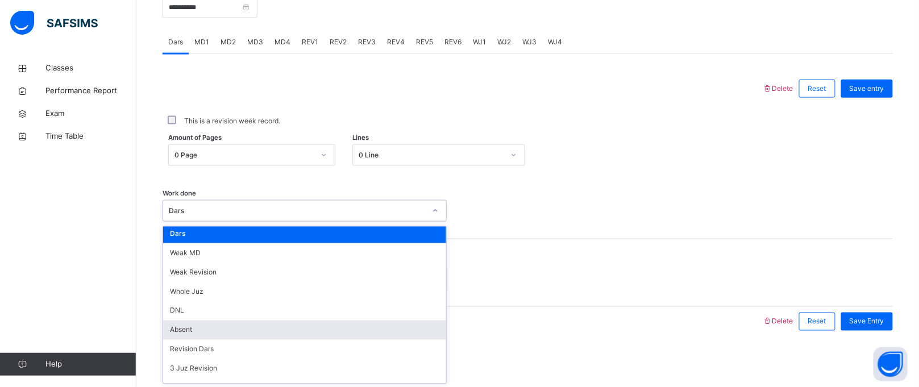
click at [188, 321] on div "Absent" at bounding box center [304, 330] width 283 height 19
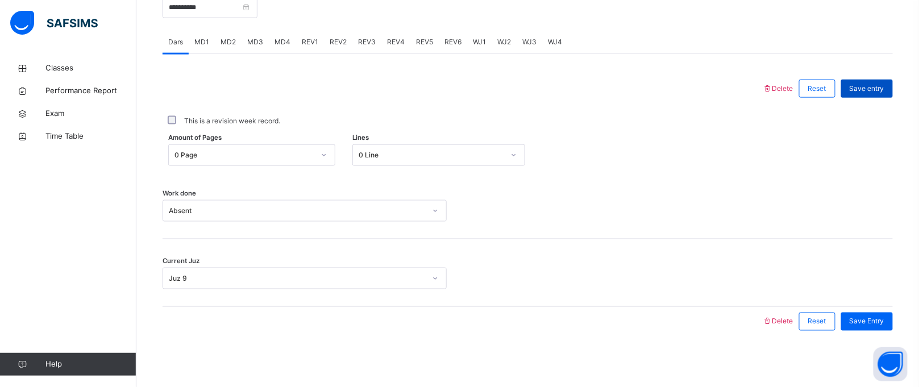
click at [873, 80] on div "Save entry" at bounding box center [867, 89] width 52 height 18
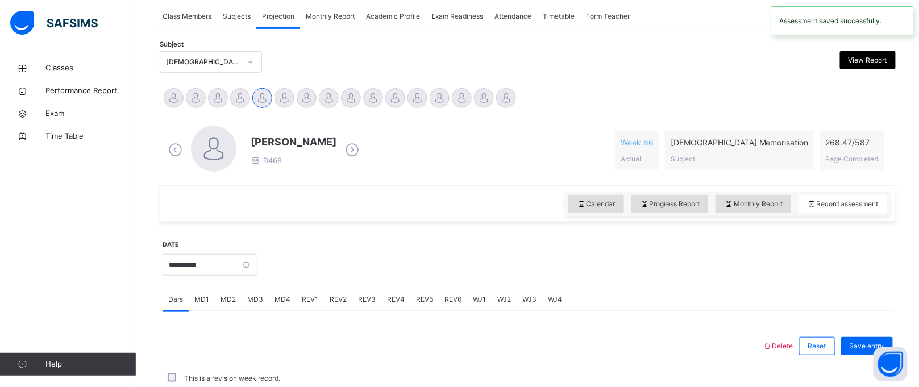
scroll to position [466, 0]
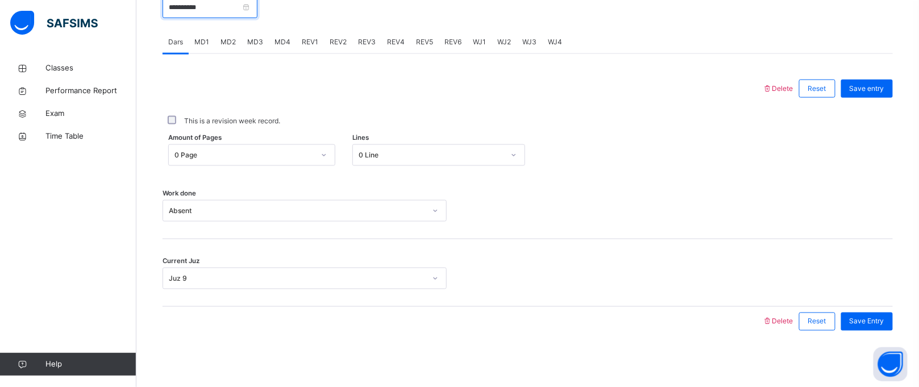
click at [194, 13] on input "**********" at bounding box center [210, 8] width 95 height 22
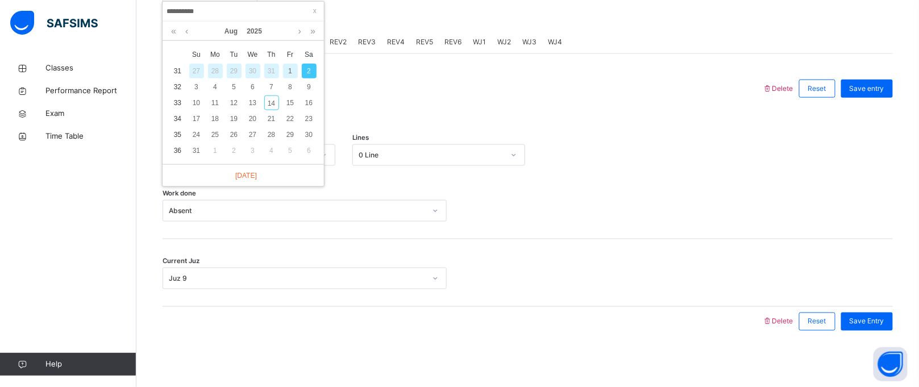
click at [289, 70] on div "1" at bounding box center [290, 71] width 15 height 15
type input "**********"
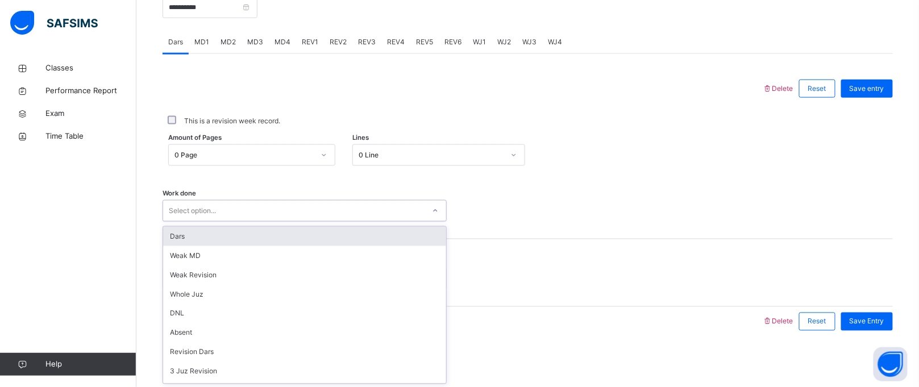
click at [198, 208] on div "Select option..." at bounding box center [192, 211] width 47 height 22
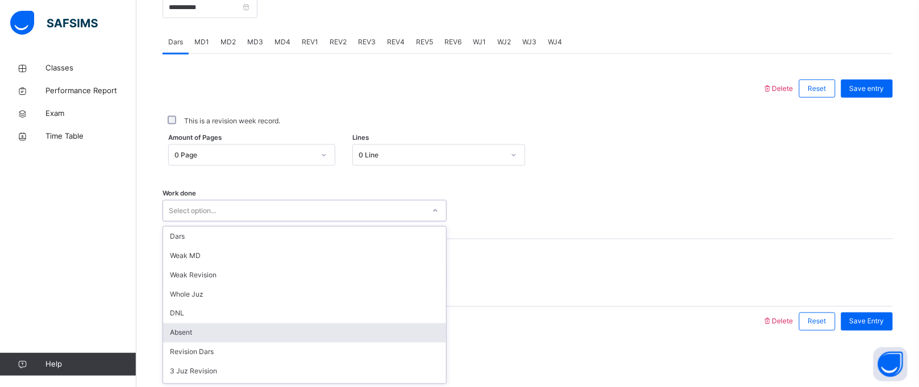
click at [185, 327] on div "Absent" at bounding box center [304, 332] width 283 height 19
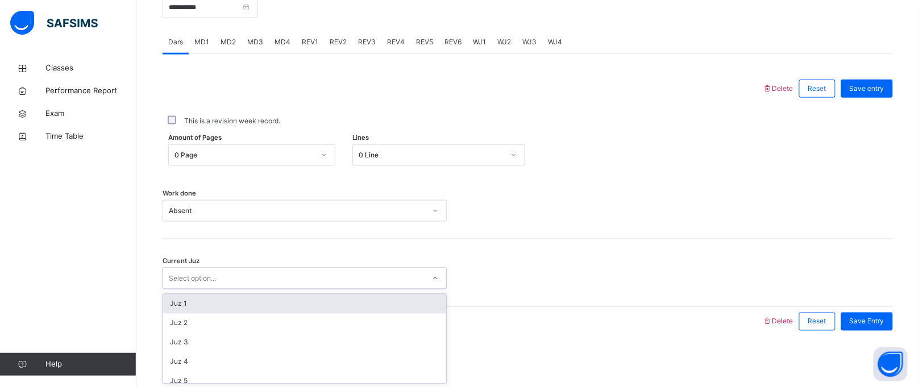
click at [192, 277] on div "Select option..." at bounding box center [192, 279] width 47 height 22
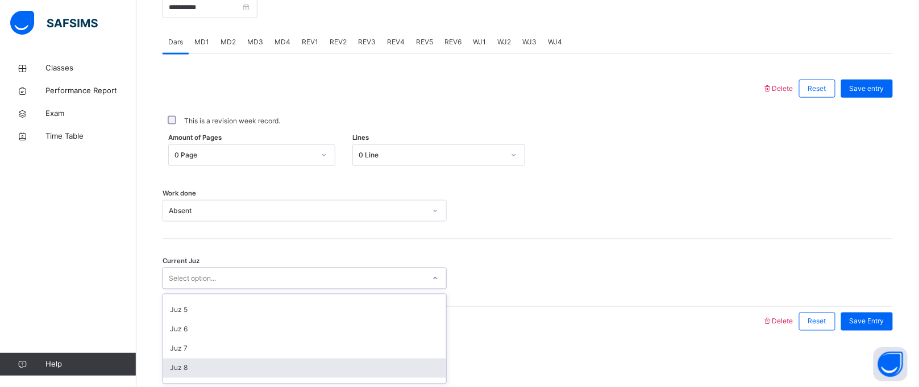
scroll to position [91, 0]
click at [193, 360] on div "Juz 9" at bounding box center [304, 367] width 283 height 19
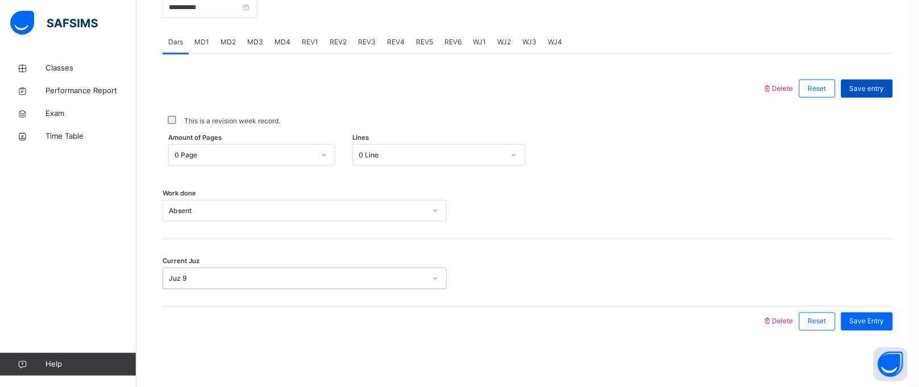
click at [884, 87] on span "Save entry" at bounding box center [867, 89] width 35 height 10
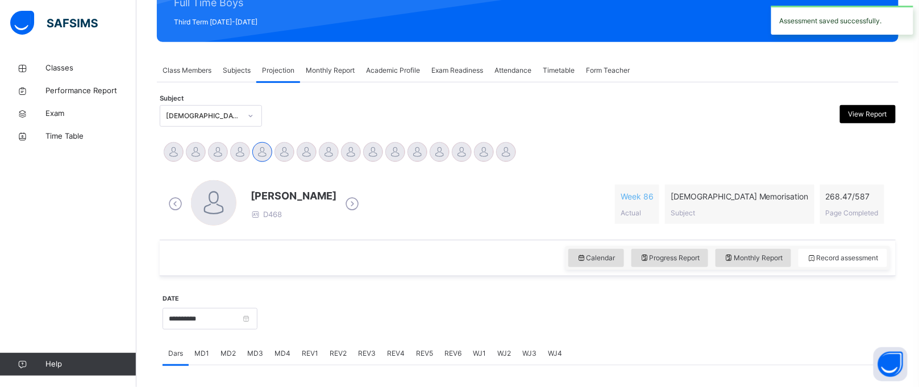
scroll to position [151, 0]
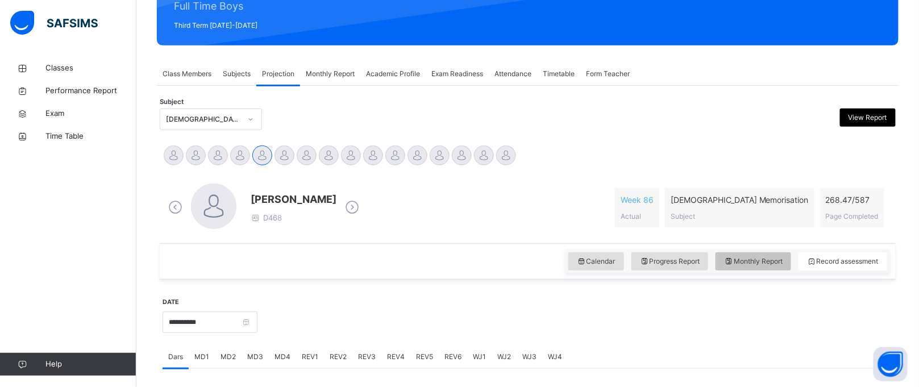
click at [748, 253] on div "Monthly Report" at bounding box center [753, 261] width 76 height 18
select select "****"
select select "*"
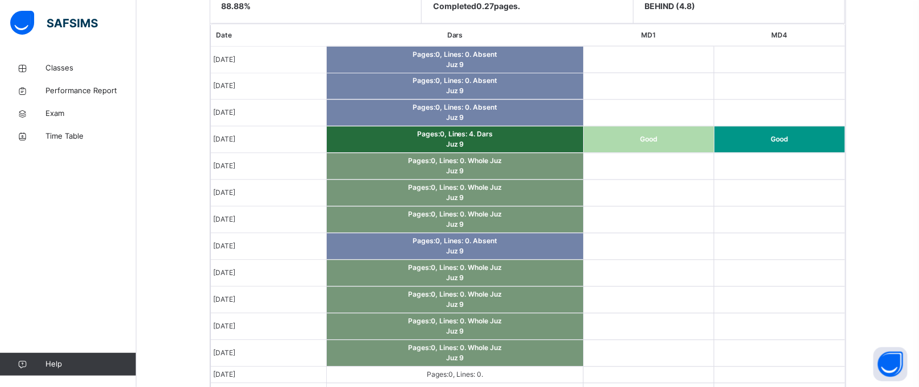
scroll to position [718, 0]
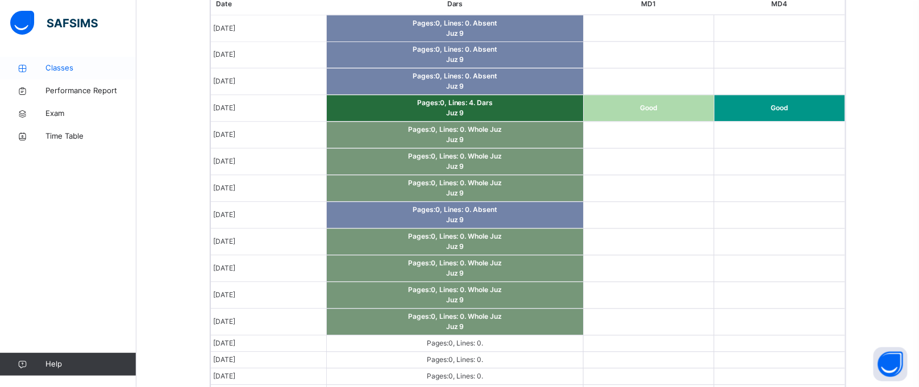
click at [96, 76] on link "Classes" at bounding box center [68, 68] width 136 height 23
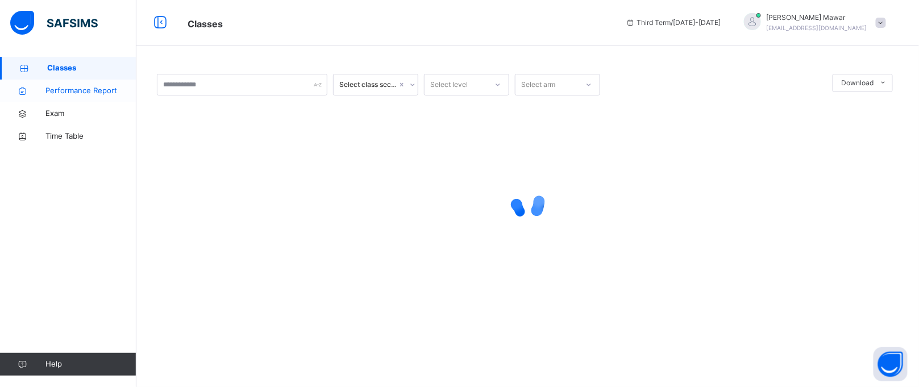
click at [96, 82] on link "Performance Report" at bounding box center [68, 91] width 136 height 23
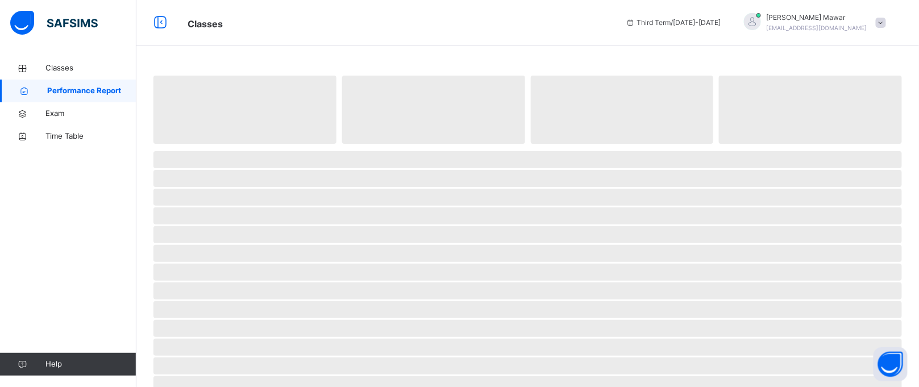
select select "****"
select select "*"
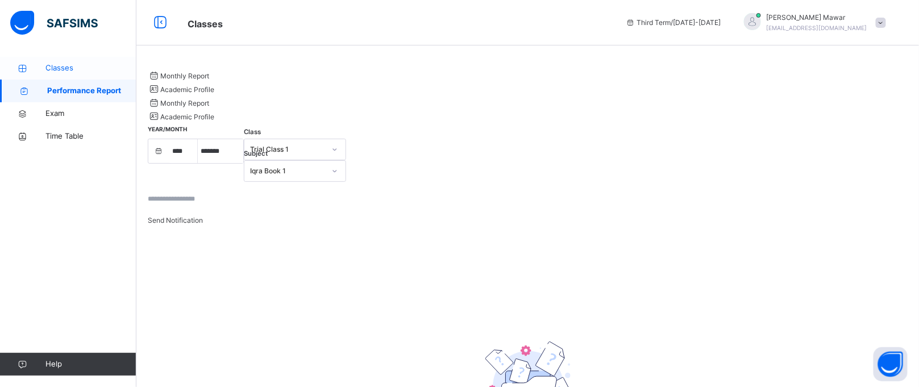
click at [97, 75] on link "Classes" at bounding box center [68, 68] width 136 height 23
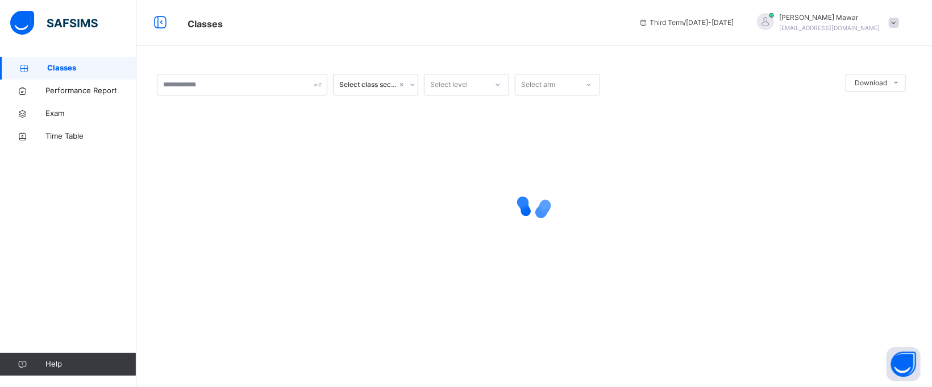
click at [97, 75] on link "Classes" at bounding box center [68, 68] width 136 height 23
drag, startPoint x: 97, startPoint y: 75, endPoint x: 275, endPoint y: 86, distance: 178.8
click at [97, 75] on link "Classes" at bounding box center [68, 68] width 136 height 23
click at [275, 86] on input "text" at bounding box center [242, 85] width 170 height 22
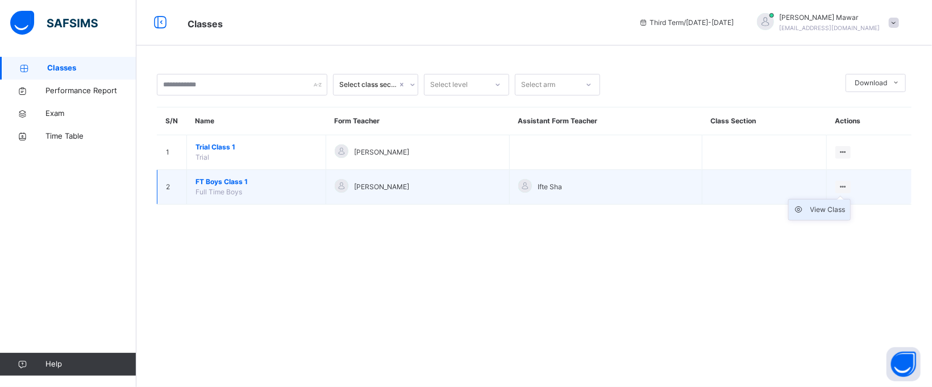
click at [836, 210] on div "View Class" at bounding box center [827, 209] width 35 height 11
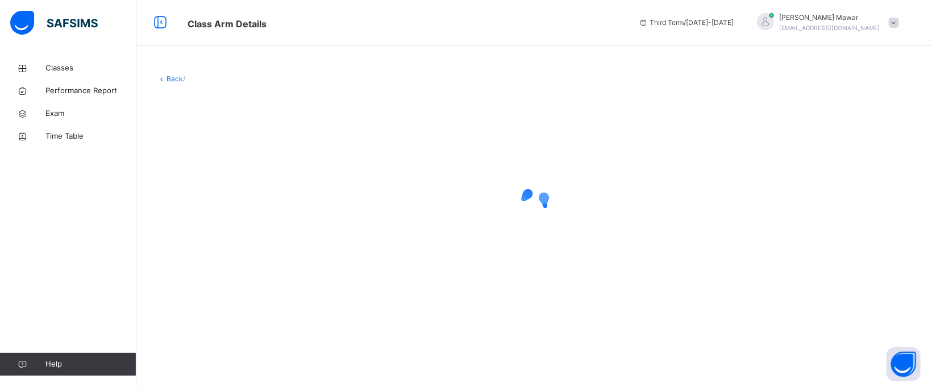
click at [836, 210] on div at bounding box center [534, 203] width 755 height 45
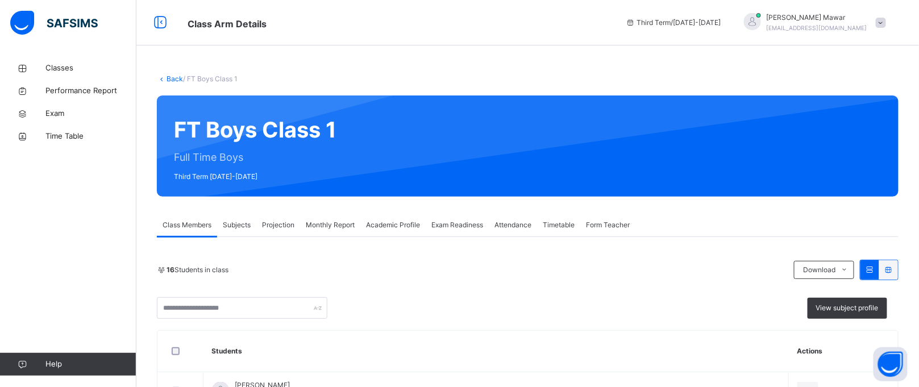
click at [281, 222] on span "Projection" at bounding box center [278, 225] width 32 height 10
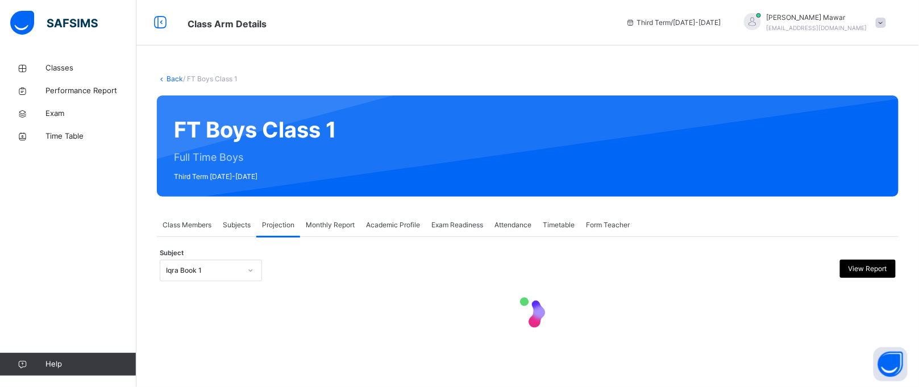
click at [221, 268] on div "Iqra Book 1" at bounding box center [203, 270] width 75 height 10
click at [224, 273] on div "Iqra Book 1" at bounding box center [203, 270] width 75 height 10
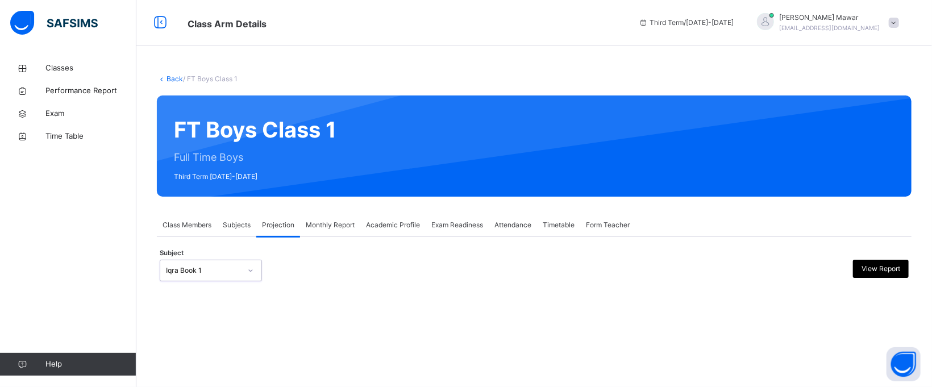
click at [234, 263] on div "Iqra Book 1" at bounding box center [200, 271] width 80 height 18
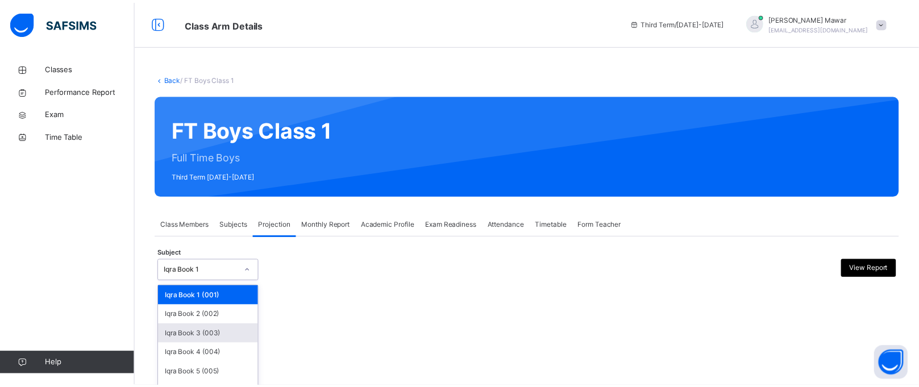
scroll to position [68, 0]
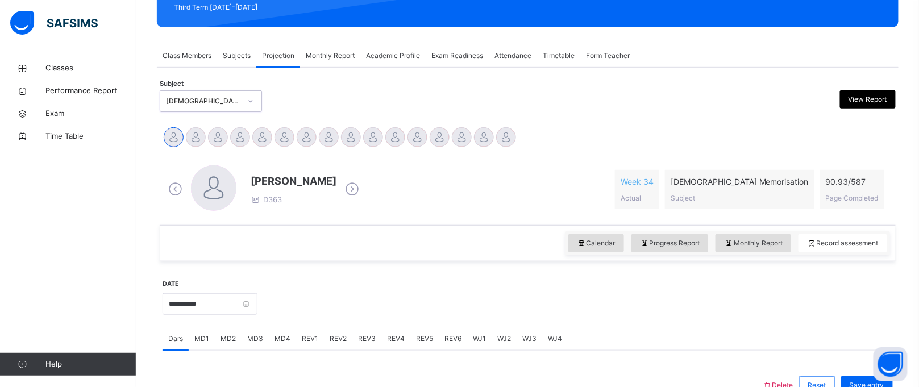
scroll to position [166, 0]
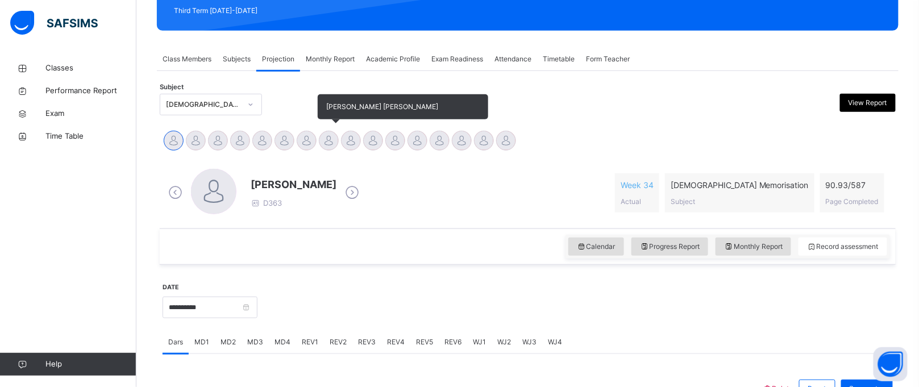
click at [326, 143] on div at bounding box center [329, 141] width 20 height 20
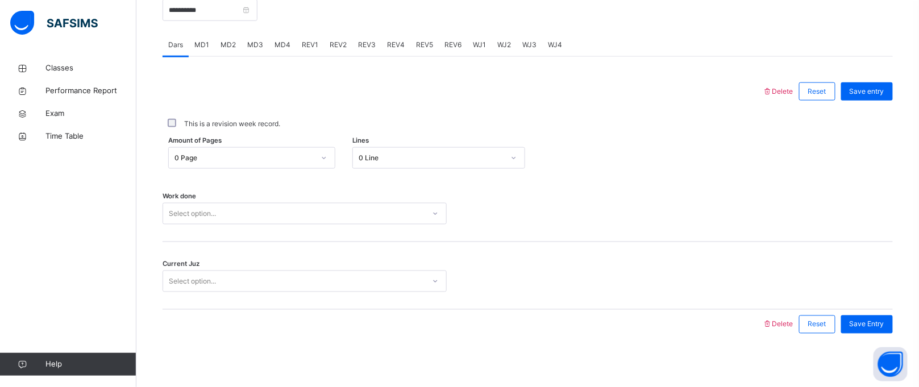
scroll to position [466, 0]
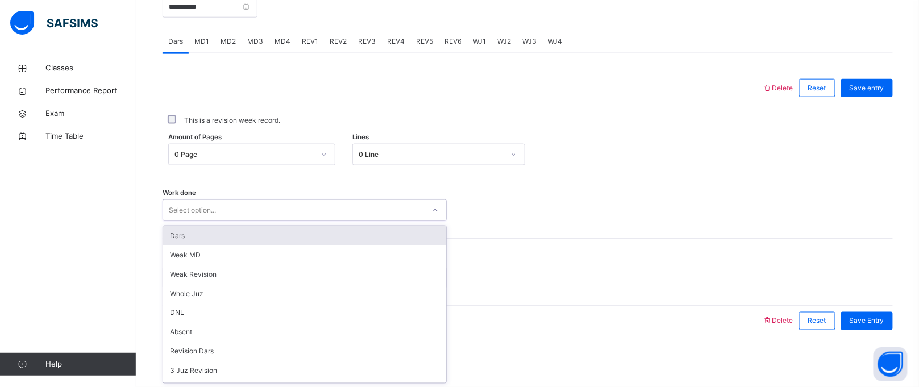
click at [260, 209] on div "Select option..." at bounding box center [293, 211] width 261 height 18
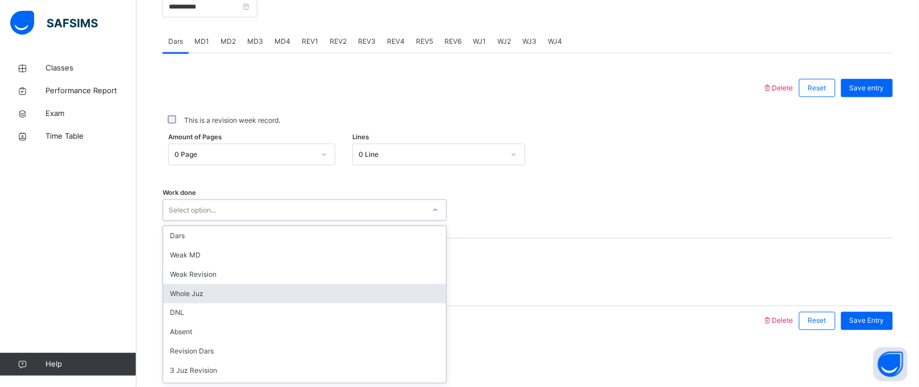
click at [213, 286] on div "Whole Juz" at bounding box center [304, 293] width 283 height 19
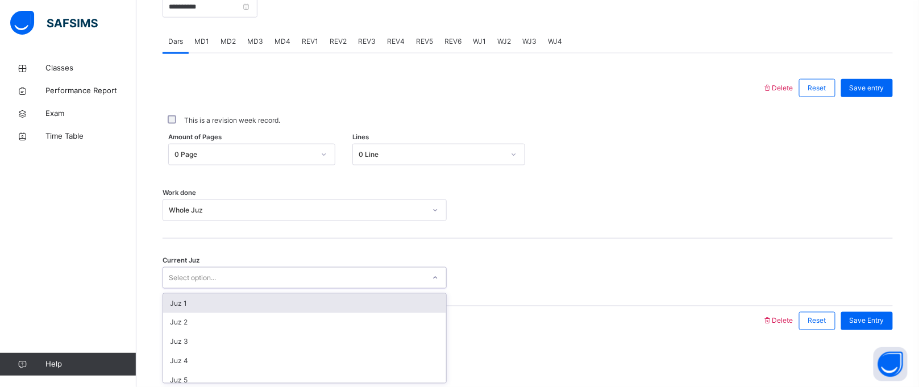
click at [203, 268] on div "Select option..." at bounding box center [305, 278] width 284 height 22
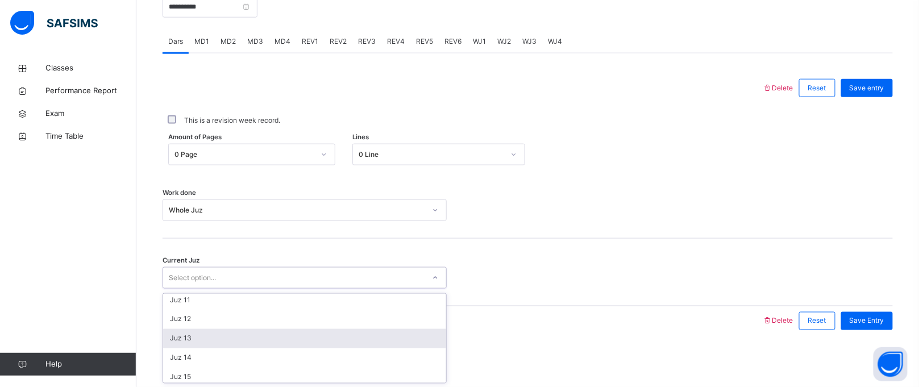
scroll to position [196, 0]
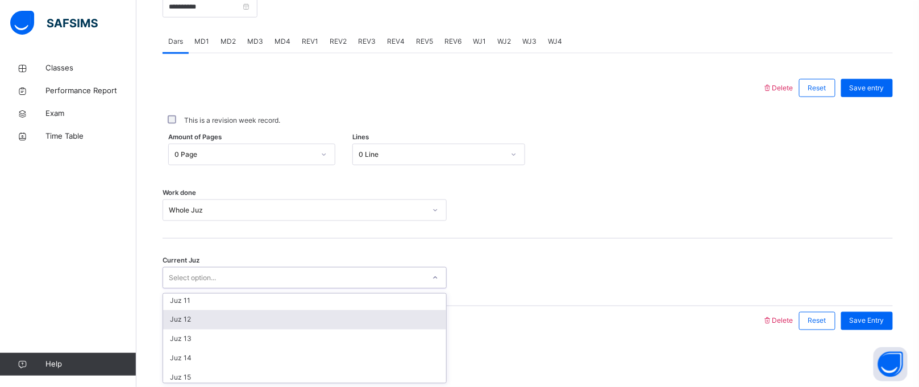
click at [188, 327] on div "Juz 12" at bounding box center [304, 319] width 283 height 19
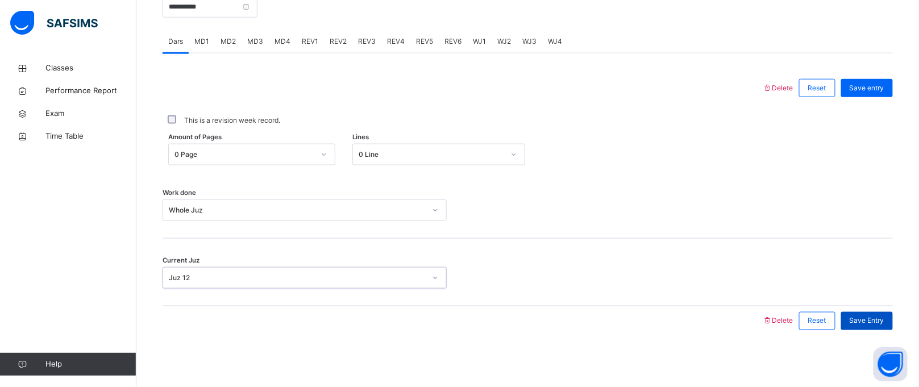
click at [893, 325] on div "Save Entry" at bounding box center [867, 321] width 52 height 18
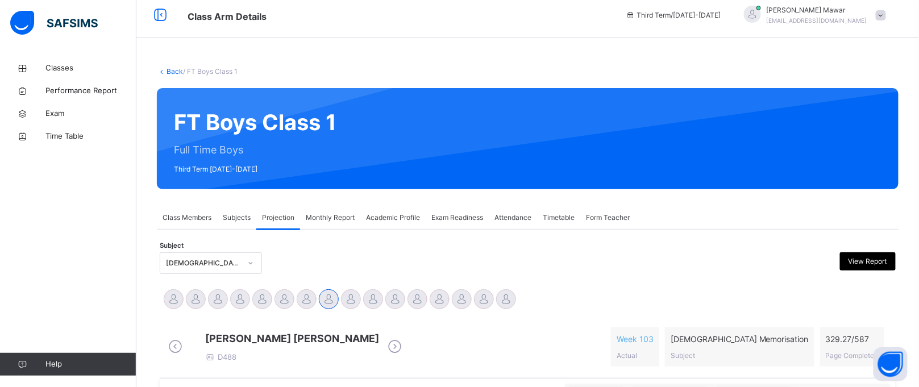
scroll to position [0, 0]
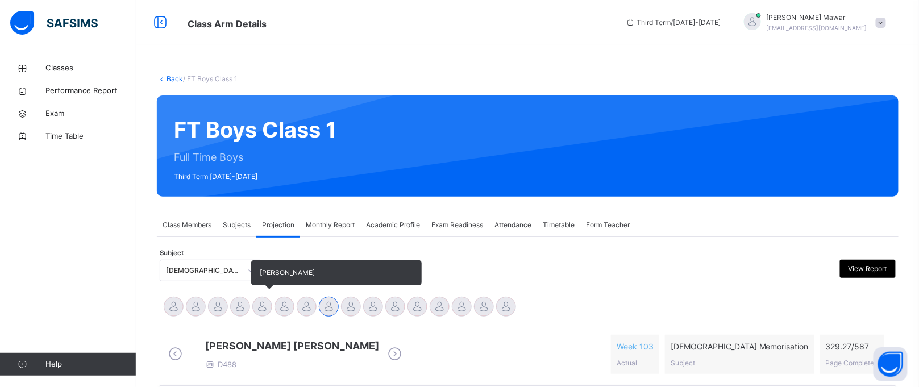
click at [264, 313] on div at bounding box center [262, 307] width 20 height 20
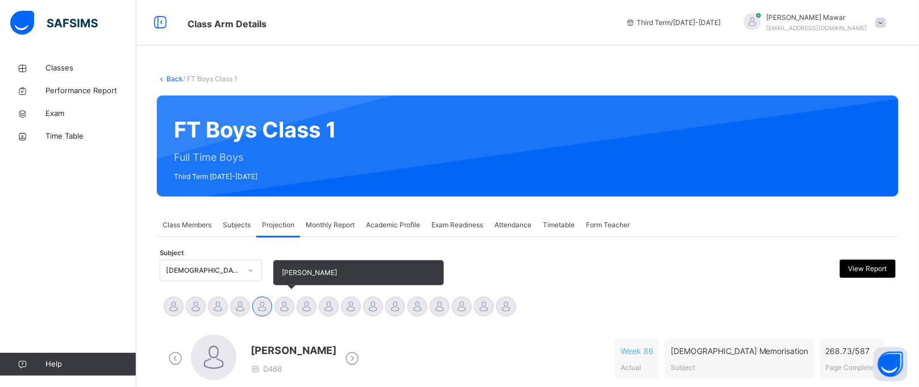
click at [278, 301] on div at bounding box center [284, 307] width 20 height 20
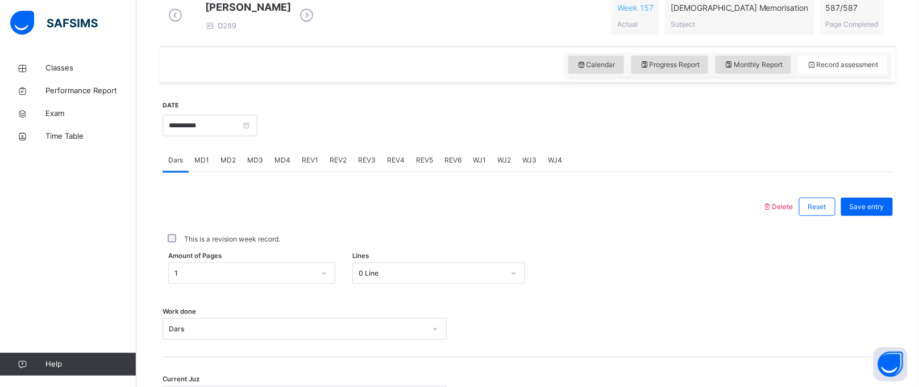
scroll to position [341, 0]
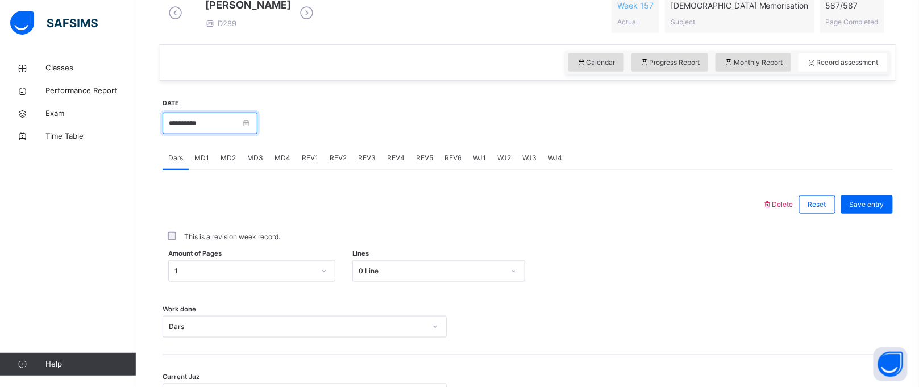
click at [236, 129] on input "**********" at bounding box center [210, 124] width 95 height 22
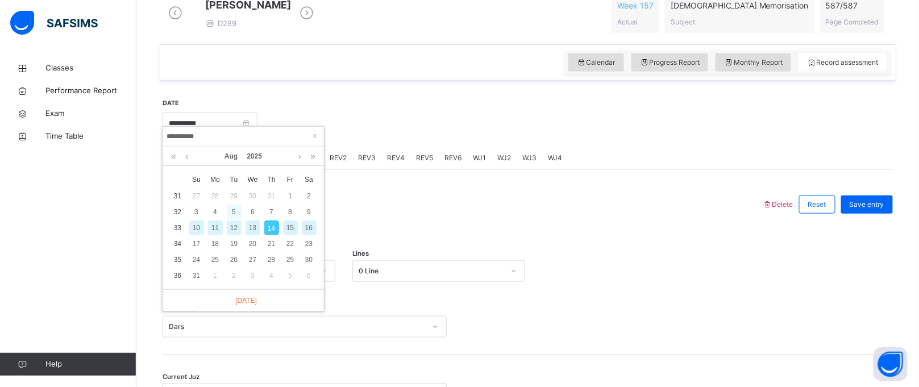
click at [238, 218] on div "5" at bounding box center [234, 212] width 15 height 15
type input "**********"
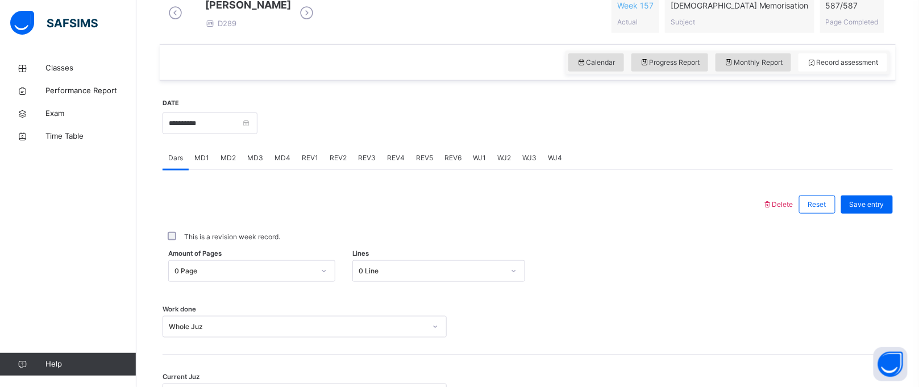
click at [476, 163] on span "WJ1" at bounding box center [479, 158] width 13 height 10
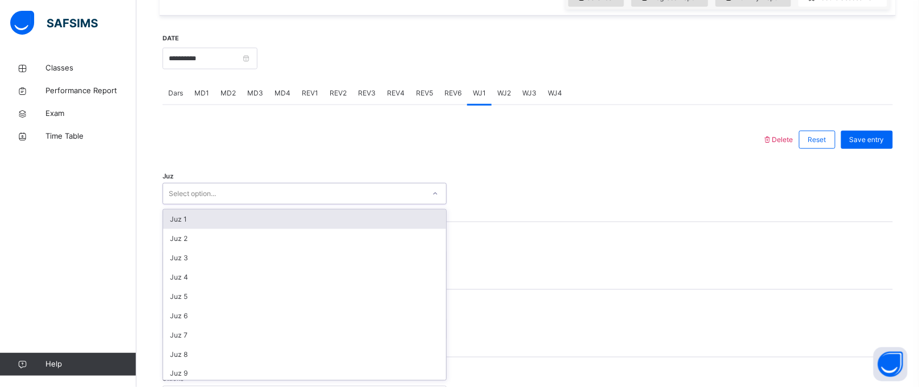
click at [262, 205] on div "option Juz 1 focused, 1 of 30. 30 results available. Use Up and Down to choose …" at bounding box center [305, 194] width 284 height 22
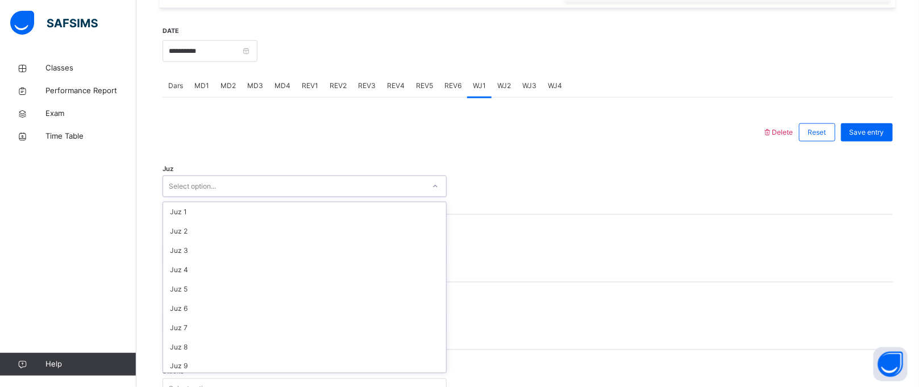
scroll to position [408, 0]
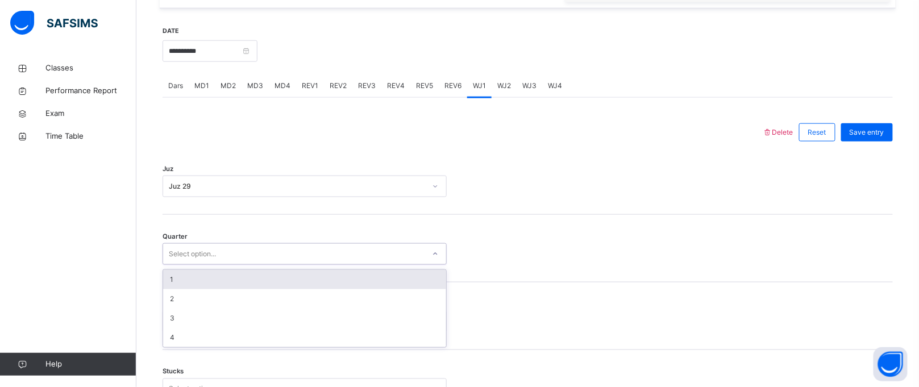
click at [314, 260] on div "Select option..." at bounding box center [293, 254] width 261 height 18
click at [219, 278] on div "1 2 3 4" at bounding box center [305, 308] width 284 height 78
click at [174, 289] on div "1" at bounding box center [304, 279] width 283 height 19
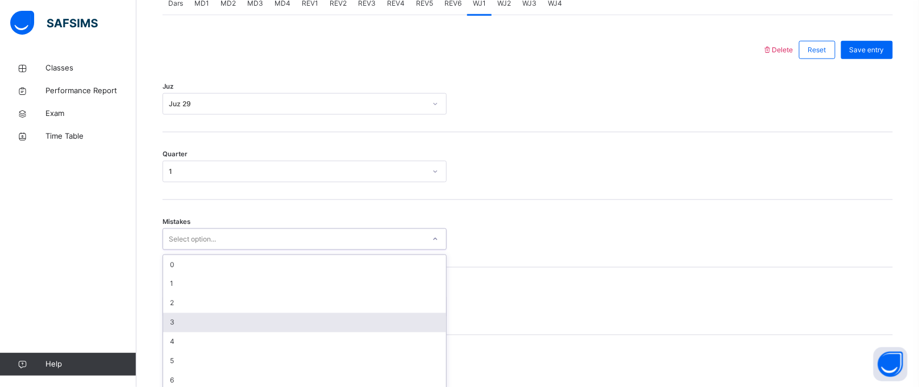
scroll to position [513, 0]
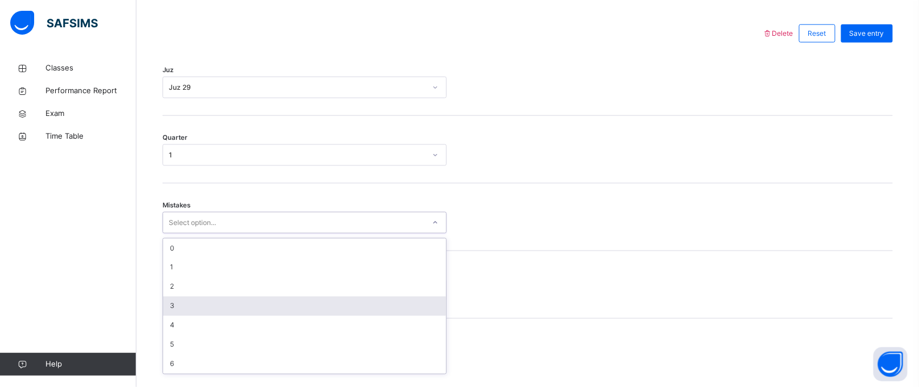
click at [206, 234] on div "option 3 focused, 4 of 7. 7 results available. Use Up and Down to choose option…" at bounding box center [305, 223] width 284 height 22
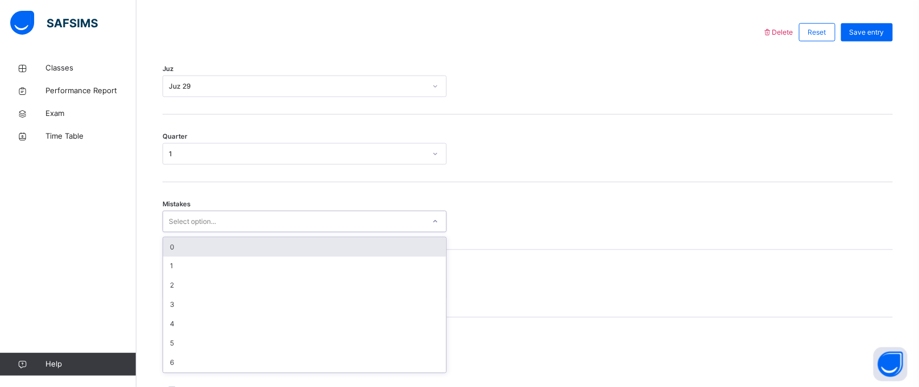
click at [204, 255] on div "0" at bounding box center [304, 247] width 283 height 19
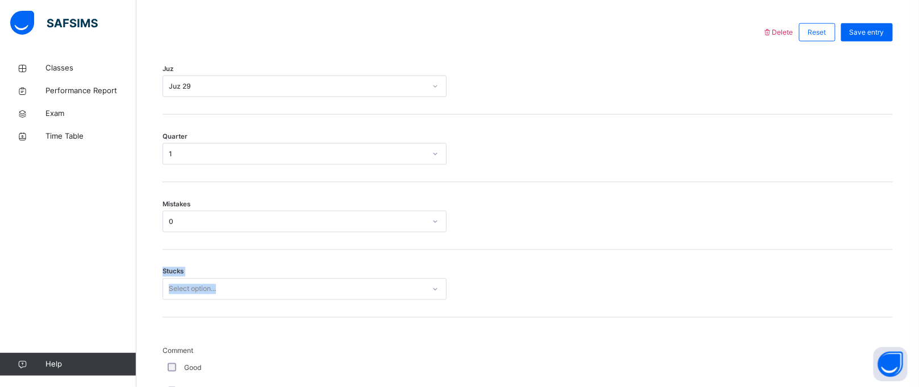
drag, startPoint x: 204, startPoint y: 255, endPoint x: 226, endPoint y: 289, distance: 41.1
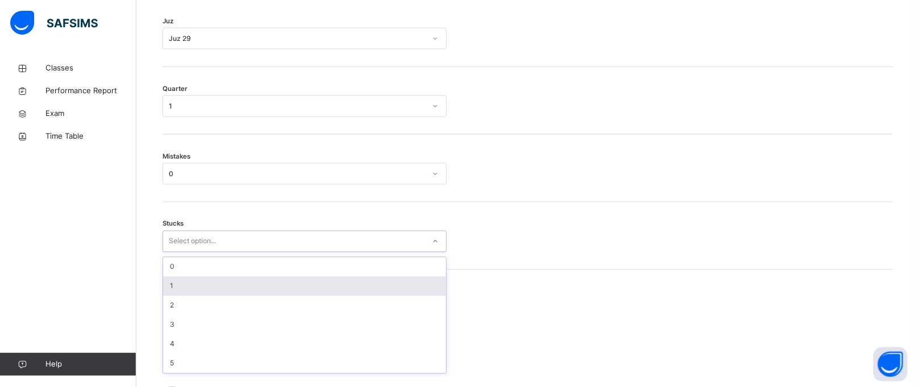
click at [247, 252] on div "option 1 focused, 2 of 6. 6 results available. Use Up and Down to choose option…" at bounding box center [305, 242] width 284 height 22
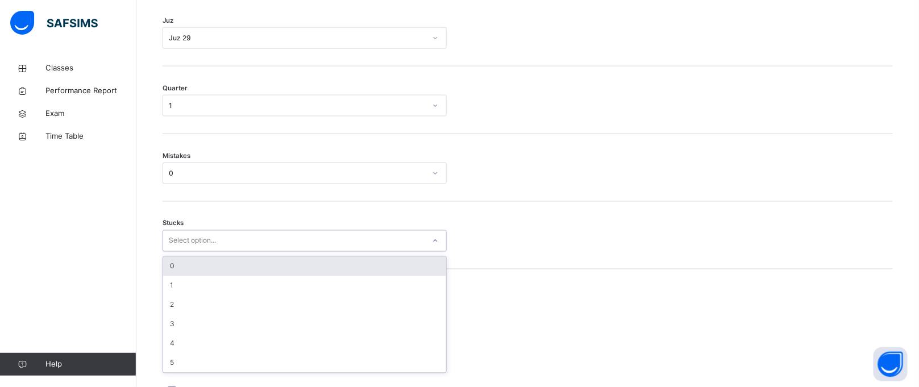
click at [253, 276] on div "0" at bounding box center [304, 266] width 283 height 19
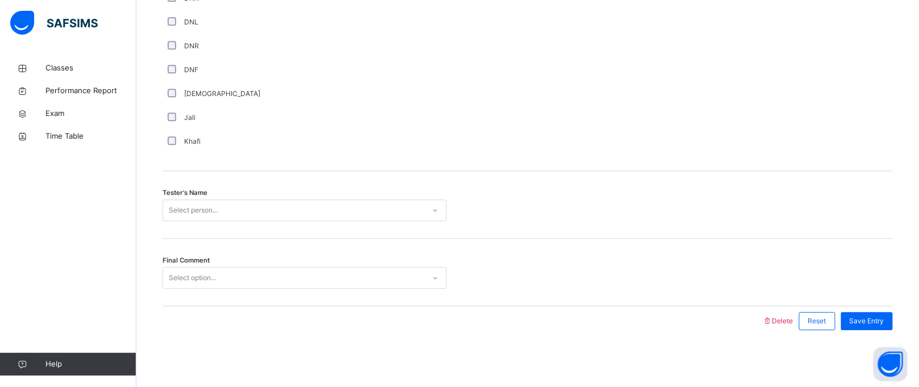
scroll to position [1035, 0]
click at [246, 199] on div "Select person..." at bounding box center [305, 210] width 284 height 22
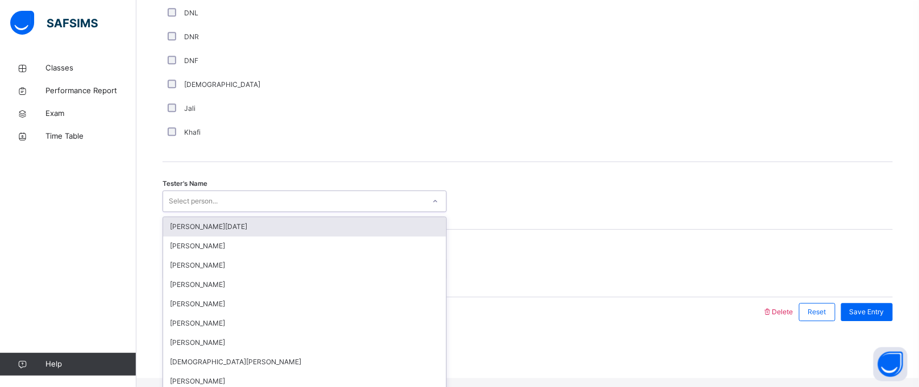
click at [253, 210] on div "Select person..." at bounding box center [293, 202] width 261 height 18
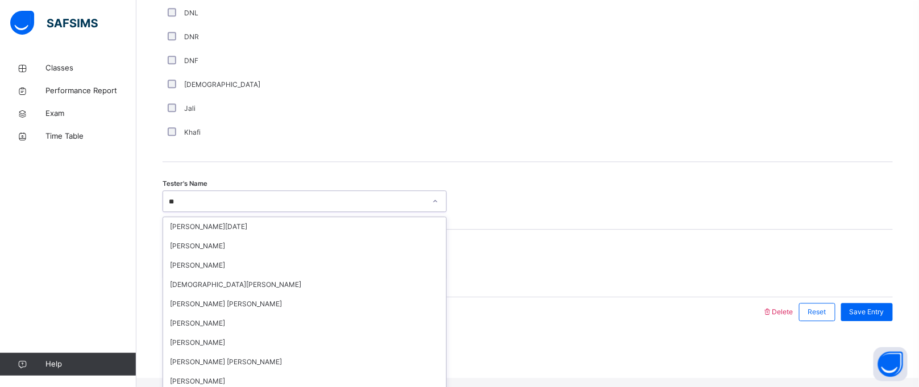
type input "***"
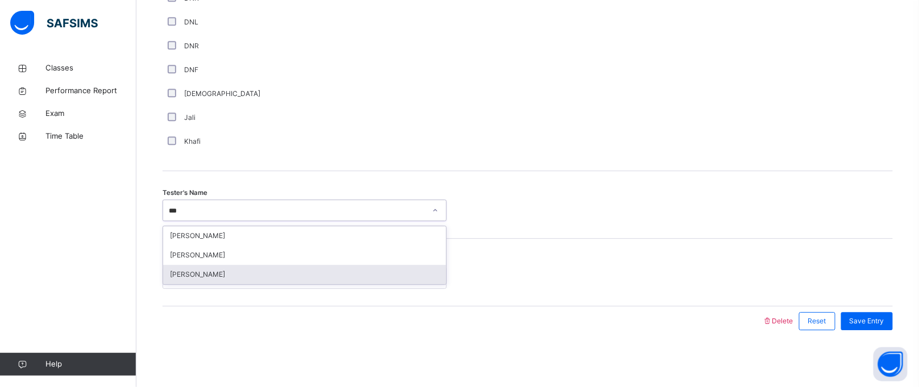
click at [221, 279] on div "[PERSON_NAME]" at bounding box center [304, 274] width 283 height 19
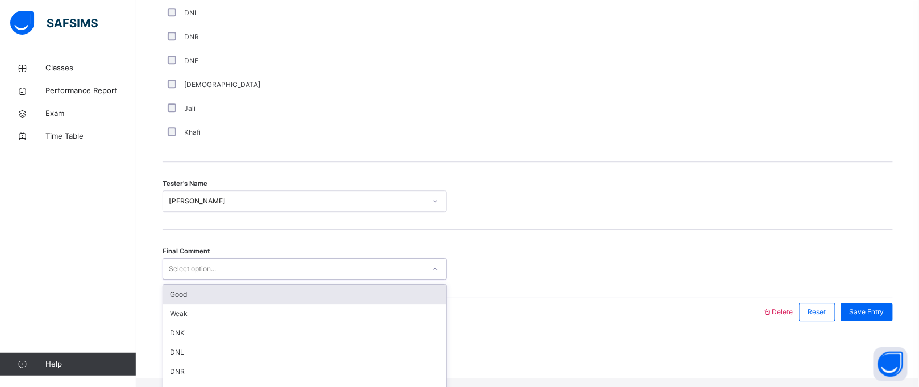
click at [216, 280] on div "Select option..." at bounding box center [192, 269] width 47 height 22
click at [223, 304] on div "Good" at bounding box center [304, 294] width 283 height 19
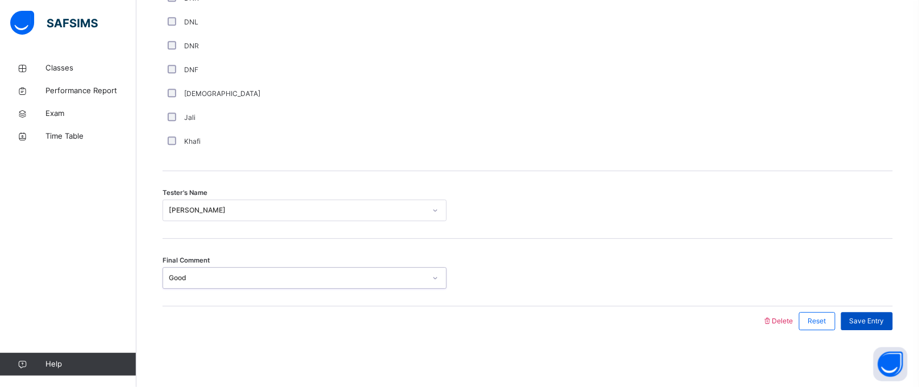
click at [867, 322] on span "Save Entry" at bounding box center [867, 321] width 35 height 10
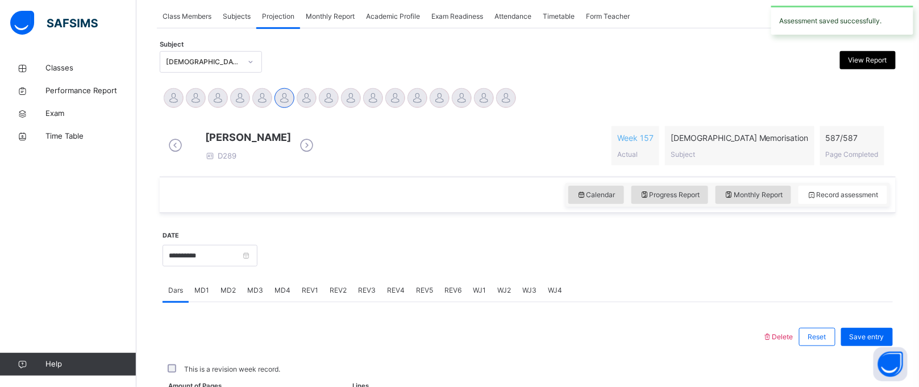
scroll to position [466, 0]
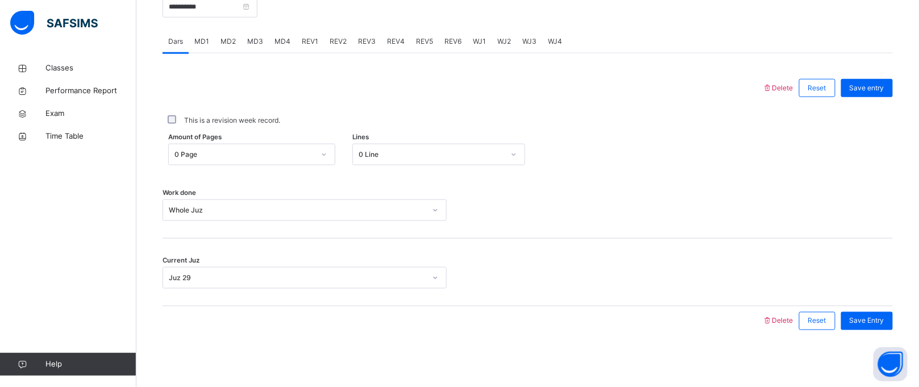
click at [497, 36] on span "WJ2" at bounding box center [504, 41] width 14 height 10
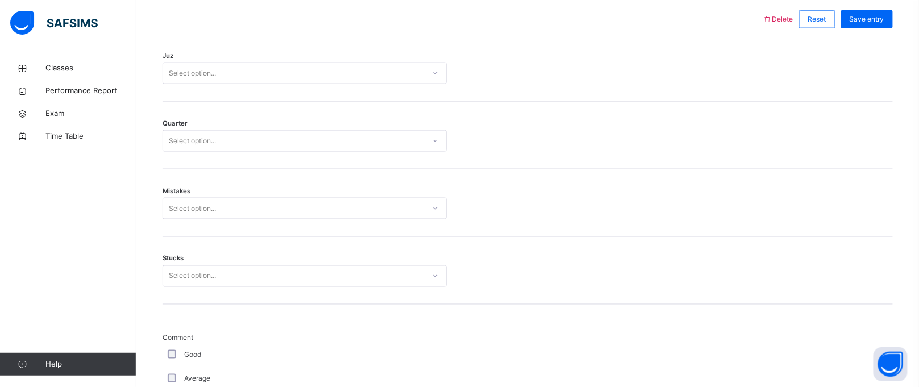
scroll to position [525, 0]
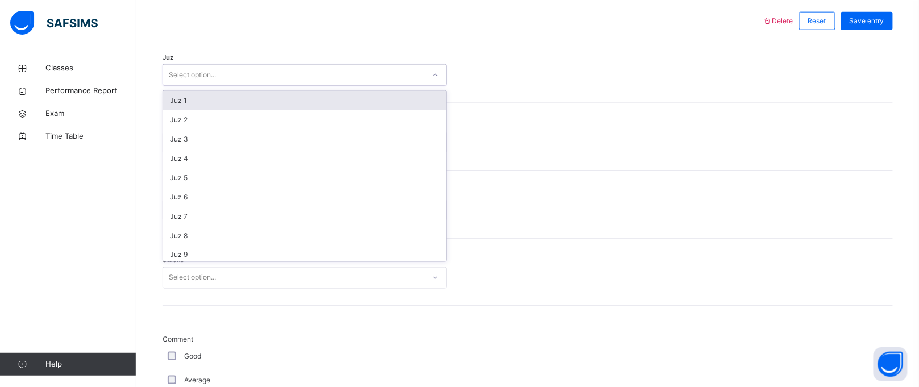
click at [410, 75] on div "Select option..." at bounding box center [293, 75] width 261 height 18
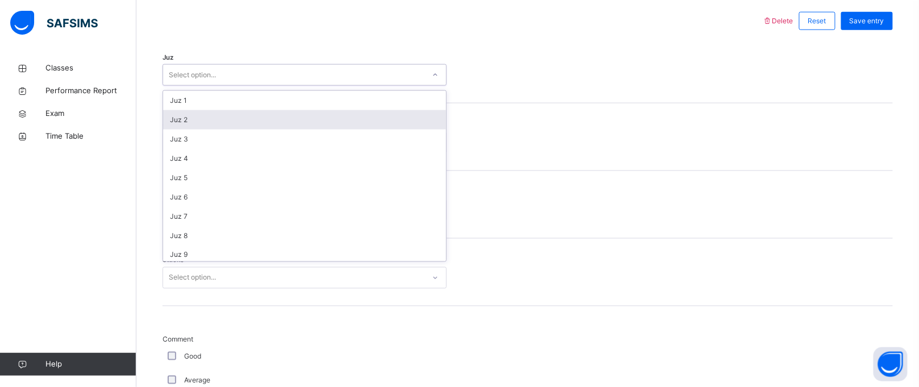
scroll to position [408, 0]
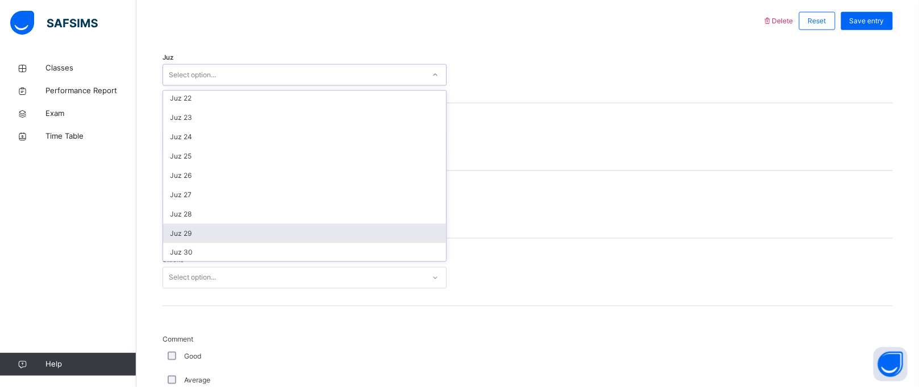
click at [244, 240] on div "Juz 29" at bounding box center [304, 233] width 283 height 19
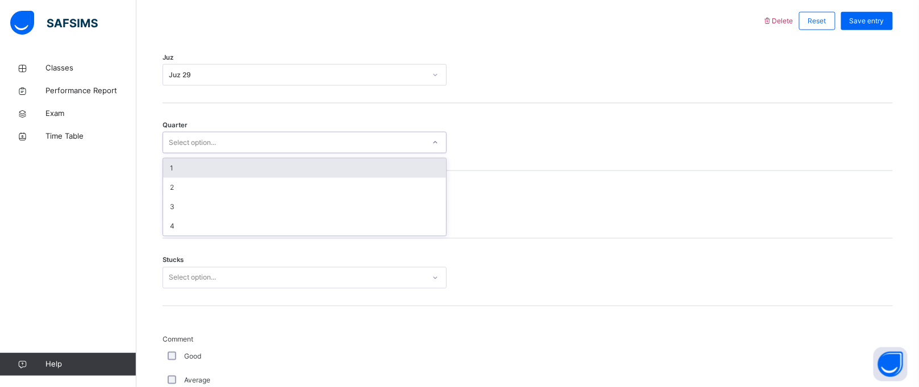
click at [237, 145] on div "Select option..." at bounding box center [293, 143] width 261 height 18
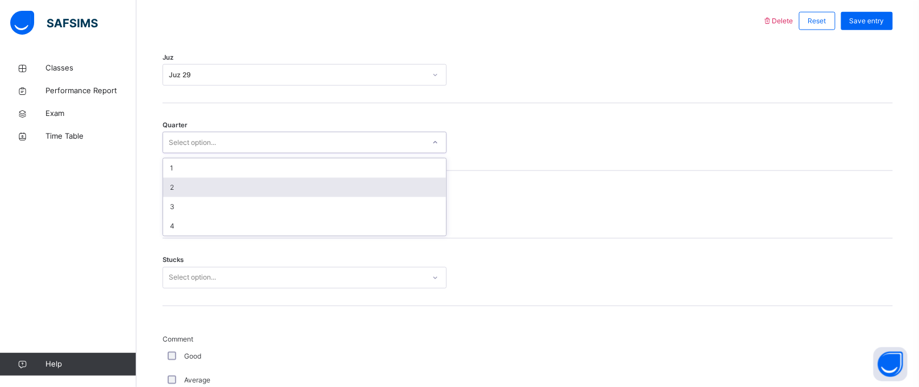
click at [190, 190] on div "2" at bounding box center [304, 187] width 283 height 19
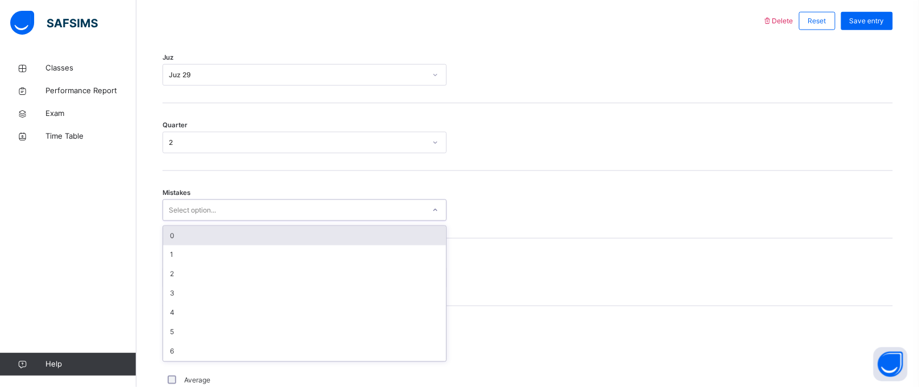
click at [197, 221] on div "Select option..." at bounding box center [192, 210] width 47 height 22
click at [207, 240] on div "0" at bounding box center [304, 235] width 283 height 19
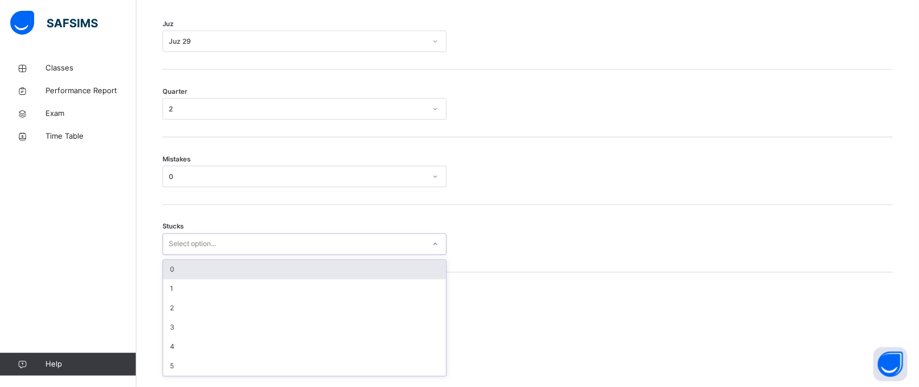
scroll to position [561, 0]
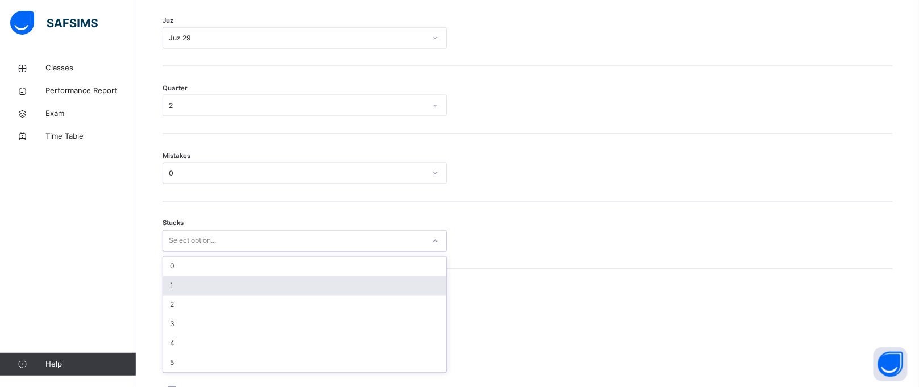
drag, startPoint x: 207, startPoint y: 277, endPoint x: 194, endPoint y: 285, distance: 15.3
click at [194, 252] on div "option 1 focused, 2 of 6. 6 results available. Use Up and Down to choose option…" at bounding box center [305, 241] width 284 height 22
click at [186, 294] on div "1" at bounding box center [304, 285] width 283 height 19
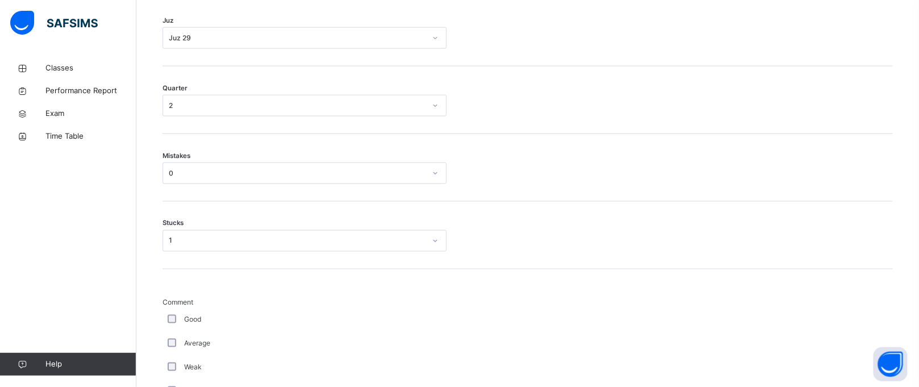
click at [167, 324] on div "Good" at bounding box center [304, 320] width 278 height 10
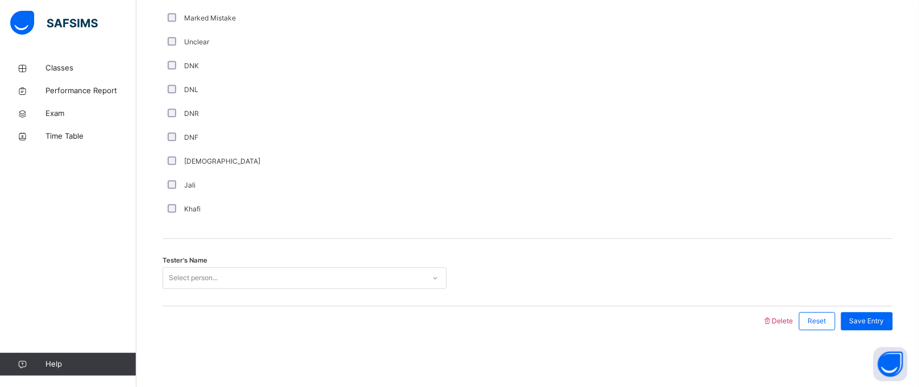
scroll to position [968, 0]
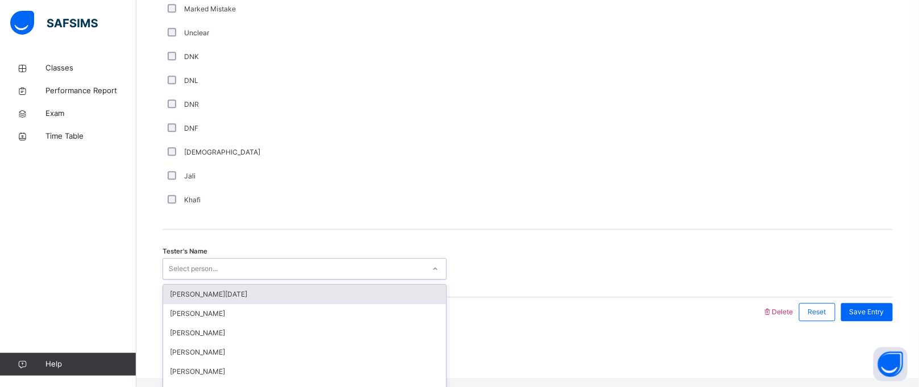
click at [200, 271] on div "Select person..." at bounding box center [193, 269] width 49 height 22
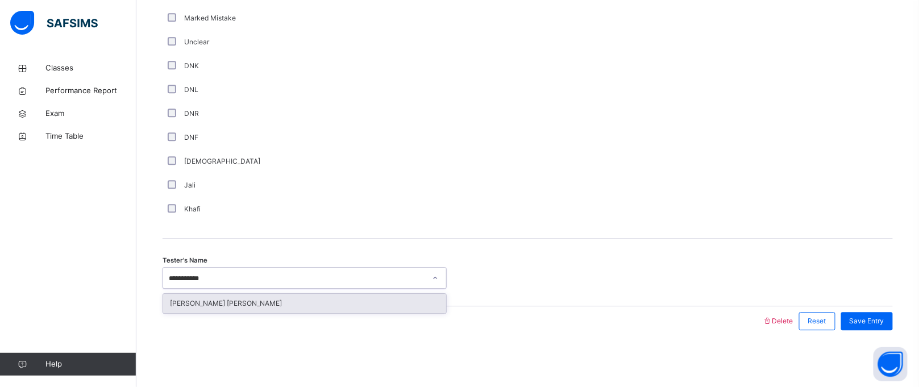
type input "**********"
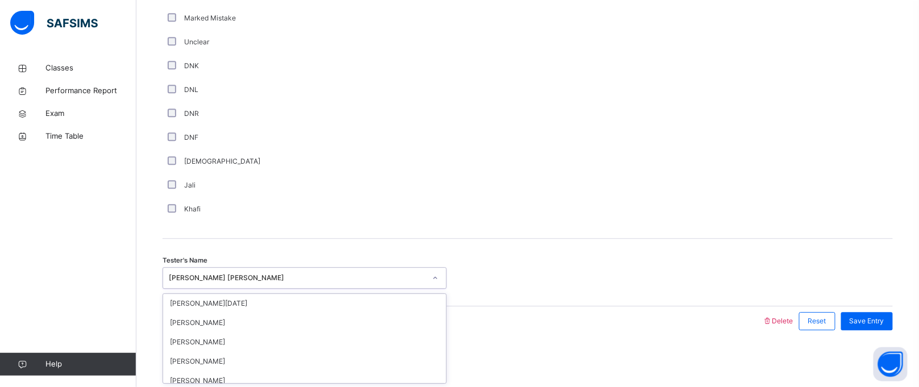
scroll to position [399, 0]
click at [545, 156] on div at bounding box center [527, 61] width 151 height 321
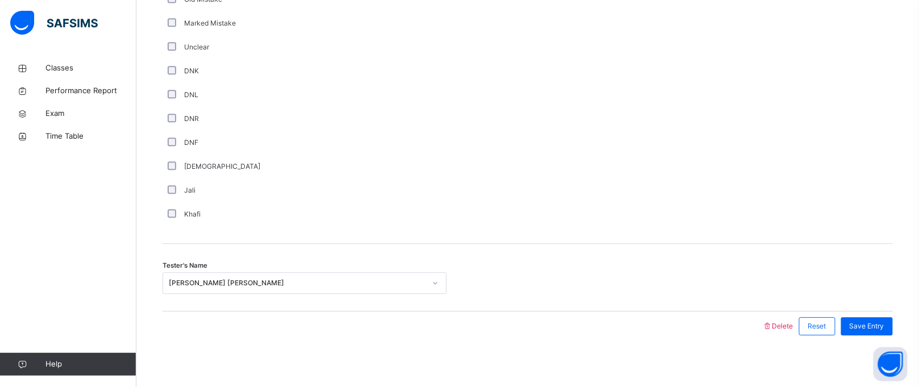
scroll to position [968, 0]
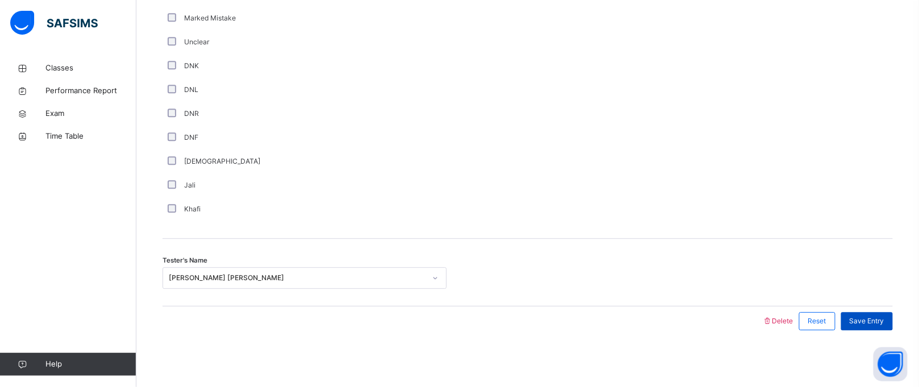
click at [892, 329] on div "Save Entry" at bounding box center [867, 321] width 52 height 18
click at [889, 315] on div "Save Entry" at bounding box center [867, 321] width 52 height 18
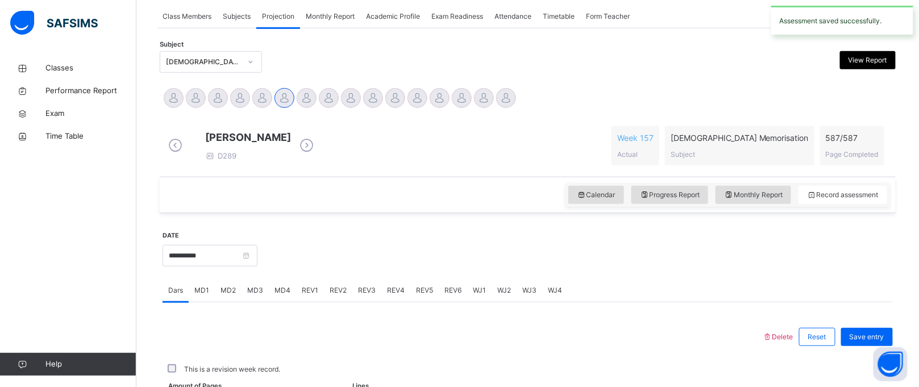
scroll to position [466, 0]
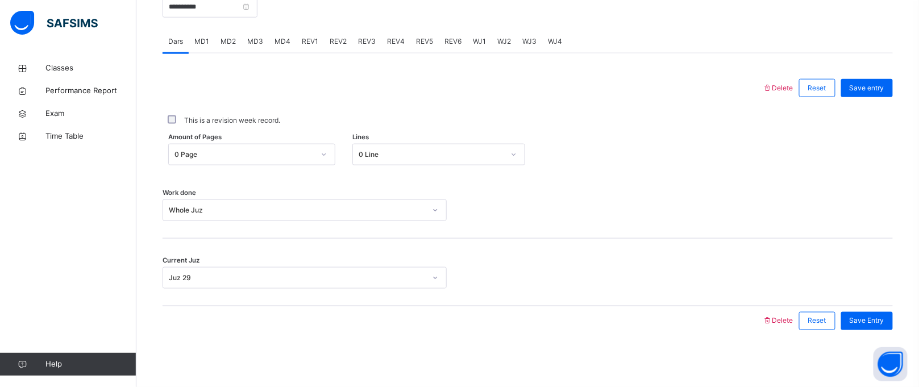
click at [528, 47] on div "WJ3" at bounding box center [530, 41] width 26 height 23
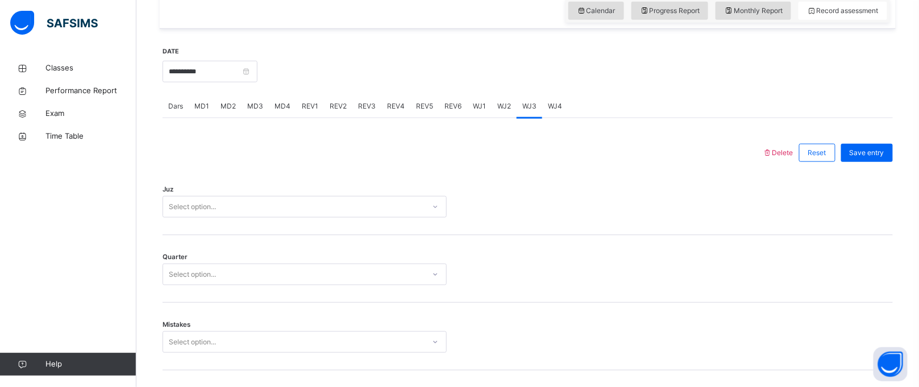
scroll to position [388, 0]
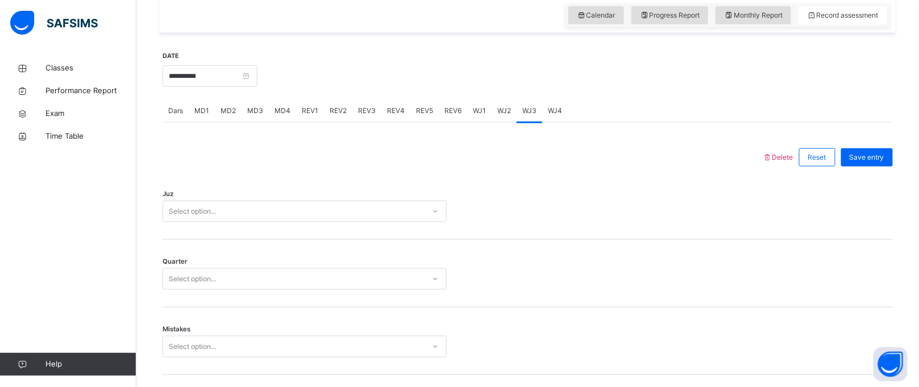
click at [251, 220] on div "Select option..." at bounding box center [293, 212] width 261 height 18
click at [251, 224] on div "Juz 0 results available. Select is focused ,type to refine list, press Down to …" at bounding box center [528, 206] width 730 height 68
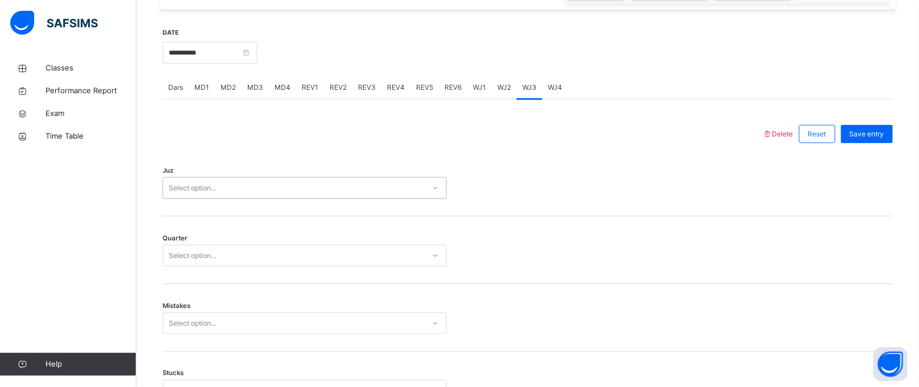
scroll to position [413, 0]
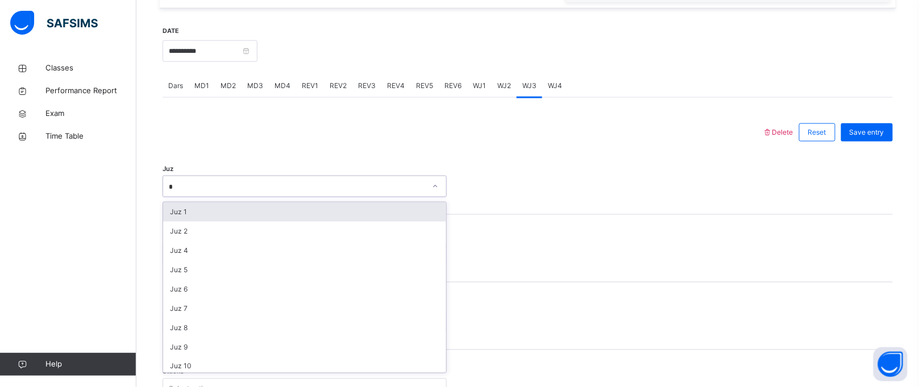
type input "**"
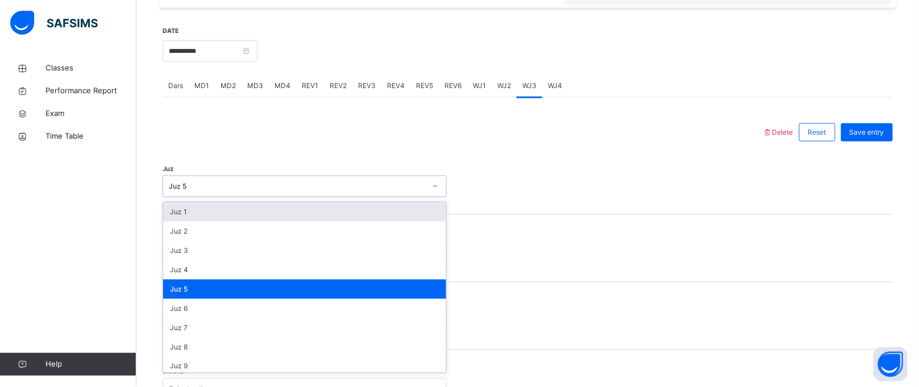
click at [255, 185] on div "Juz 5" at bounding box center [305, 187] width 284 height 22
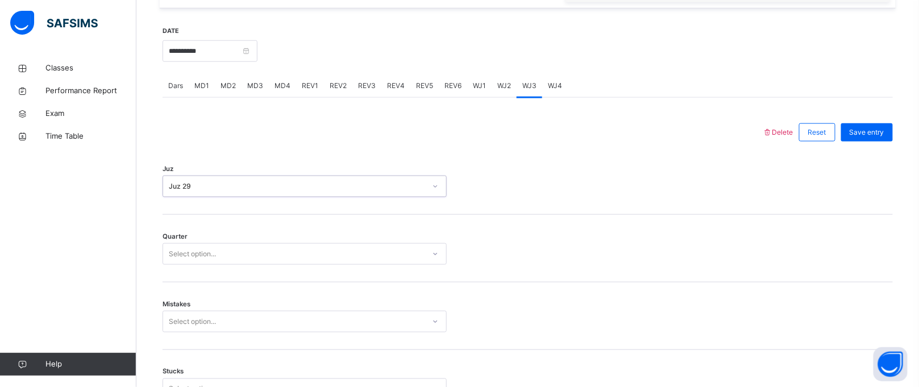
click at [226, 263] on div "Select option..." at bounding box center [293, 254] width 261 height 18
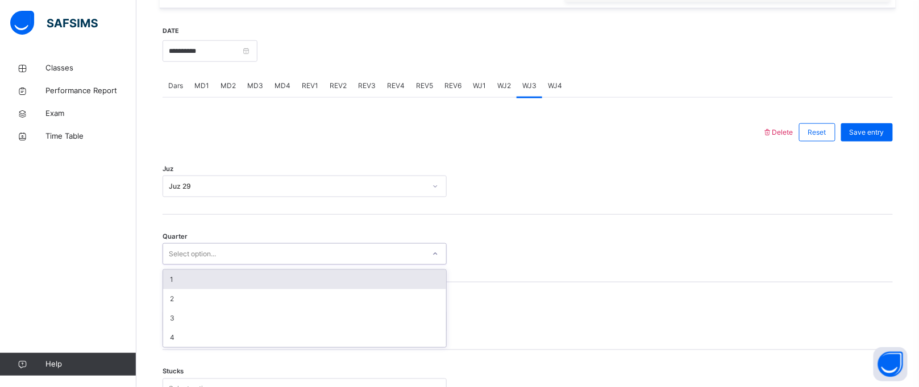
click at [226, 263] on div "Select option..." at bounding box center [293, 254] width 261 height 18
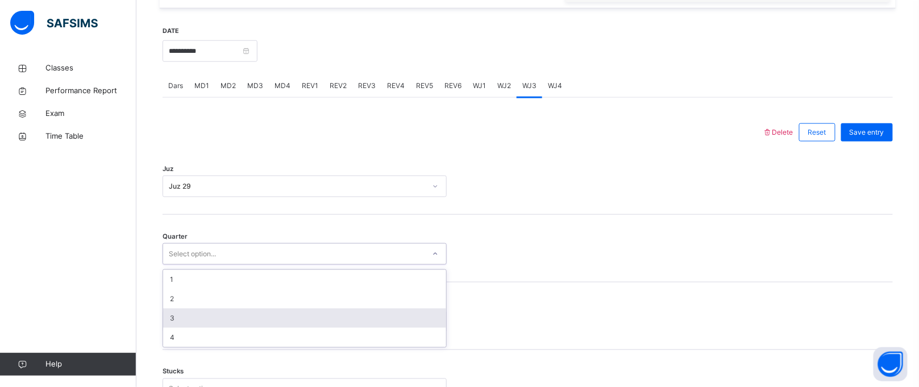
click at [203, 321] on div "3" at bounding box center [304, 318] width 283 height 19
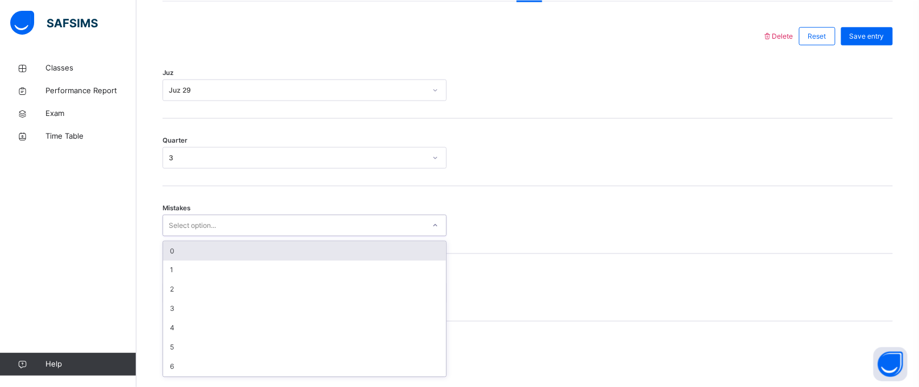
click at [206, 236] on div "option 0 focused, 1 of 7. 7 results available. Use Up and Down to choose option…" at bounding box center [305, 226] width 284 height 22
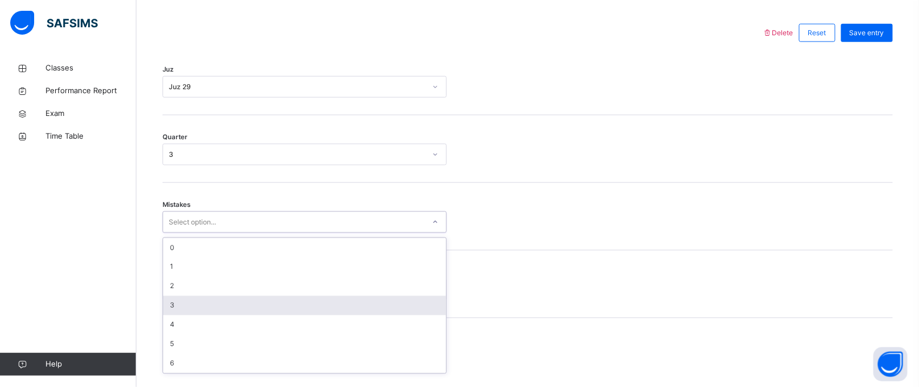
scroll to position [513, 0]
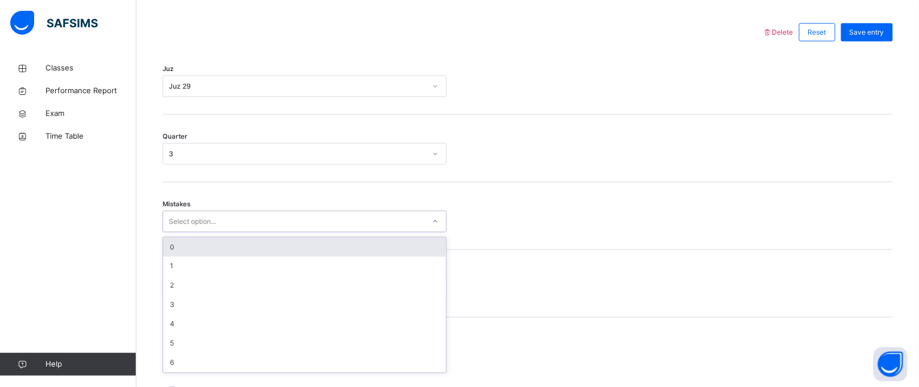
click at [187, 257] on div "0" at bounding box center [304, 247] width 283 height 19
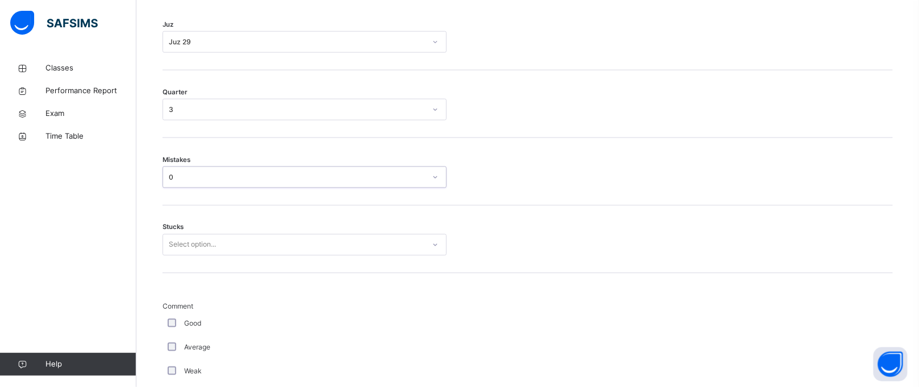
click at [189, 256] on div "Select option..." at bounding box center [305, 245] width 284 height 22
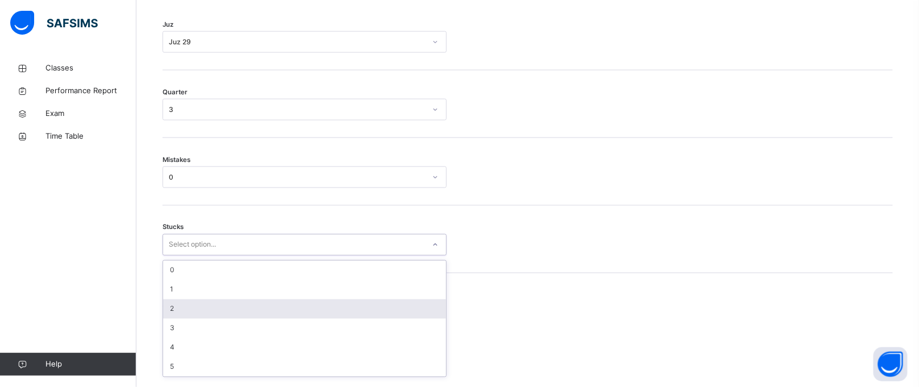
scroll to position [561, 0]
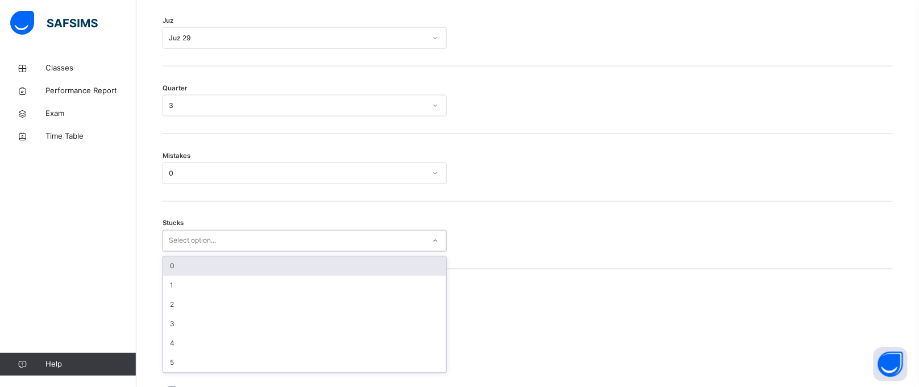
click at [180, 264] on div "Stucks option 0 focused, 1 of 6. 6 results available. Use Up and Down to choose…" at bounding box center [528, 236] width 730 height 68
drag, startPoint x: 259, startPoint y: 242, endPoint x: 228, endPoint y: 268, distance: 39.9
click at [228, 252] on div "option 0 focused, 1 of 6. 6 results available. Use Up and Down to choose option…" at bounding box center [305, 241] width 284 height 22
click at [202, 276] on div "0" at bounding box center [304, 266] width 283 height 19
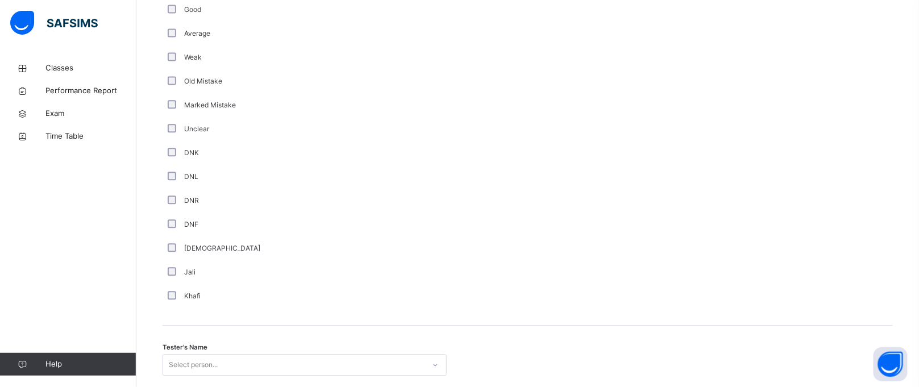
scroll to position [968, 0]
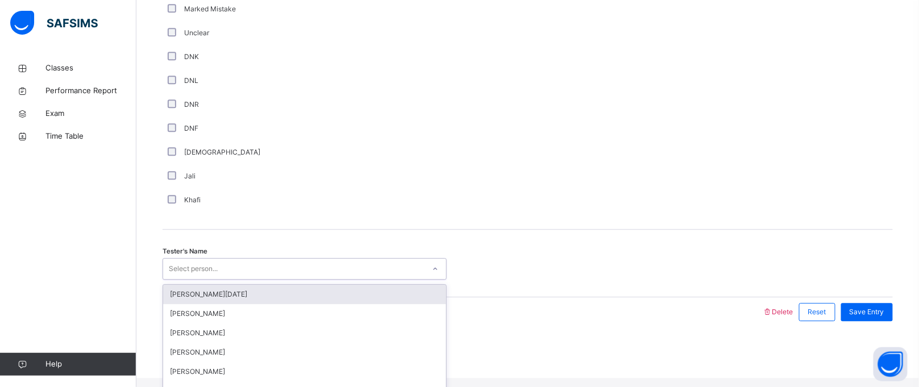
click at [195, 280] on div "Select person..." at bounding box center [193, 269] width 49 height 22
type input "*****"
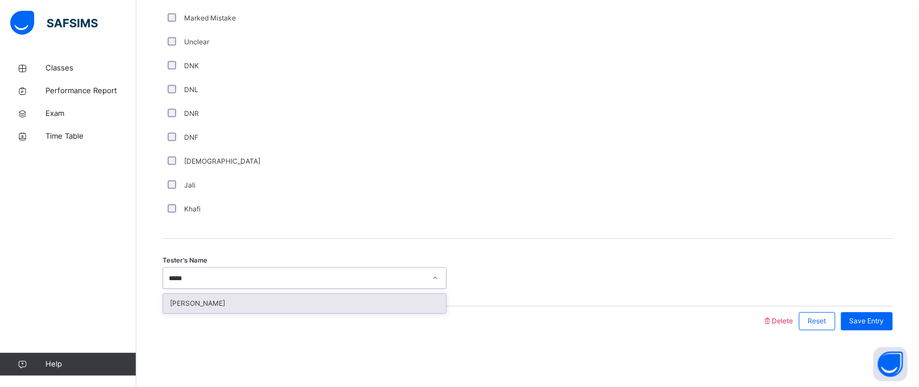
click at [226, 307] on div "[PERSON_NAME]" at bounding box center [304, 303] width 283 height 19
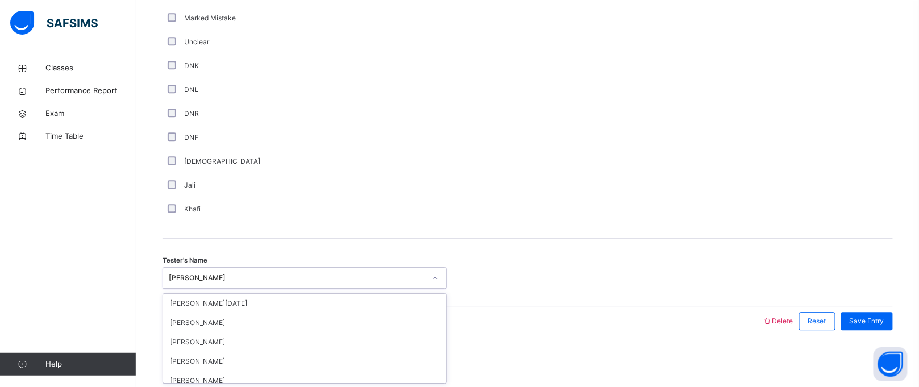
scroll to position [1346, 0]
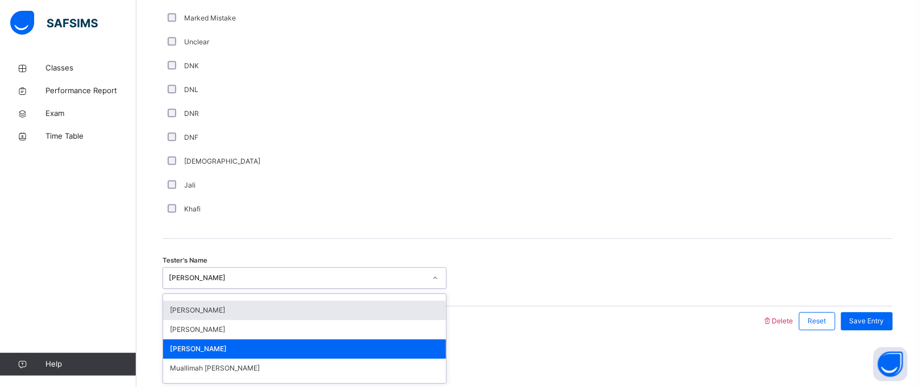
click at [675, 196] on div "Comment Good Average Weak Old Mistake Marked Mistake Unclear DNK DNL DNR DNF Mu…" at bounding box center [528, 61] width 730 height 321
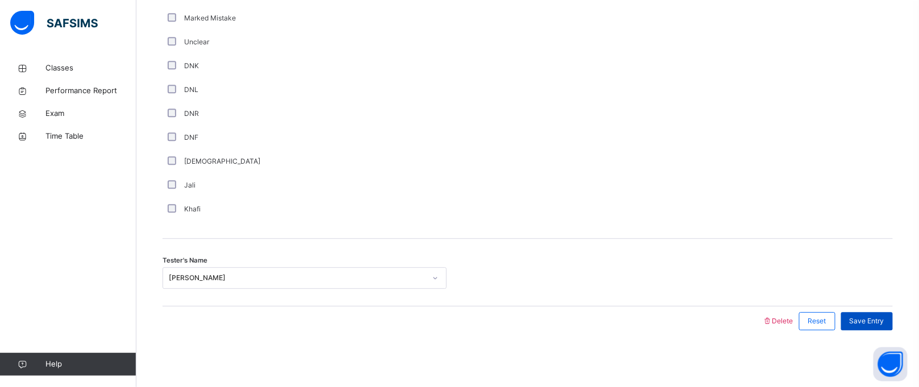
click at [870, 321] on span "Save Entry" at bounding box center [867, 321] width 35 height 10
click at [870, 322] on span "Save Entry" at bounding box center [867, 321] width 35 height 10
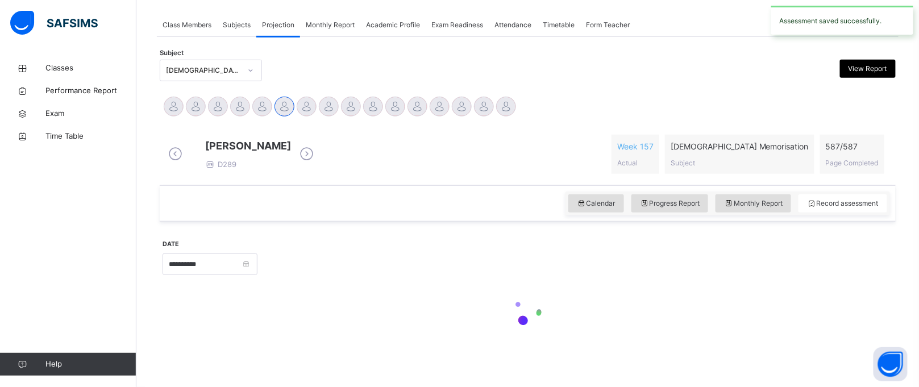
scroll to position [209, 0]
click at [879, 272] on div at bounding box center [575, 263] width 624 height 49
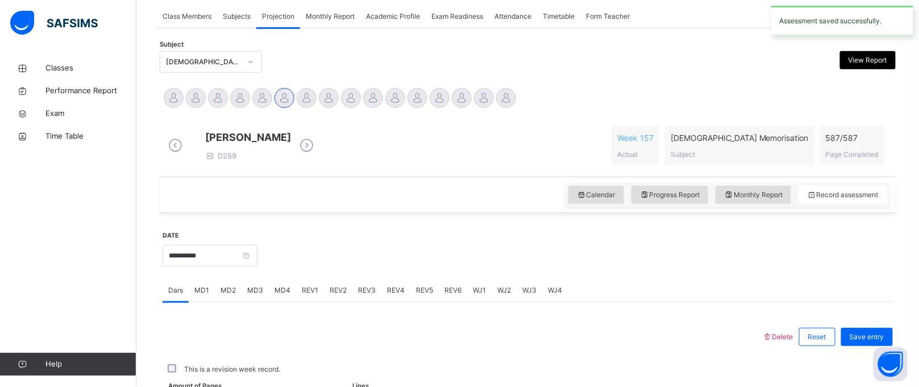
scroll to position [466, 0]
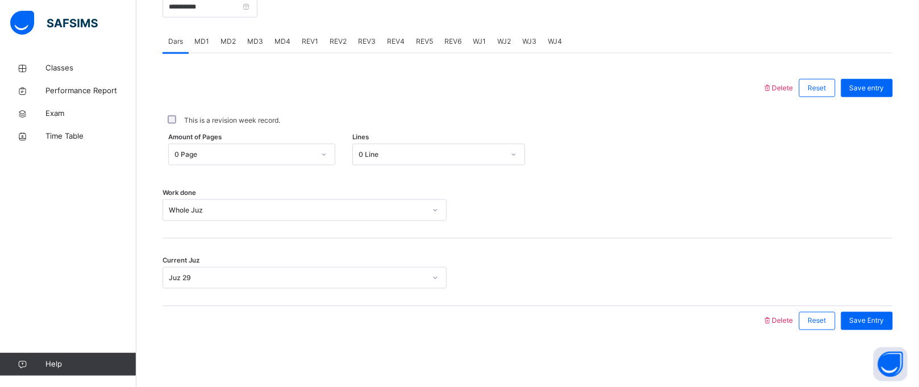
click at [548, 46] on span "WJ4" at bounding box center [555, 41] width 14 height 10
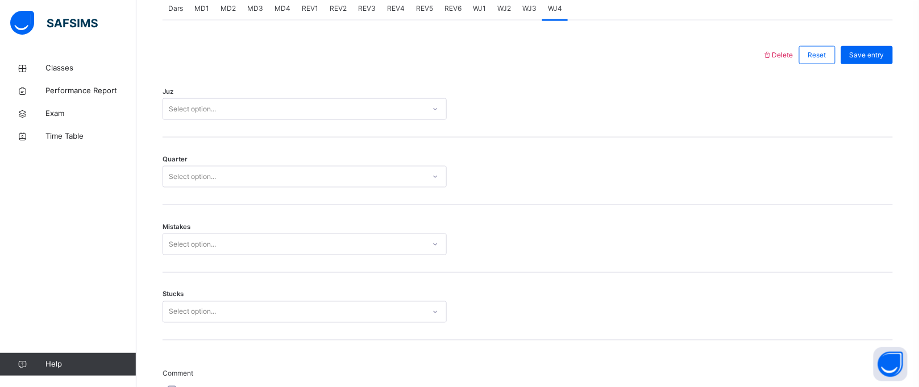
scroll to position [456, 0]
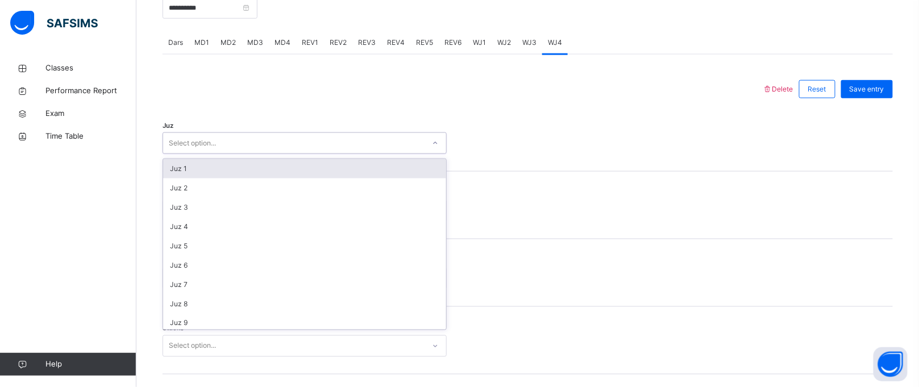
click at [336, 148] on div "Select option..." at bounding box center [293, 144] width 261 height 18
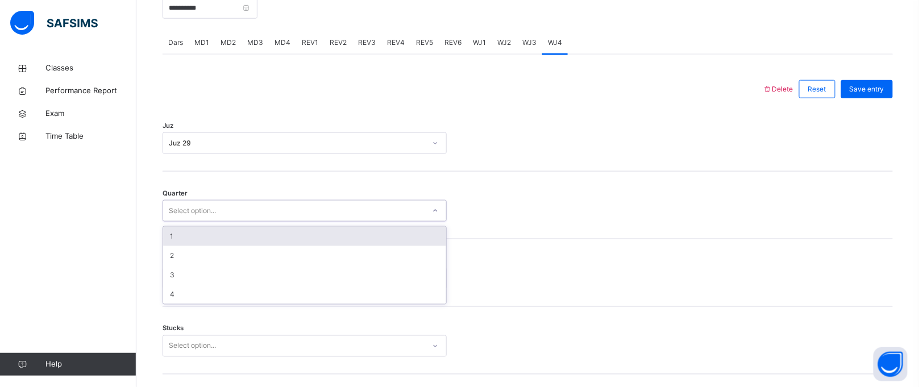
click at [242, 222] on div "Select option..." at bounding box center [305, 211] width 284 height 22
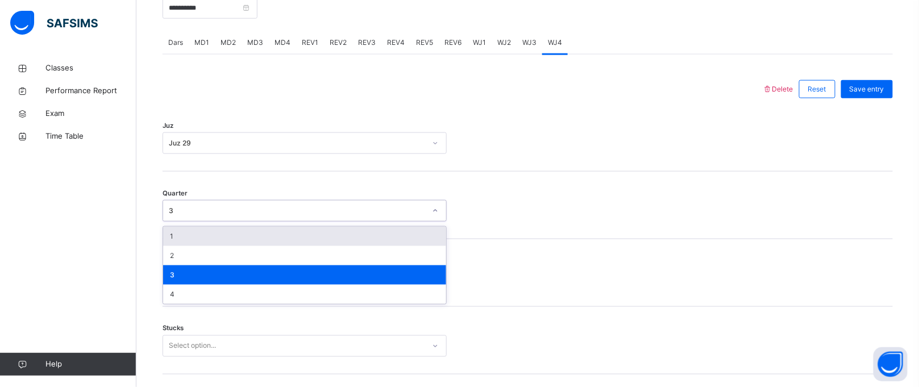
click at [243, 216] on div "3" at bounding box center [297, 211] width 257 height 10
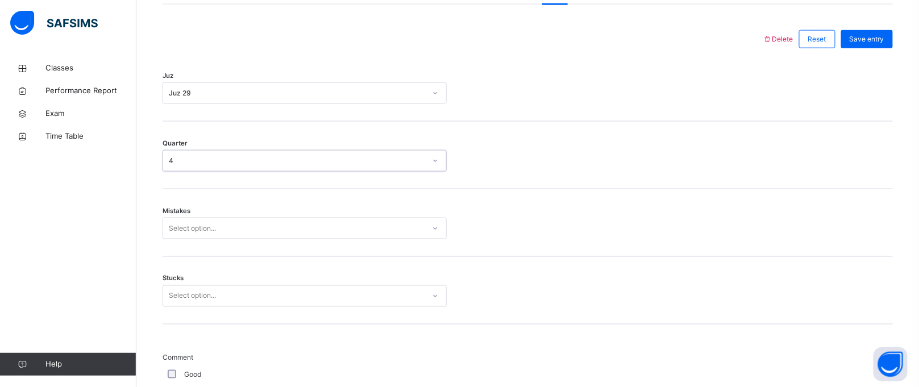
click at [232, 239] on div "Select option..." at bounding box center [305, 229] width 284 height 22
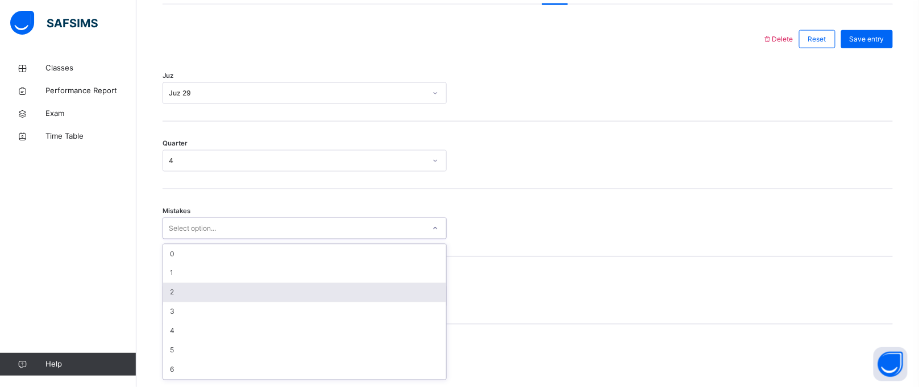
scroll to position [513, 0]
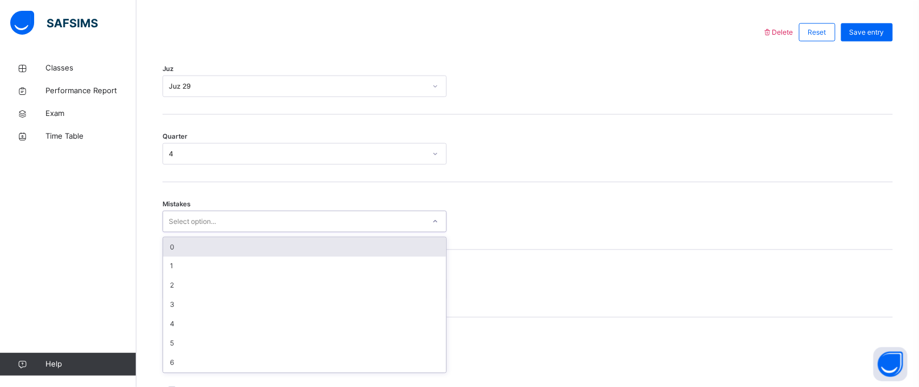
click at [231, 257] on div "0" at bounding box center [304, 247] width 283 height 19
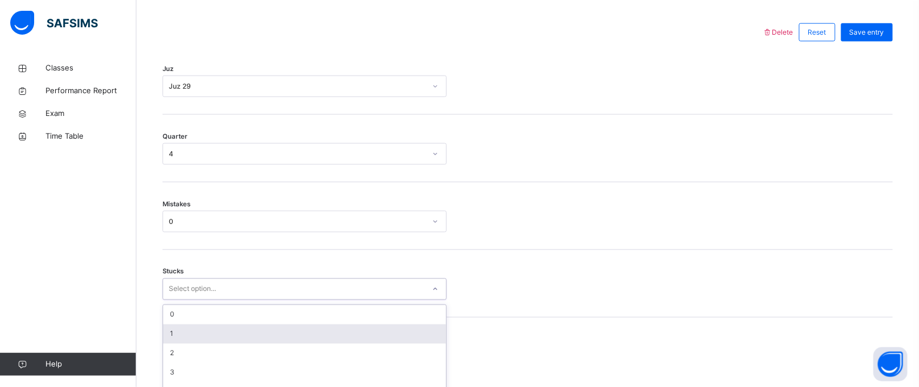
scroll to position [561, 0]
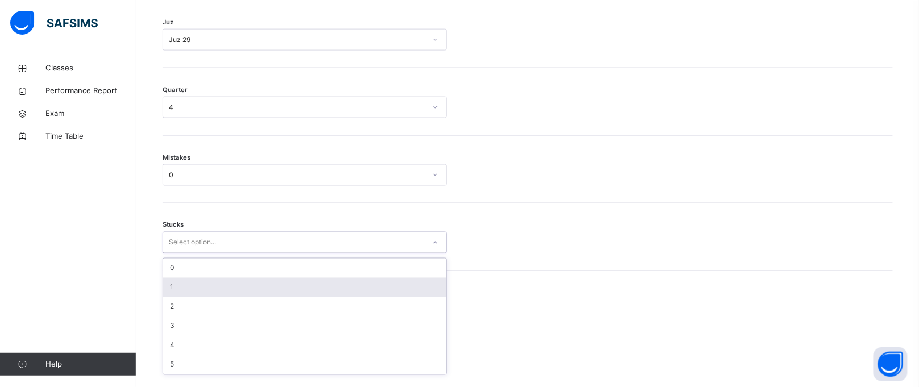
click at [209, 253] on div "option 1 focused, 2 of 6. 6 results available. Use Up and Down to choose option…" at bounding box center [305, 243] width 284 height 22
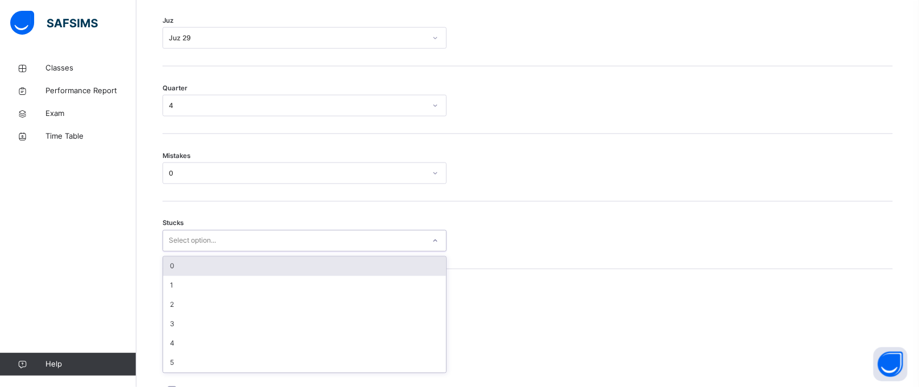
click at [219, 276] on div "0" at bounding box center [304, 266] width 283 height 19
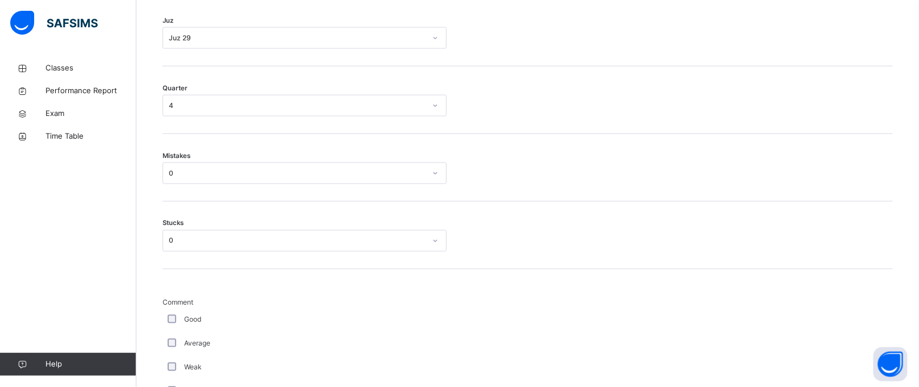
click at [871, 105] on div "Quarter 4" at bounding box center [528, 106] width 730 height 22
click at [171, 323] on div "Good" at bounding box center [305, 320] width 284 height 24
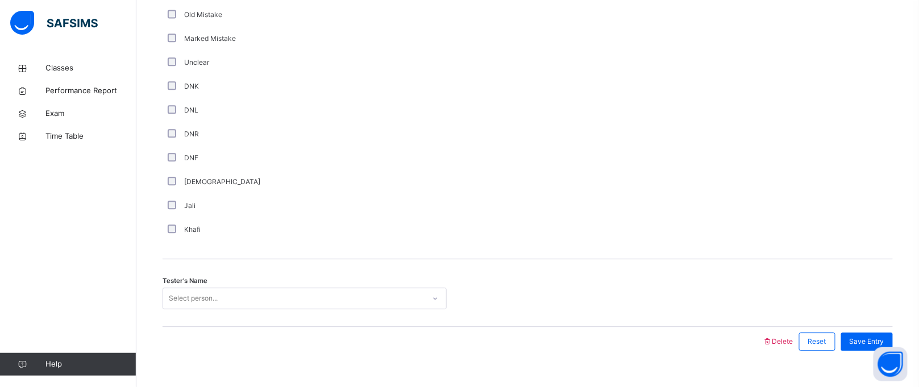
scroll to position [968, 0]
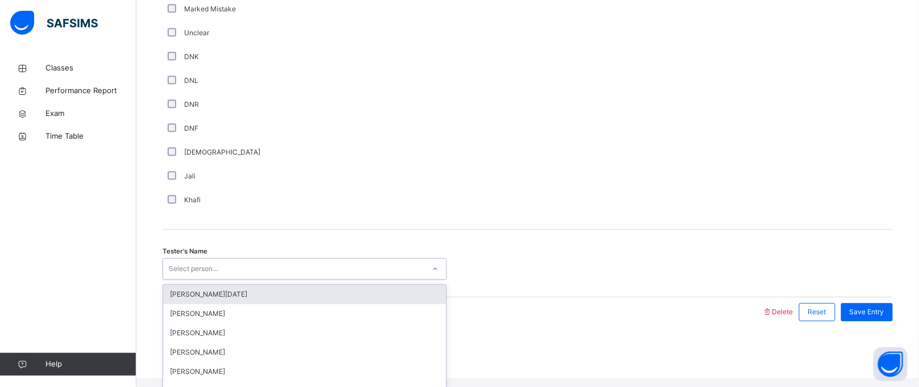
click at [234, 272] on div "Select person..." at bounding box center [293, 269] width 261 height 18
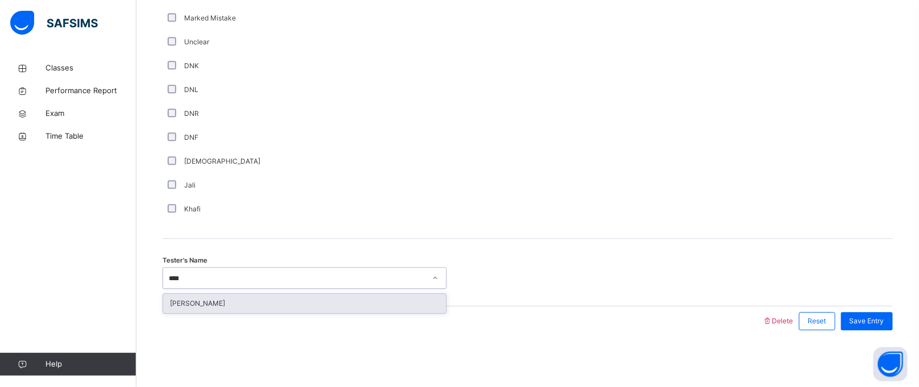
type input "*****"
click at [238, 298] on div "[PERSON_NAME]" at bounding box center [304, 303] width 283 height 19
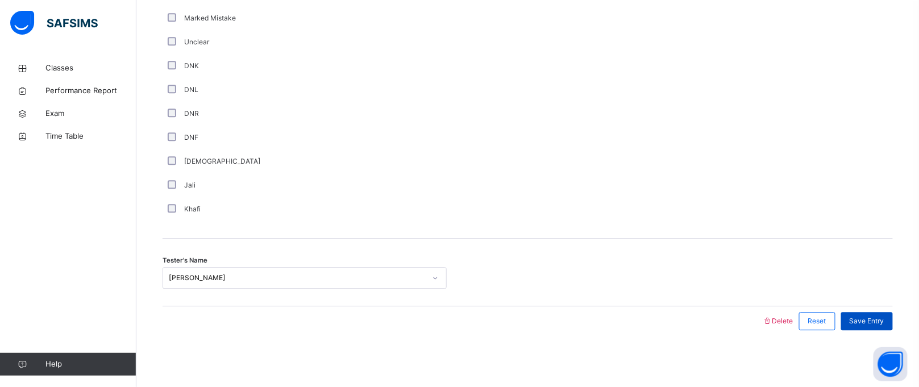
click at [868, 319] on span "Save Entry" at bounding box center [867, 321] width 35 height 10
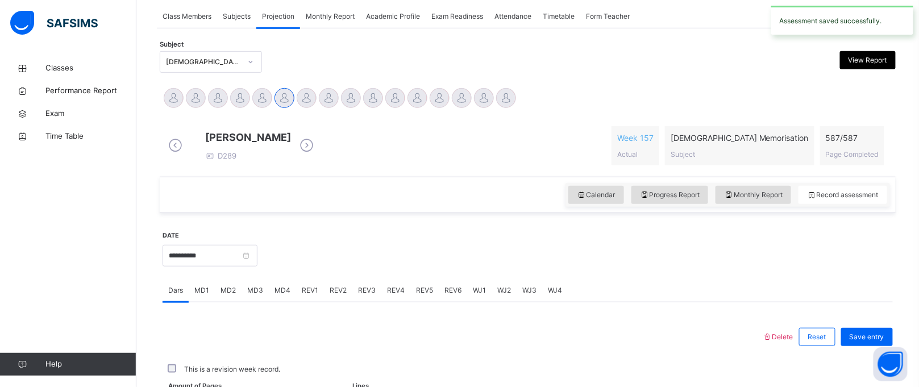
scroll to position [466, 0]
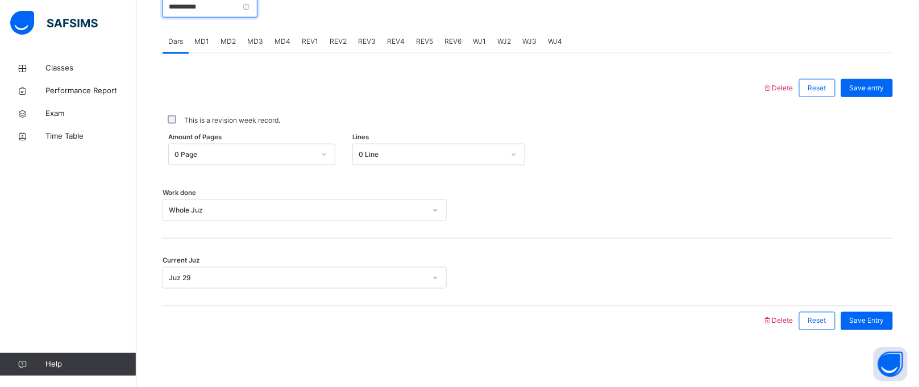
click at [234, 10] on input "**********" at bounding box center [210, 7] width 95 height 22
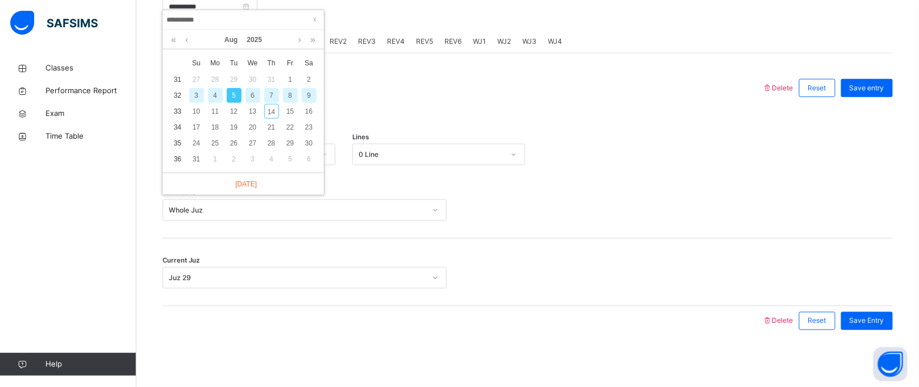
click at [253, 89] on div "6" at bounding box center [252, 95] width 15 height 15
type input "**********"
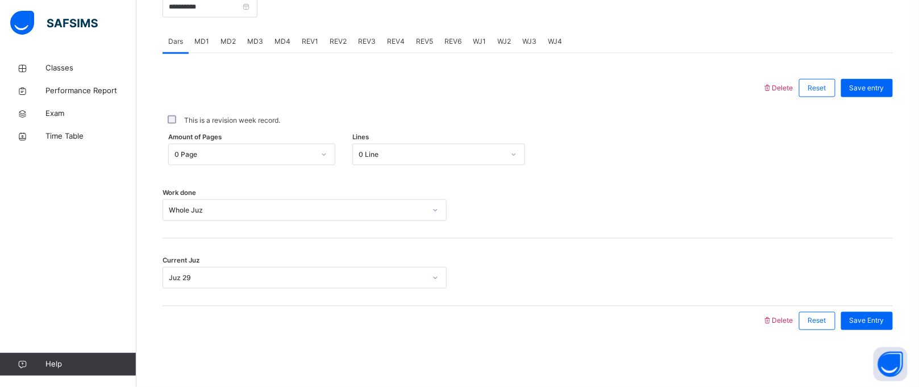
click at [473, 43] on span "WJ1" at bounding box center [479, 41] width 13 height 10
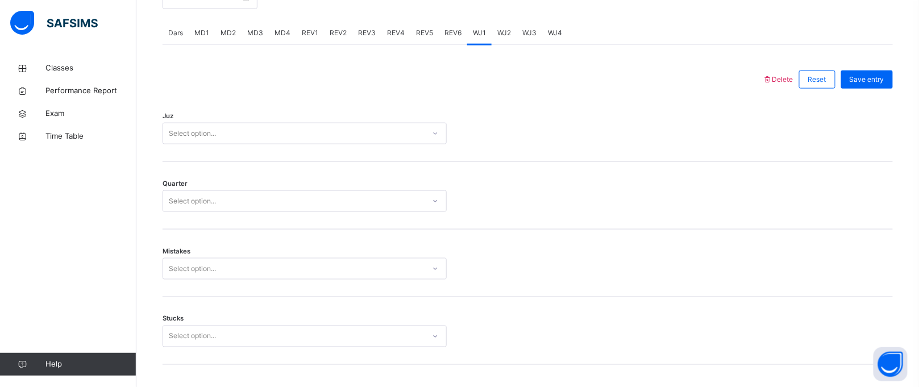
click at [507, 38] on span "WJ2" at bounding box center [504, 33] width 14 height 10
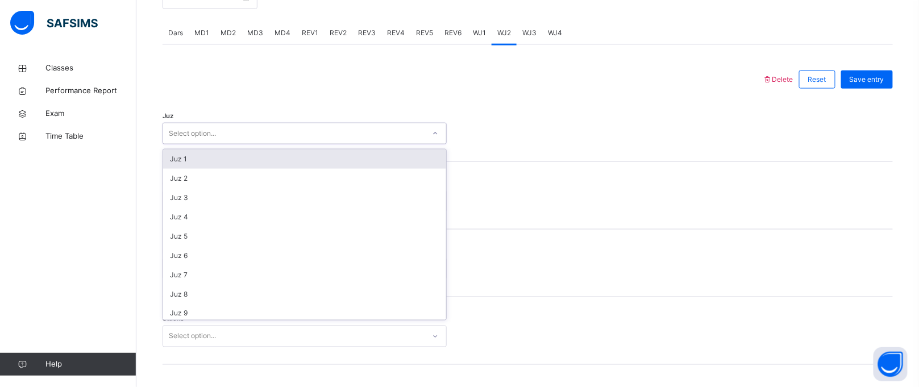
click at [335, 143] on div "Select option..." at bounding box center [293, 134] width 261 height 18
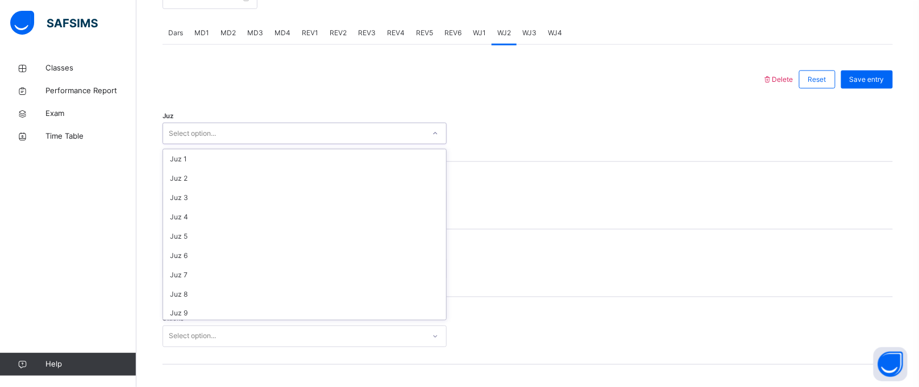
scroll to position [408, 0]
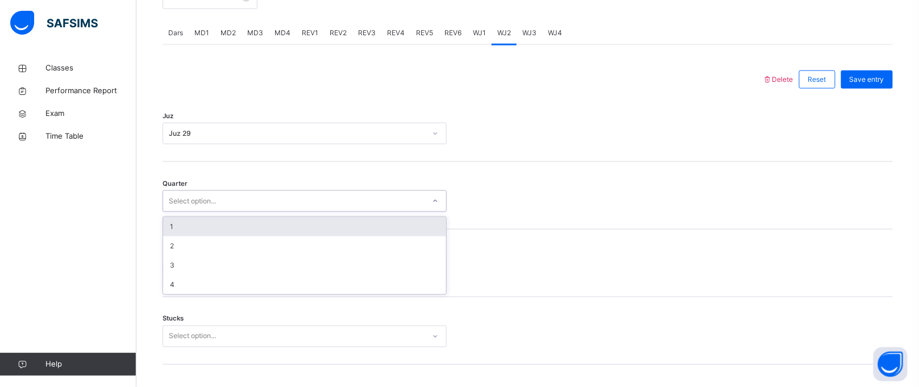
click at [258, 210] on div "Select option..." at bounding box center [293, 202] width 261 height 18
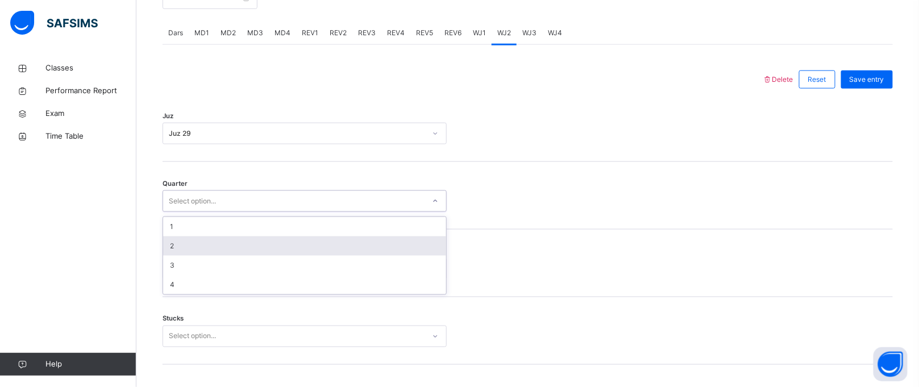
click at [170, 245] on div "2" at bounding box center [304, 245] width 283 height 19
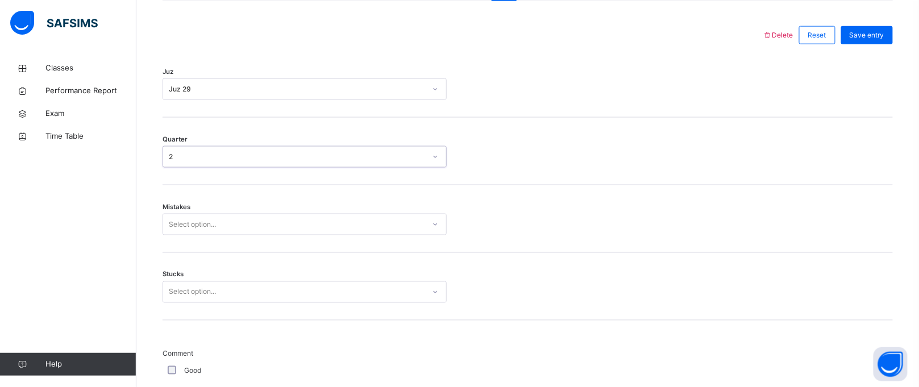
click at [209, 235] on div "Select option..." at bounding box center [305, 225] width 284 height 22
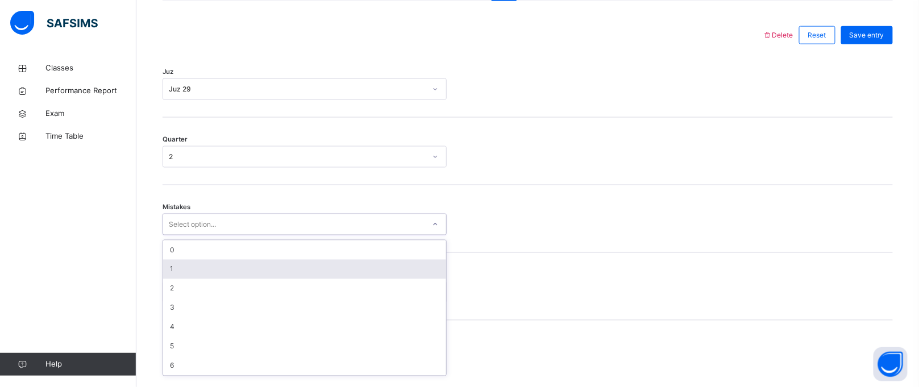
scroll to position [513, 0]
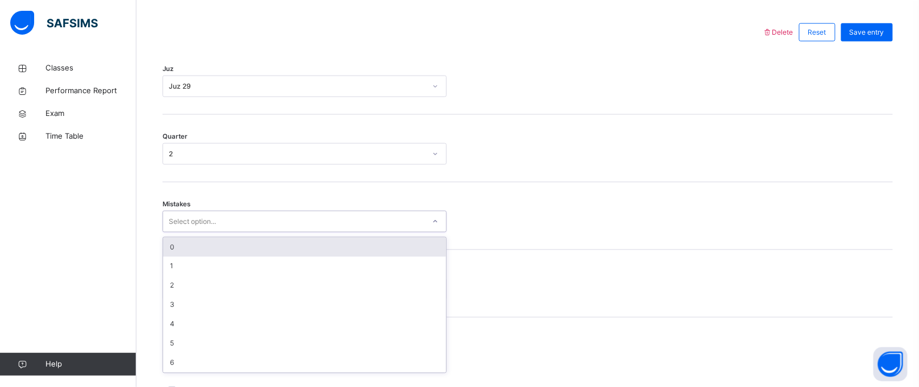
click at [197, 251] on div "0" at bounding box center [304, 247] width 283 height 19
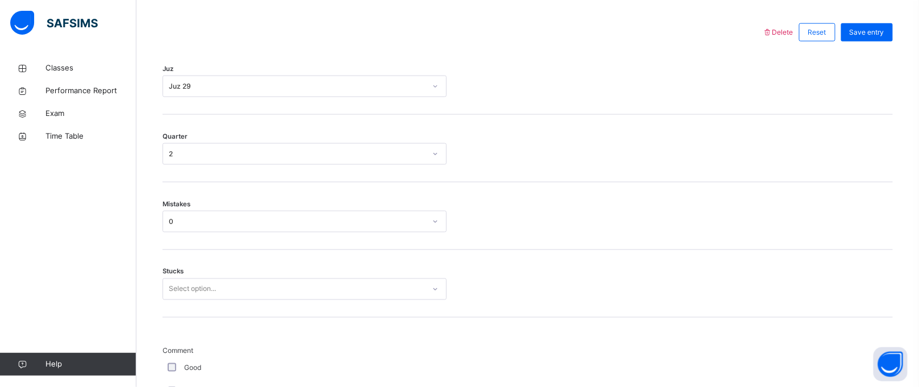
click at [190, 286] on div "Select option..." at bounding box center [305, 289] width 284 height 22
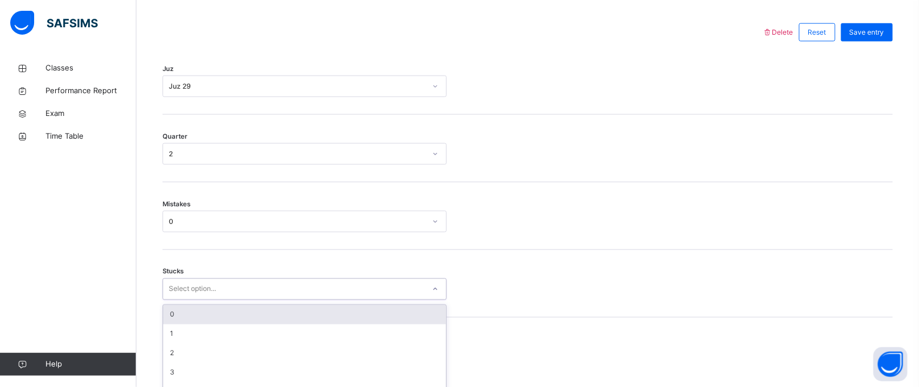
scroll to position [561, 0]
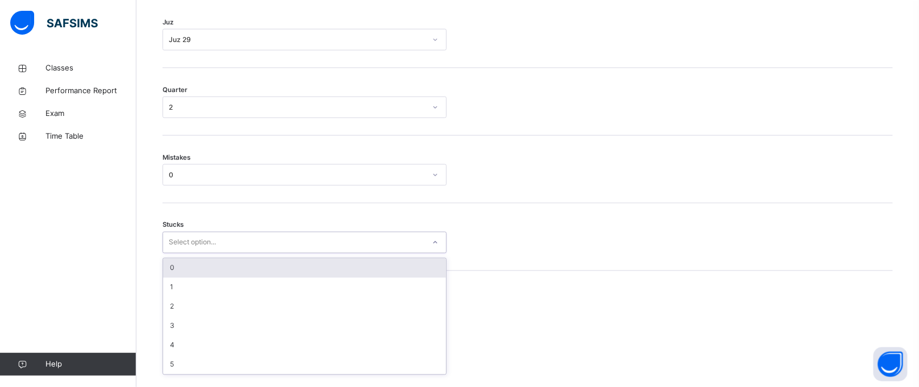
click at [187, 253] on div "option 0 focused, 1 of 6. 6 results available. Use Up and Down to choose option…" at bounding box center [305, 243] width 284 height 22
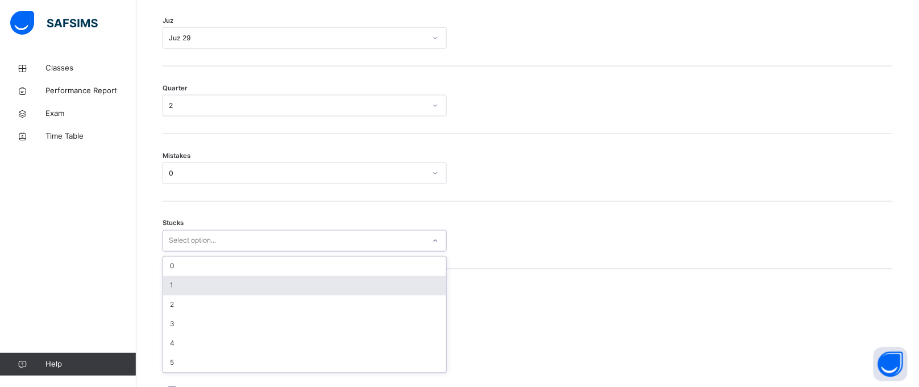
click at [186, 296] on div "1" at bounding box center [304, 285] width 283 height 19
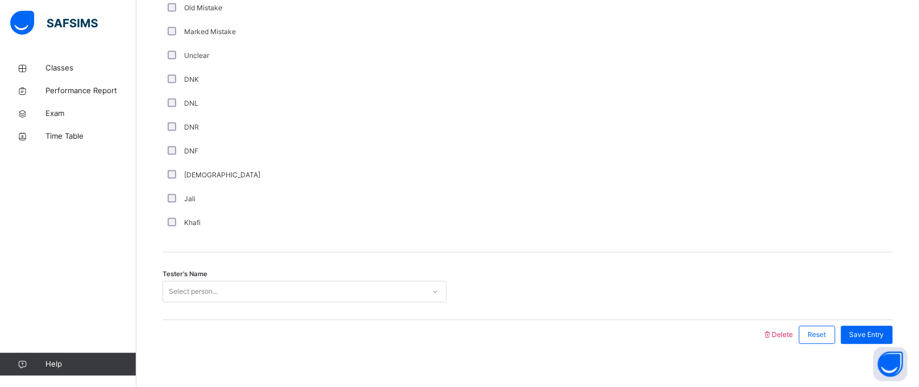
scroll to position [968, 0]
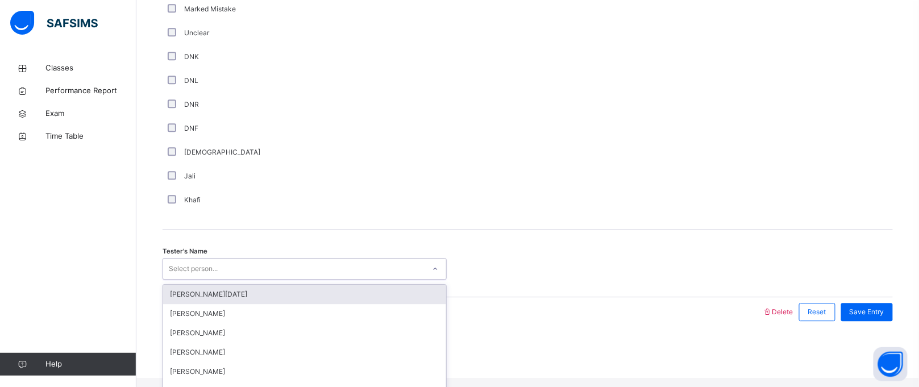
click at [189, 280] on div "Select person..." at bounding box center [193, 269] width 49 height 22
type input "*"
type input "***"
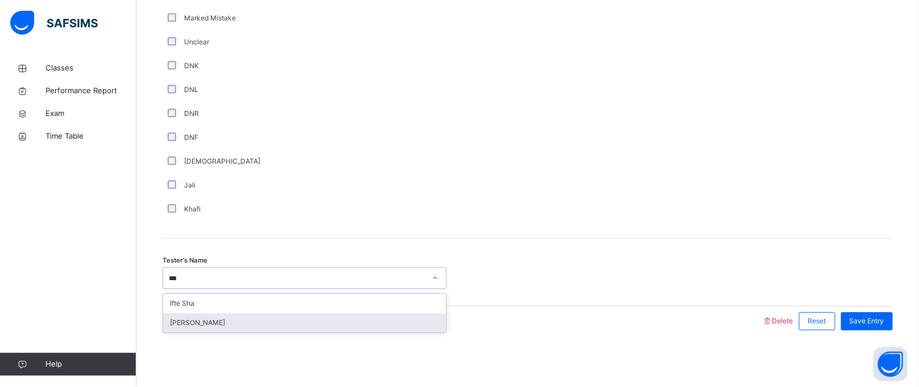
click at [207, 322] on div "[PERSON_NAME]" at bounding box center [304, 322] width 283 height 19
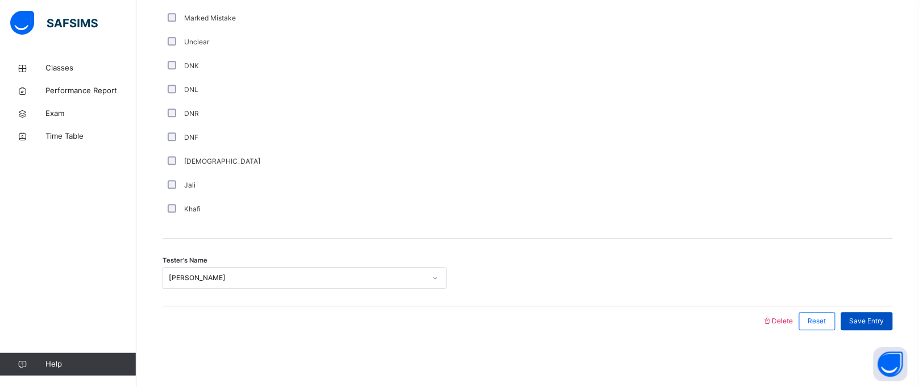
click at [881, 321] on span "Save Entry" at bounding box center [867, 321] width 35 height 10
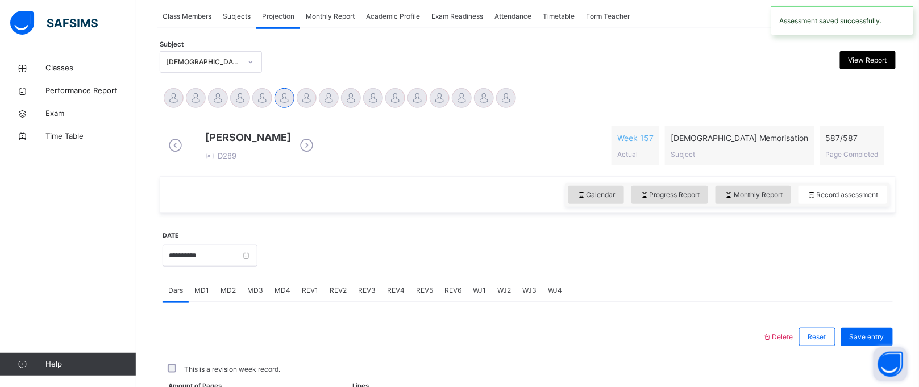
scroll to position [466, 0]
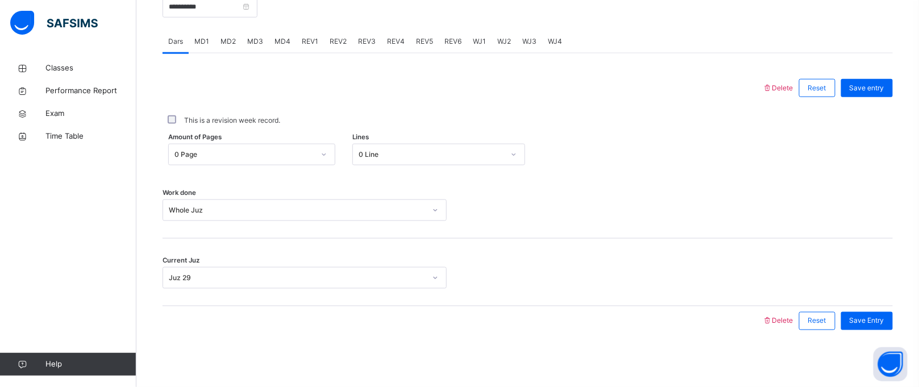
click at [548, 38] on span "WJ4" at bounding box center [555, 41] width 14 height 10
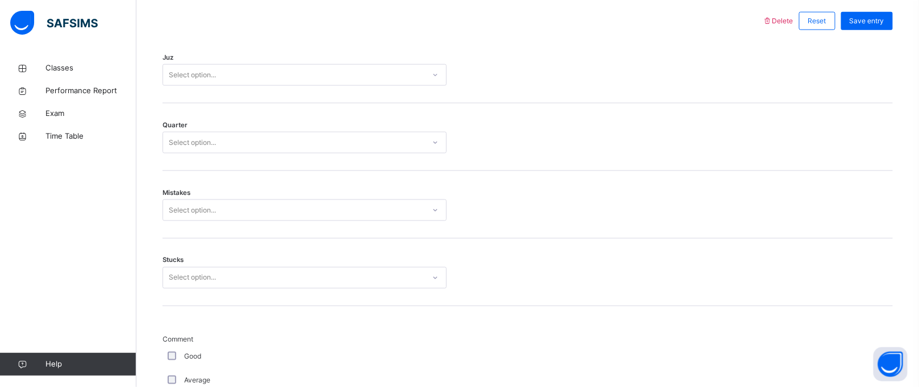
scroll to position [490, 0]
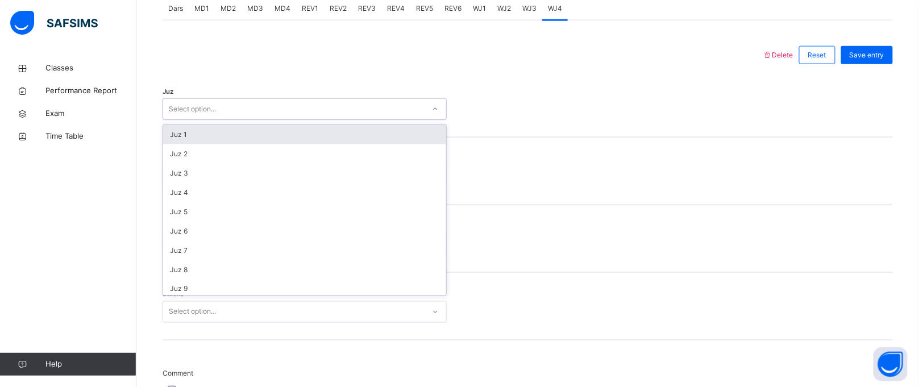
click at [259, 114] on div "Select option..." at bounding box center [293, 110] width 261 height 18
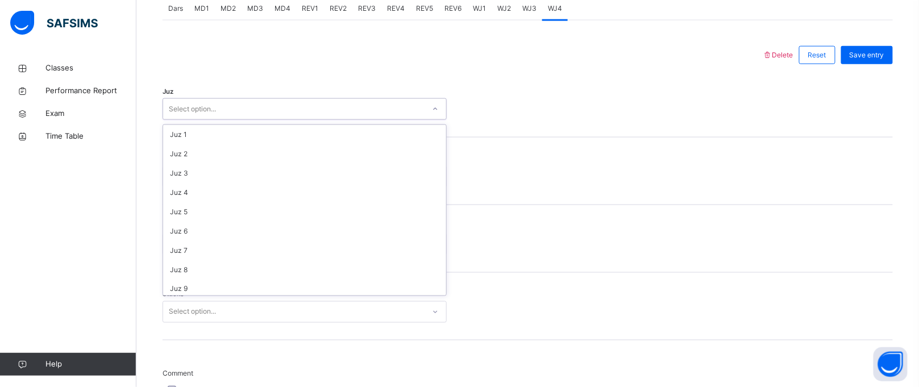
scroll to position [408, 0]
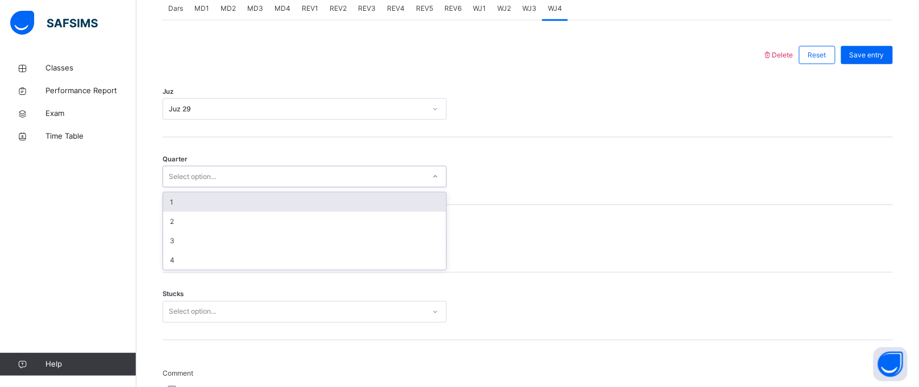
click at [247, 182] on div "Select option..." at bounding box center [293, 177] width 261 height 18
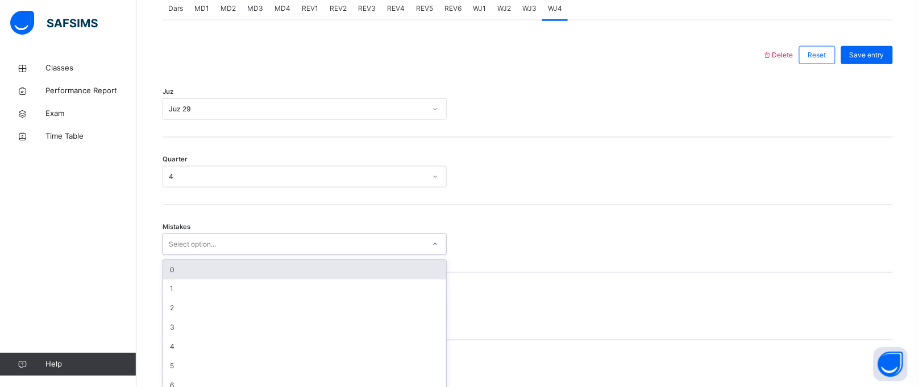
scroll to position [513, 0]
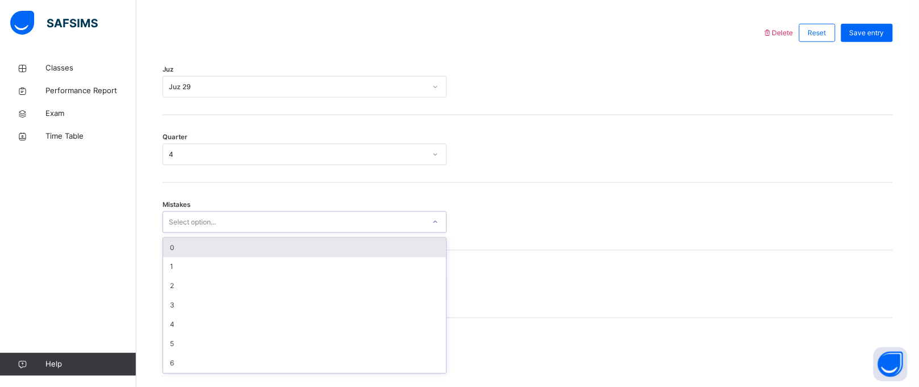
click at [244, 233] on div "option 0 focused, 1 of 7. 7 results available. Use Up and Down to choose option…" at bounding box center [305, 222] width 284 height 22
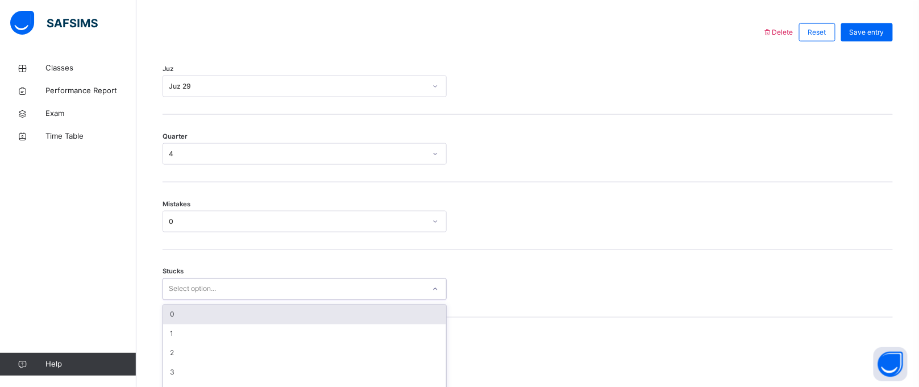
scroll to position [561, 0]
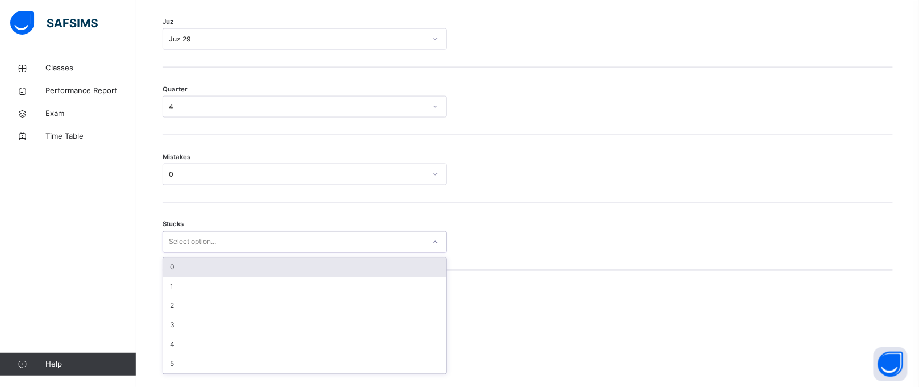
click at [235, 253] on div "option 0 focused, 1 of 6. 6 results available. Use Up and Down to choose option…" at bounding box center [305, 242] width 284 height 22
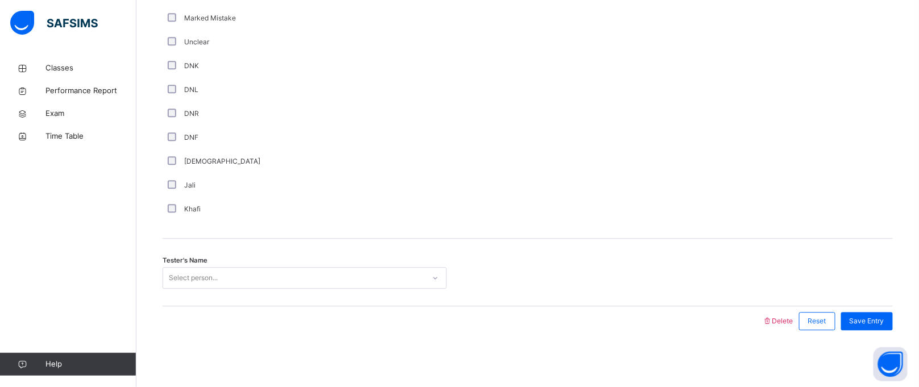
scroll to position [968, 0]
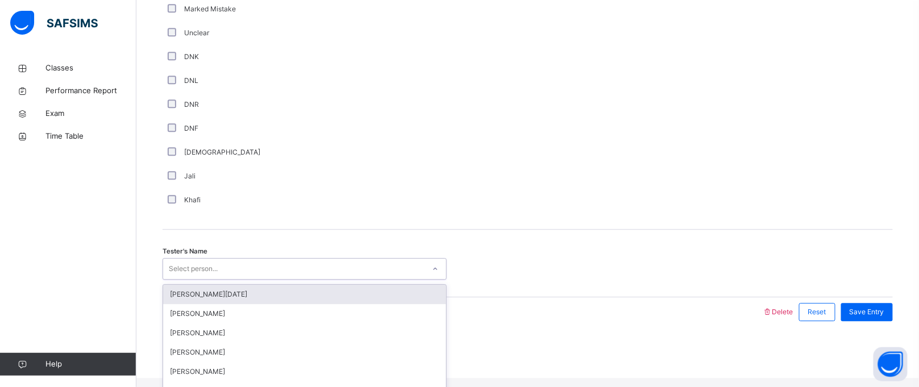
click at [182, 269] on div "Select person..." at bounding box center [193, 269] width 49 height 22
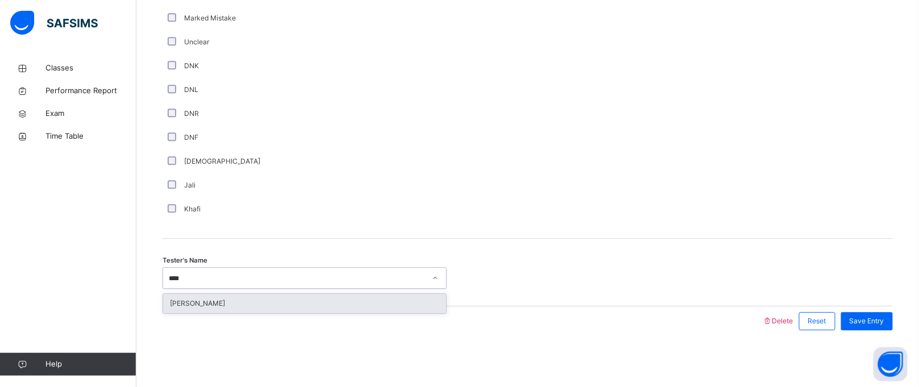
type input "*****"
click at [192, 296] on div "[PERSON_NAME]" at bounding box center [304, 303] width 283 height 19
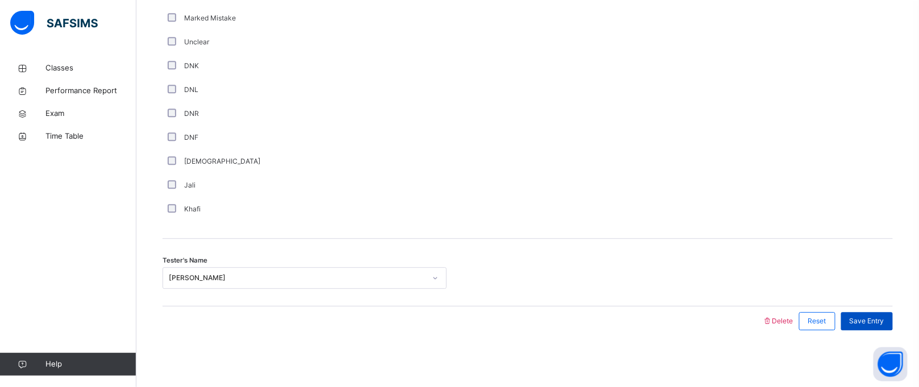
click at [868, 321] on span "Save Entry" at bounding box center [867, 321] width 35 height 10
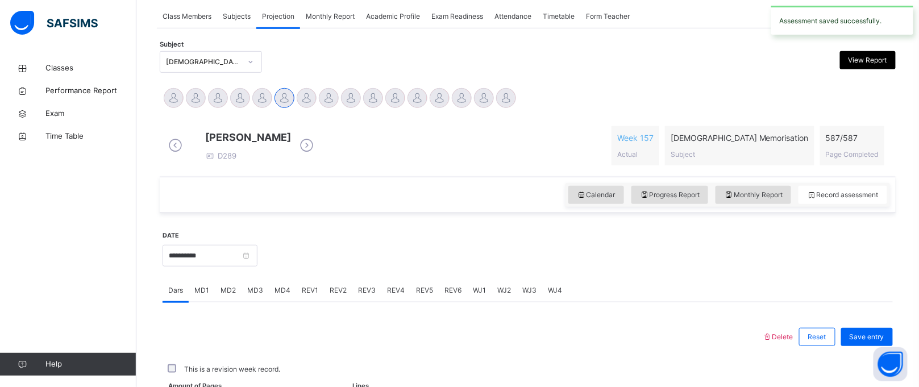
scroll to position [466, 0]
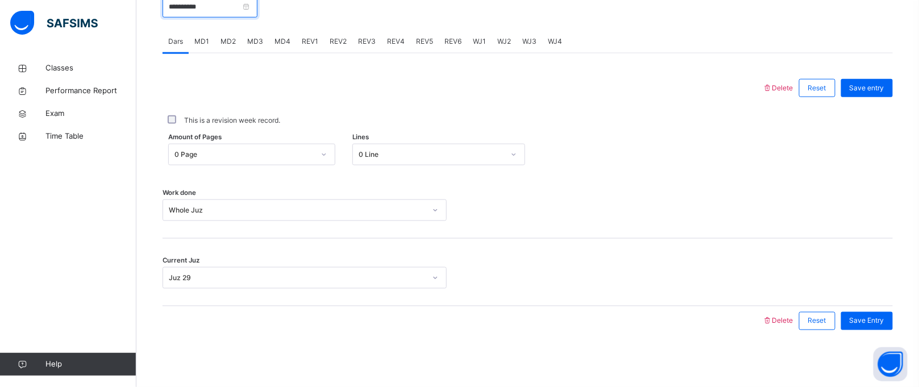
click at [234, 9] on input "**********" at bounding box center [210, 7] width 95 height 22
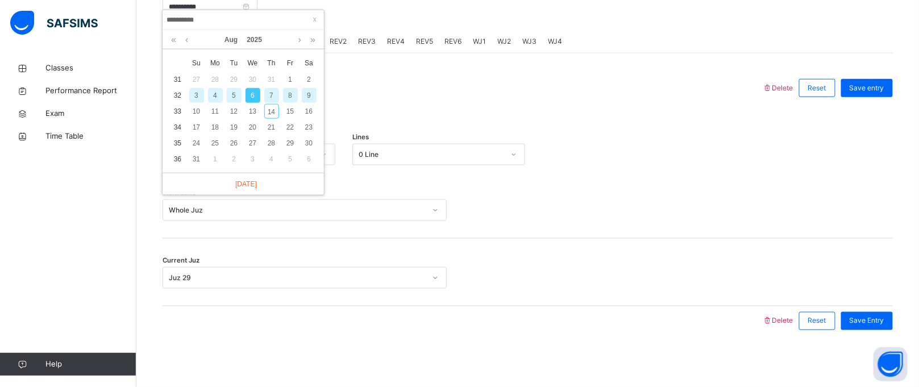
click at [268, 88] on div "7" at bounding box center [271, 95] width 15 height 15
type input "**********"
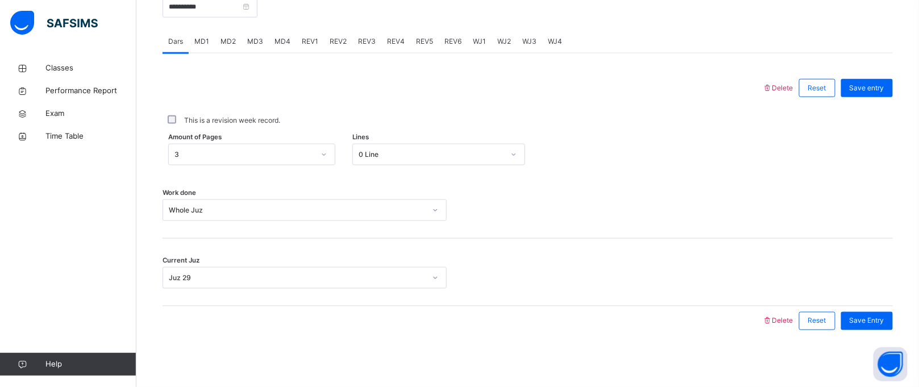
click at [469, 40] on div "WJ1" at bounding box center [479, 41] width 24 height 23
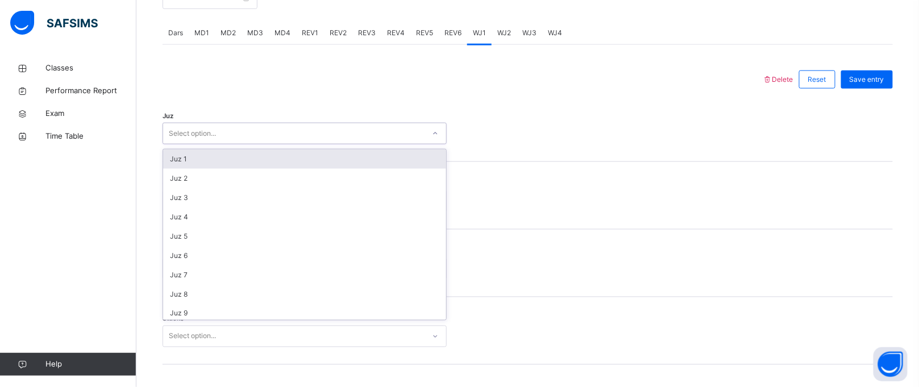
click at [318, 143] on div "Select option..." at bounding box center [293, 134] width 261 height 18
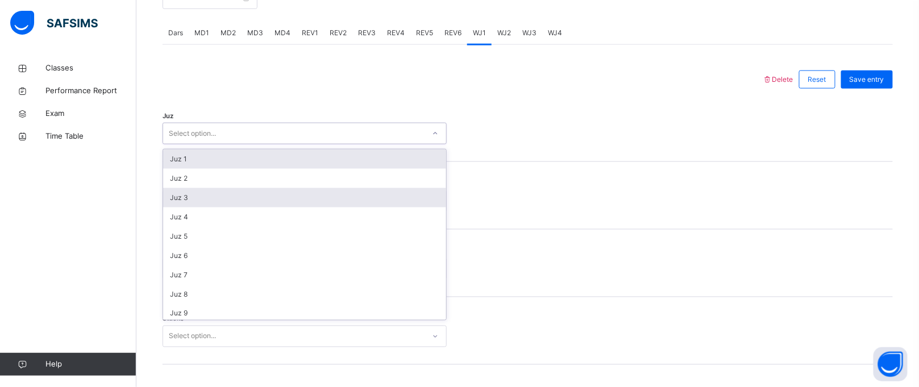
scroll to position [408, 0]
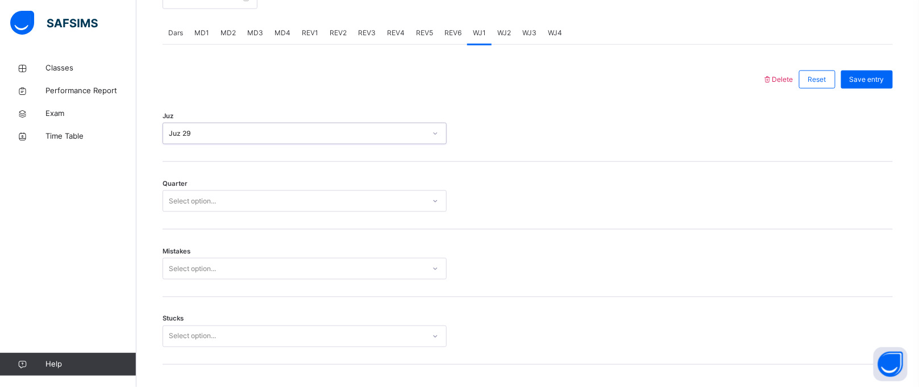
click at [274, 197] on div "Quarter Select option..." at bounding box center [528, 196] width 730 height 68
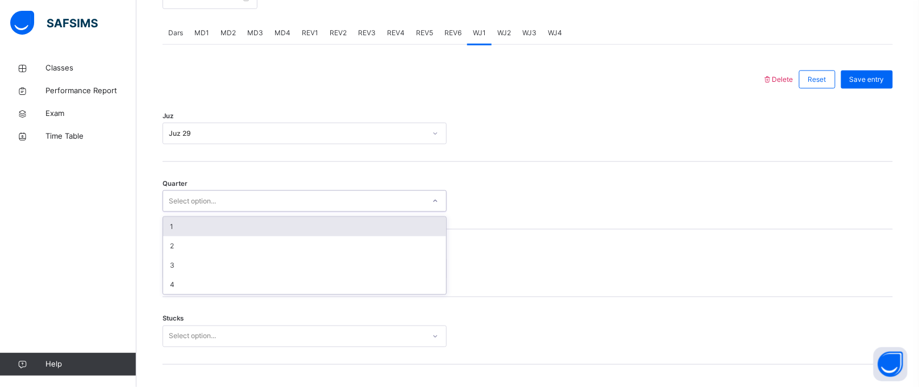
click at [275, 204] on div "Select option..." at bounding box center [293, 202] width 261 height 18
click at [260, 231] on div "1" at bounding box center [304, 226] width 283 height 19
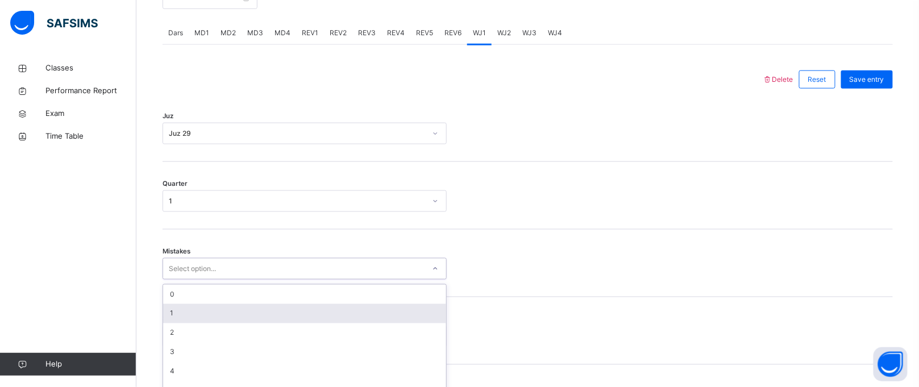
scroll to position [513, 0]
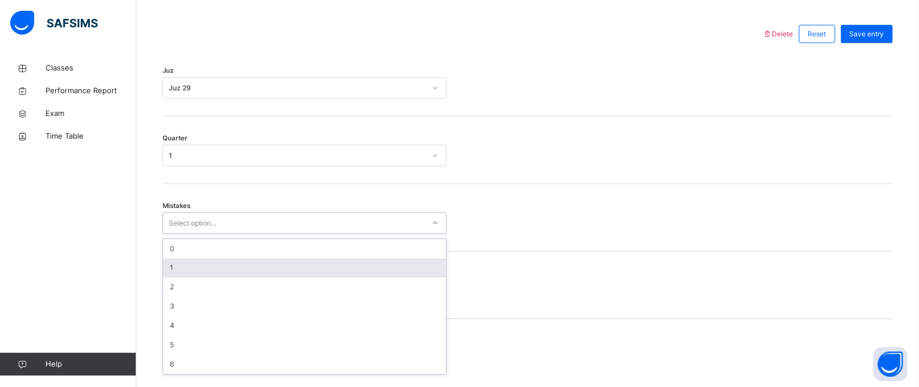
click at [210, 234] on div "option 1 focused, 2 of 7. 7 results available. Use Up and Down to choose option…" at bounding box center [305, 224] width 284 height 22
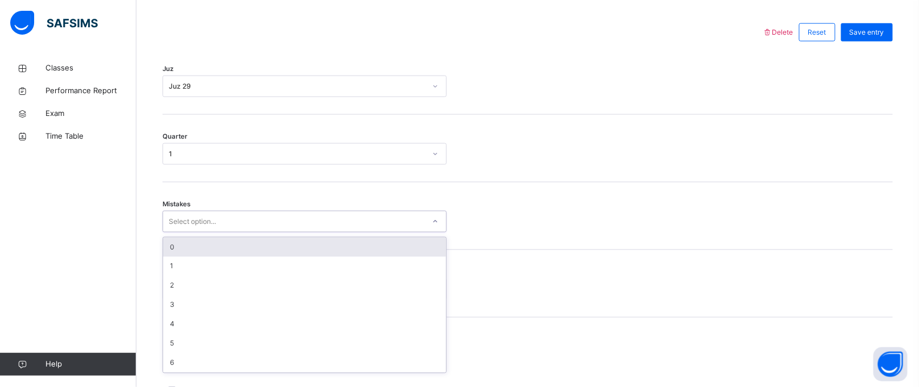
click at [211, 257] on div "0" at bounding box center [304, 247] width 283 height 19
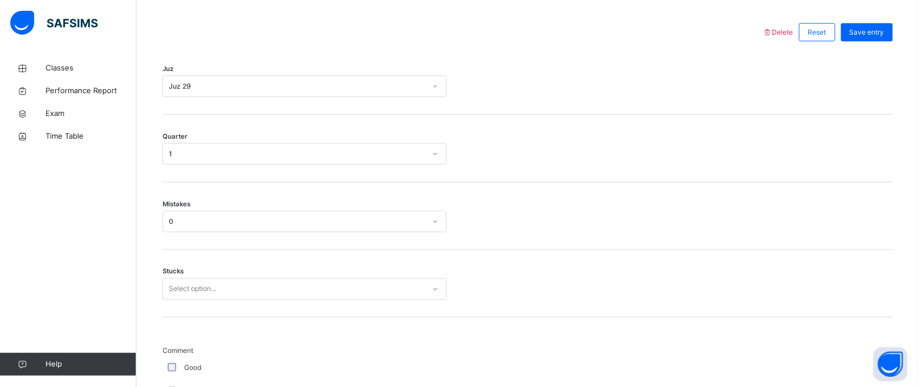
click at [205, 282] on div "Stucks Select option..." at bounding box center [528, 284] width 730 height 68
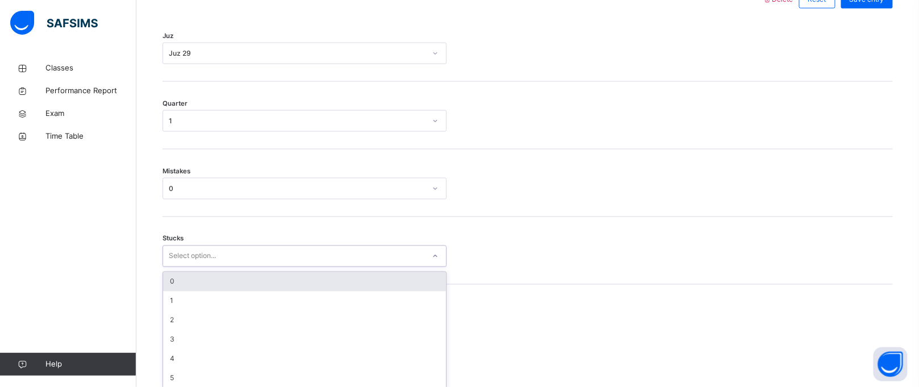
click at [206, 267] on div "option 0 focused, 1 of 6. 6 results available. Use Up and Down to choose option…" at bounding box center [305, 256] width 284 height 22
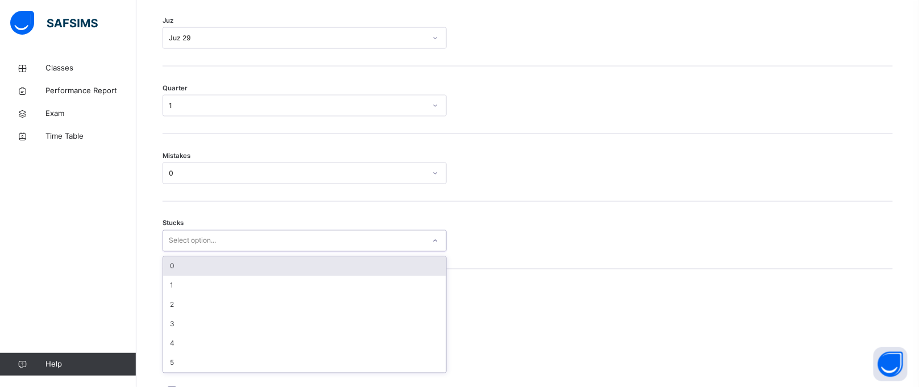
click at [202, 276] on div "0" at bounding box center [304, 266] width 283 height 19
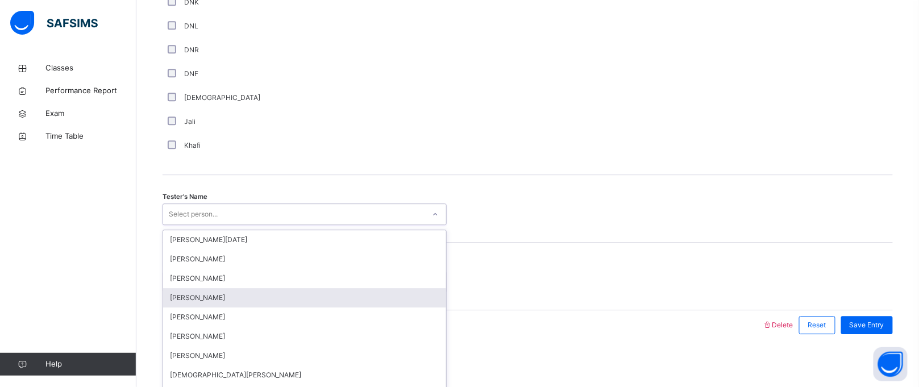
scroll to position [1035, 0]
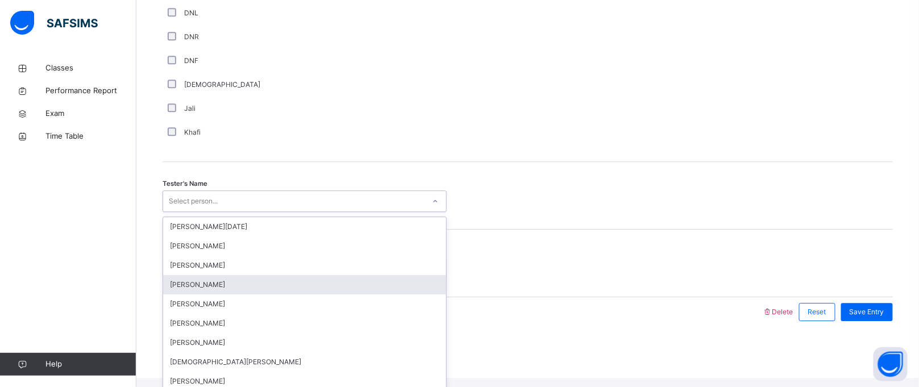
click at [213, 212] on div "option [PERSON_NAME] focused, 4 of 88. 88 results available. Use Up and Down to…" at bounding box center [305, 201] width 284 height 22
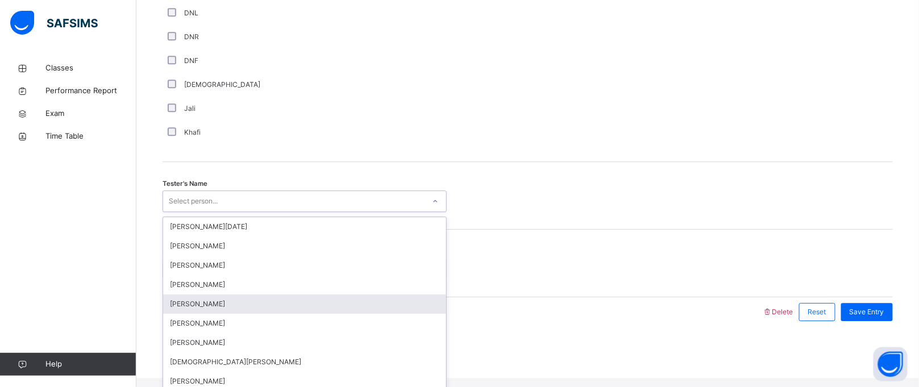
type input "*"
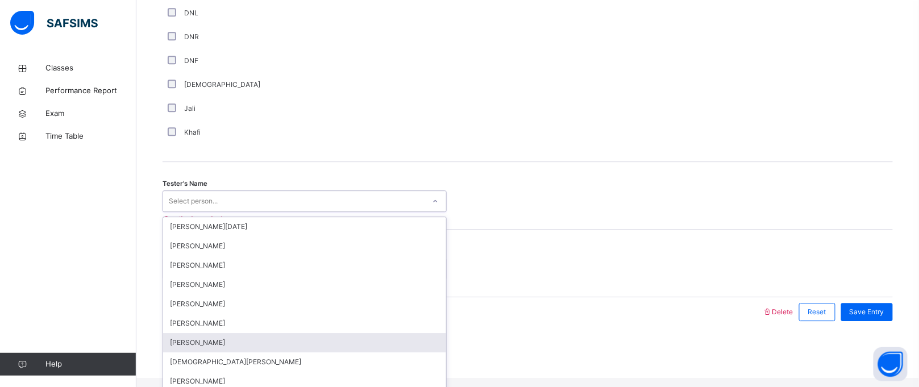
click at [213, 346] on div "[PERSON_NAME]" at bounding box center [304, 342] width 283 height 19
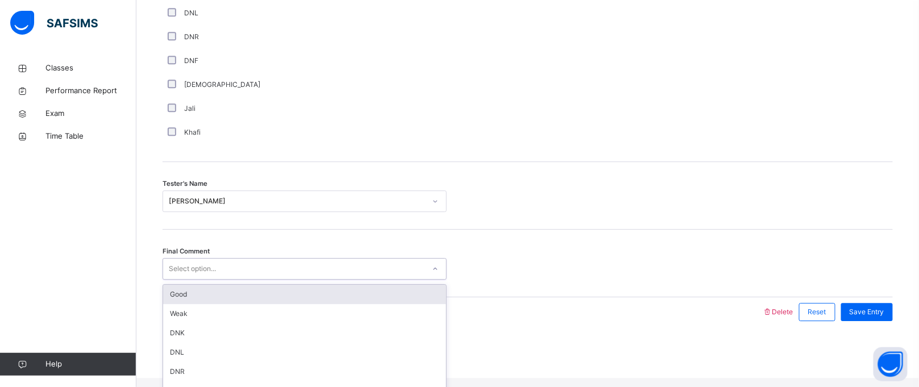
click at [227, 278] on div "Select option..." at bounding box center [293, 269] width 261 height 18
click at [219, 297] on div "Good" at bounding box center [304, 294] width 283 height 19
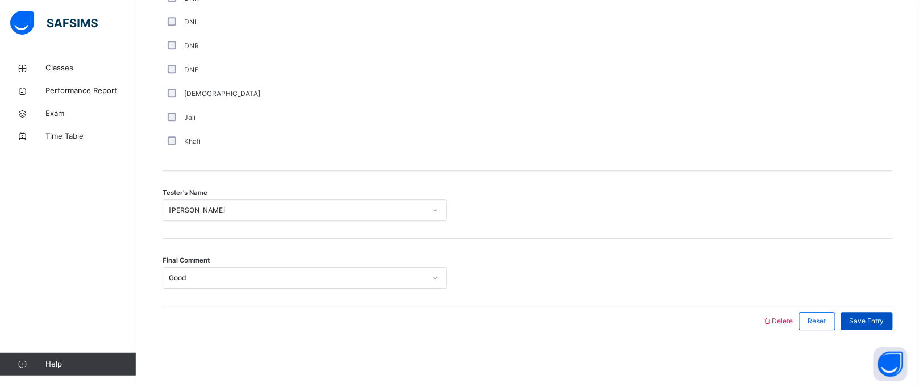
click at [884, 324] on span "Save Entry" at bounding box center [867, 321] width 35 height 10
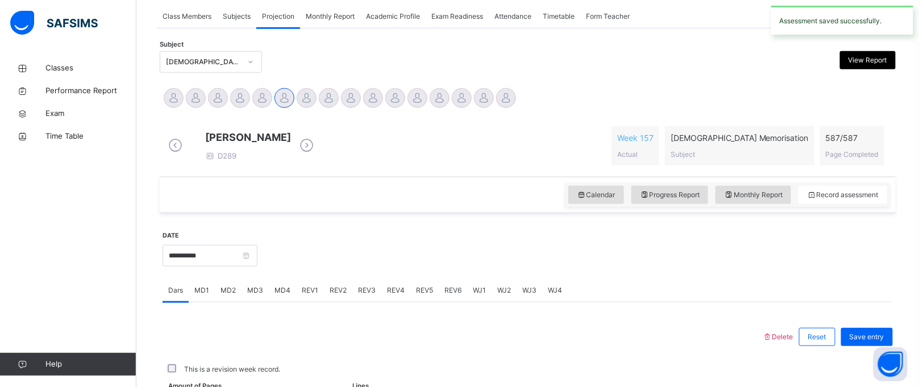
scroll to position [466, 0]
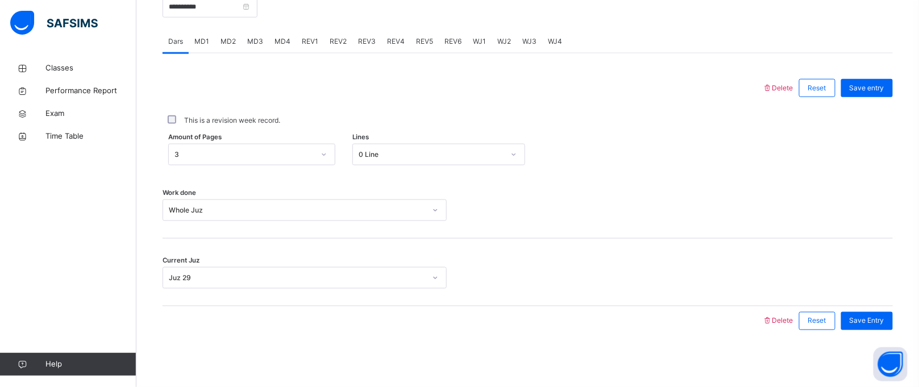
click at [503, 38] on span "WJ2" at bounding box center [504, 41] width 14 height 10
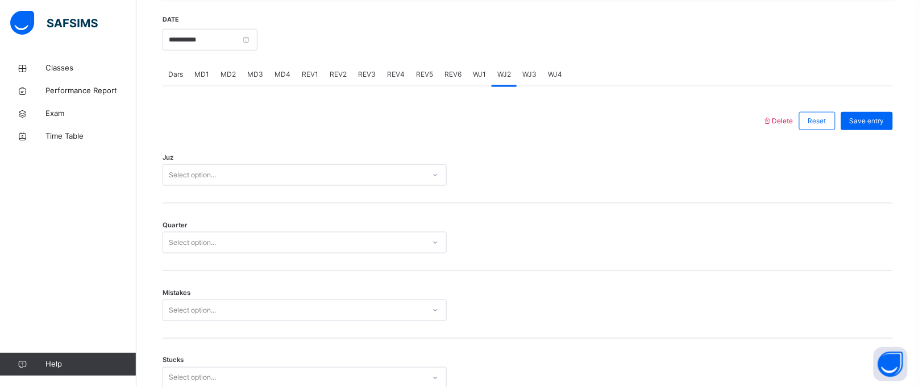
scroll to position [422, 0]
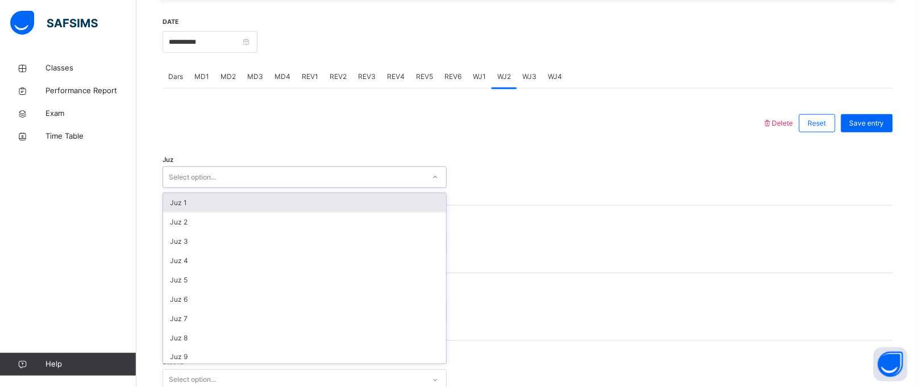
click at [315, 186] on div "Select option..." at bounding box center [293, 178] width 261 height 18
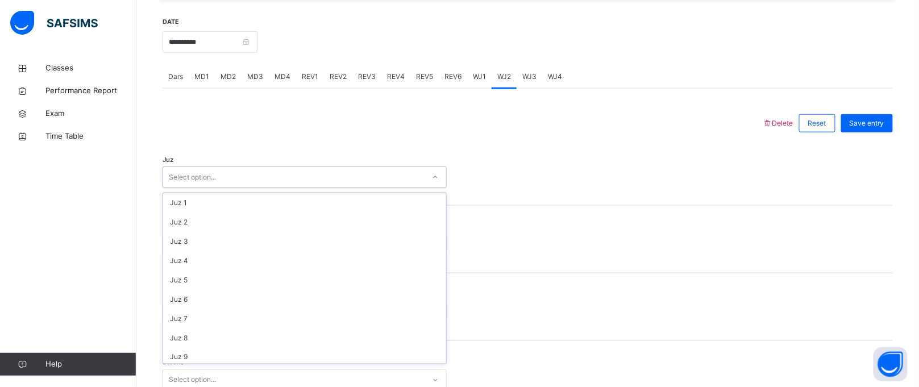
scroll to position [408, 0]
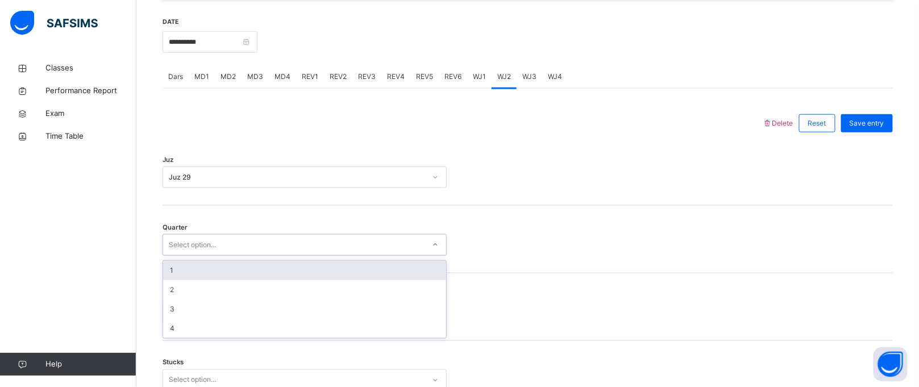
click at [290, 254] on div "Select option..." at bounding box center [293, 245] width 261 height 18
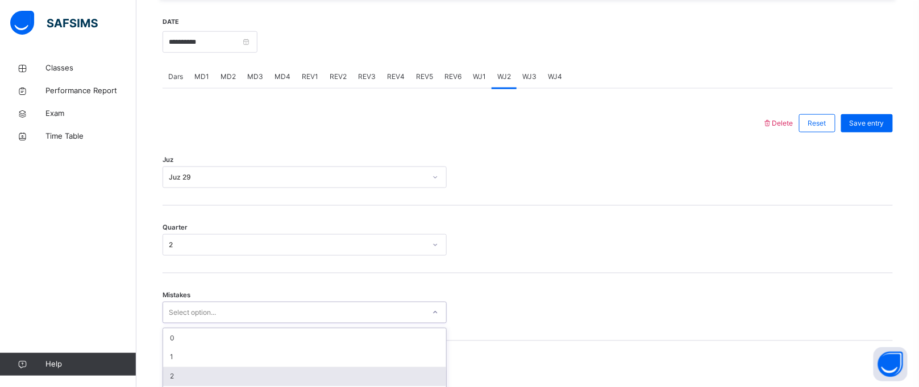
scroll to position [513, 0]
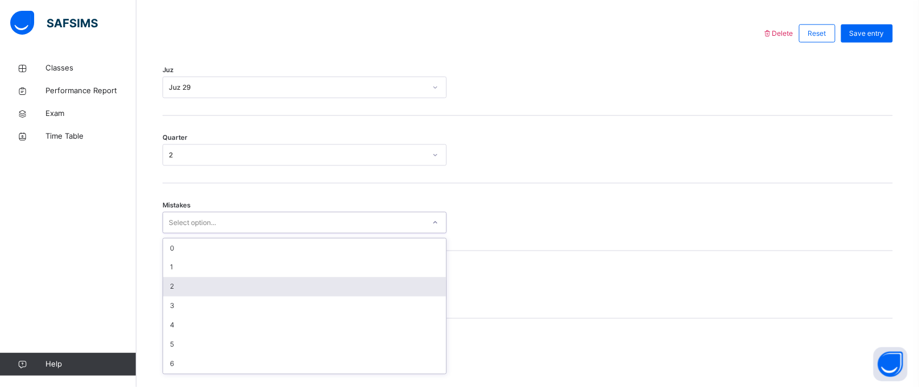
click at [260, 234] on div "option 2 focused, 3 of 7. 7 results available. Use Up and Down to choose option…" at bounding box center [305, 223] width 284 height 22
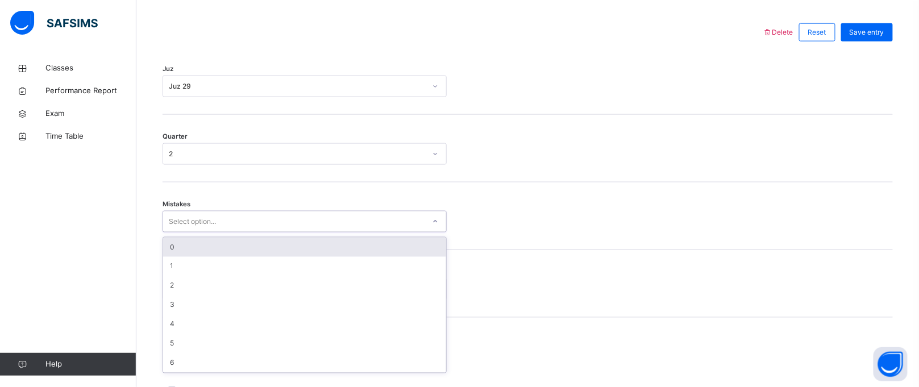
click at [206, 247] on div "0" at bounding box center [304, 247] width 283 height 19
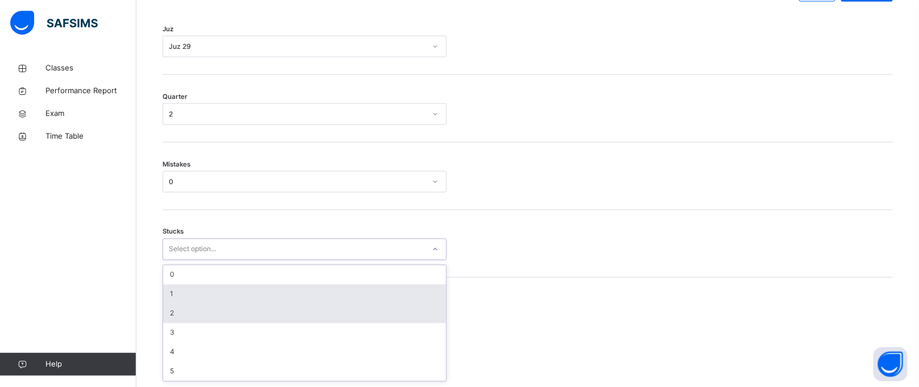
scroll to position [561, 0]
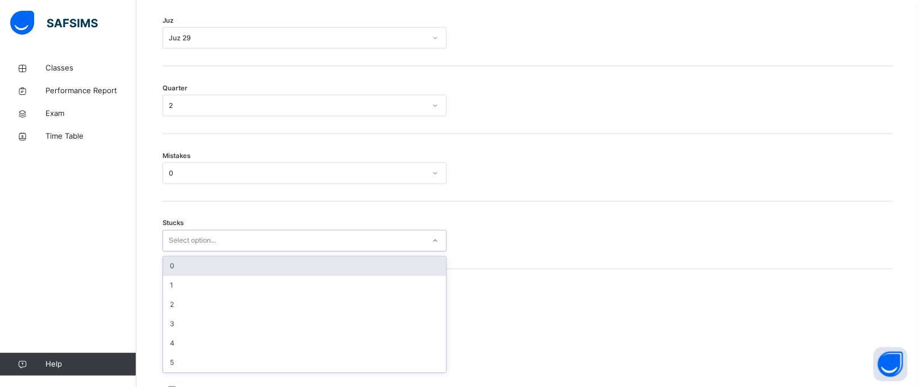
drag, startPoint x: 176, startPoint y: 306, endPoint x: 172, endPoint y: 278, distance: 28.7
click at [172, 252] on div "option 0 focused, 1 of 6. 6 results available. Use Up and Down to choose option…" at bounding box center [305, 241] width 284 height 22
click at [185, 276] on div "0" at bounding box center [304, 266] width 283 height 19
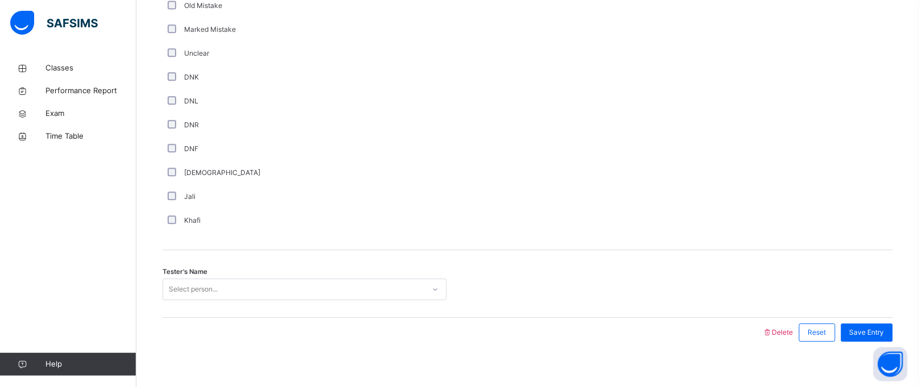
scroll to position [968, 0]
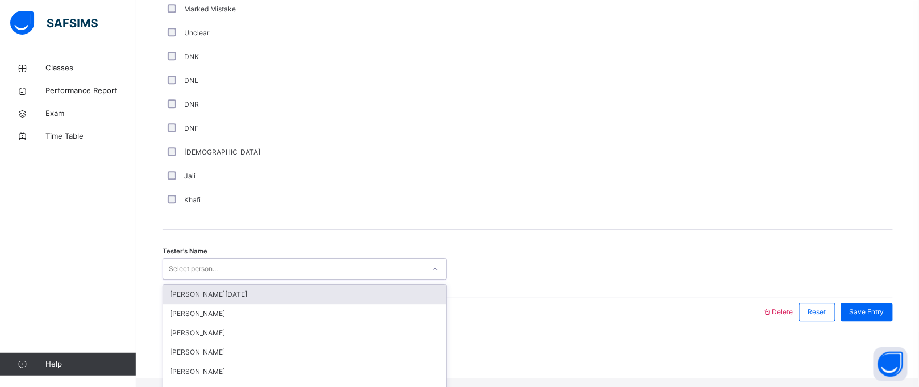
click at [188, 280] on div "Select person..." at bounding box center [193, 269] width 49 height 22
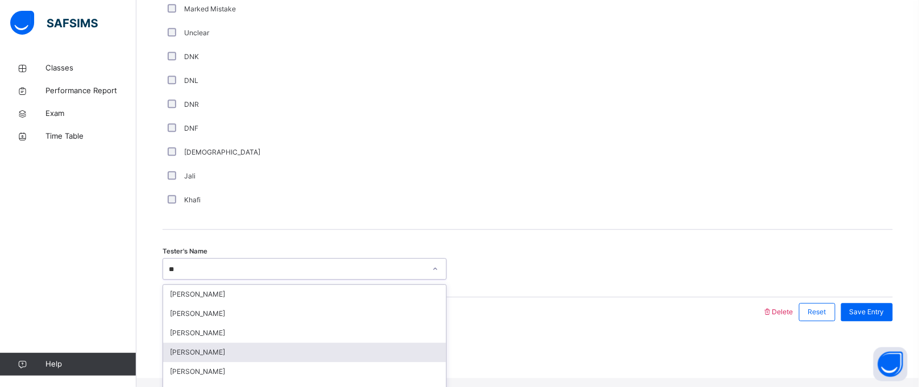
type input "*"
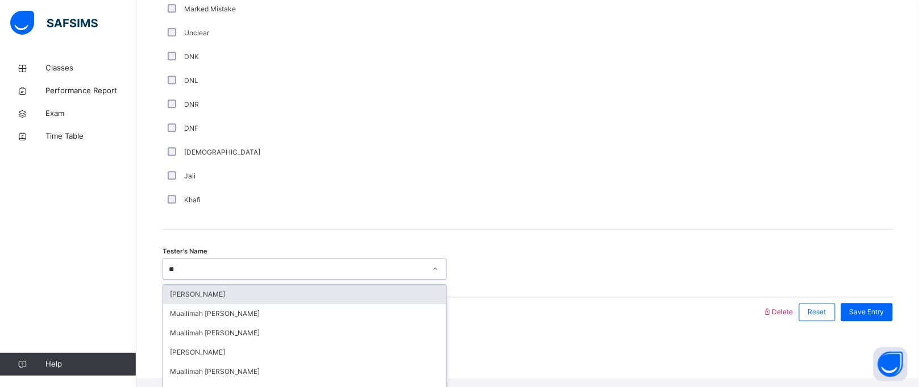
type input "*"
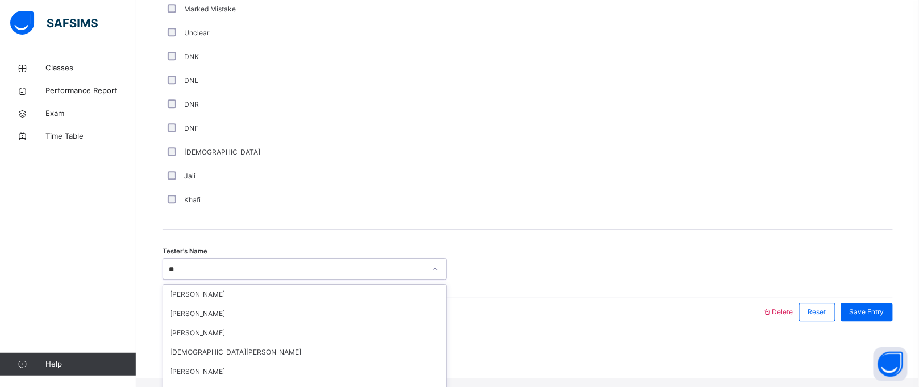
type input "*"
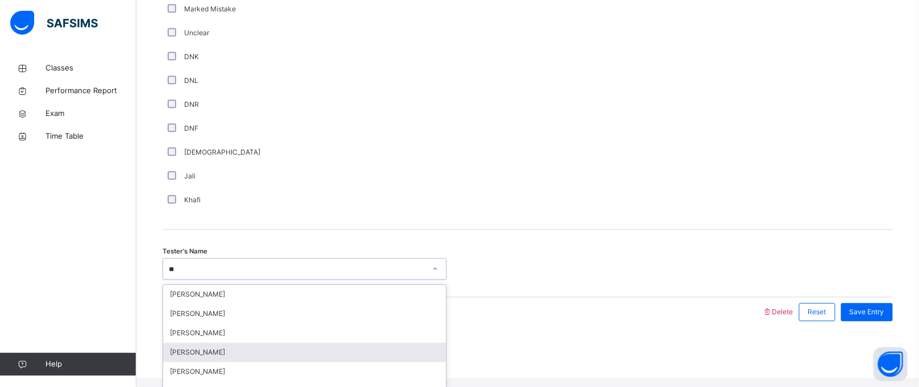
type input "*"
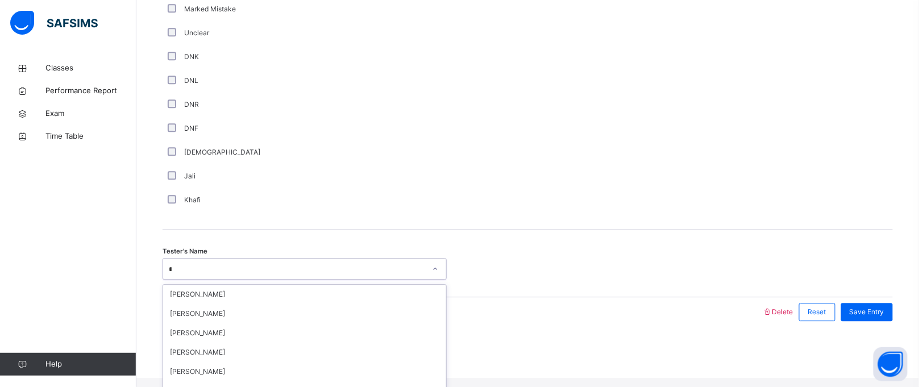
type input "*"
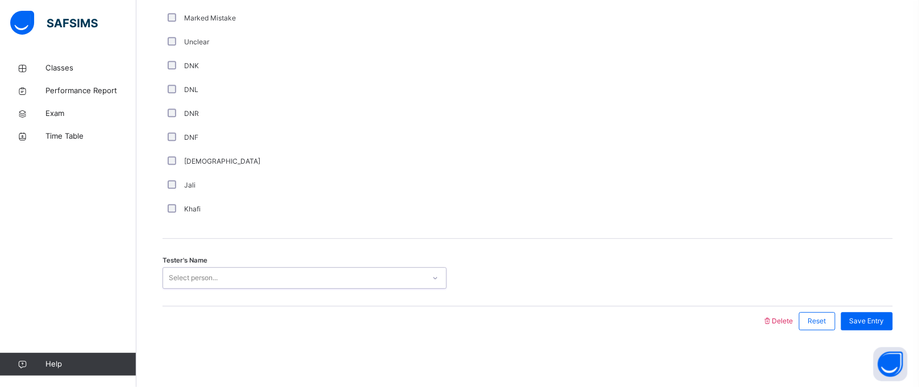
click at [255, 269] on div "Select person..." at bounding box center [293, 278] width 261 height 18
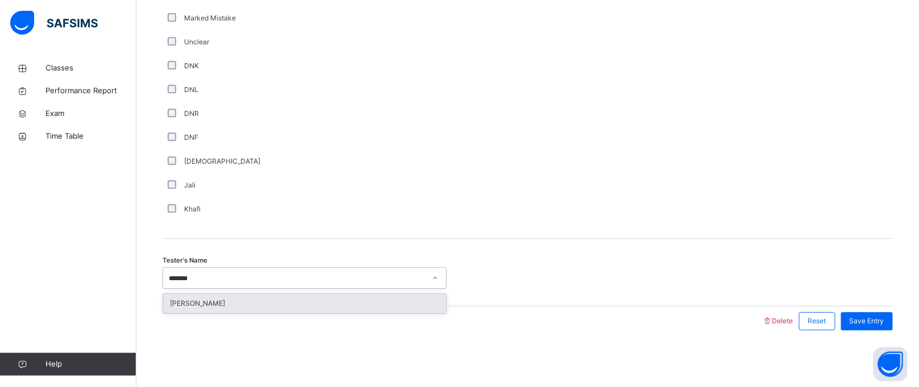
type input "********"
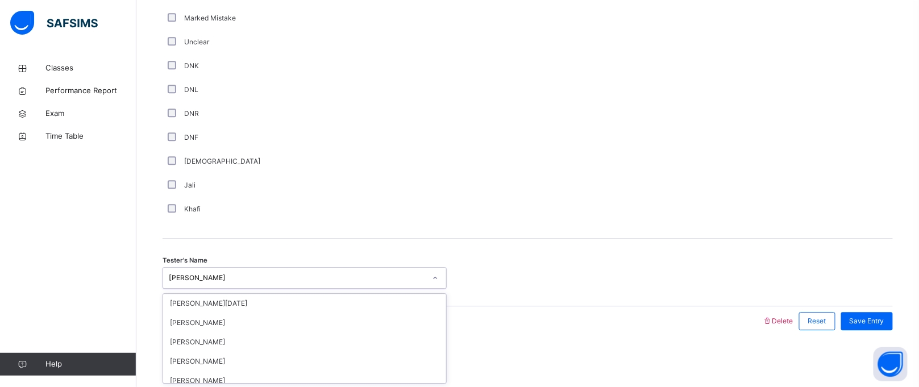
scroll to position [1578, 0]
click at [252, 231] on div "Comment Good Average Weak Old Mistake Marked Mistake Unclear DNK DNL DNR DNF Mu…" at bounding box center [528, 55] width 730 height 367
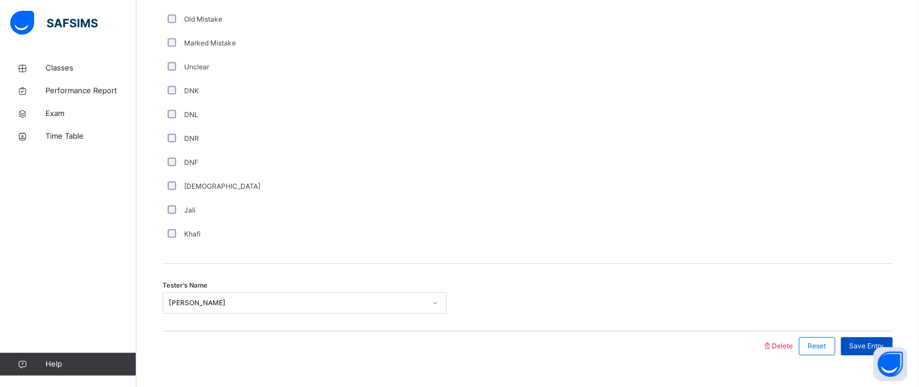
scroll to position [968, 0]
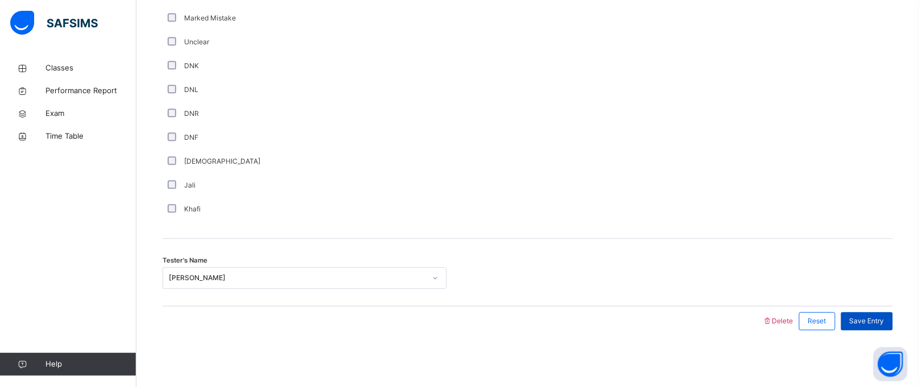
click at [884, 314] on div "Save Entry" at bounding box center [867, 321] width 52 height 18
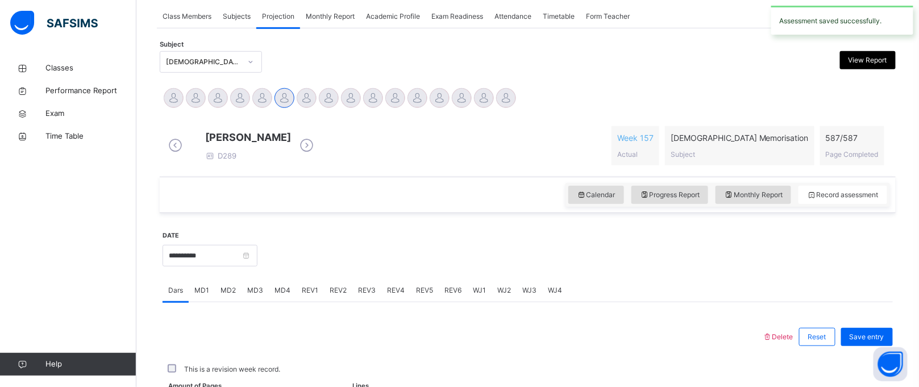
scroll to position [466, 0]
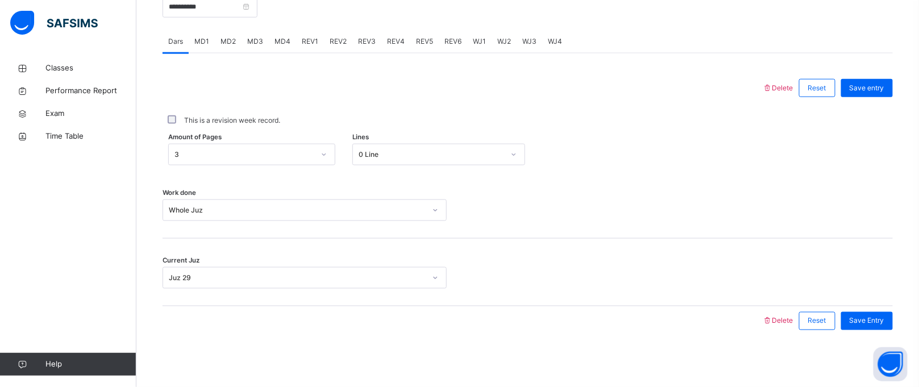
click at [526, 47] on div "WJ3" at bounding box center [530, 41] width 26 height 23
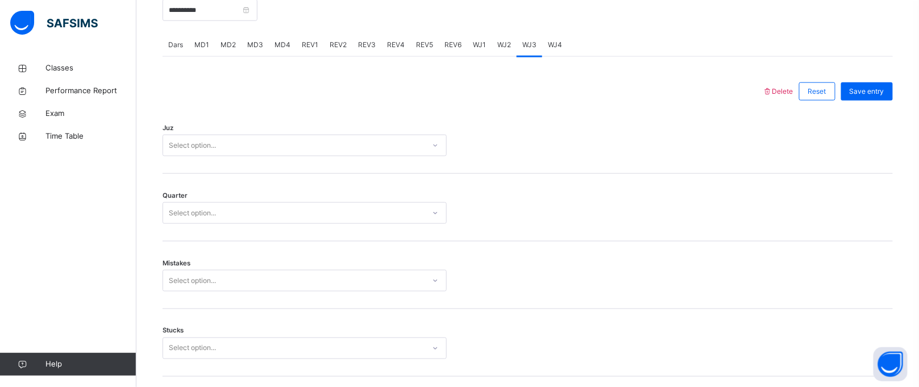
scroll to position [456, 0]
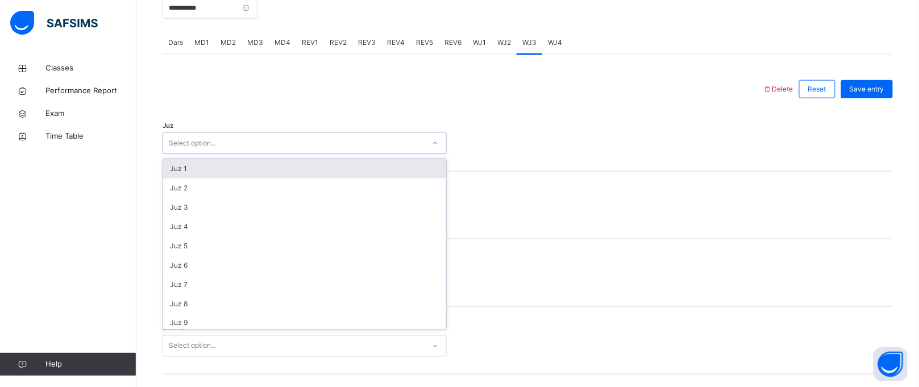
click at [349, 152] on div "Select option..." at bounding box center [293, 144] width 261 height 18
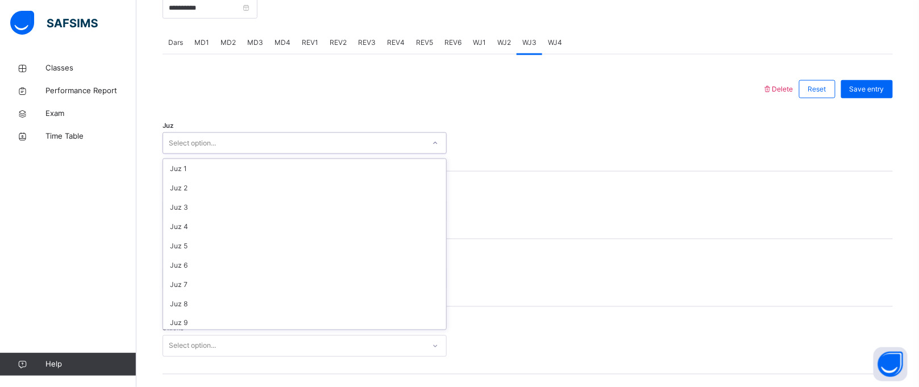
scroll to position [408, 0]
click at [269, 220] on div "Select option..." at bounding box center [293, 211] width 261 height 18
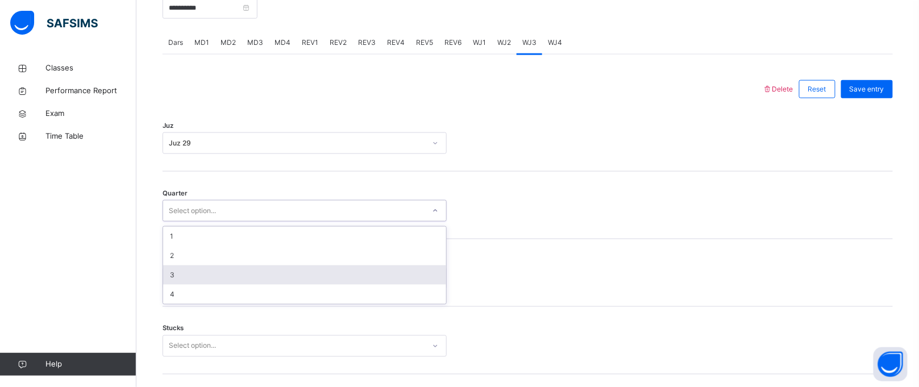
click at [231, 282] on div "3" at bounding box center [304, 274] width 283 height 19
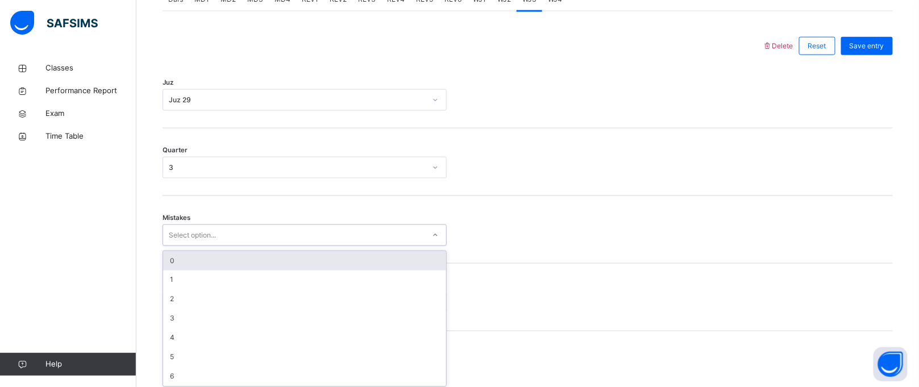
click at [219, 246] on div "option 0 focused, 1 of 7. 7 results available. Use Up and Down to choose option…" at bounding box center [305, 235] width 284 height 22
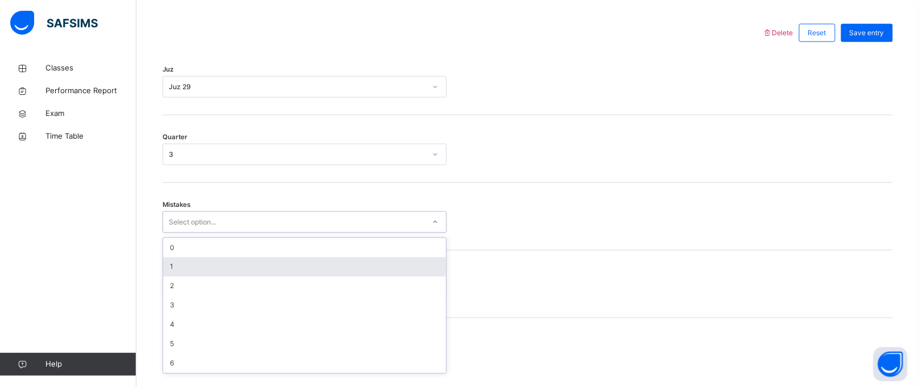
scroll to position [513, 0]
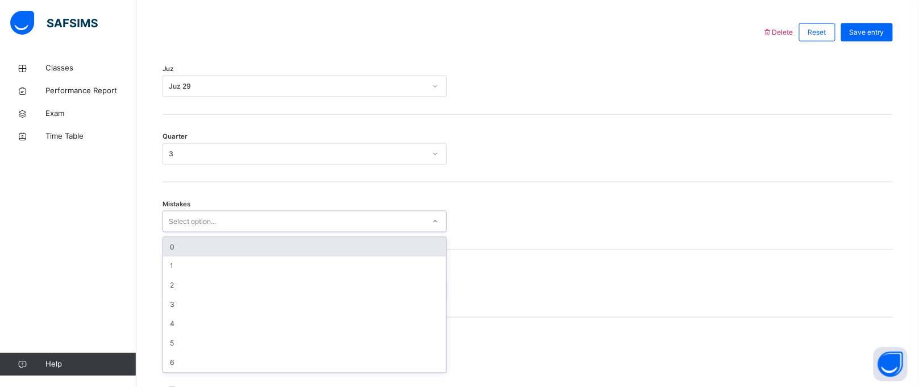
click at [197, 257] on div "0" at bounding box center [304, 247] width 283 height 19
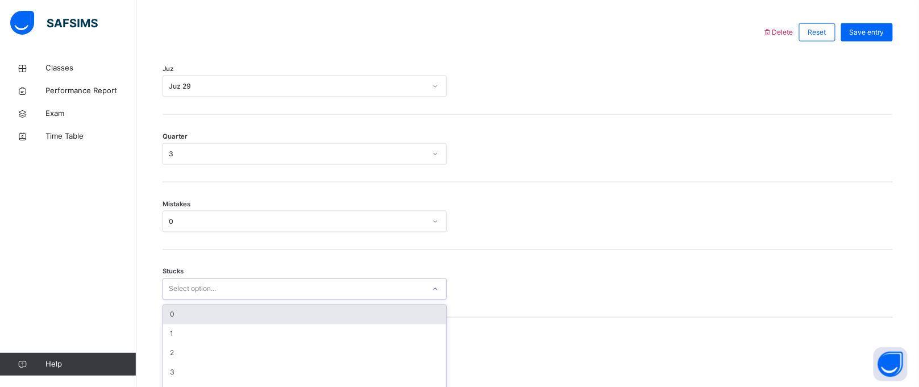
click at [231, 292] on div "option 0 focused, 1 of 6. 6 results available. Use Up and Down to choose option…" at bounding box center [305, 289] width 284 height 22
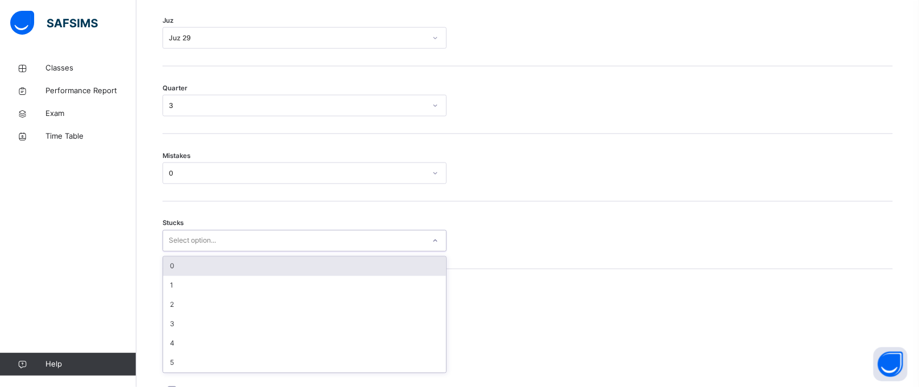
click at [232, 274] on div "0" at bounding box center [304, 266] width 283 height 19
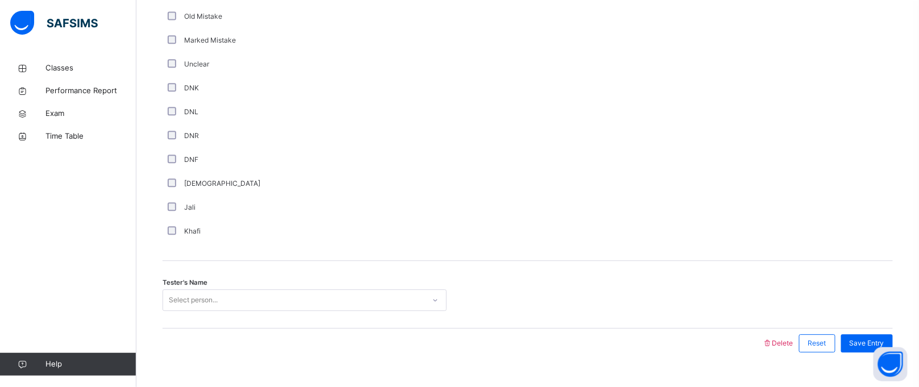
scroll to position [968, 0]
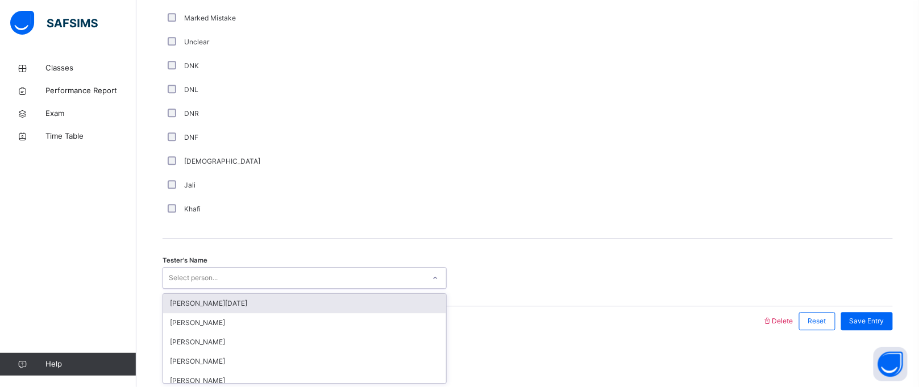
click at [185, 289] on div "option [PERSON_NAME][DATE] focused, 1 of 88. 88 results available. Use Up and D…" at bounding box center [305, 278] width 284 height 22
type input "*****"
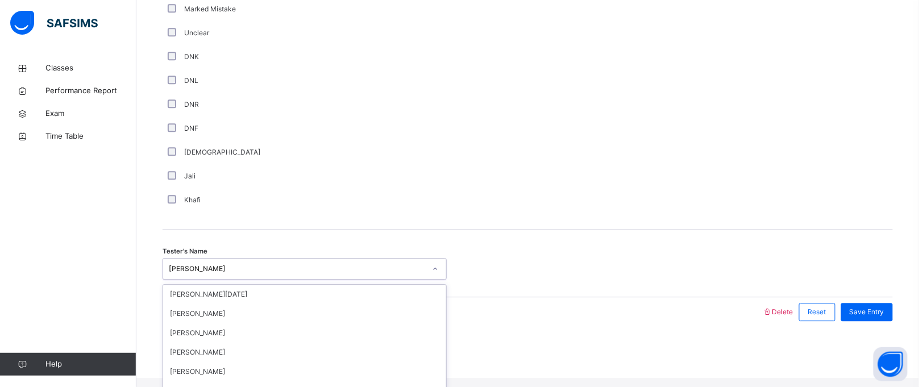
scroll to position [1307, 0]
click at [343, 280] on div "[PERSON_NAME]" at bounding box center [305, 269] width 284 height 22
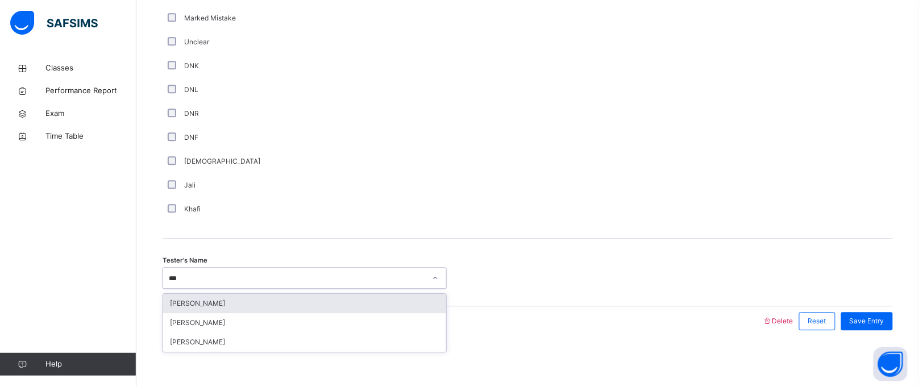
scroll to position [0, 0]
type input "****"
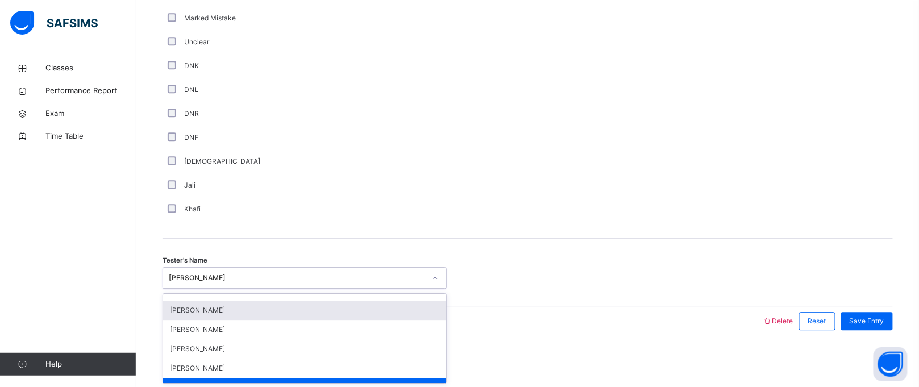
scroll to position [1306, 0]
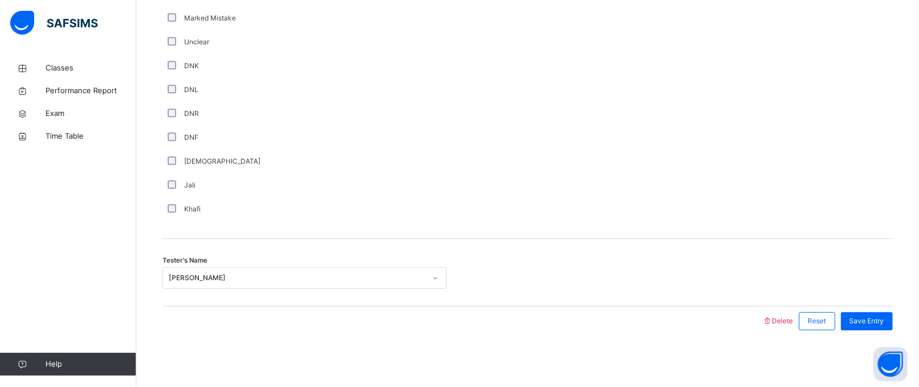
click at [590, 117] on div at bounding box center [527, 61] width 151 height 321
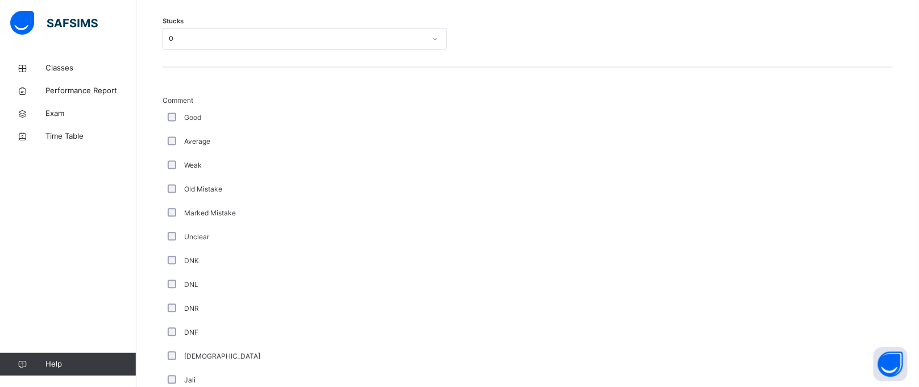
scroll to position [968, 0]
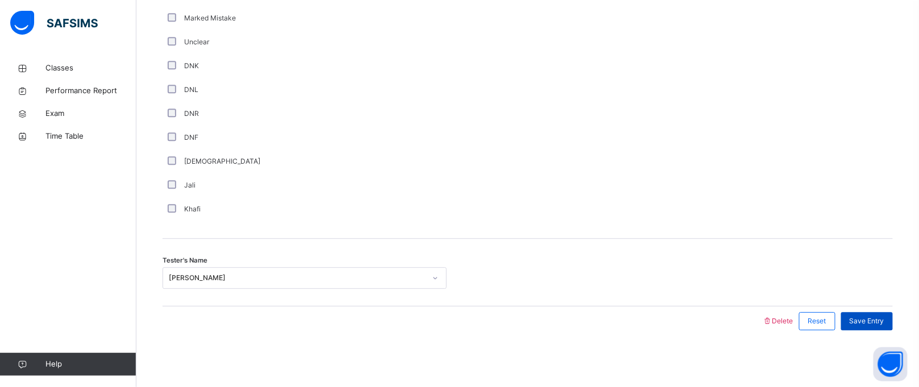
click at [881, 324] on span "Save Entry" at bounding box center [867, 321] width 35 height 10
click at [881, 318] on span "Save Entry" at bounding box center [867, 321] width 35 height 10
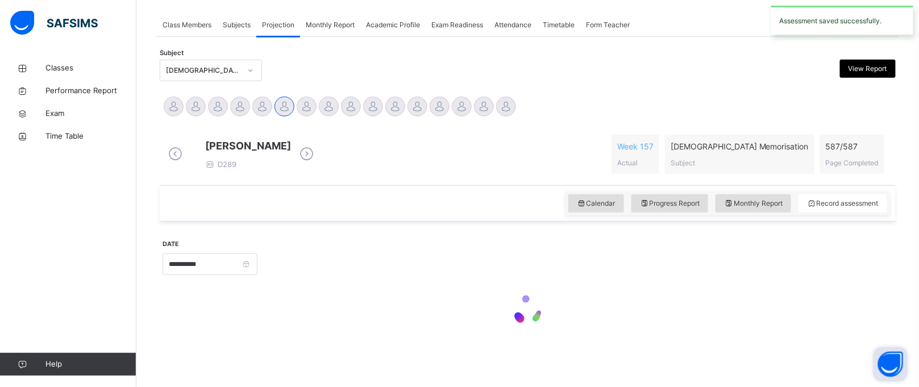
scroll to position [209, 0]
drag, startPoint x: 813, startPoint y: 250, endPoint x: 847, endPoint y: 235, distance: 37.4
click at [847, 235] on div "**********" at bounding box center [528, 223] width 736 height 266
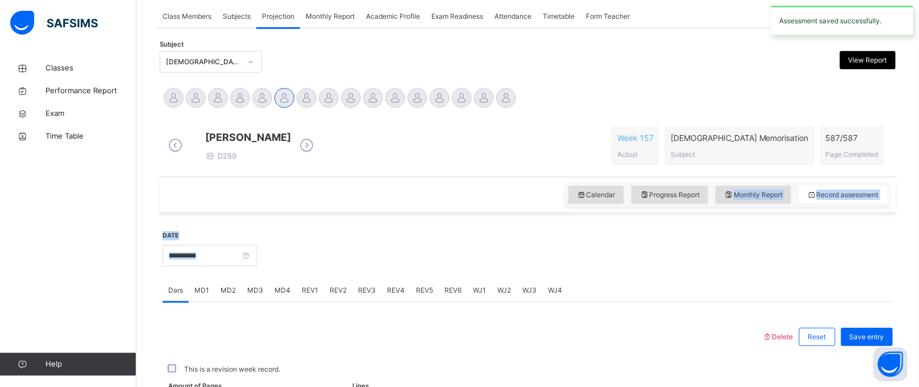
scroll to position [466, 0]
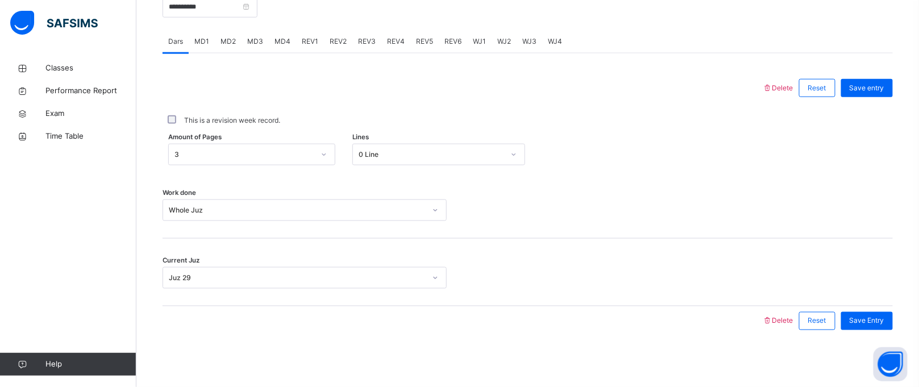
click at [643, 40] on div "Dars MD1 MD2 MD3 MD4 REV1 REV2 REV3 REV4 REV5 REV6 WJ1 WJ2 WJ3 WJ4" at bounding box center [528, 41] width 730 height 23
click at [554, 40] on span "WJ4" at bounding box center [555, 41] width 14 height 10
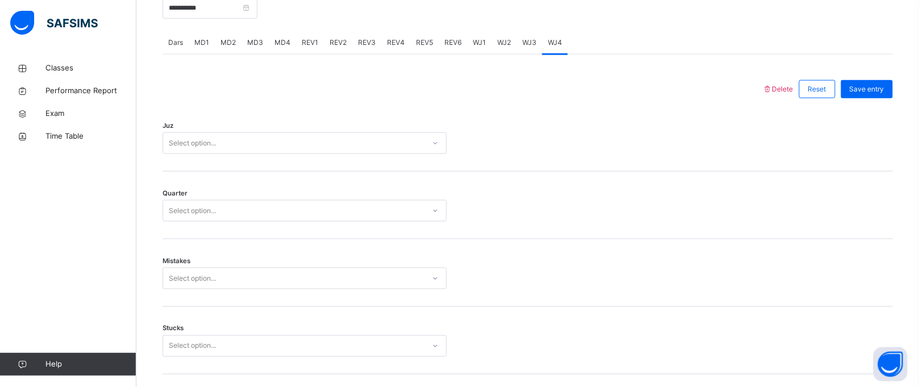
scroll to position [490, 0]
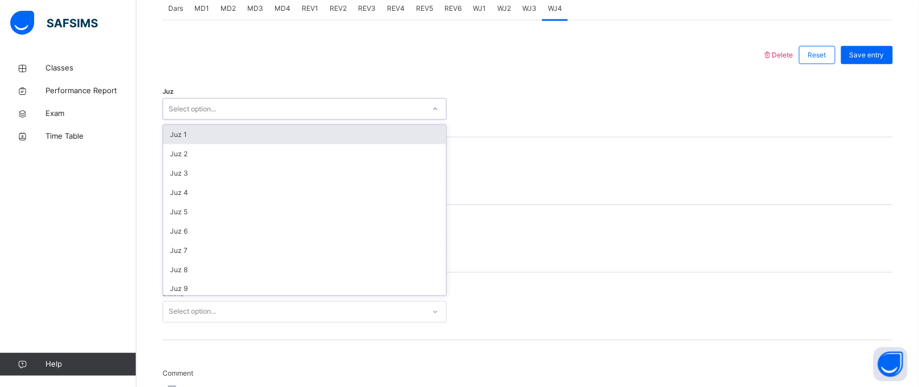
click at [376, 114] on div "Select option..." at bounding box center [293, 110] width 261 height 18
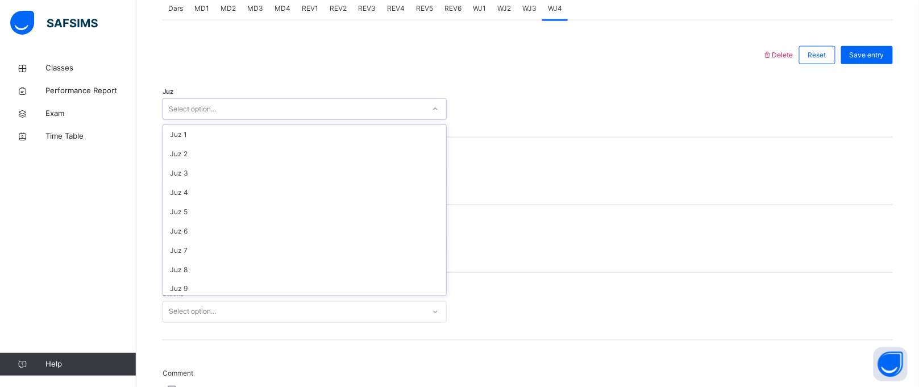
scroll to position [408, 0]
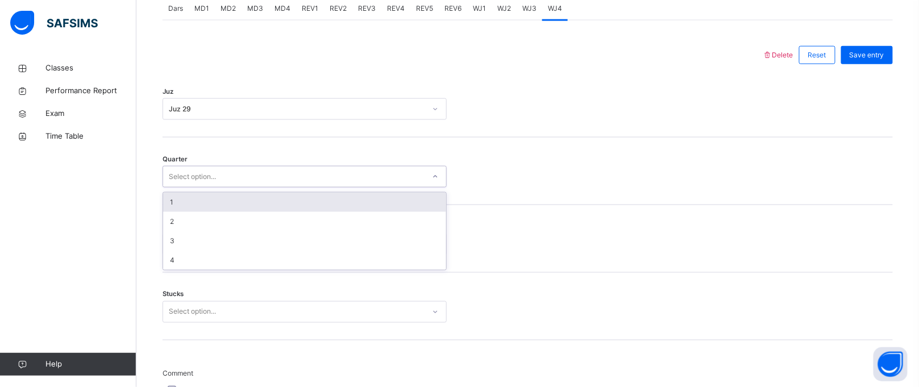
click at [239, 185] on div "Select option..." at bounding box center [293, 177] width 261 height 18
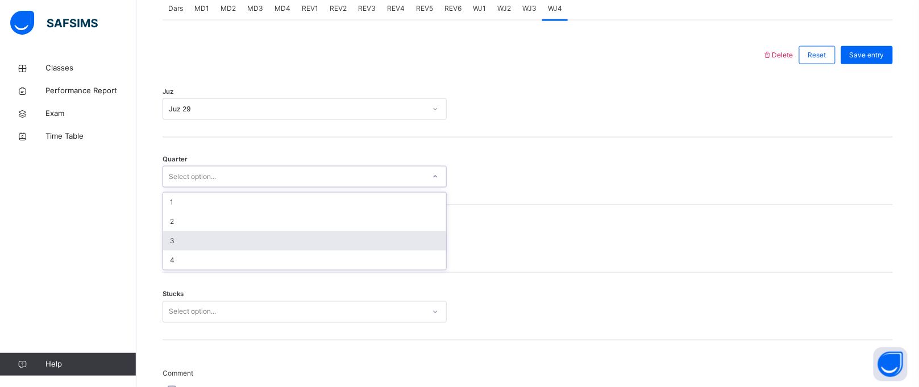
click at [202, 251] on div "3" at bounding box center [304, 240] width 283 height 19
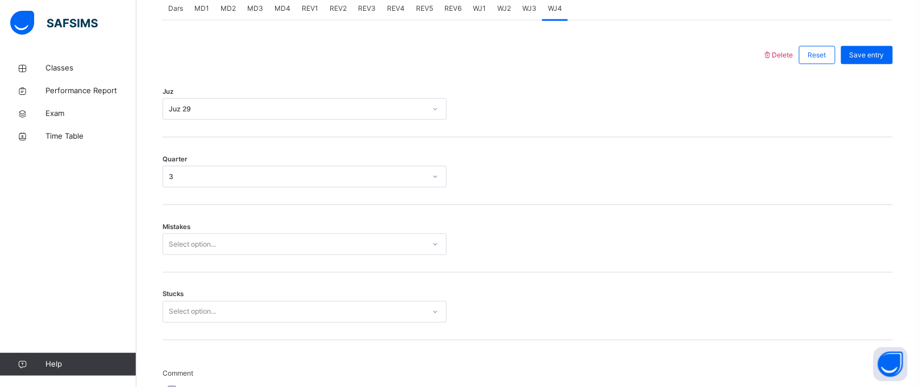
click at [193, 169] on div "Quarter 3" at bounding box center [528, 172] width 730 height 68
click at [193, 170] on div "Quarter 3" at bounding box center [528, 172] width 730 height 68
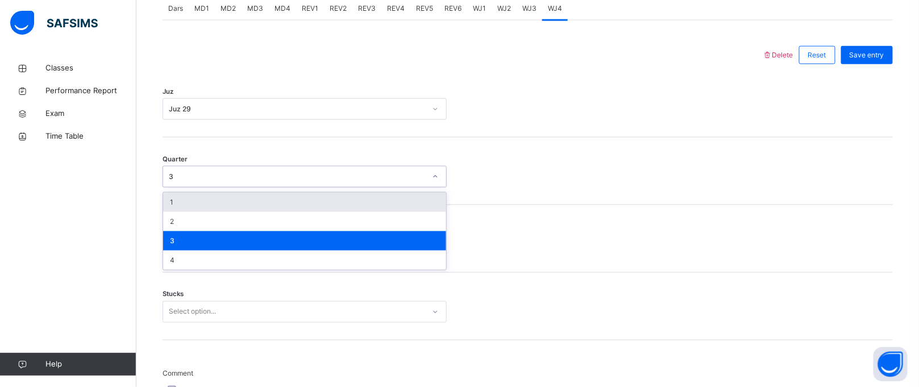
click at [192, 176] on div "3" at bounding box center [293, 177] width 261 height 18
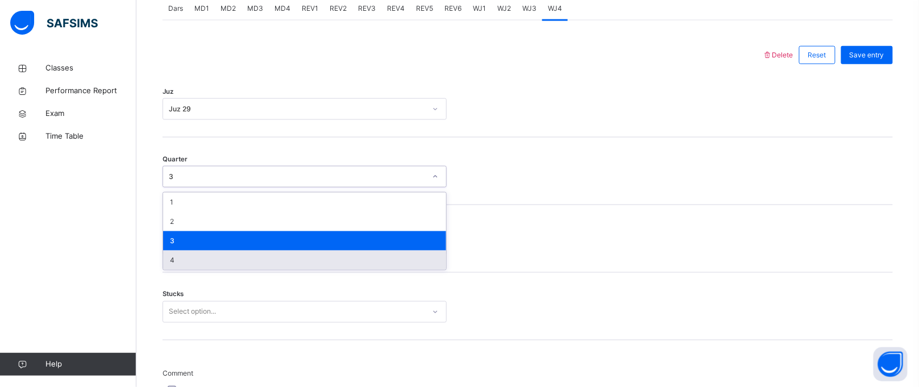
click at [177, 262] on div "4" at bounding box center [304, 260] width 283 height 19
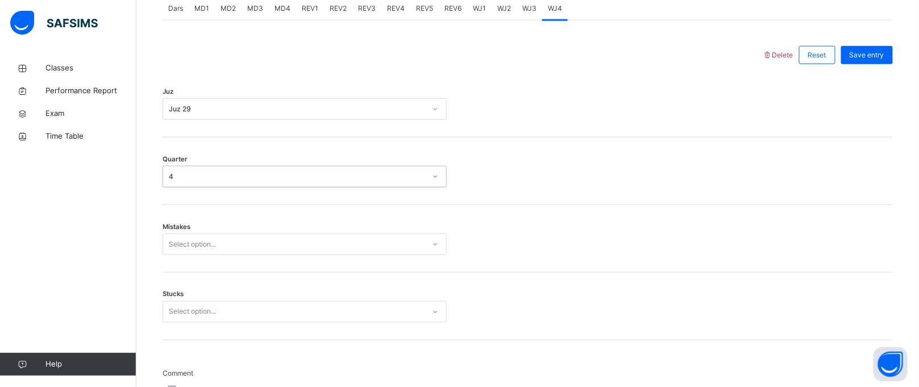
scroll to position [513, 0]
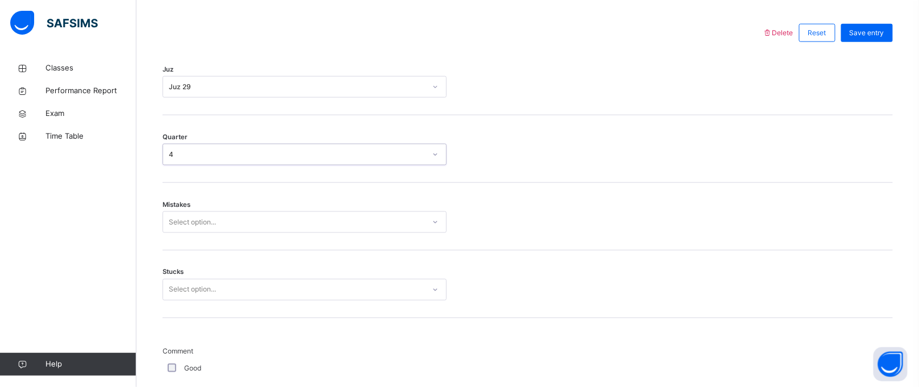
click at [183, 233] on div "Select option..." at bounding box center [305, 222] width 284 height 22
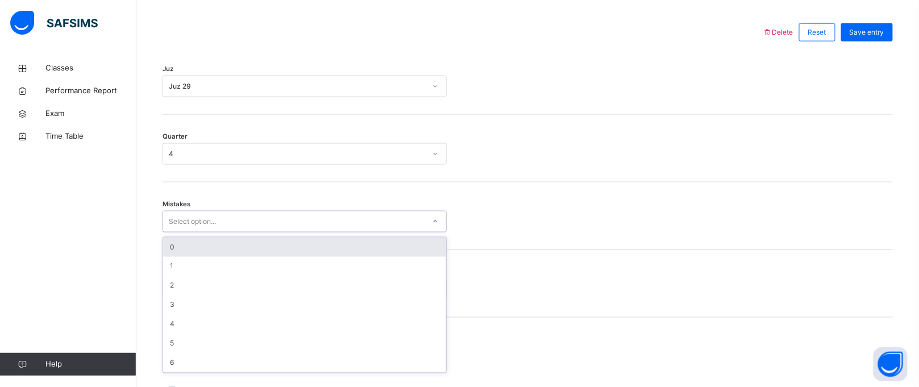
click at [244, 257] on div "0" at bounding box center [304, 247] width 283 height 19
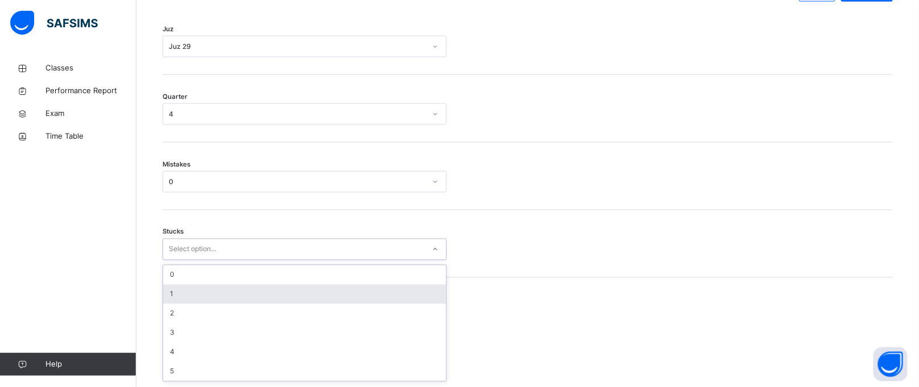
click at [219, 260] on div "option 1 focused, 2 of 6. 6 results available. Use Up and Down to choose option…" at bounding box center [305, 250] width 284 height 22
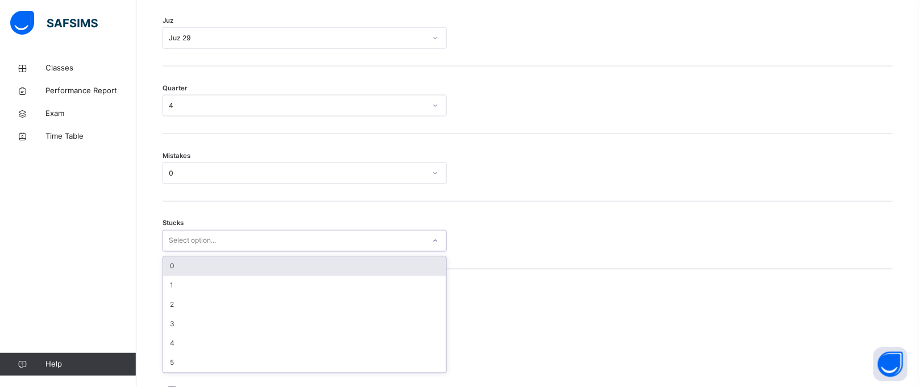
click at [210, 272] on div "0" at bounding box center [304, 266] width 283 height 19
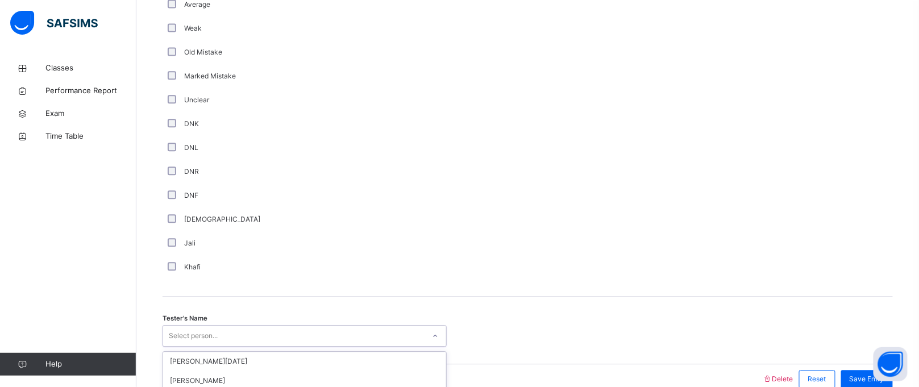
scroll to position [968, 0]
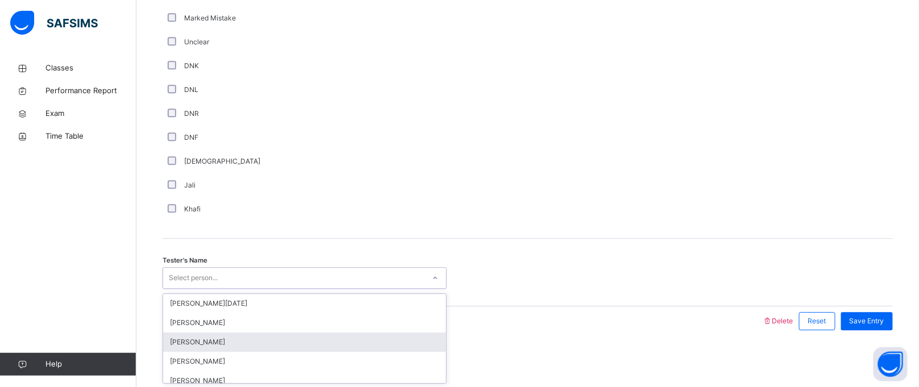
click at [240, 289] on div "option Hamzah Nawabi focused, 3 of 88. 88 results available. Use Up and Down to…" at bounding box center [305, 278] width 284 height 22
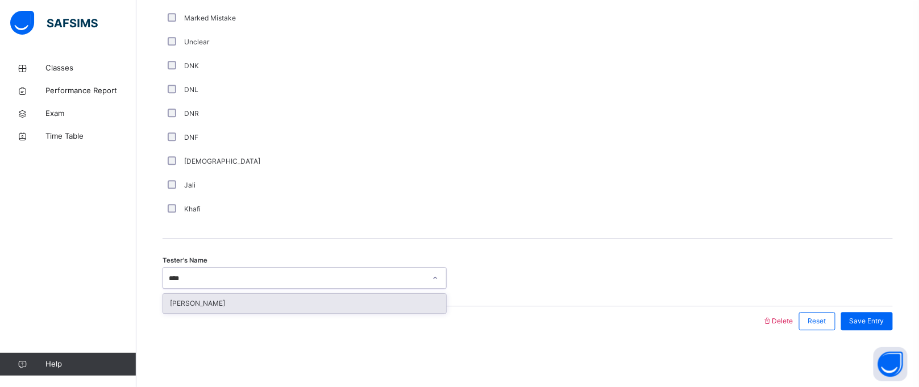
type input "*****"
click at [257, 296] on div "[PERSON_NAME]" at bounding box center [304, 303] width 283 height 19
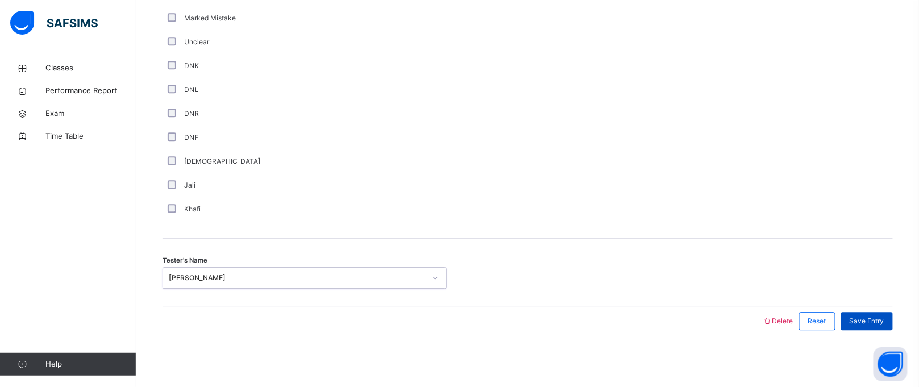
click at [880, 319] on span "Save Entry" at bounding box center [867, 321] width 35 height 10
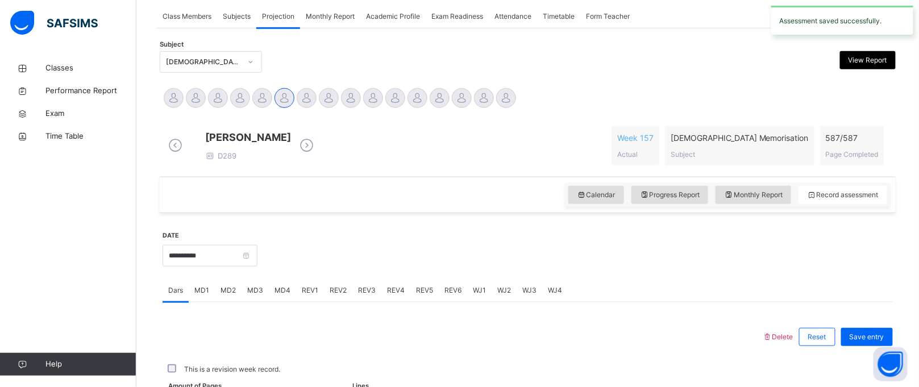
scroll to position [466, 0]
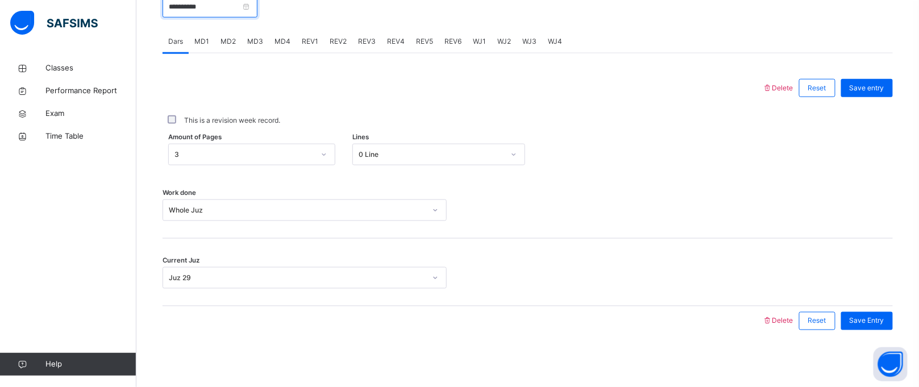
click at [248, 5] on input "**********" at bounding box center [210, 7] width 95 height 22
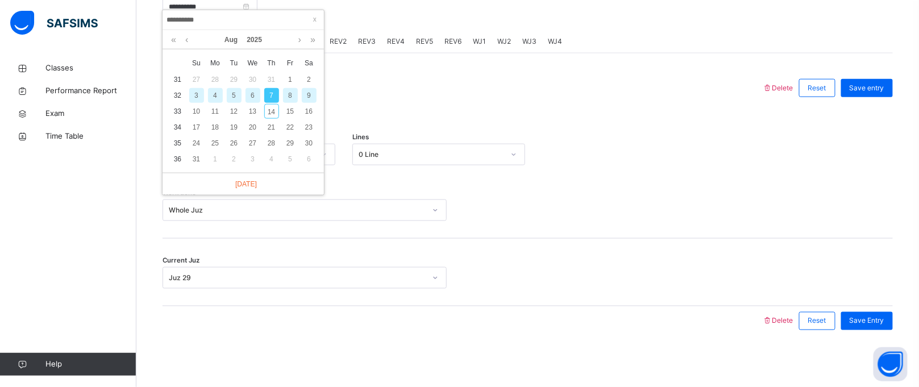
click at [289, 88] on div "8" at bounding box center [290, 95] width 15 height 15
type input "**********"
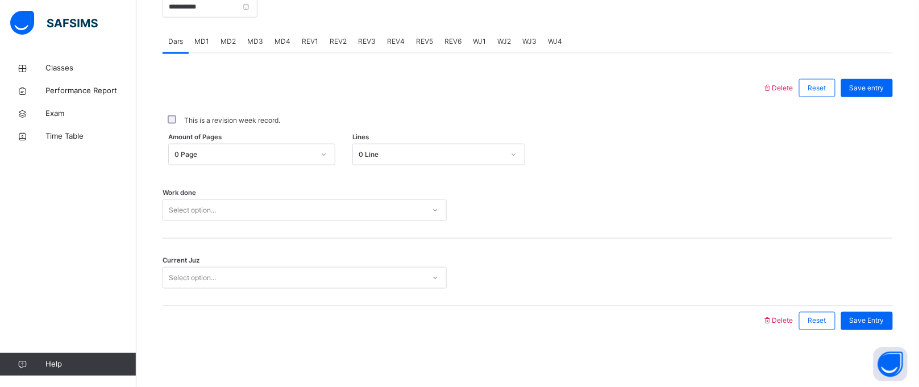
click at [553, 40] on span "WJ4" at bounding box center [555, 41] width 14 height 10
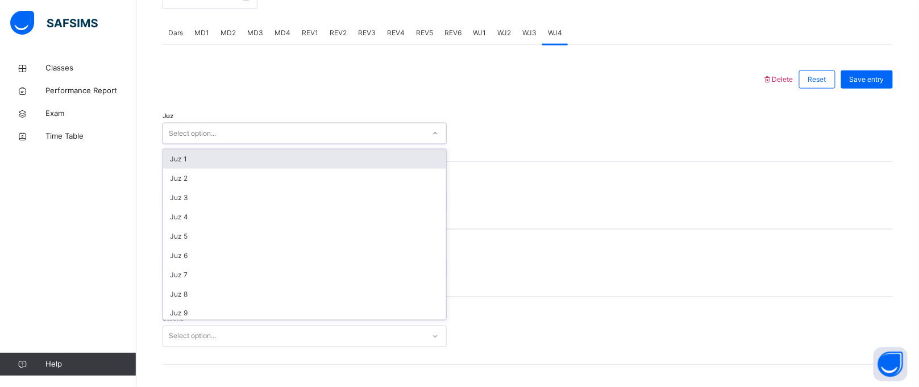
click at [330, 135] on div "Select option..." at bounding box center [293, 134] width 261 height 18
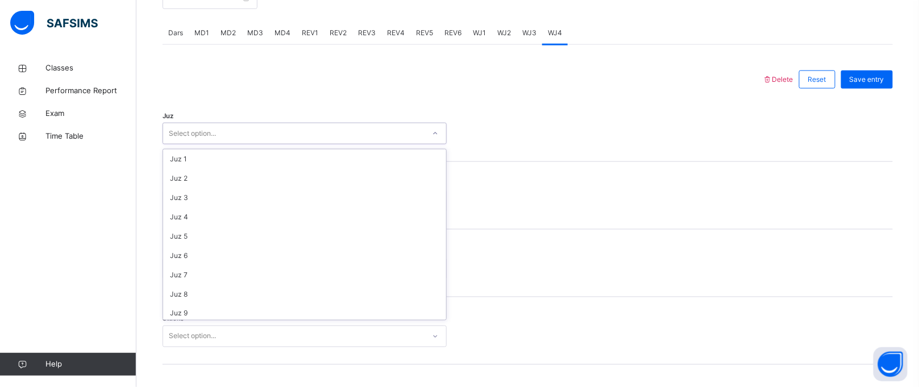
scroll to position [408, 0]
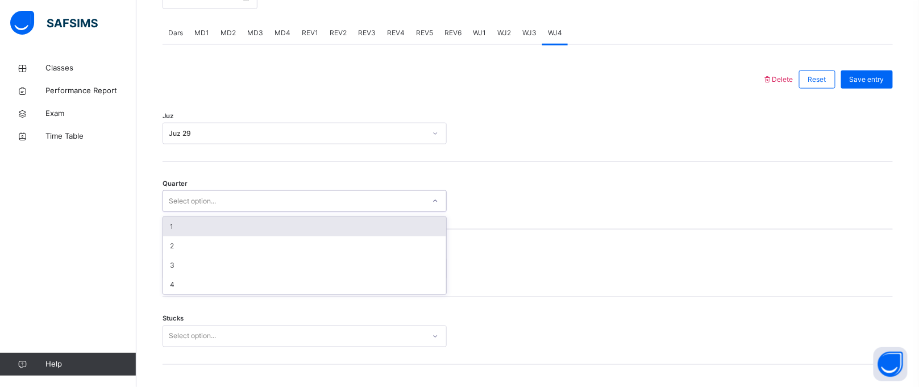
click at [305, 210] on div "Select option..." at bounding box center [293, 202] width 261 height 18
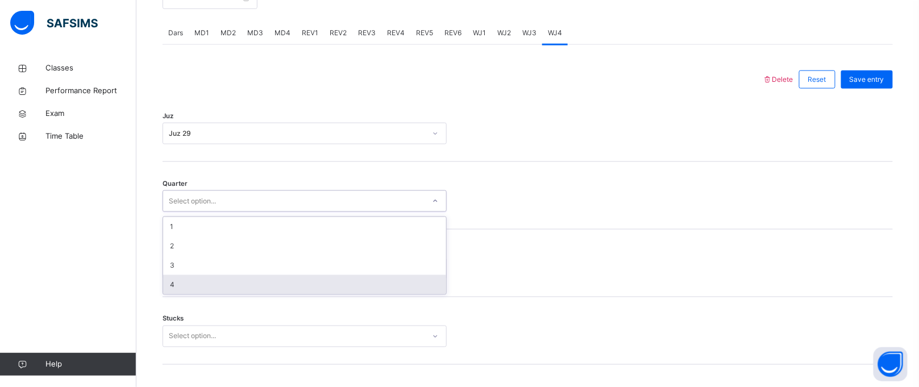
click at [243, 294] on div "4" at bounding box center [304, 284] width 283 height 19
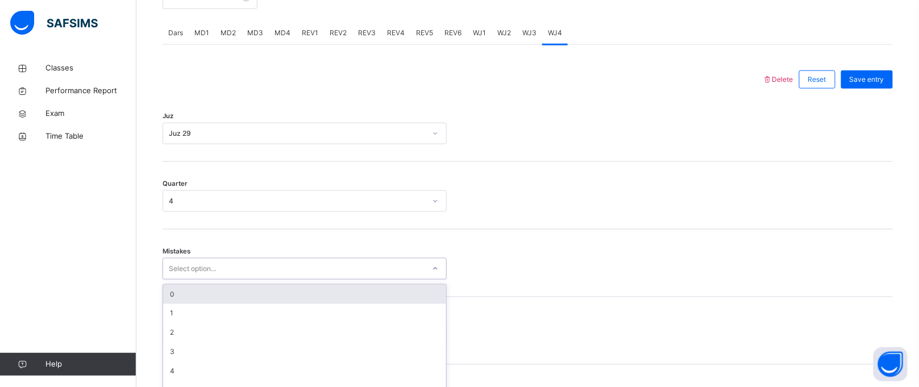
scroll to position [513, 0]
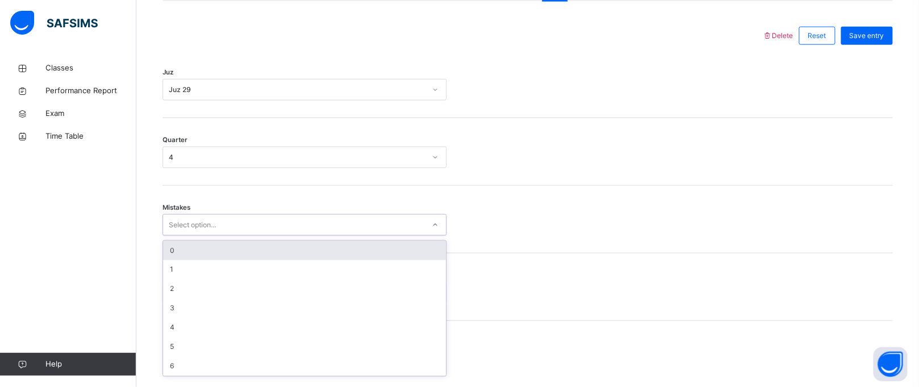
click at [185, 236] on div "option 0 focused, 1 of 7. 7 results available. Use Up and Down to choose option…" at bounding box center [305, 225] width 284 height 22
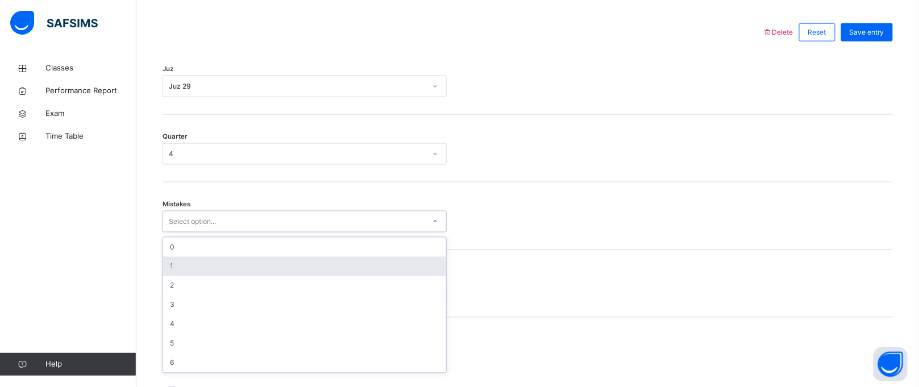
click at [185, 271] on div "1" at bounding box center [304, 266] width 283 height 19
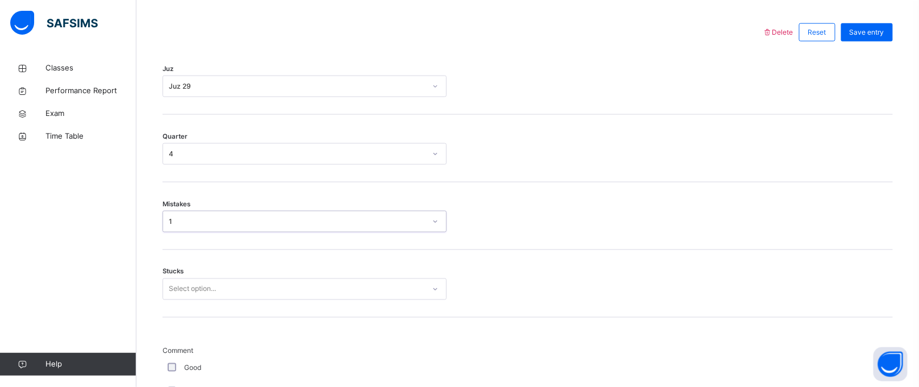
click at [188, 285] on div "Stucks Select option..." at bounding box center [528, 284] width 730 height 68
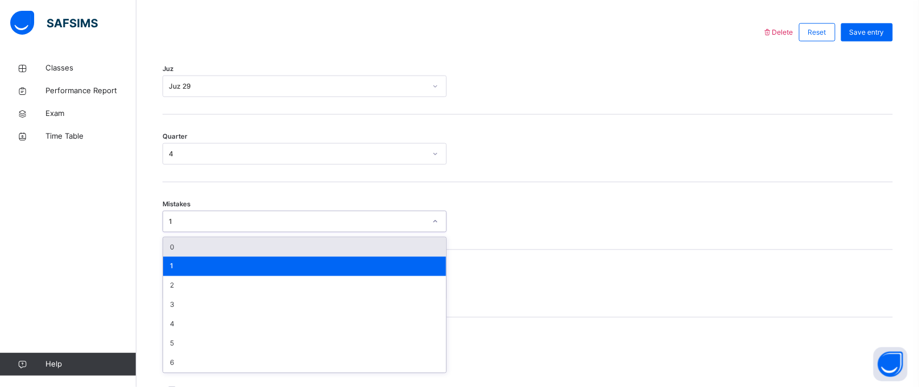
drag, startPoint x: 197, startPoint y: 224, endPoint x: 199, endPoint y: 250, distance: 26.2
click at [199, 232] on div "option 1, selected. option 0 focused, 1 of 7. 7 results available. Use Up and D…" at bounding box center [305, 222] width 284 height 22
click at [199, 257] on div "0" at bounding box center [304, 247] width 283 height 19
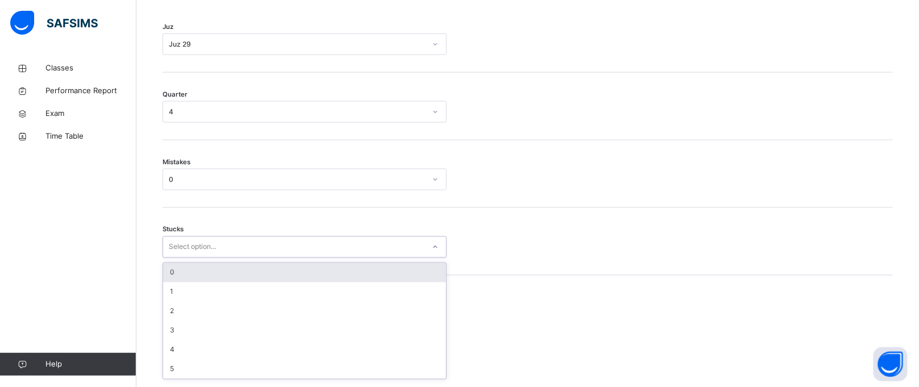
scroll to position [561, 0]
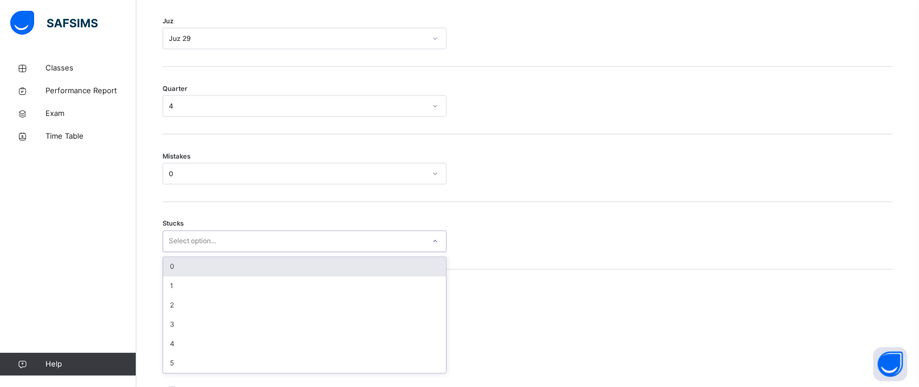
click at [199, 252] on div "option 0 focused, 1 of 6. 6 results available. Use Up and Down to choose option…" at bounding box center [305, 242] width 284 height 22
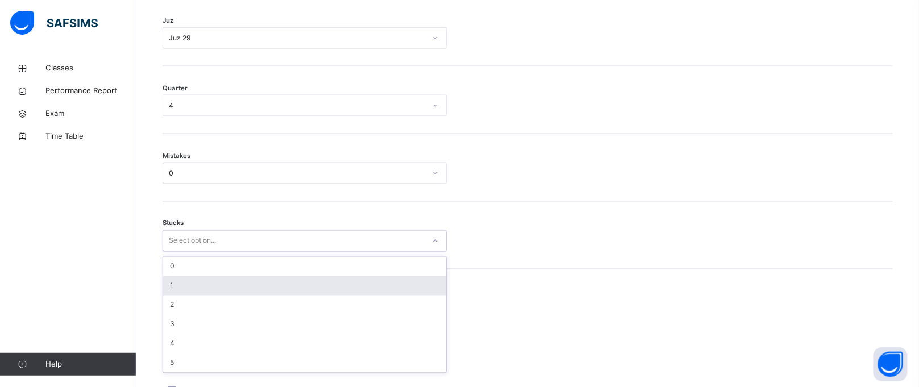
click at [174, 292] on div "1" at bounding box center [304, 285] width 283 height 19
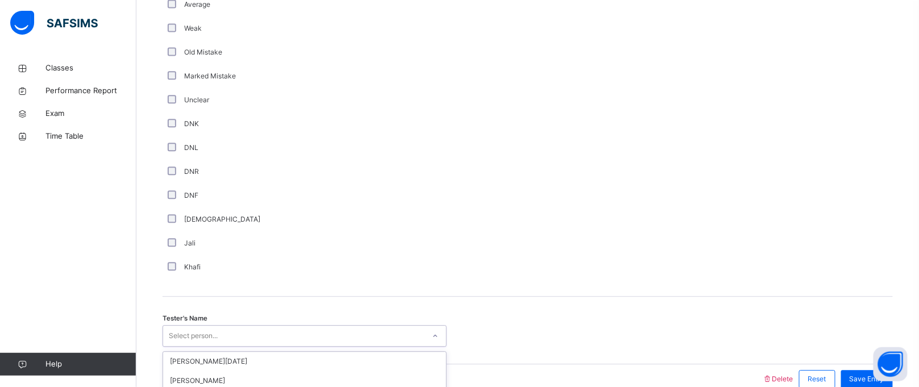
scroll to position [968, 0]
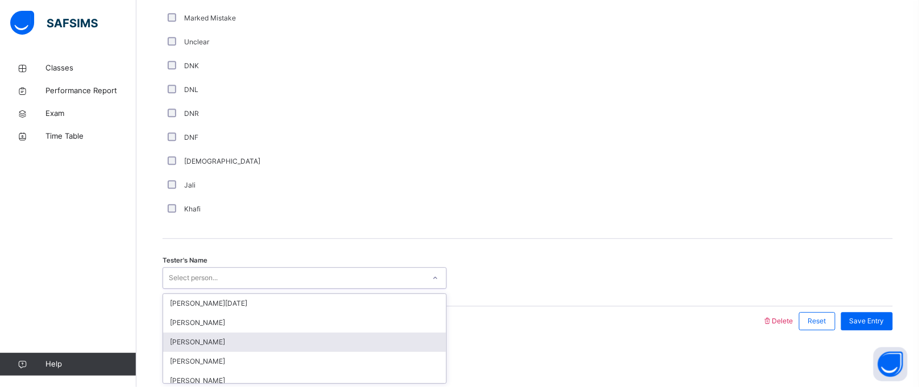
click at [222, 289] on div "option Hamzah Nawabi focused, 3 of 88. 88 results available. Use Up and Down to…" at bounding box center [305, 278] width 284 height 22
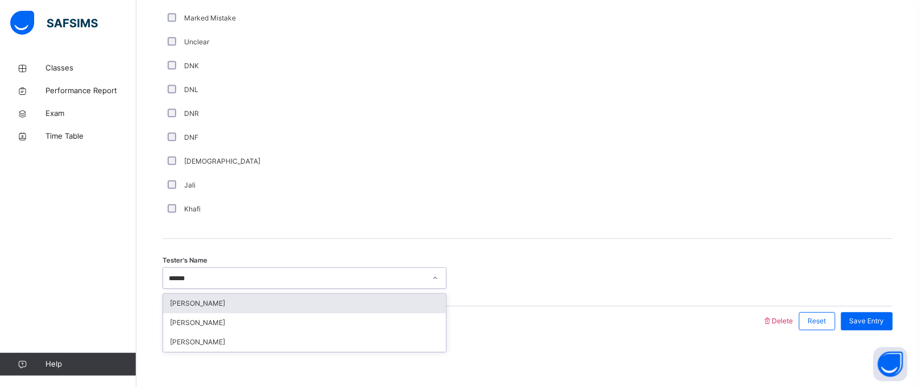
type input "*******"
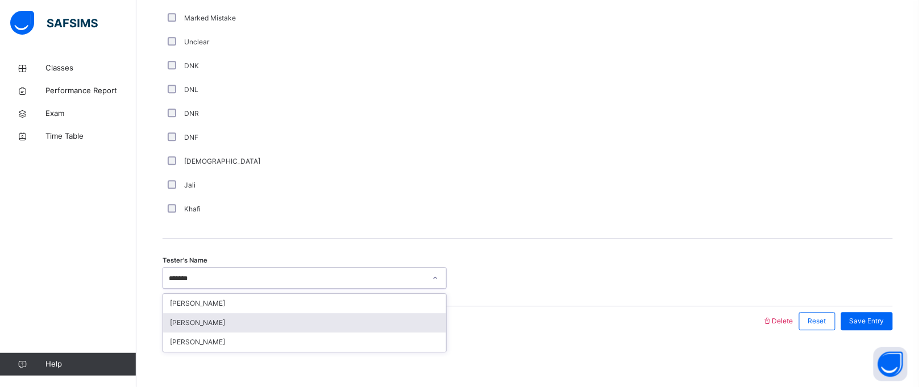
click at [226, 323] on div "[PERSON_NAME]" at bounding box center [304, 322] width 283 height 19
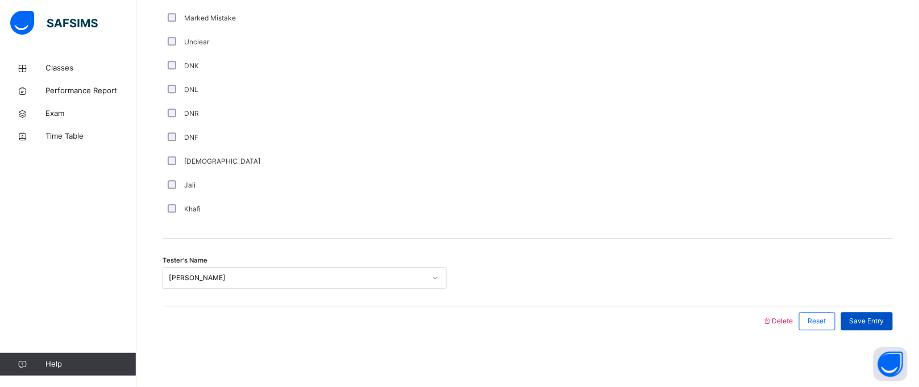
click at [875, 327] on div "Save Entry" at bounding box center [867, 321] width 52 height 18
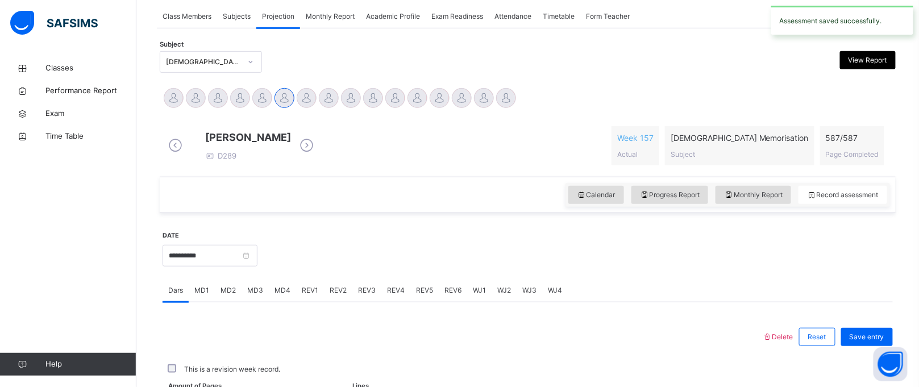
scroll to position [466, 0]
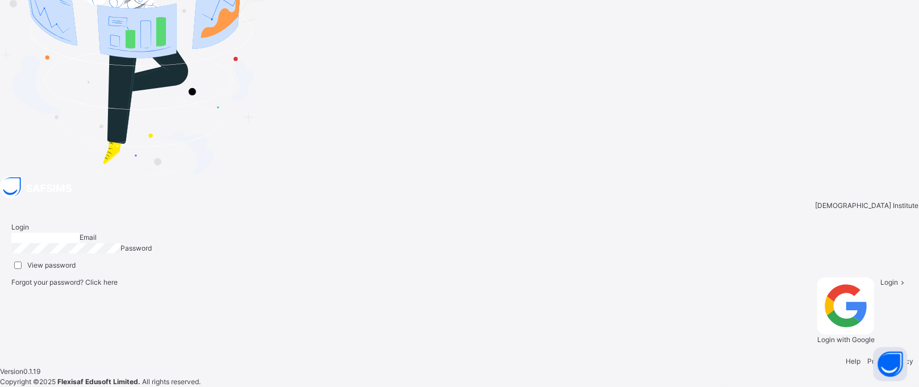
type input "**********"
